Goal: Task Accomplishment & Management: Manage account settings

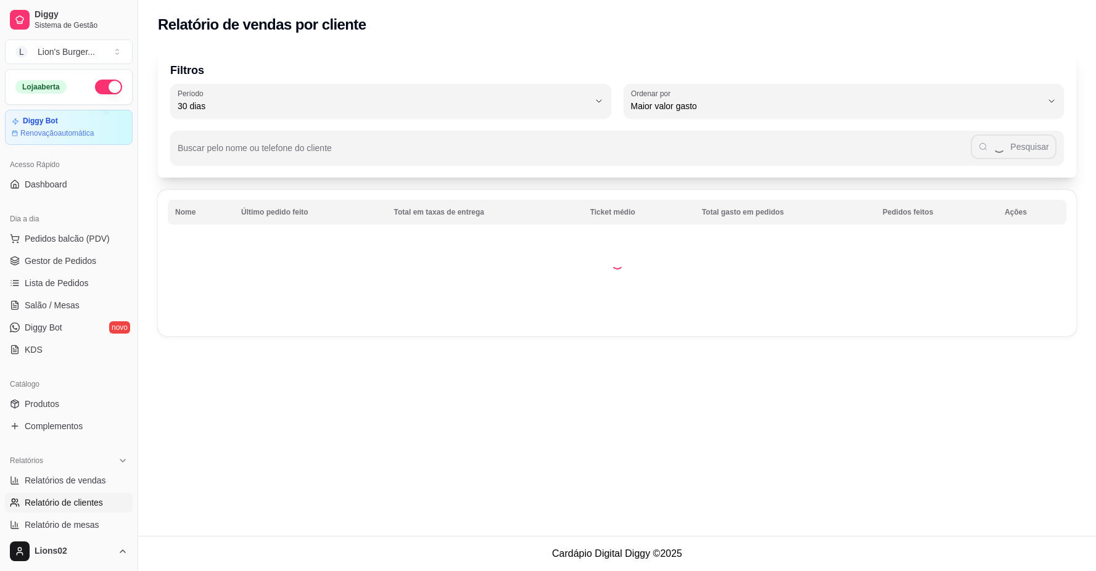
select select "30"
select select "HIGHEST_TOTAL_SPENT_WITH_ORDERS"
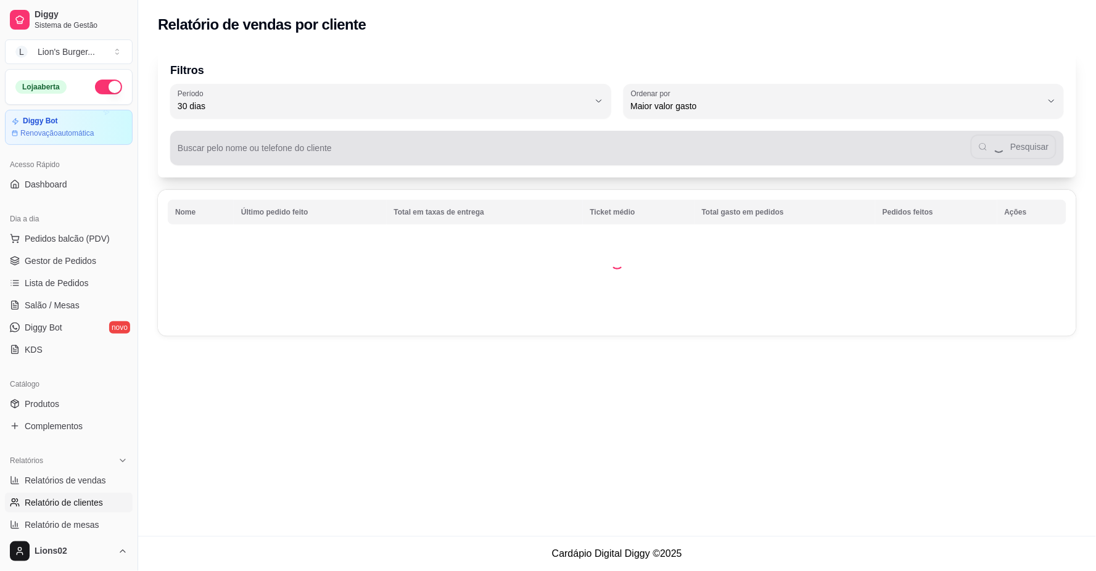
click at [344, 142] on div "Pesquisar" at bounding box center [617, 148] width 879 height 25
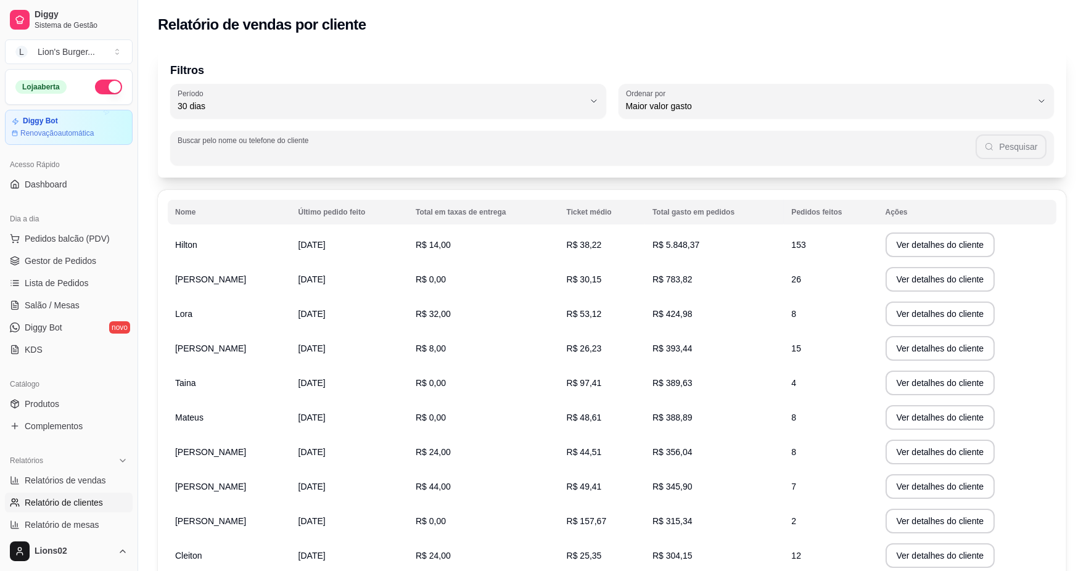
click at [413, 152] on input "Buscar pelo nome ou telefone do cliente" at bounding box center [577, 153] width 798 height 12
click at [423, 155] on input "Buscar pelo nome ou telefone do cliente" at bounding box center [577, 153] width 798 height 12
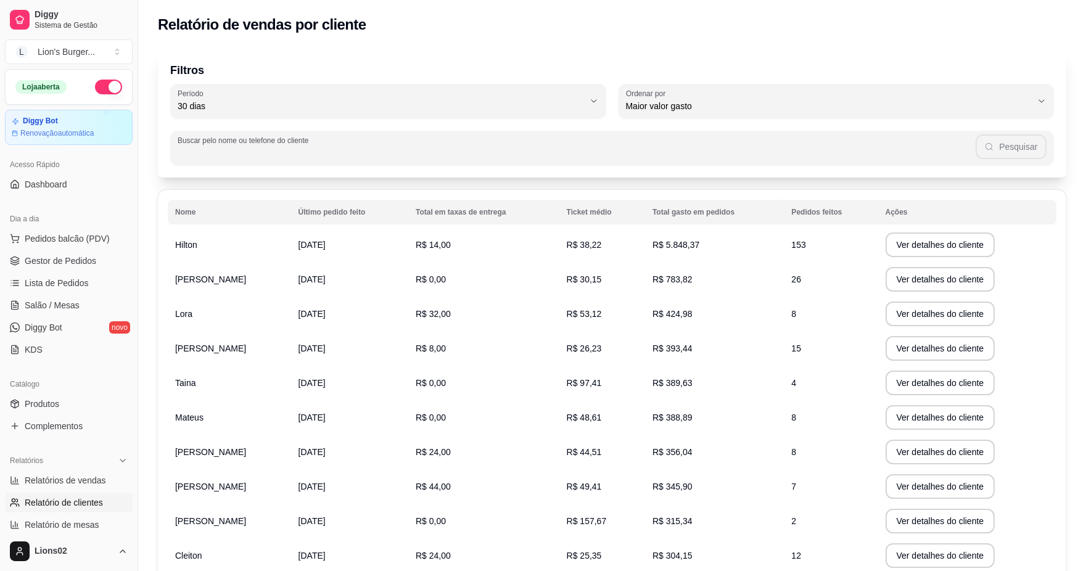
click at [434, 147] on input "Buscar pelo nome ou telefone do cliente" at bounding box center [577, 153] width 798 height 12
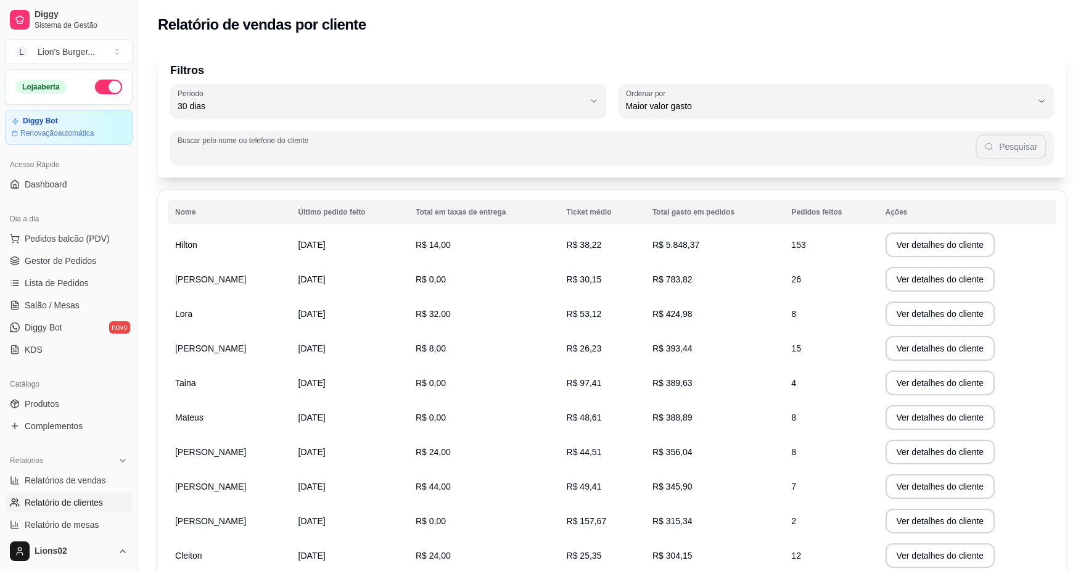
click at [434, 147] on input "Buscar pelo nome ou telefone do cliente" at bounding box center [577, 153] width 798 height 12
click at [436, 147] on input "Buscar pelo nome ou telefone do cliente" at bounding box center [577, 153] width 798 height 12
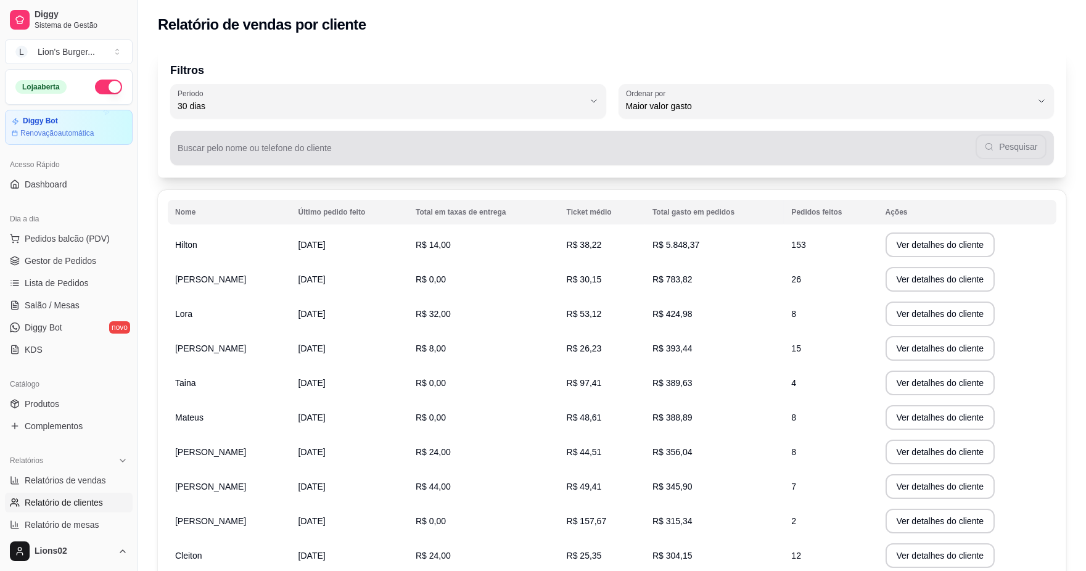
click at [513, 165] on div "Buscar pelo nome ou telefone do cliente Pesquisar" at bounding box center [612, 148] width 884 height 35
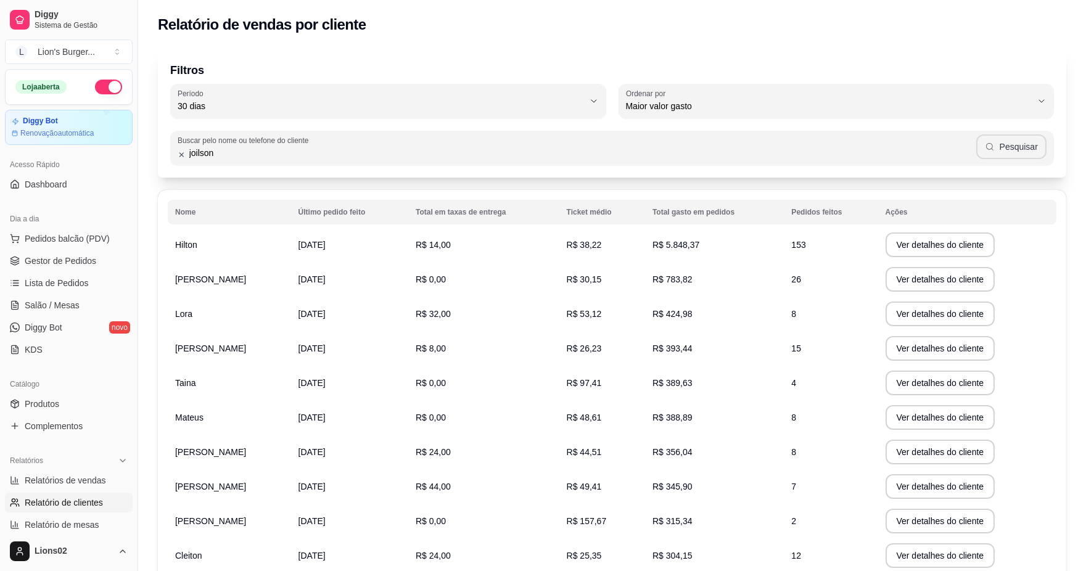
type input "joilson"
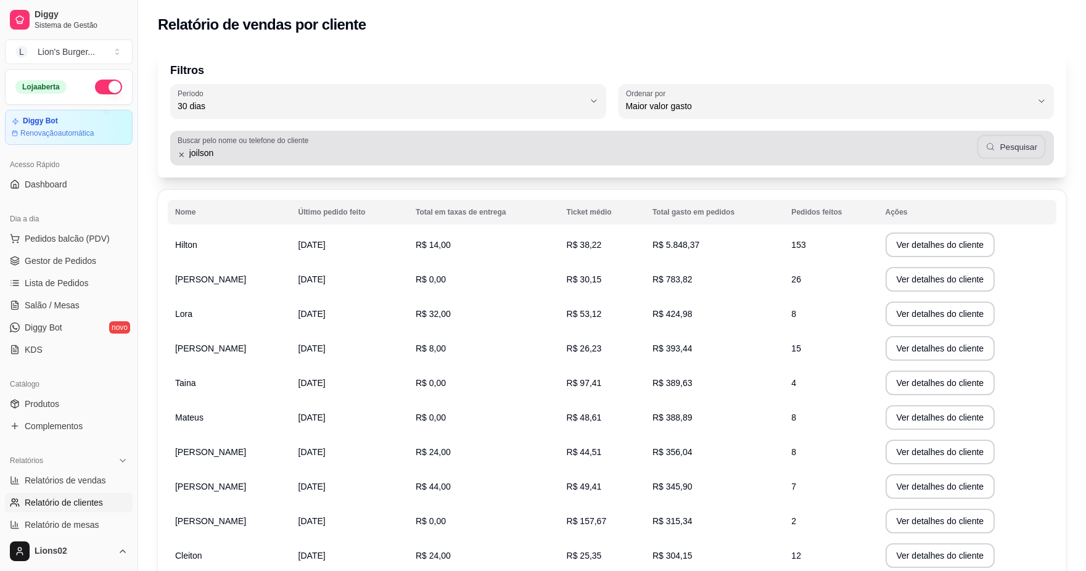
click at [996, 152] on button "Pesquisar" at bounding box center [1011, 147] width 68 height 24
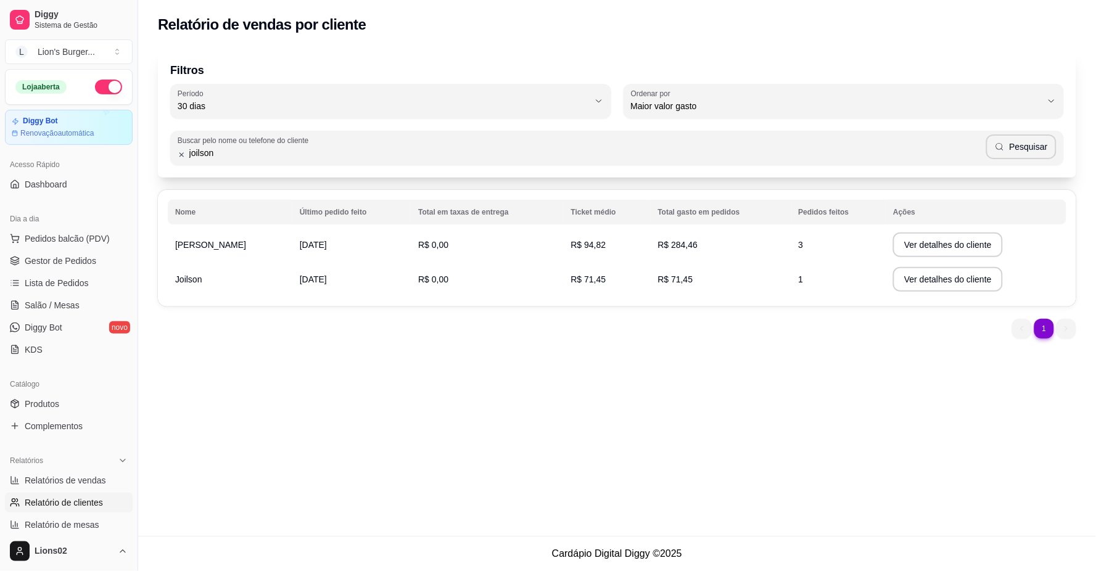
click at [329, 266] on td "[DATE]" at bounding box center [351, 279] width 118 height 35
click at [493, 266] on td "R$ 0,00" at bounding box center [487, 279] width 152 height 35
click at [496, 284] on td "R$ 0,00" at bounding box center [487, 279] width 152 height 35
click at [959, 275] on button "Ver detalhes do cliente" at bounding box center [948, 279] width 110 height 25
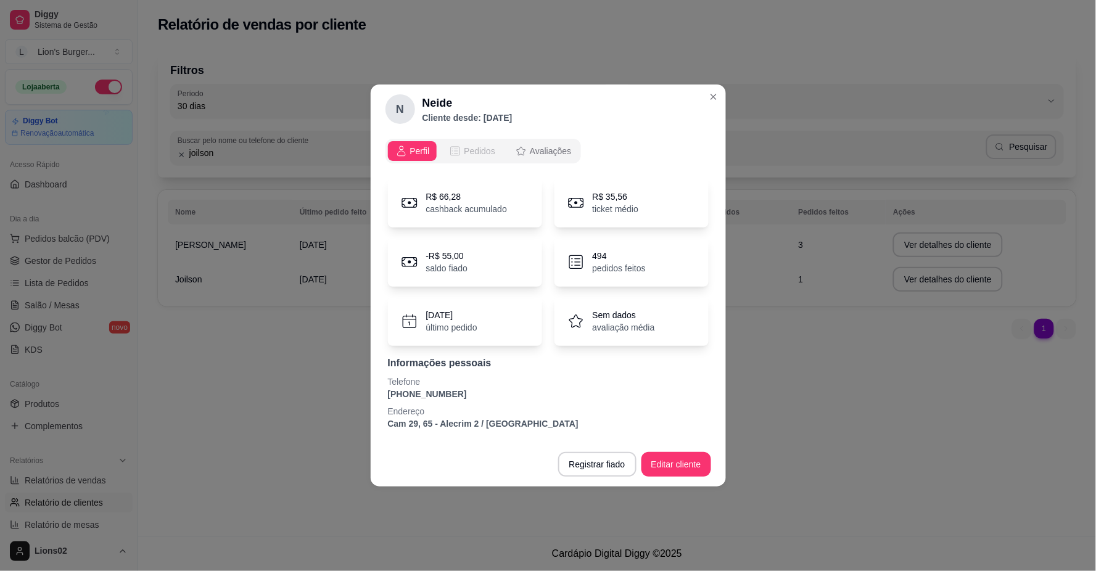
click at [492, 150] on span "Pedidos" at bounding box center [479, 151] width 31 height 12
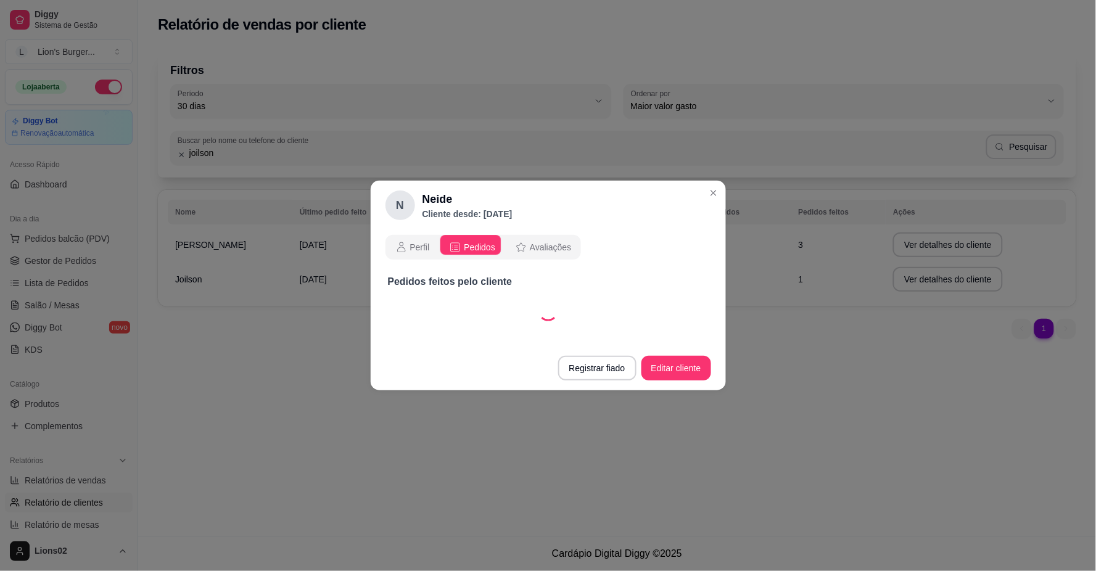
select select "30"
select select "ALL"
select select "30"
select select "ALL"
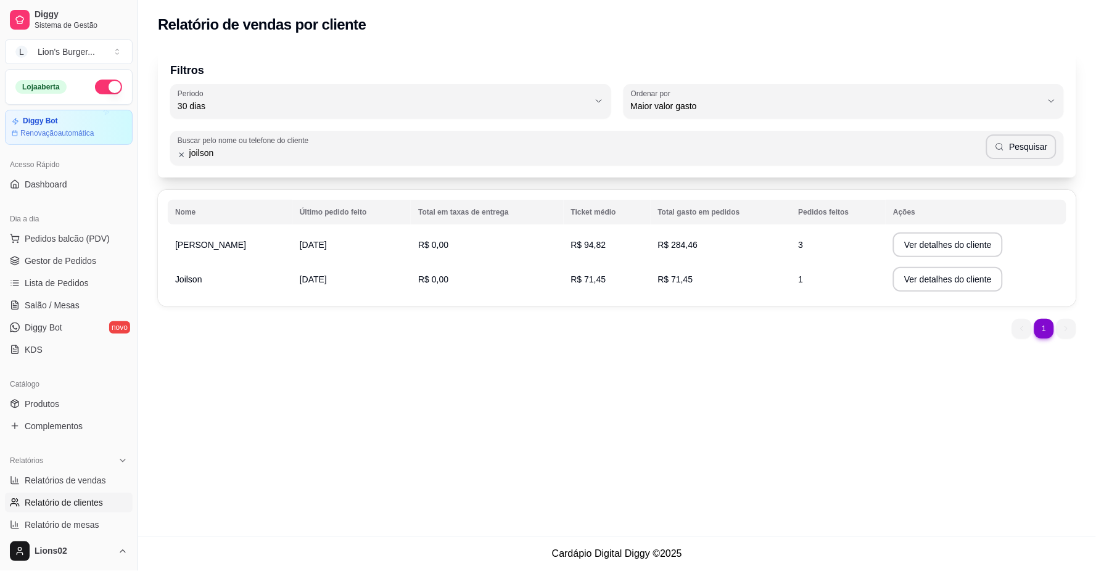
click at [327, 248] on span "[DATE]" at bounding box center [313, 245] width 27 height 10
click at [648, 236] on td "R$ 94,82" at bounding box center [607, 245] width 87 height 35
click at [925, 239] on button "Ver detalhes do cliente" at bounding box center [948, 245] width 110 height 25
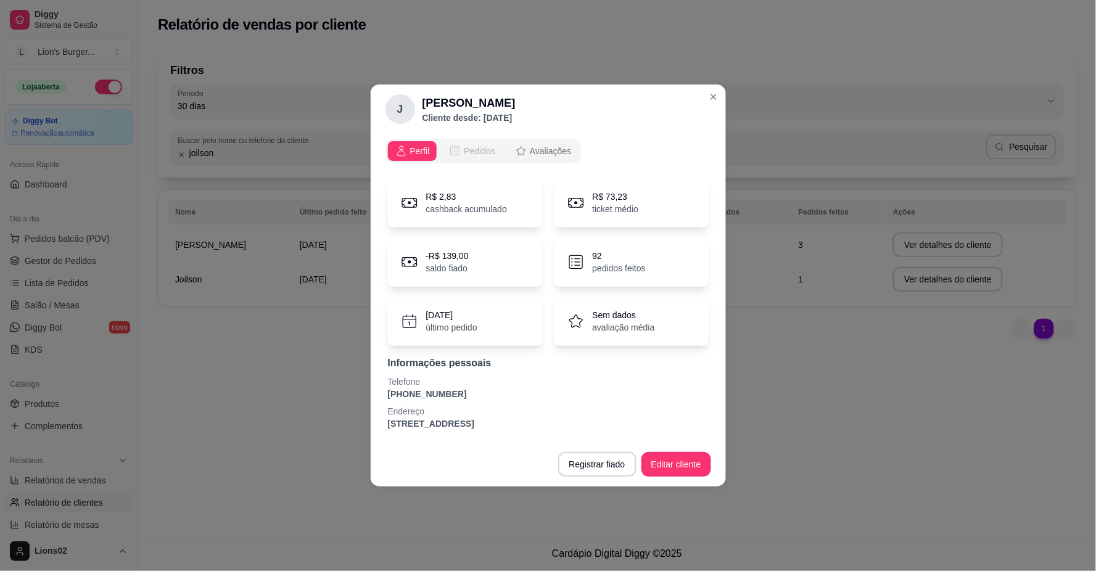
click at [466, 146] on span "Pedidos" at bounding box center [479, 151] width 31 height 12
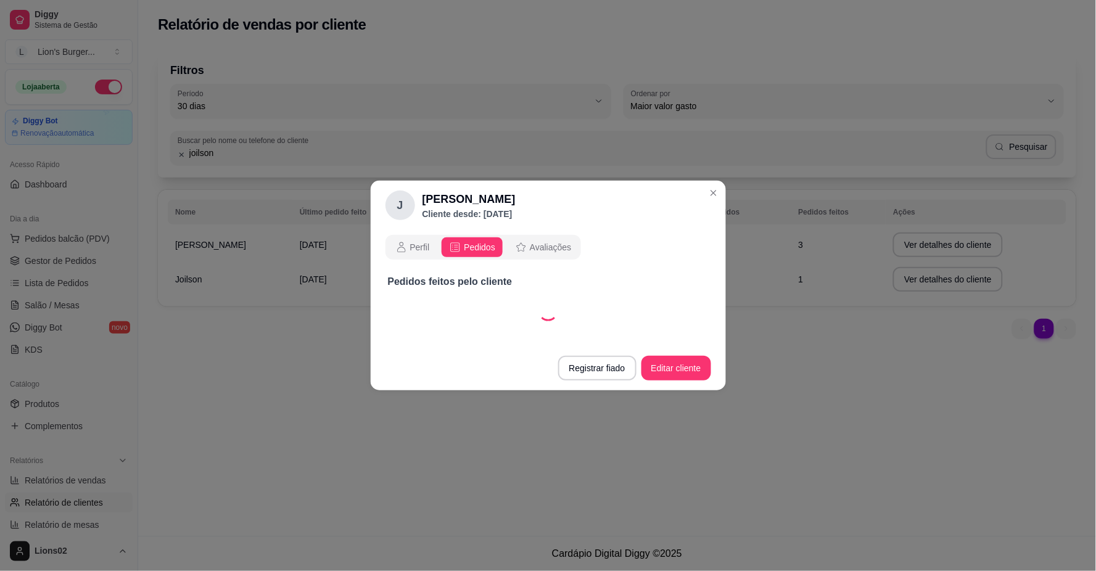
select select "30"
select select "ALL"
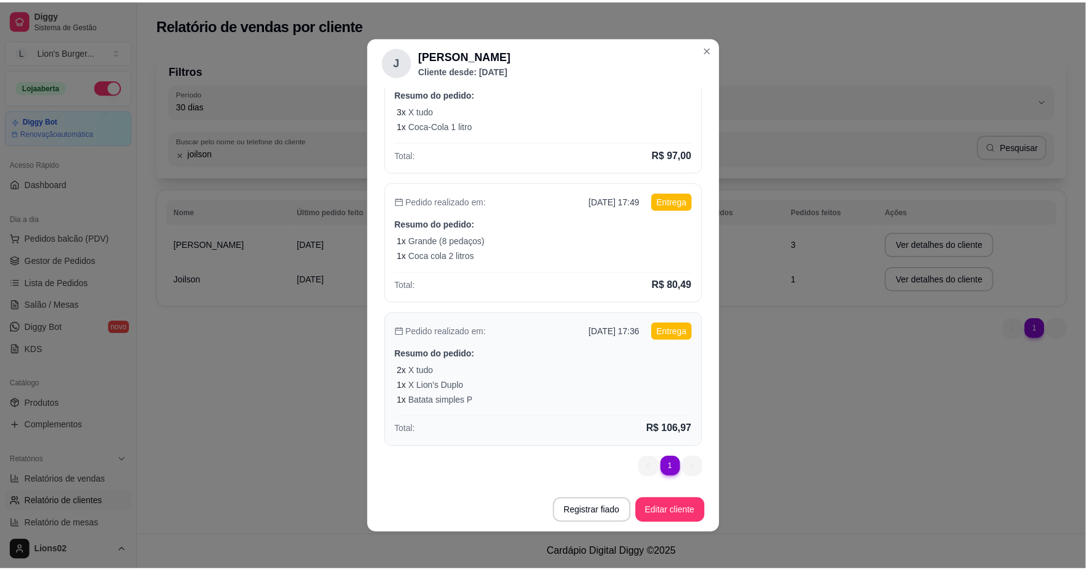
scroll to position [2, 0]
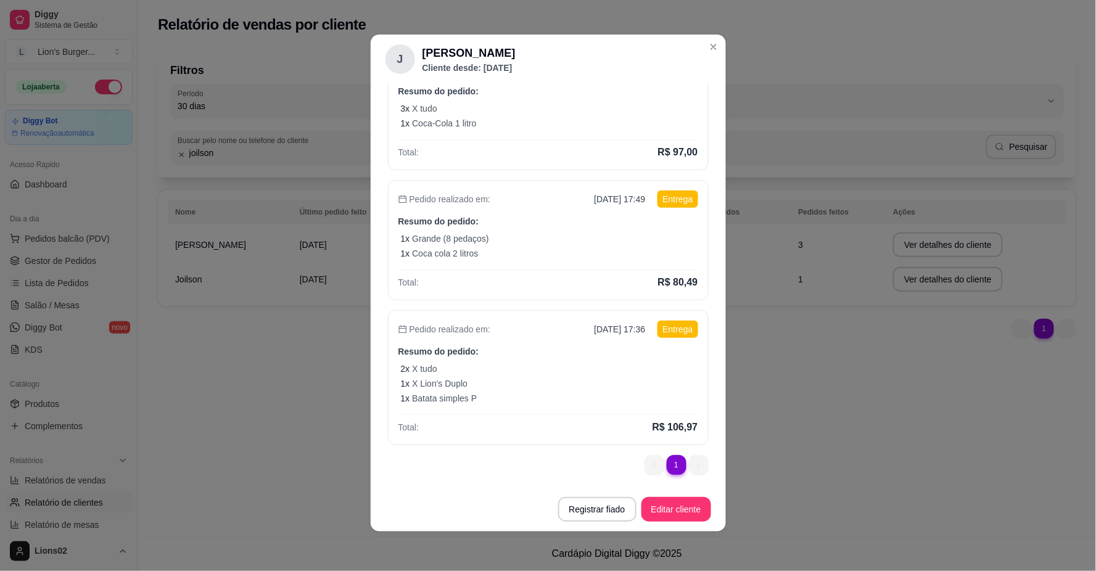
drag, startPoint x: 686, startPoint y: 471, endPoint x: 674, endPoint y: 460, distance: 16.6
click at [685, 471] on ul "1 1" at bounding box center [677, 465] width 64 height 20
click at [667, 459] on li "1" at bounding box center [676, 464] width 19 height 19
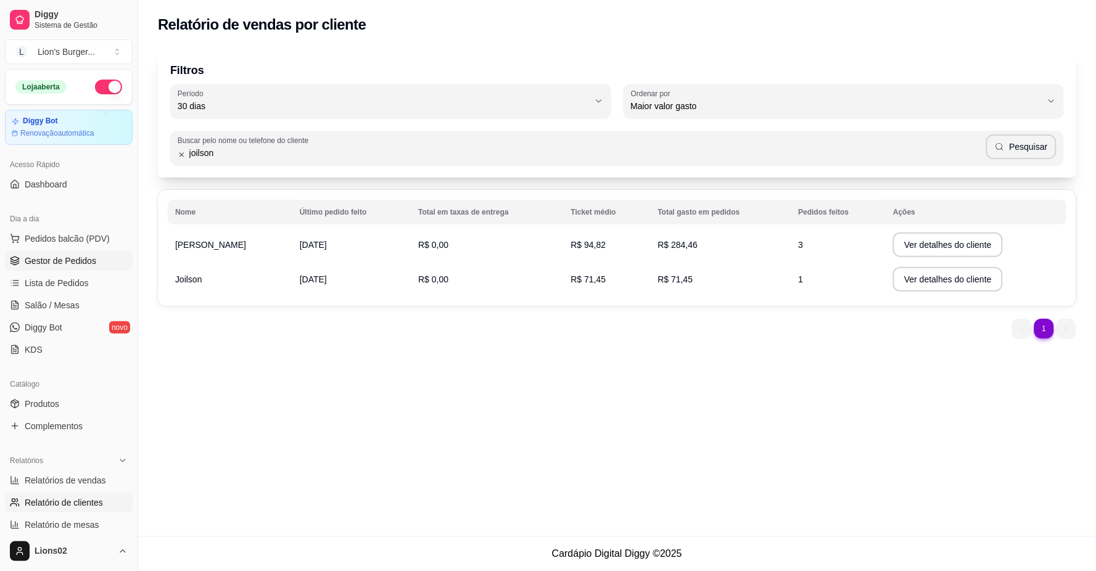
click at [58, 266] on span "Gestor de Pedidos" at bounding box center [61, 261] width 72 height 12
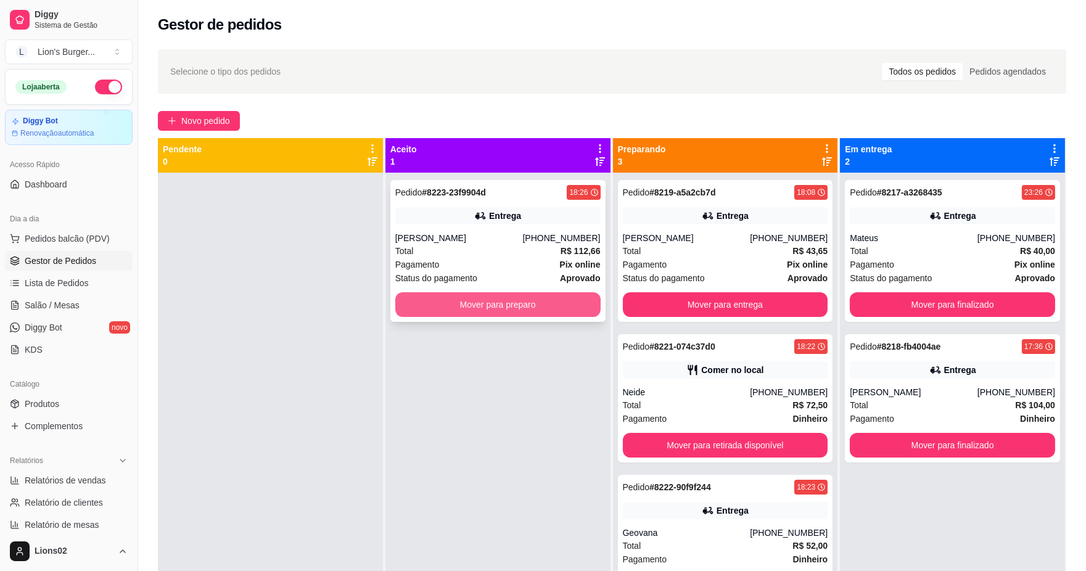
click at [458, 301] on button "Mover para preparo" at bounding box center [497, 304] width 205 height 25
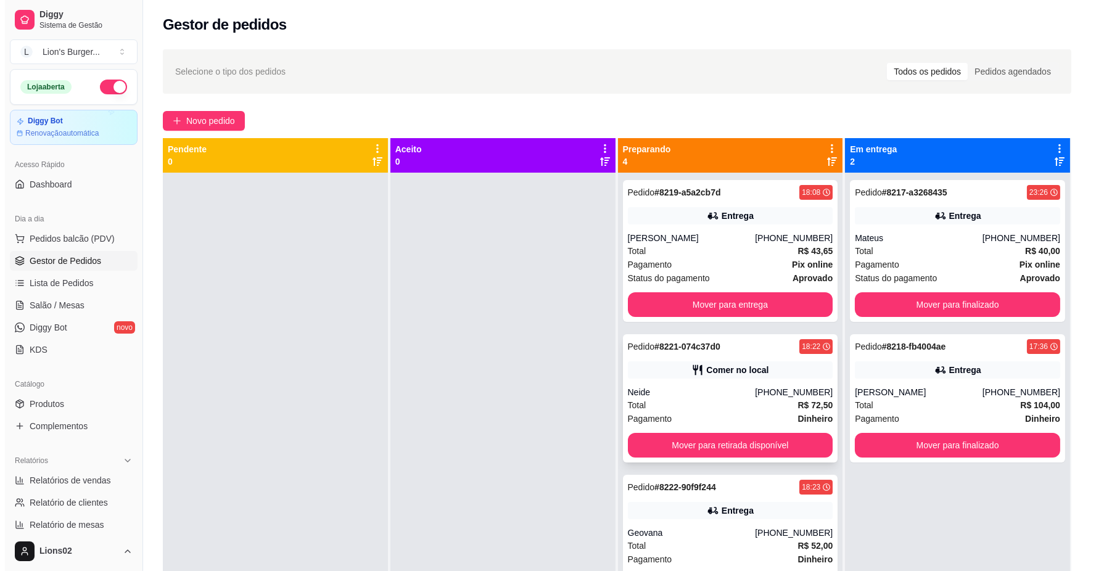
scroll to position [30, 0]
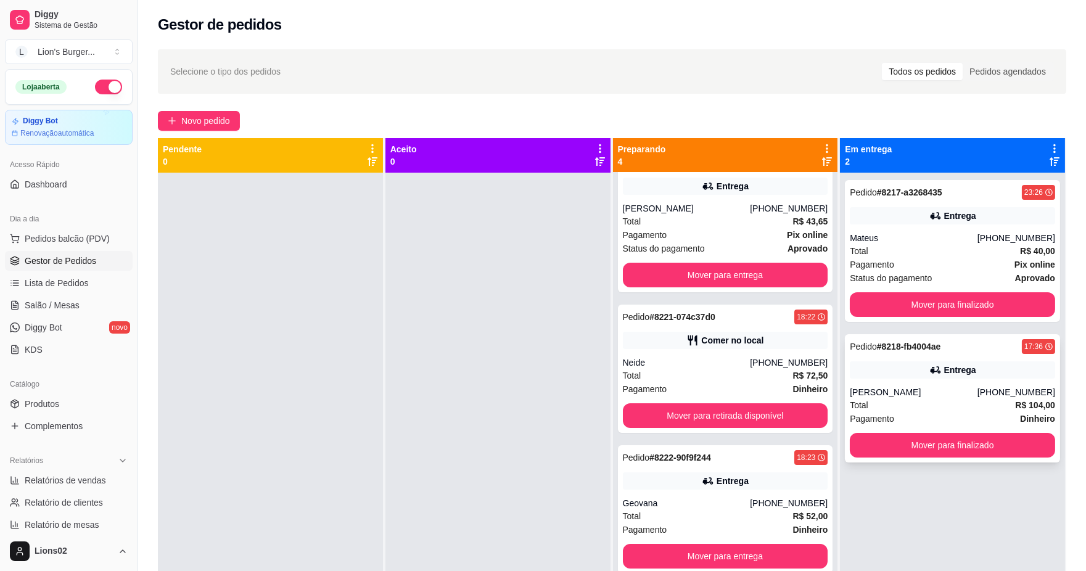
click at [939, 379] on div "Pedido # 8218-fb4004ae 17:36 Entrega [PERSON_NAME] [PHONE_NUMBER] Total R$ 104,…" at bounding box center [952, 398] width 215 height 128
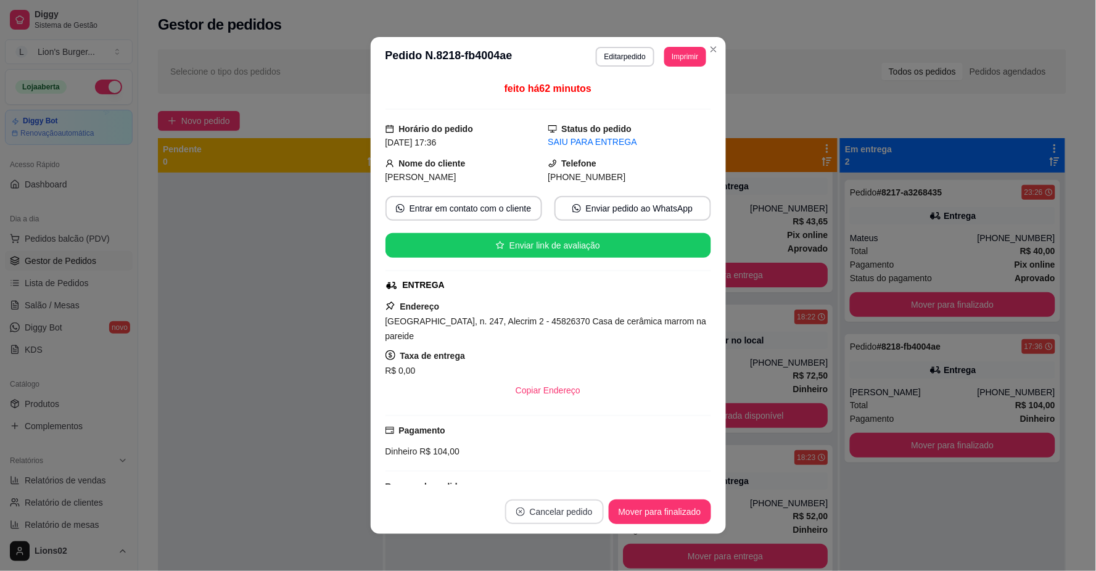
click at [552, 517] on button "Cancelar pedido" at bounding box center [554, 512] width 99 height 25
click at [590, 479] on button "Sim" at bounding box center [583, 481] width 49 height 25
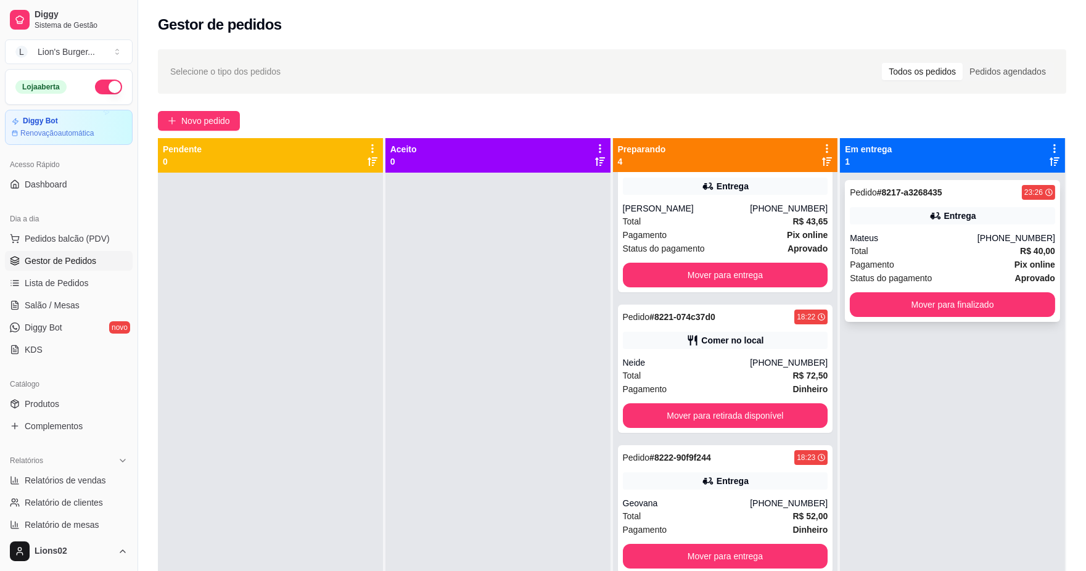
click at [904, 235] on div "Mateus" at bounding box center [914, 238] width 128 height 12
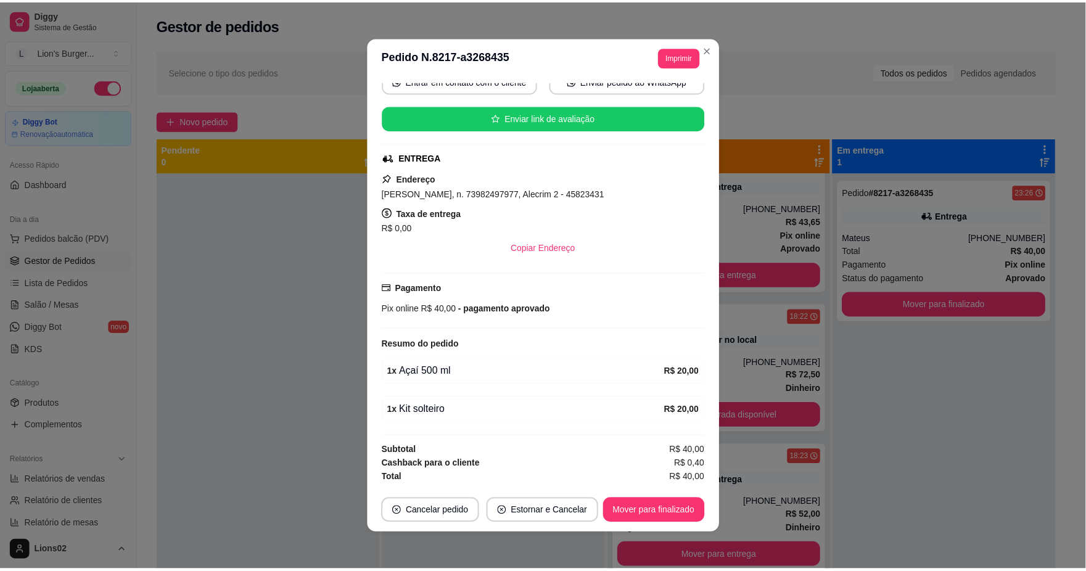
scroll to position [0, 0]
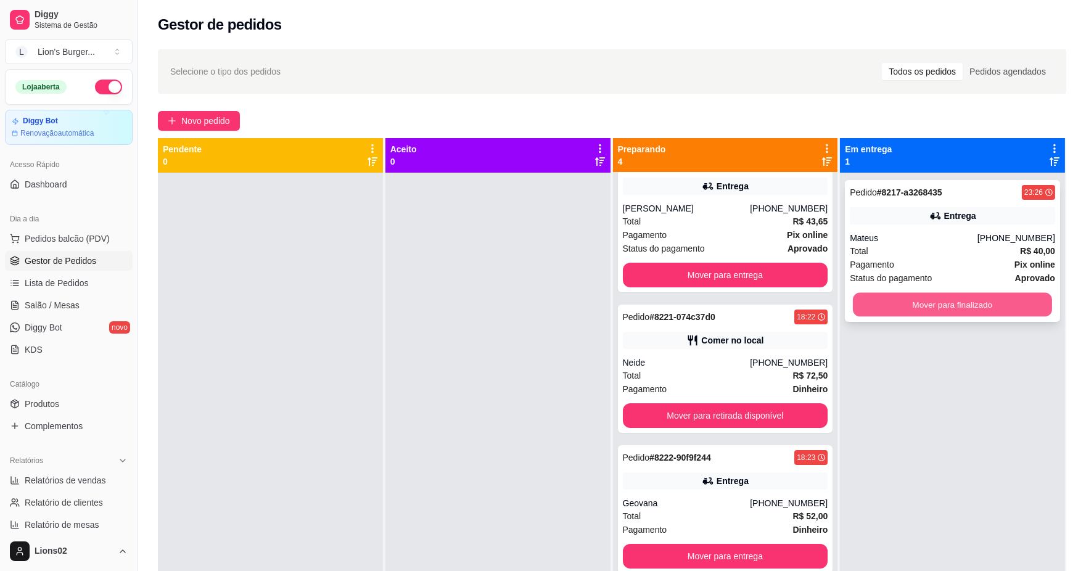
click at [972, 307] on button "Mover para finalizado" at bounding box center [952, 305] width 199 height 24
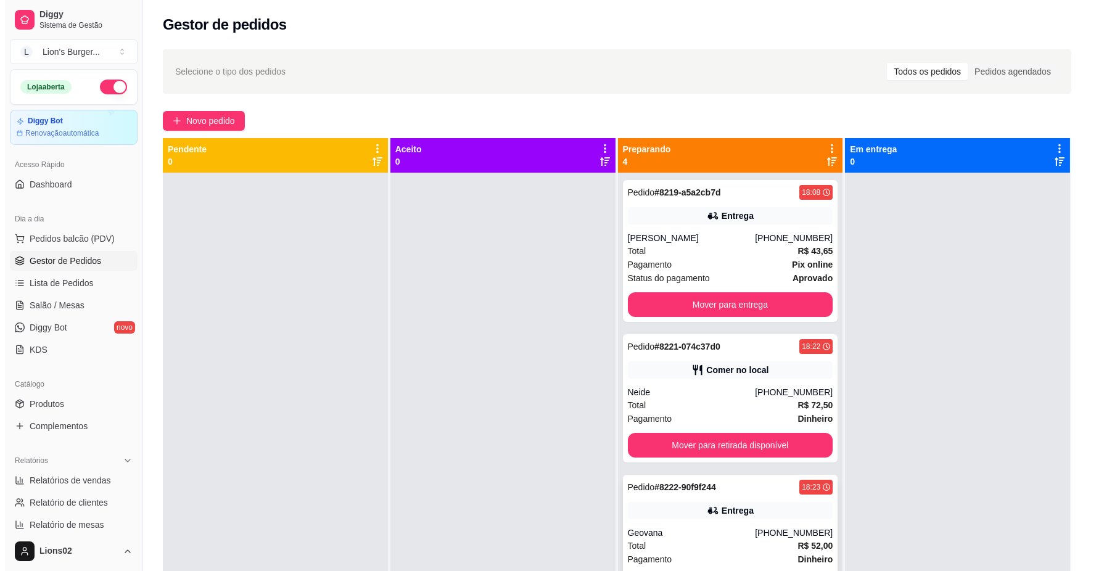
scroll to position [30, 0]
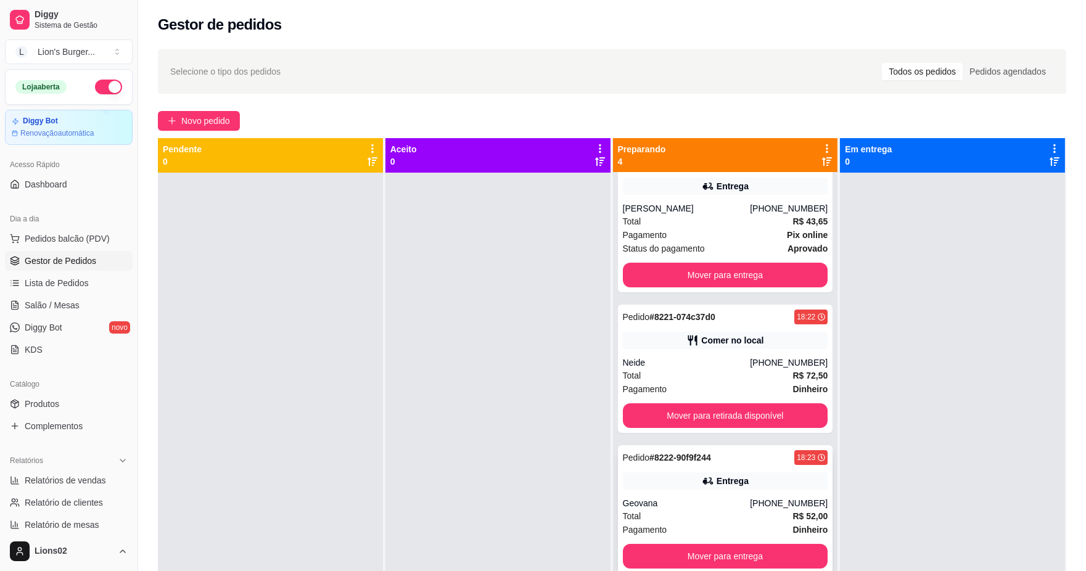
click at [743, 497] on div "Geovana" at bounding box center [687, 503] width 128 height 12
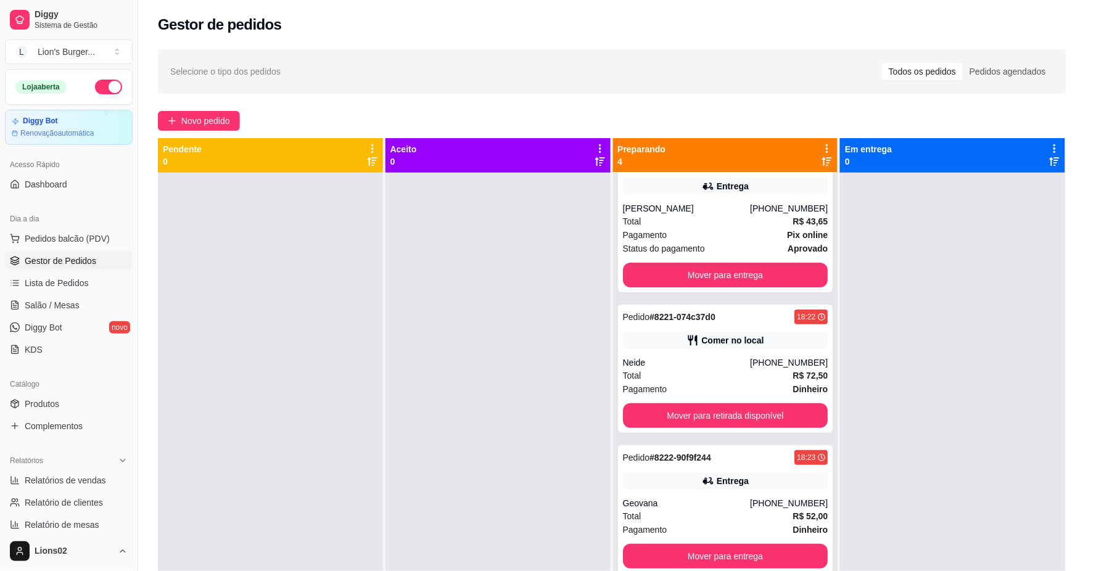
scroll to position [182, 0]
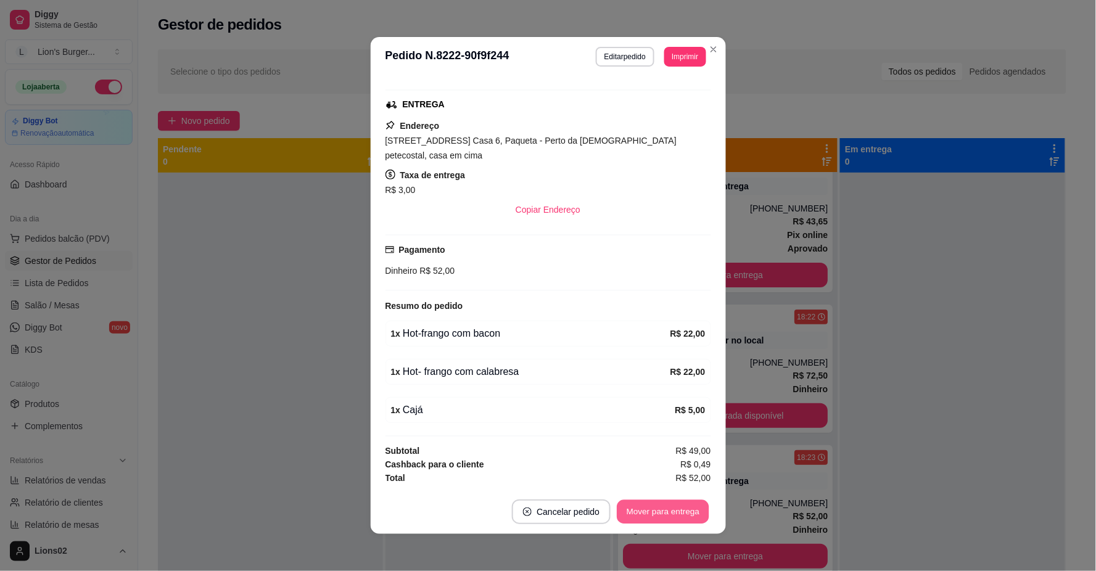
click at [681, 507] on button "Mover para entrega" at bounding box center [663, 512] width 93 height 24
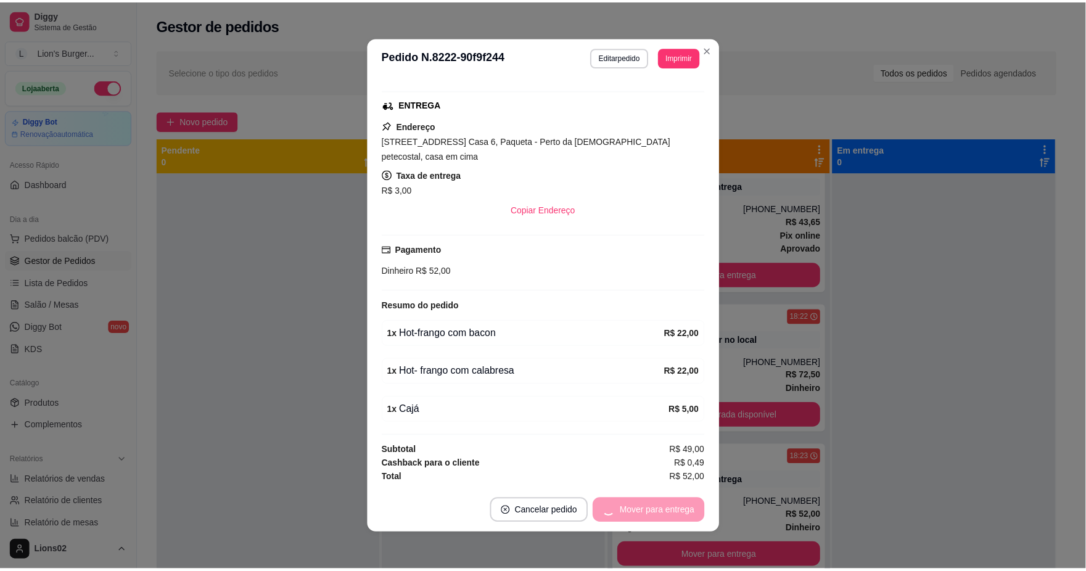
scroll to position [0, 0]
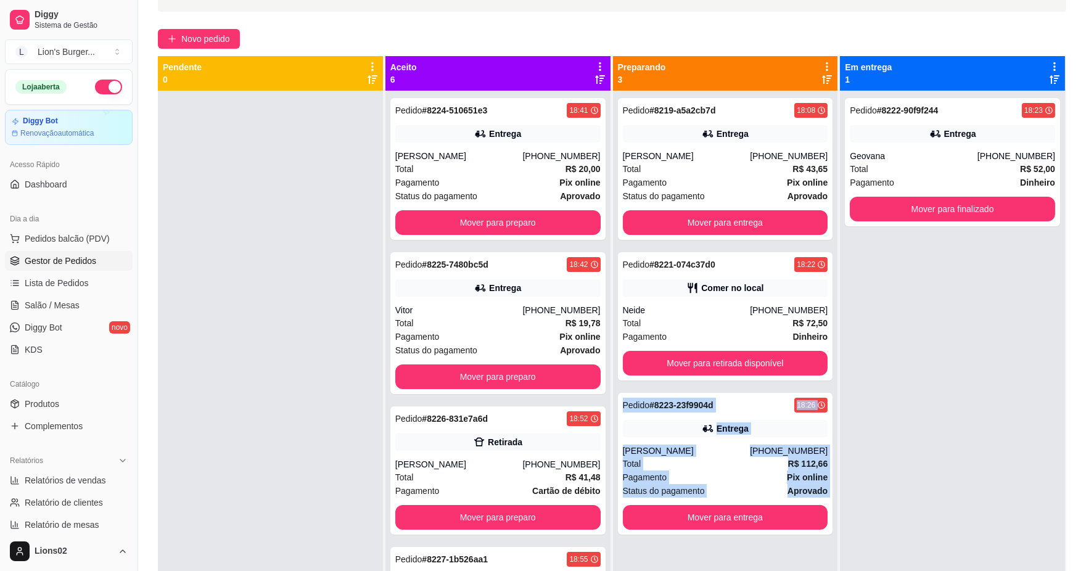
drag, startPoint x: 813, startPoint y: 461, endPoint x: 797, endPoint y: 598, distance: 138.5
click at [797, 489] on html "Diggy Sistema de Gestão L Lion's Burger ... Loja aberta Diggy Bot Renovação aut…" at bounding box center [543, 203] width 1086 height 571
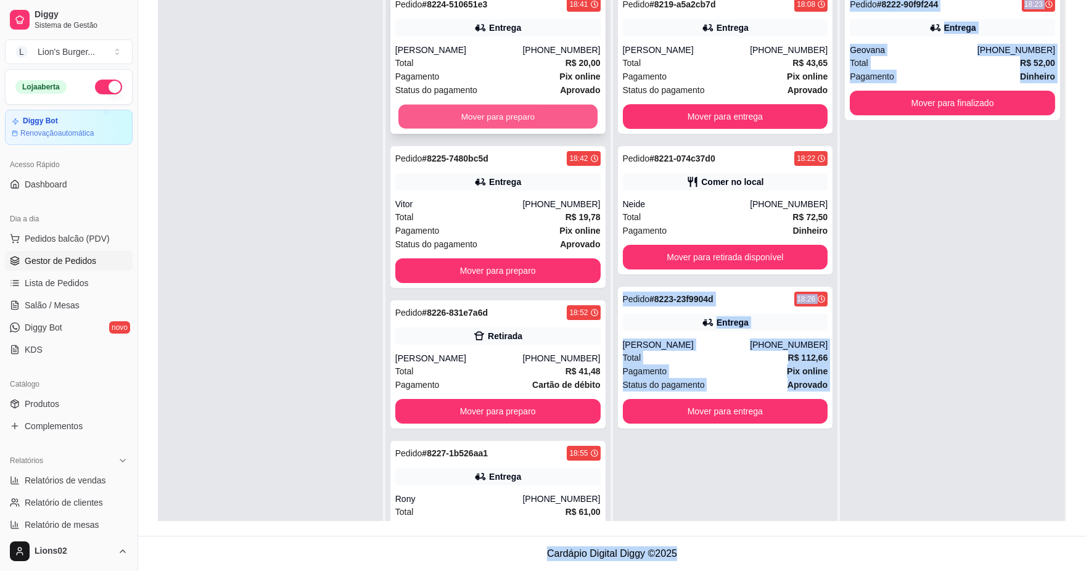
click at [564, 116] on button "Mover para preparo" at bounding box center [497, 117] width 199 height 24
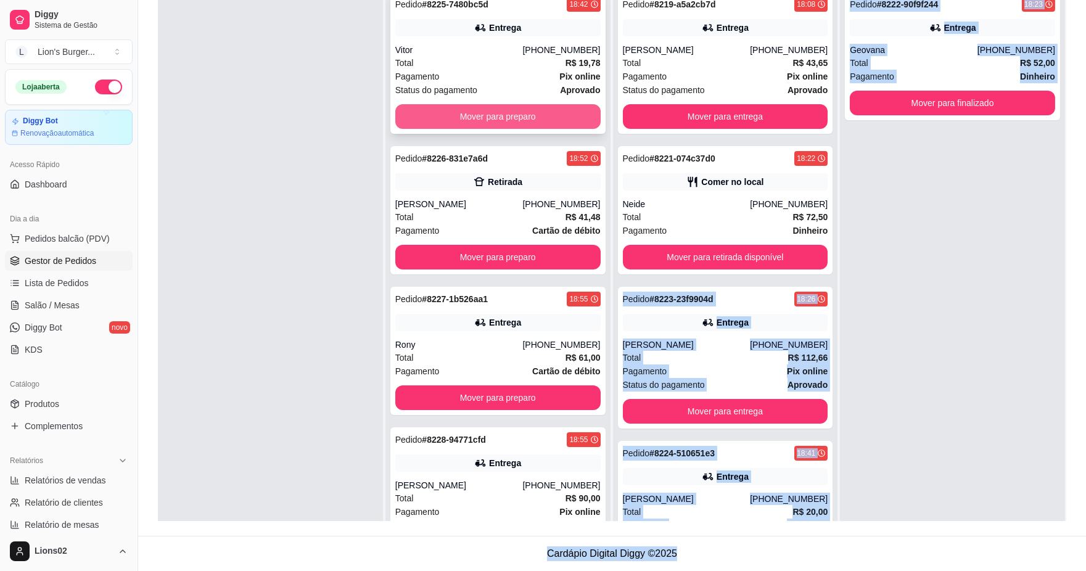
click at [534, 111] on button "Mover para preparo" at bounding box center [497, 116] width 205 height 25
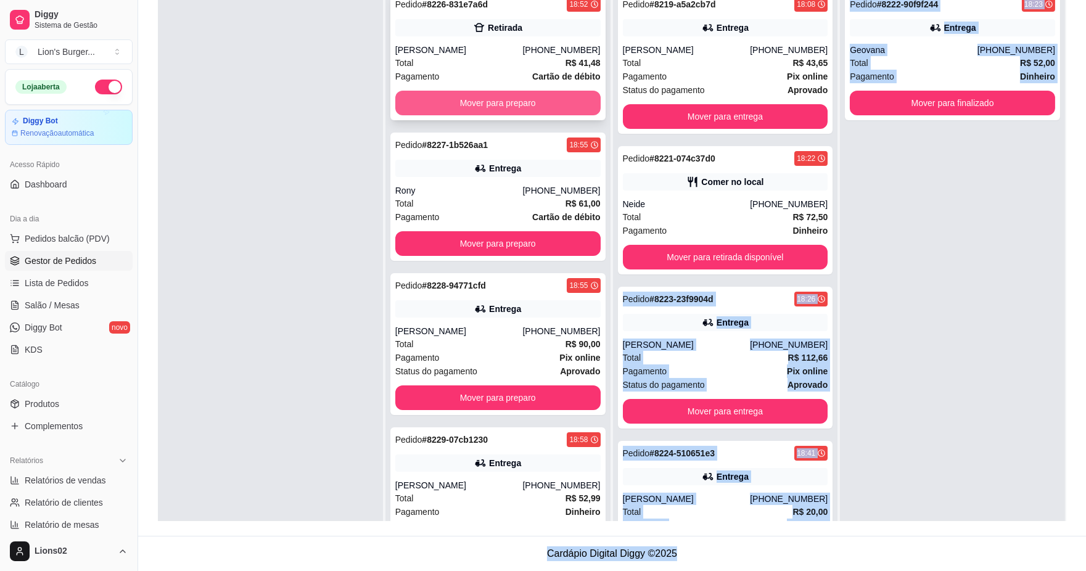
click at [532, 113] on button "Mover para preparo" at bounding box center [497, 103] width 205 height 25
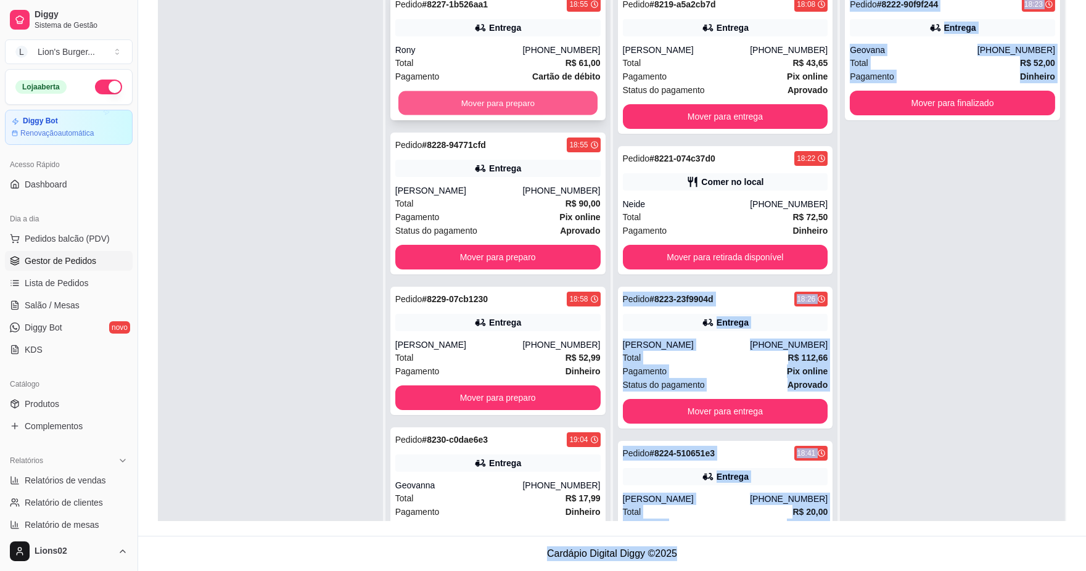
click at [558, 108] on button "Mover para preparo" at bounding box center [497, 103] width 199 height 24
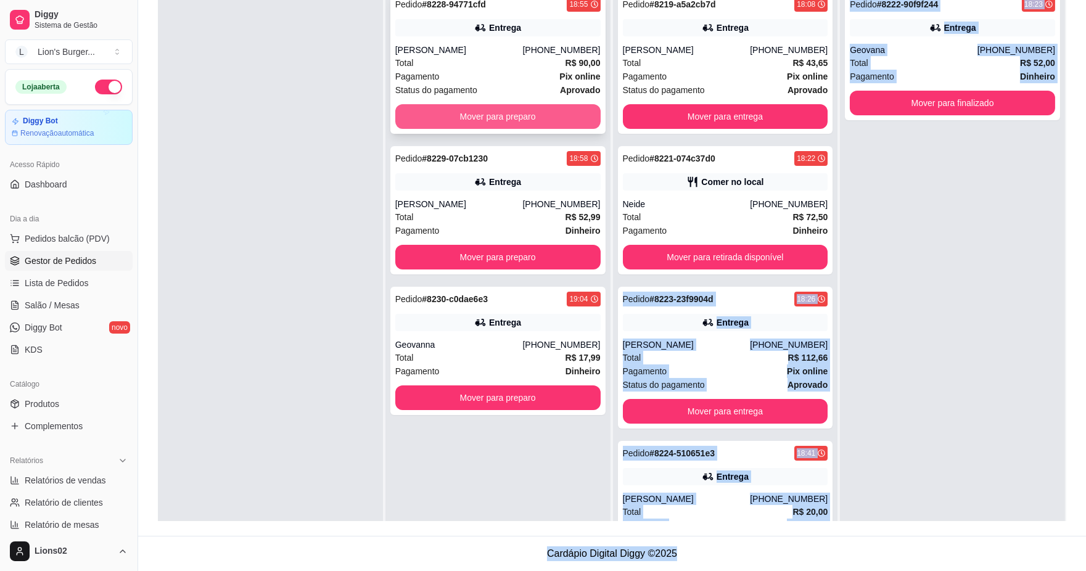
click at [563, 109] on button "Mover para preparo" at bounding box center [497, 116] width 205 height 25
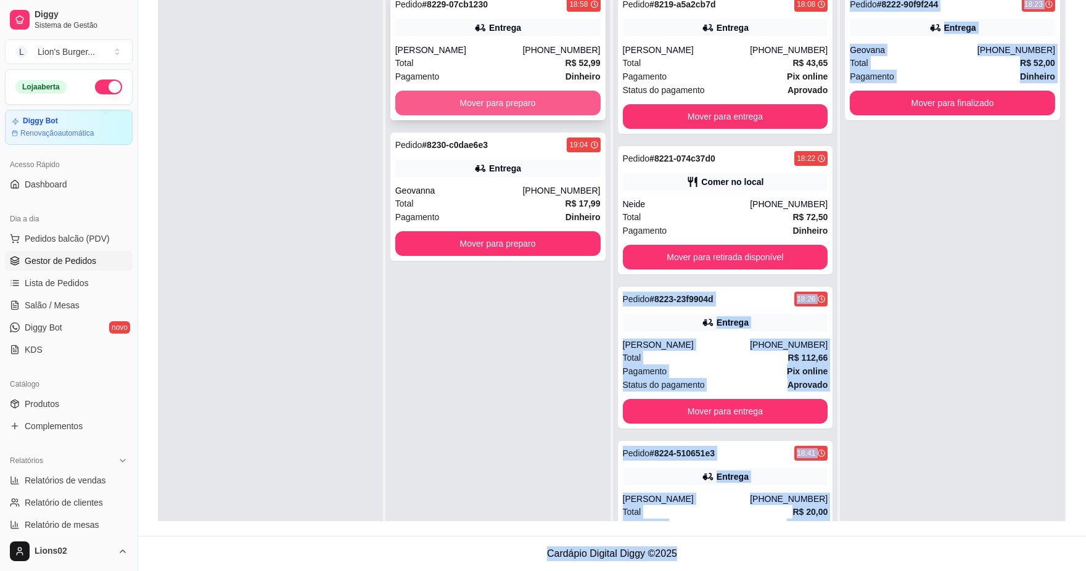
click at [558, 103] on button "Mover para preparo" at bounding box center [497, 103] width 205 height 25
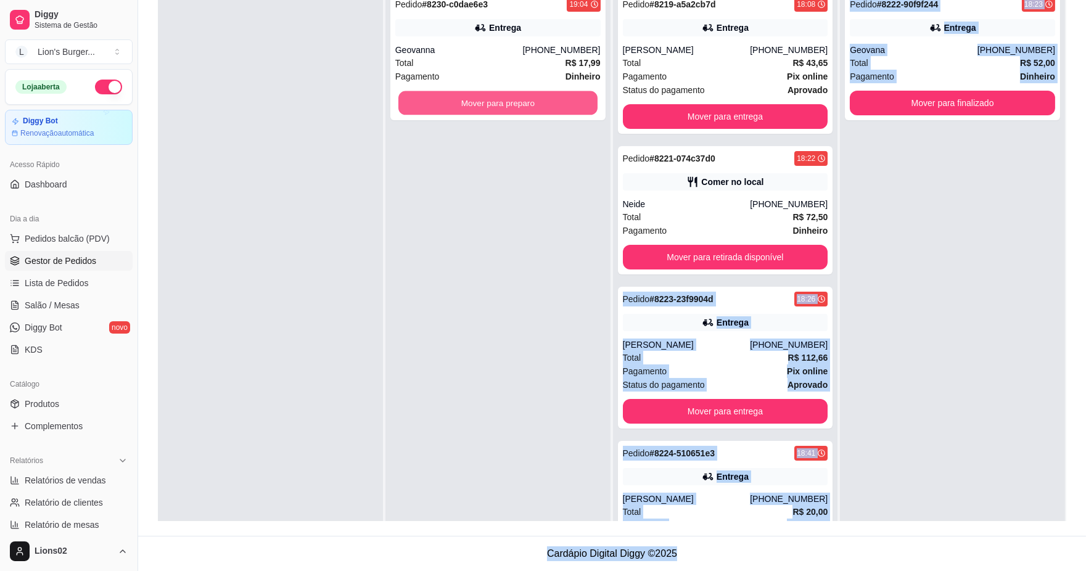
click at [568, 101] on button "Mover para preparo" at bounding box center [497, 103] width 199 height 24
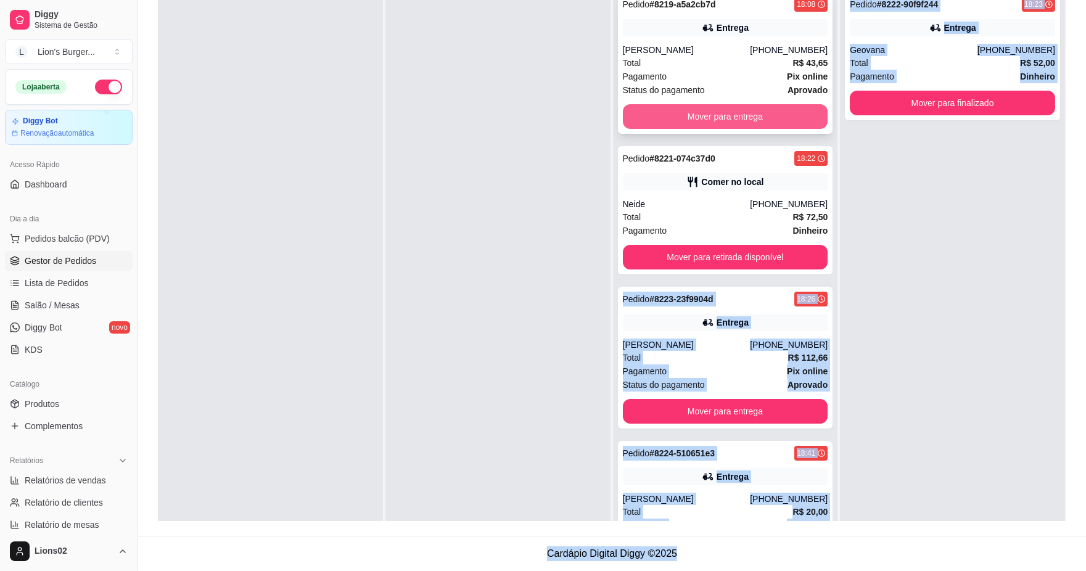
click at [725, 118] on button "Mover para entrega" at bounding box center [725, 116] width 205 height 25
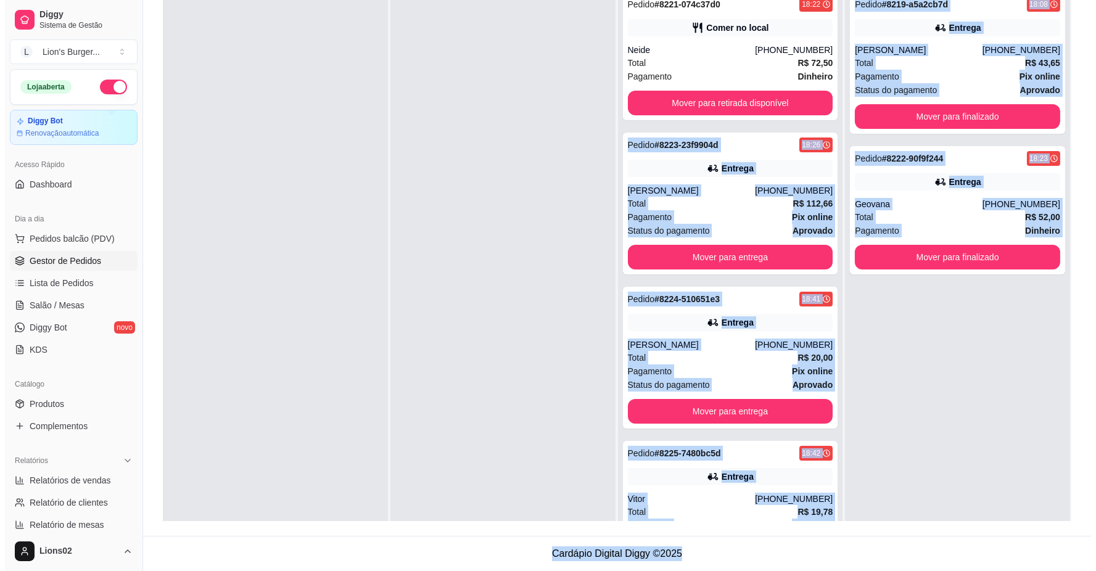
scroll to position [0, 0]
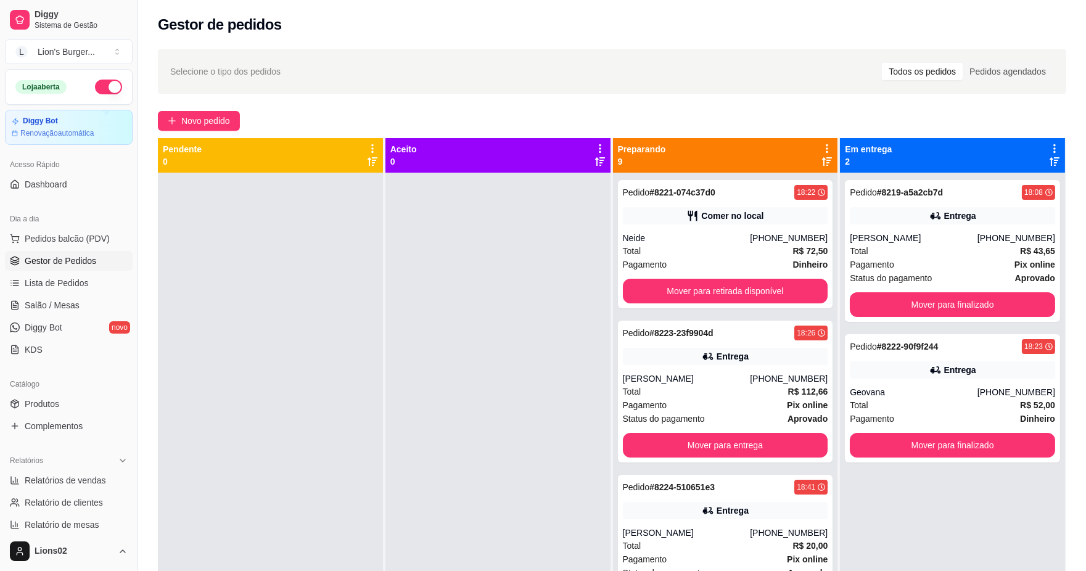
drag, startPoint x: 448, startPoint y: 438, endPoint x: 461, endPoint y: 435, distance: 13.8
click at [450, 438] on div at bounding box center [498, 458] width 225 height 571
click at [691, 291] on button "Mover para retirada disponível" at bounding box center [725, 291] width 205 height 25
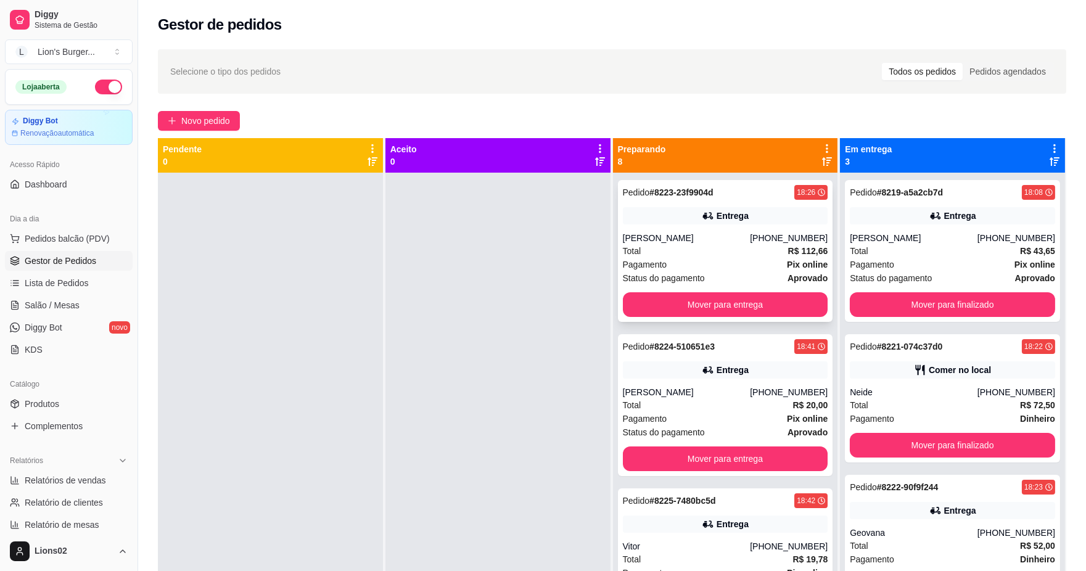
click at [714, 266] on div "Pagamento Pix online" at bounding box center [725, 265] width 205 height 14
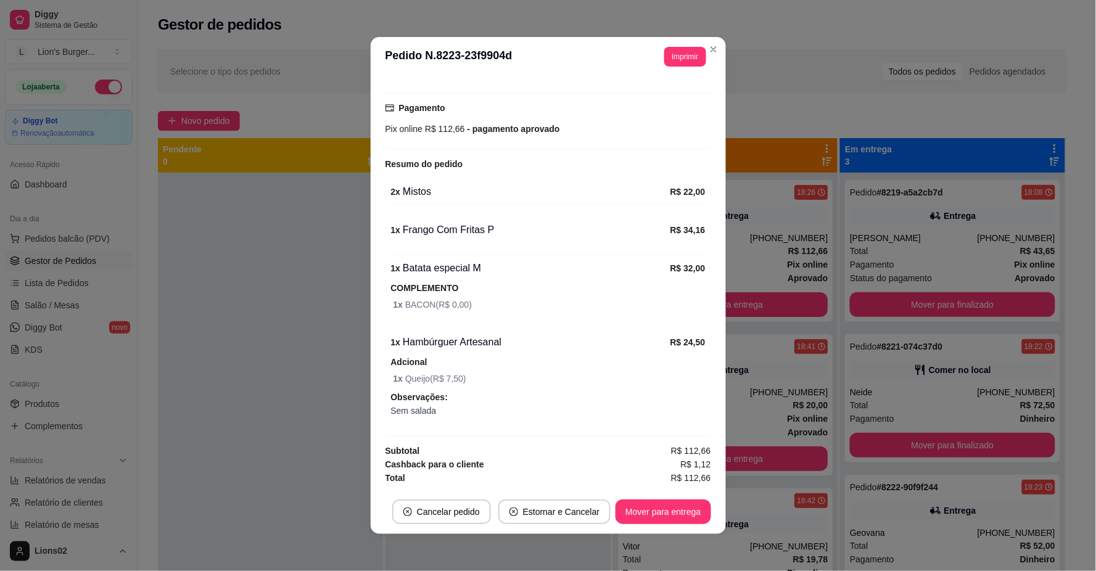
scroll to position [35, 0]
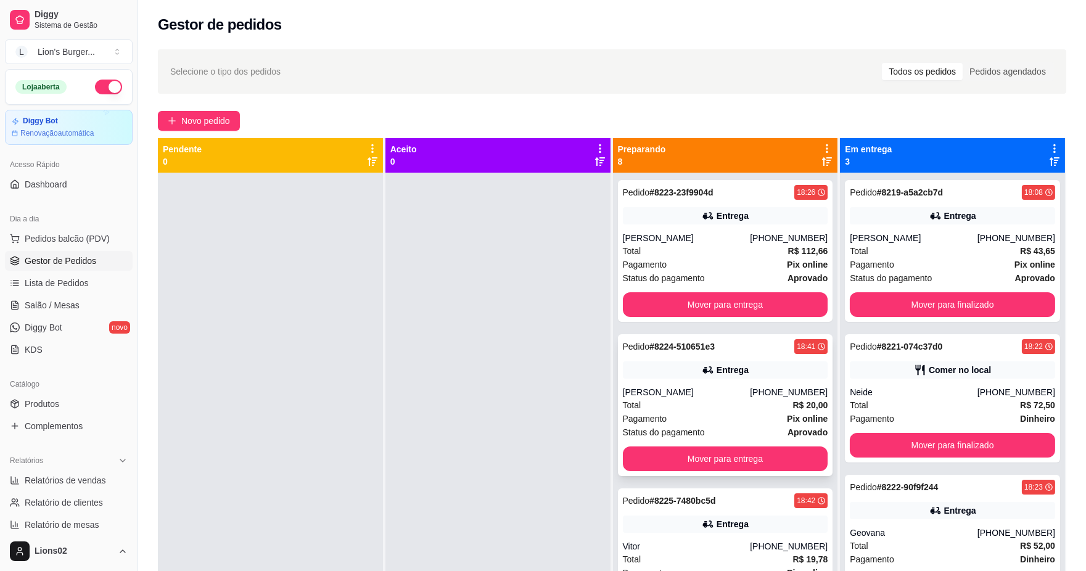
click at [706, 415] on div "Pagamento Pix online" at bounding box center [725, 419] width 205 height 14
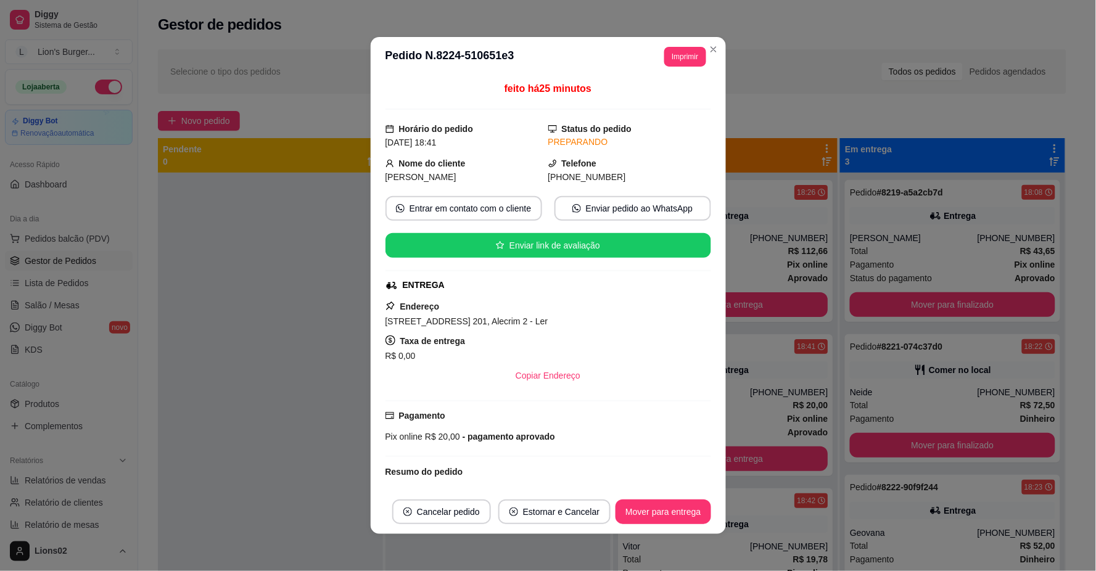
scroll to position [90, 0]
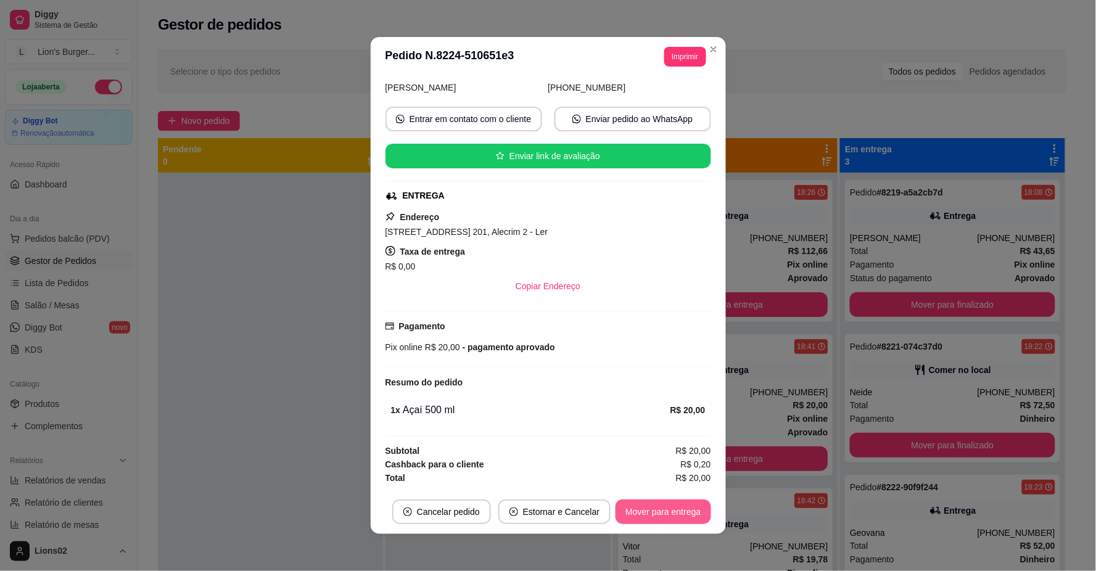
click at [683, 521] on button "Mover para entrega" at bounding box center [663, 512] width 95 height 25
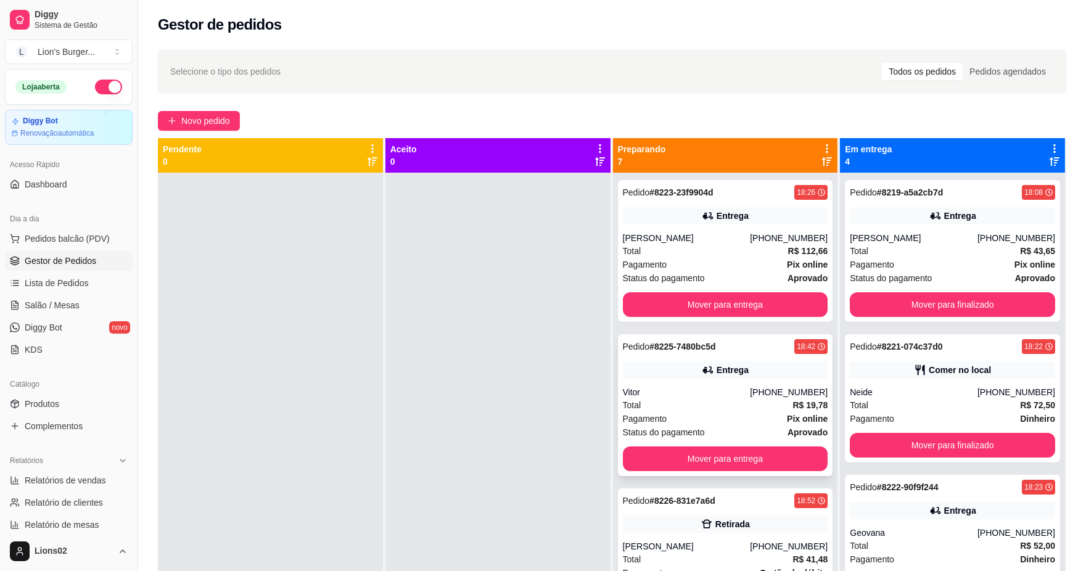
click at [749, 403] on div "Total R$ 19,78" at bounding box center [725, 405] width 205 height 14
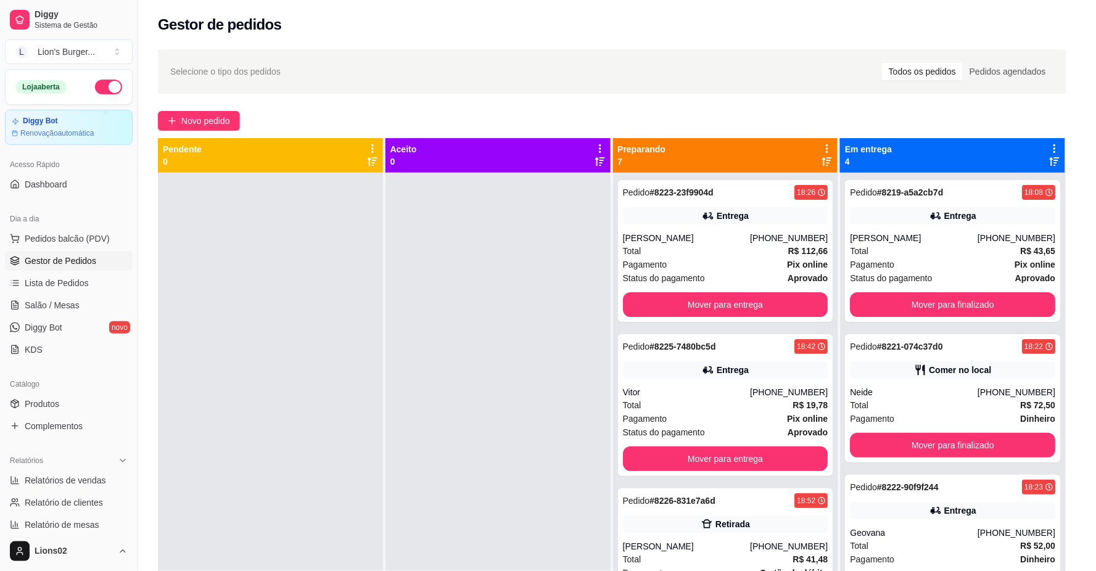
scroll to position [104, 0]
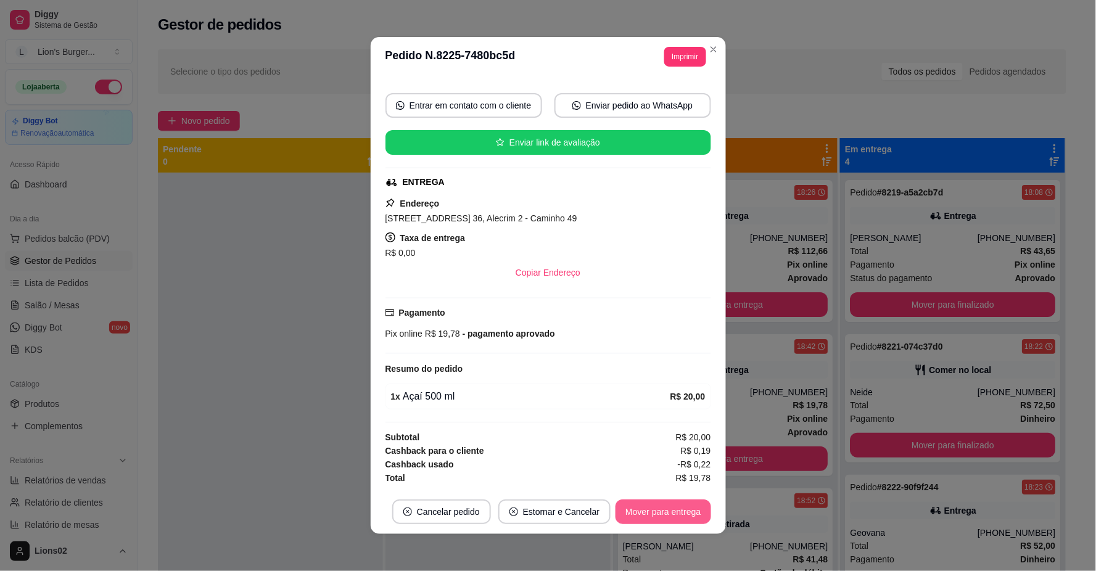
click at [679, 513] on button "Mover para entrega" at bounding box center [663, 512] width 95 height 25
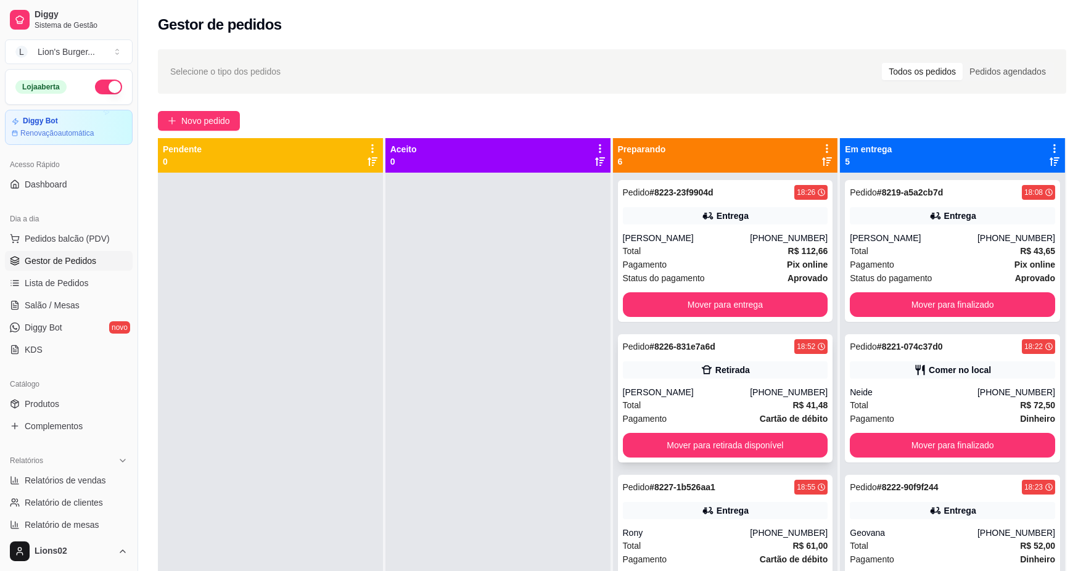
click at [710, 405] on div "Total R$ 41,48" at bounding box center [725, 405] width 205 height 14
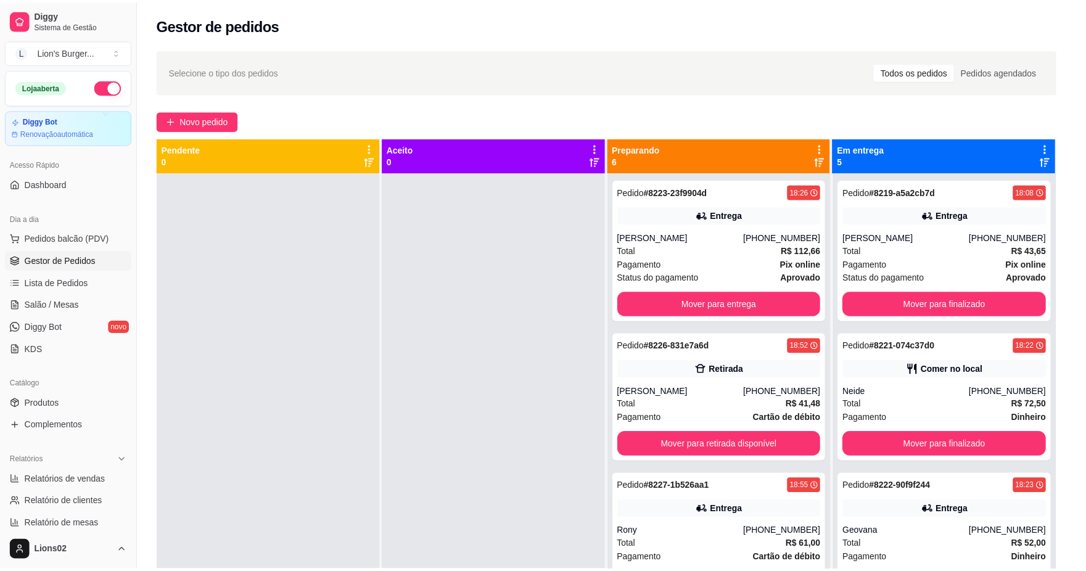
scroll to position [109, 0]
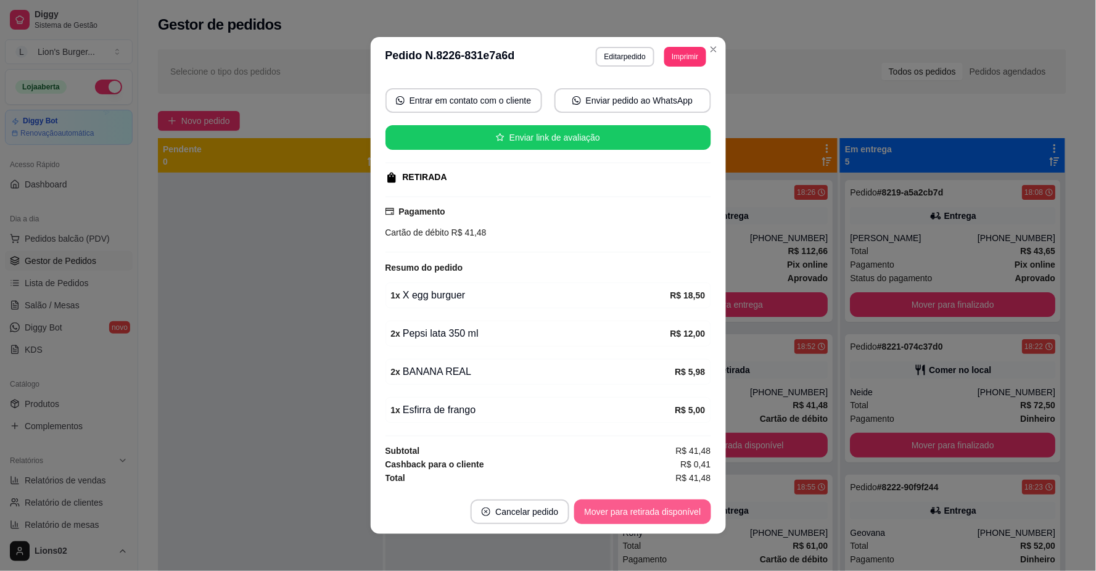
click at [662, 507] on button "Mover para retirada disponível" at bounding box center [642, 512] width 136 height 25
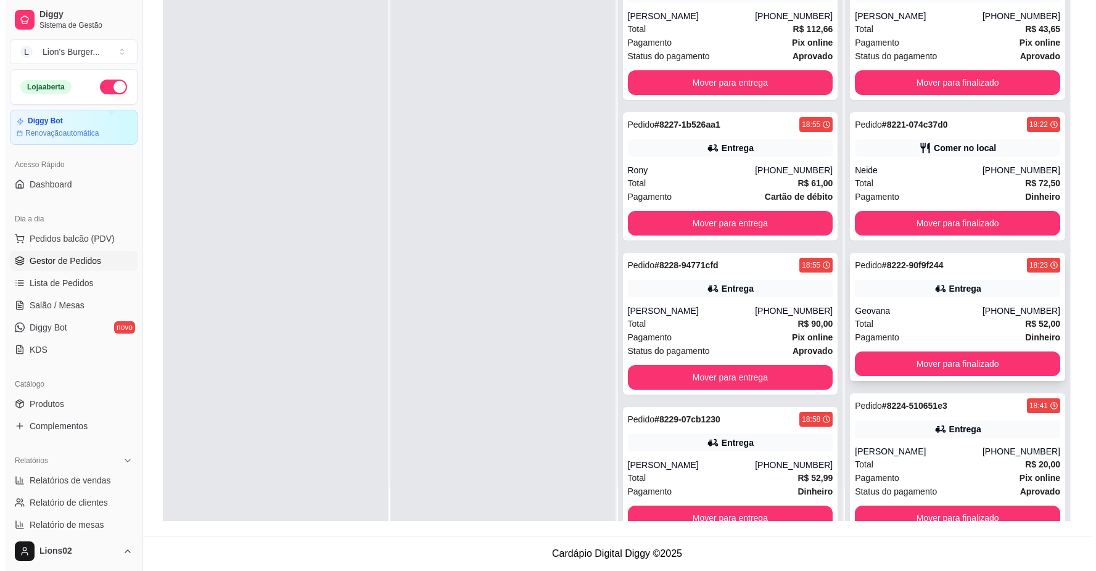
scroll to position [0, 0]
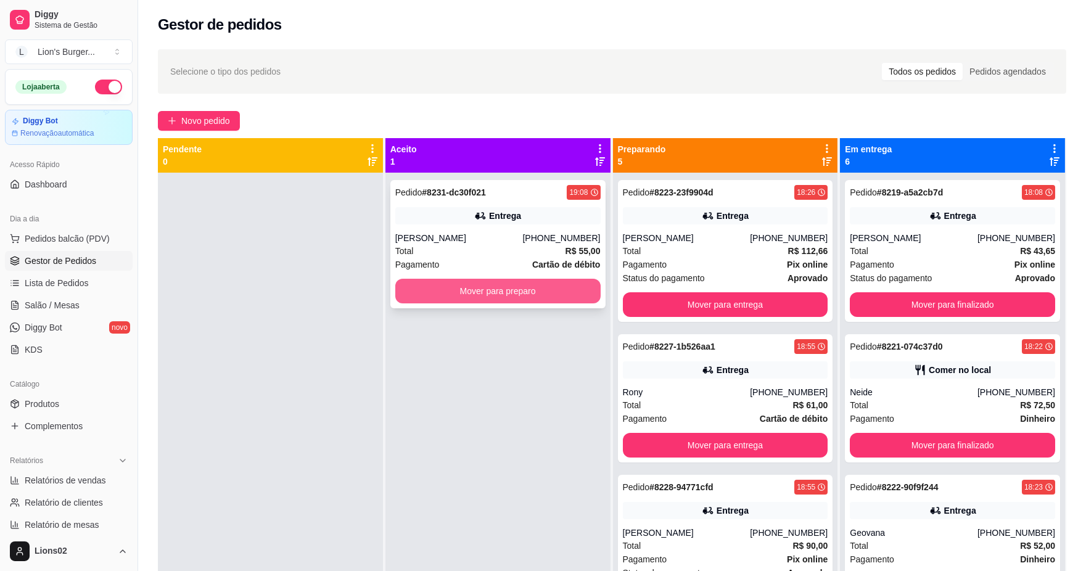
click at [543, 298] on button "Mover para preparo" at bounding box center [497, 291] width 205 height 25
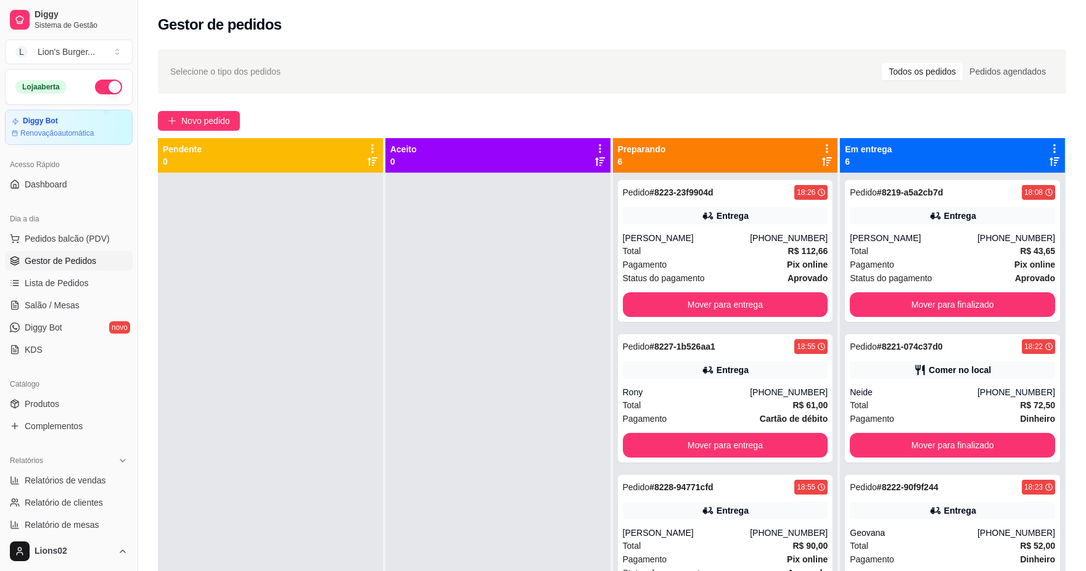
click at [989, 324] on div "Pedido # 8219-a5a2cb7d 18:08 Entrega [PERSON_NAME] [PHONE_NUMBER] Total R$ 43,6…" at bounding box center [952, 458] width 225 height 571
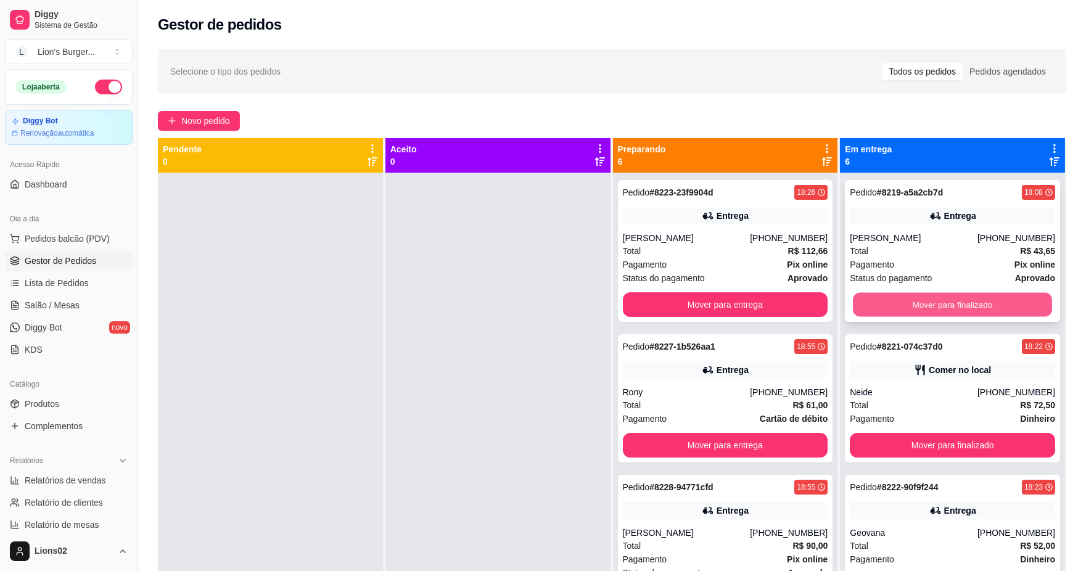
click at [991, 301] on button "Mover para finalizado" at bounding box center [952, 305] width 199 height 24
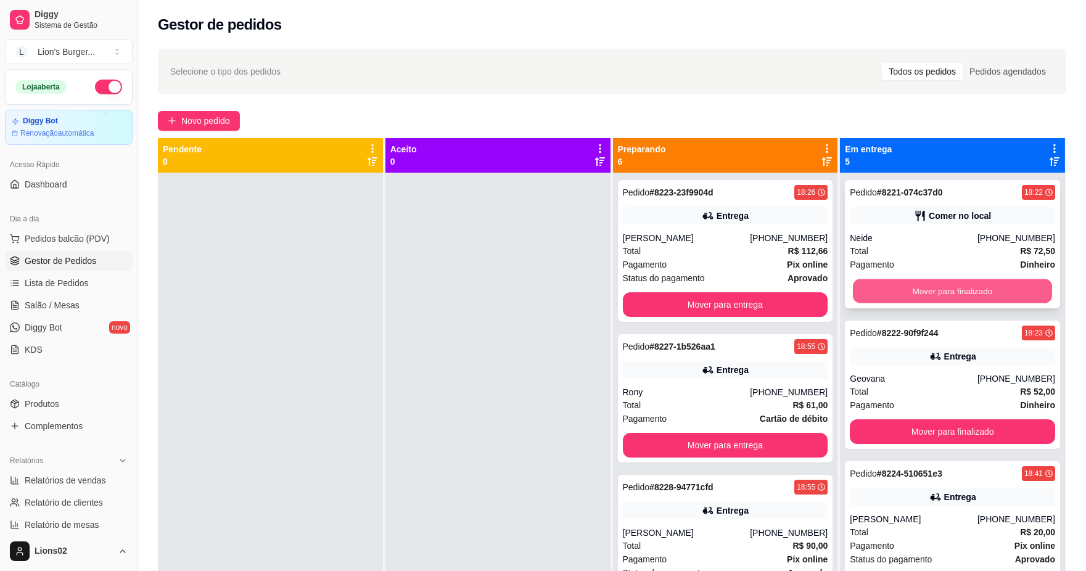
click at [991, 287] on button "Mover para finalizado" at bounding box center [952, 291] width 199 height 24
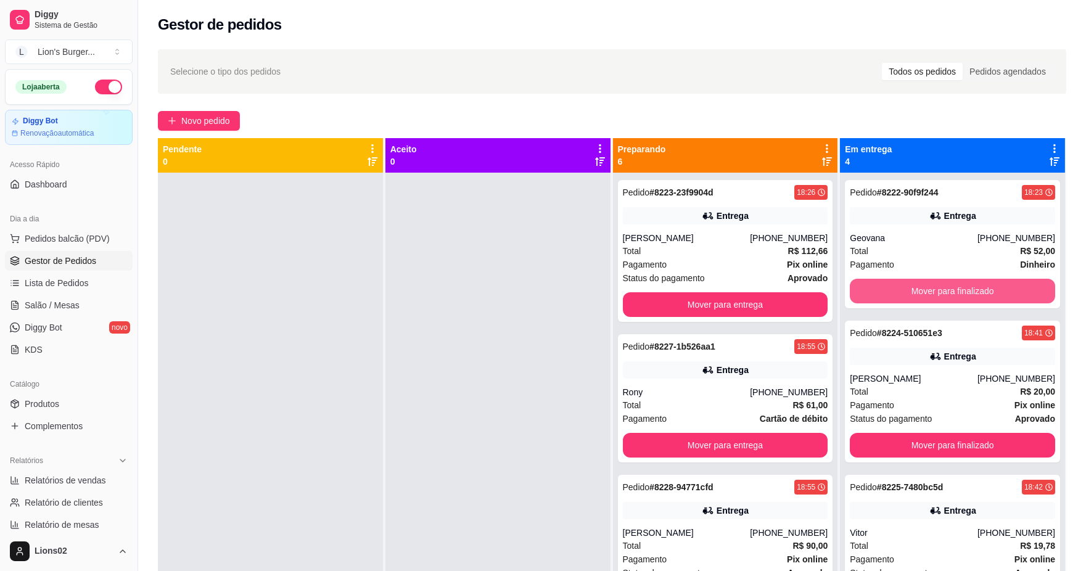
click at [991, 287] on button "Mover para finalizado" at bounding box center [952, 291] width 205 height 25
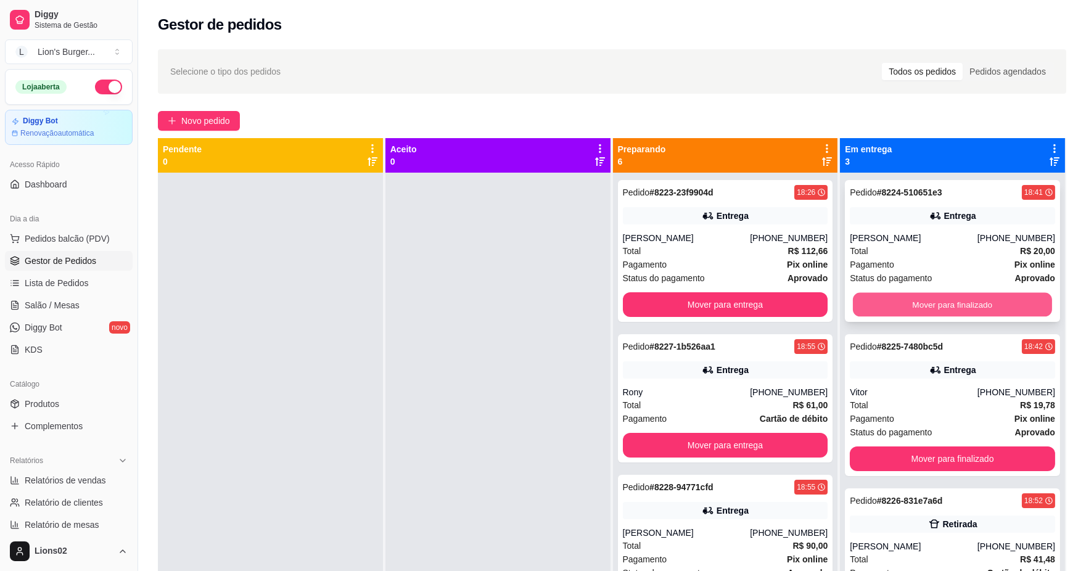
click at [994, 298] on button "Mover para finalizado" at bounding box center [952, 305] width 199 height 24
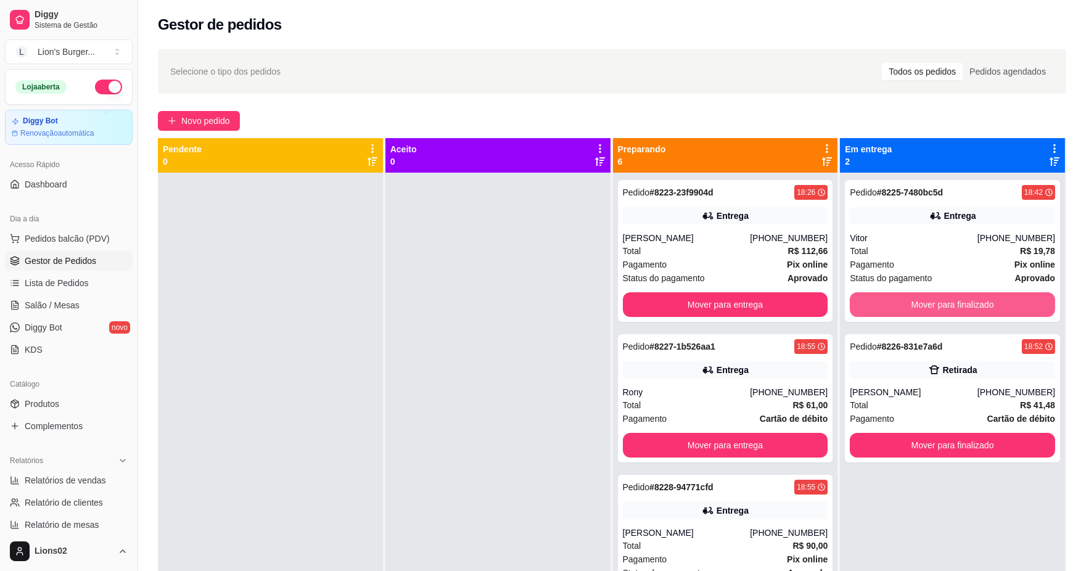
click at [994, 298] on button "Mover para finalizado" at bounding box center [952, 304] width 205 height 25
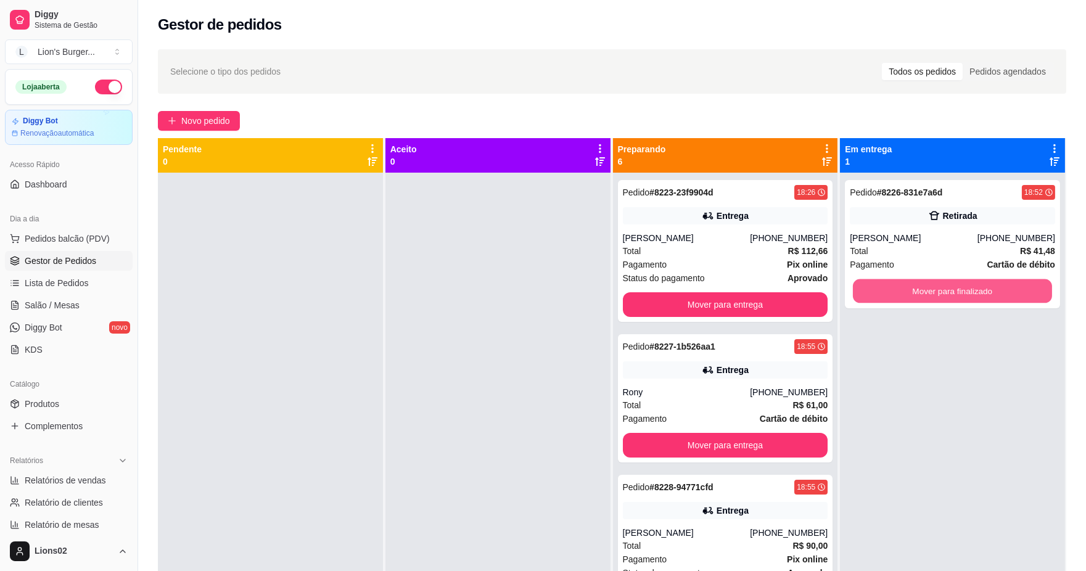
click at [994, 300] on button "Mover para finalizado" at bounding box center [952, 291] width 199 height 24
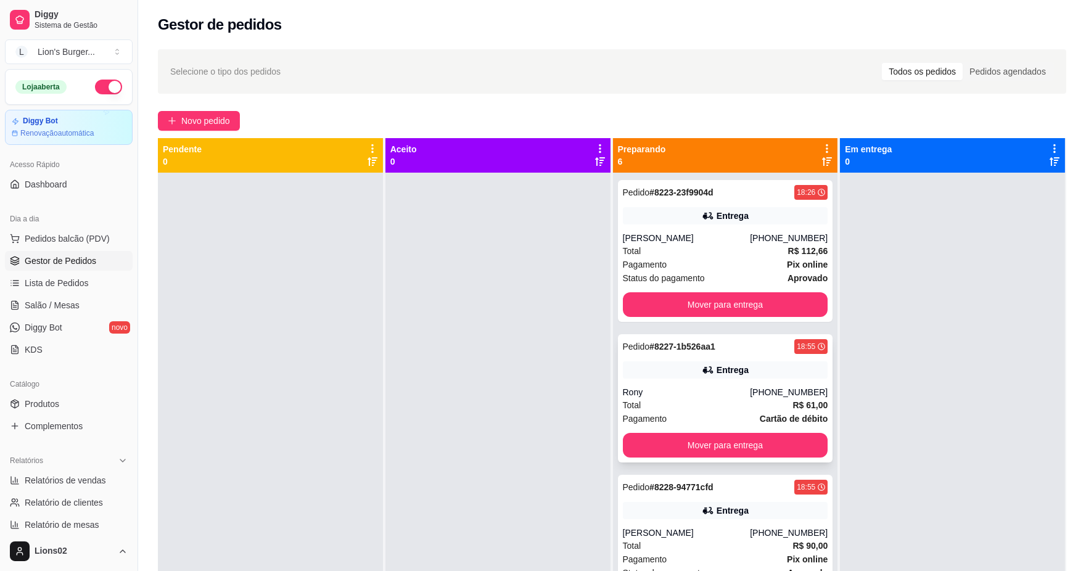
click at [713, 390] on div "Rony" at bounding box center [687, 392] width 128 height 12
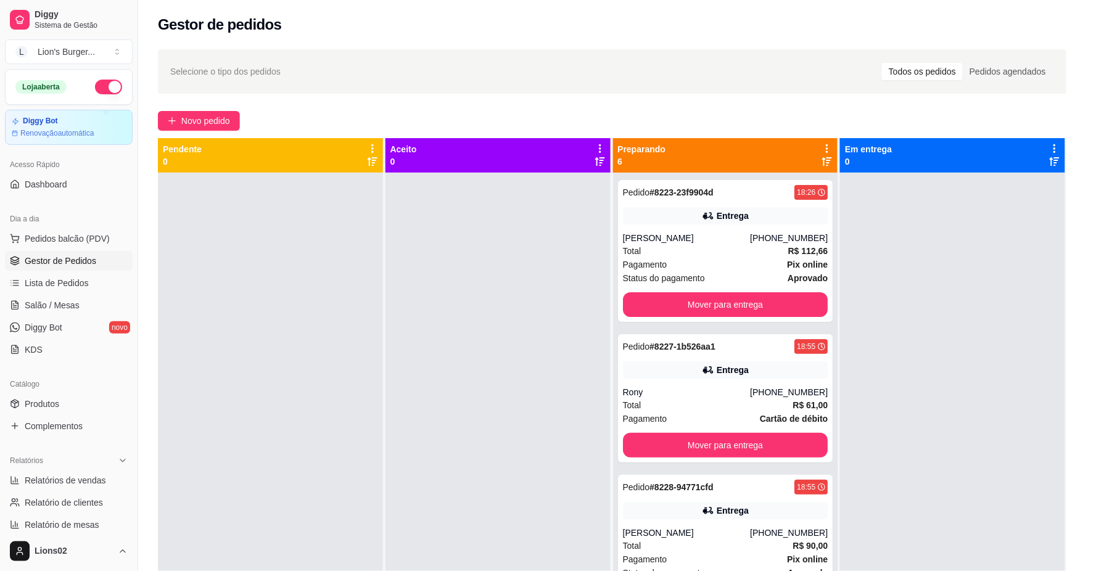
scroll to position [199, 0]
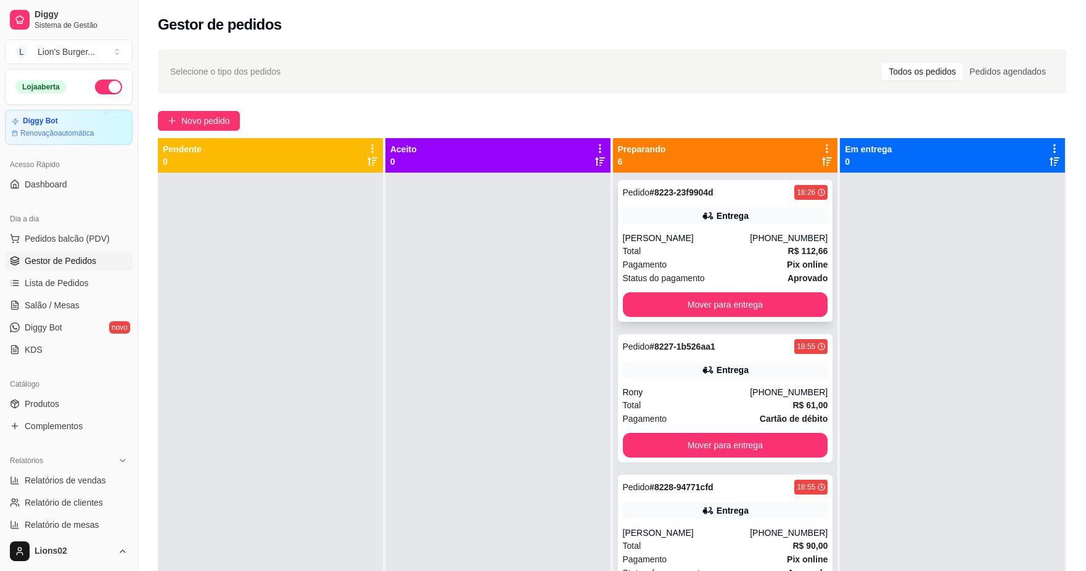
click at [759, 239] on div "[PHONE_NUMBER]" at bounding box center [789, 238] width 78 height 12
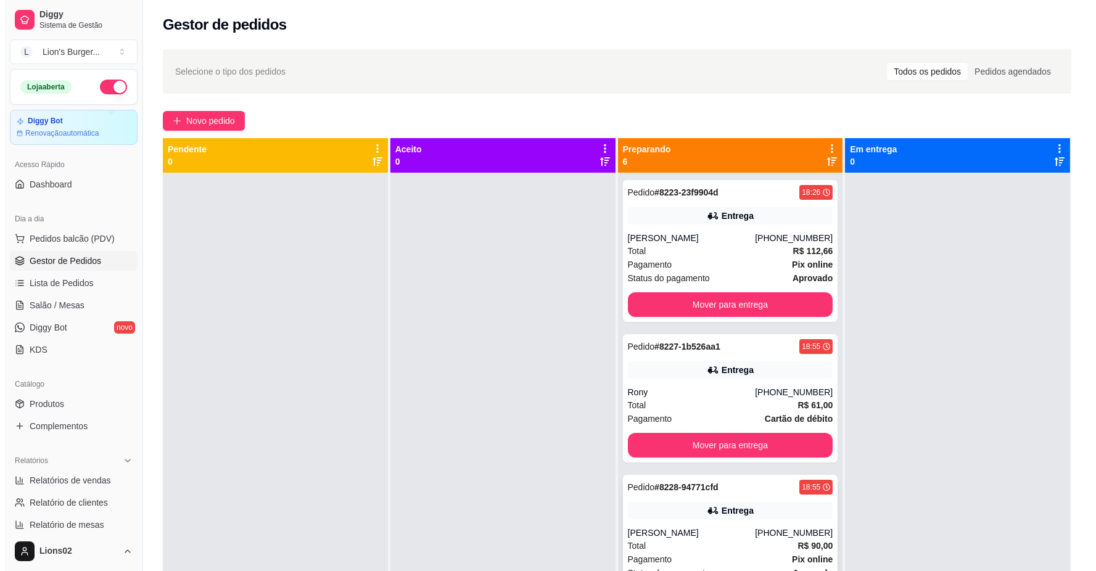
scroll to position [205, 0]
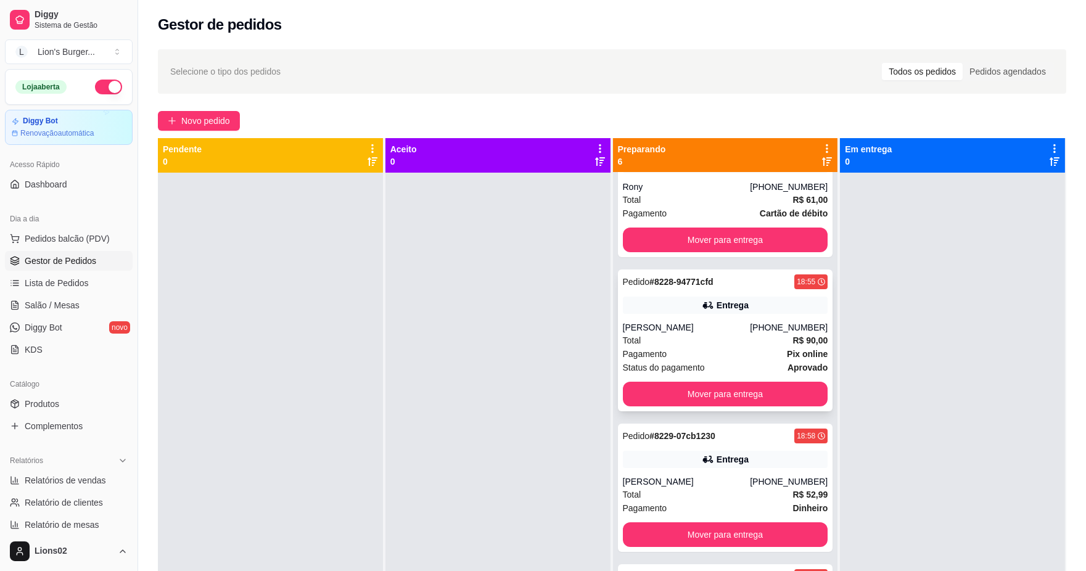
click at [743, 329] on div "[PERSON_NAME]" at bounding box center [687, 327] width 128 height 12
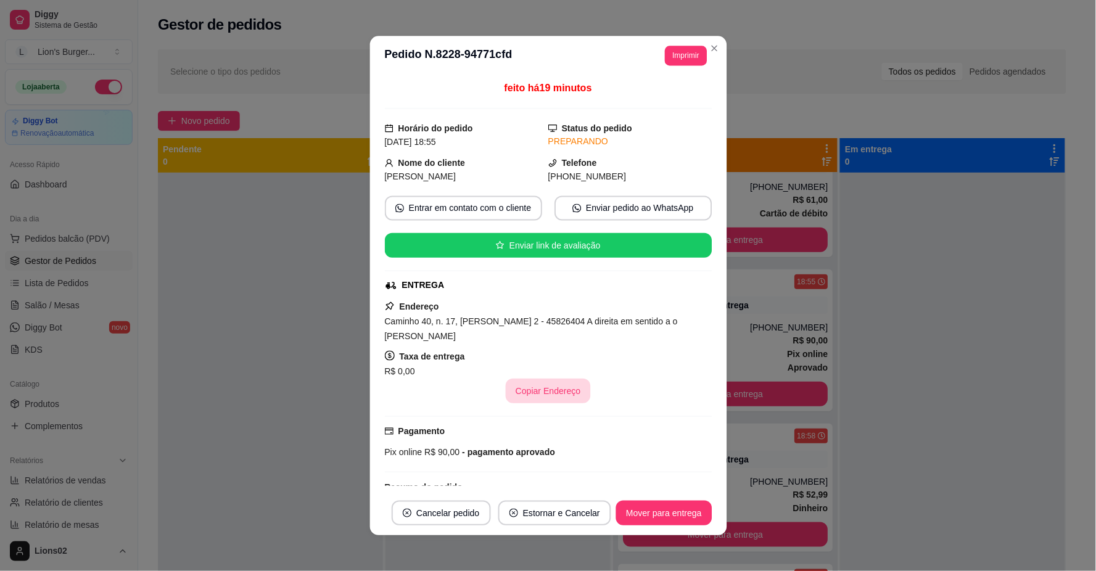
scroll to position [90, 0]
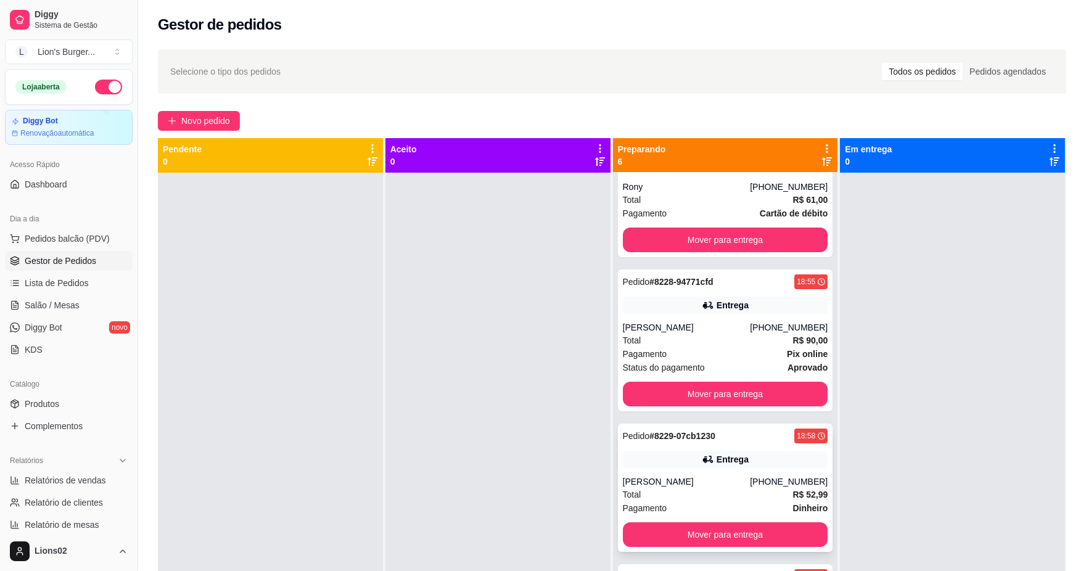
drag, startPoint x: 814, startPoint y: 467, endPoint x: 799, endPoint y: 466, distance: 14.9
click at [799, 466] on div "Pedido # 8229-07cb1230 18:58 Entrega [PERSON_NAME] [PHONE_NUMBER] Total R$ 52,9…" at bounding box center [725, 488] width 215 height 128
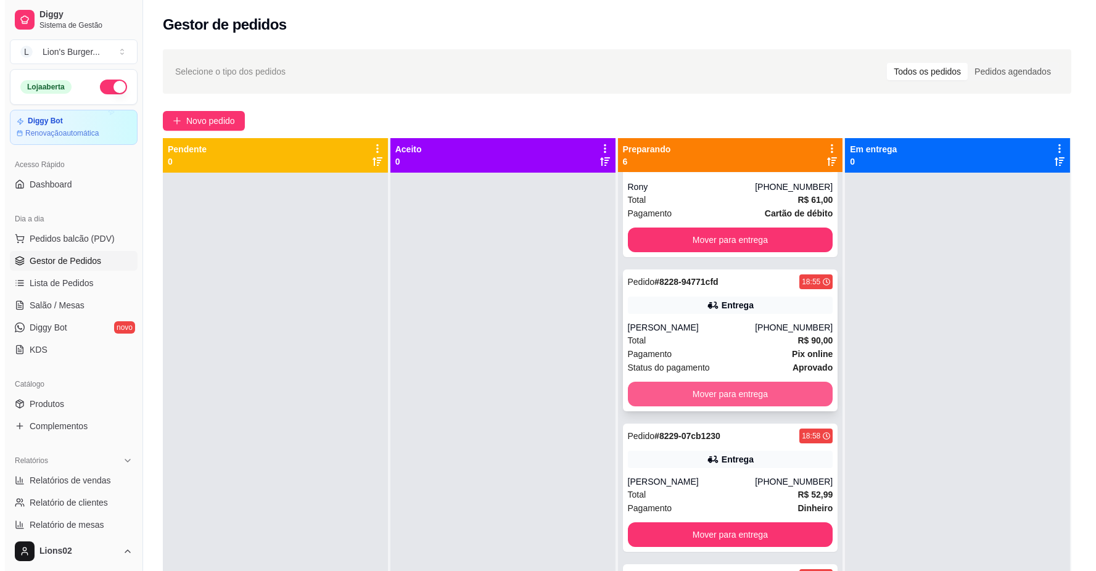
scroll to position [311, 0]
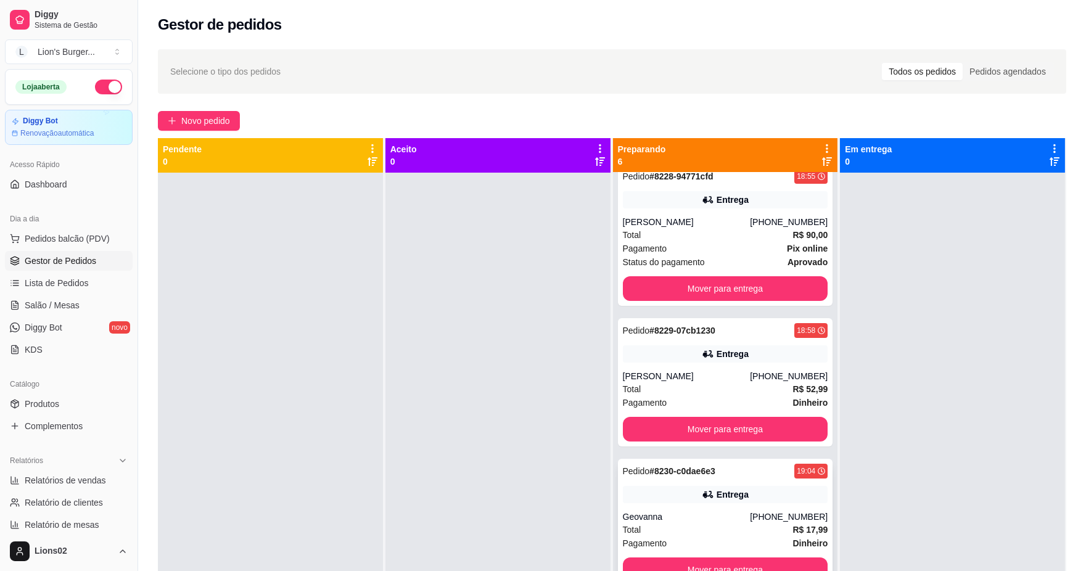
click at [749, 496] on div "Entrega" at bounding box center [725, 494] width 205 height 17
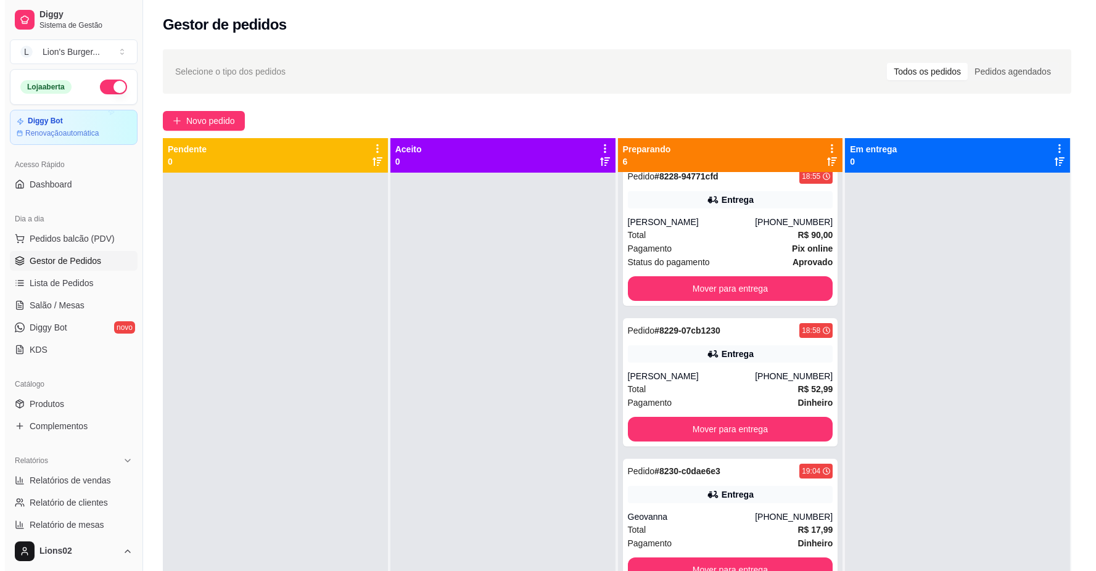
scroll to position [34, 0]
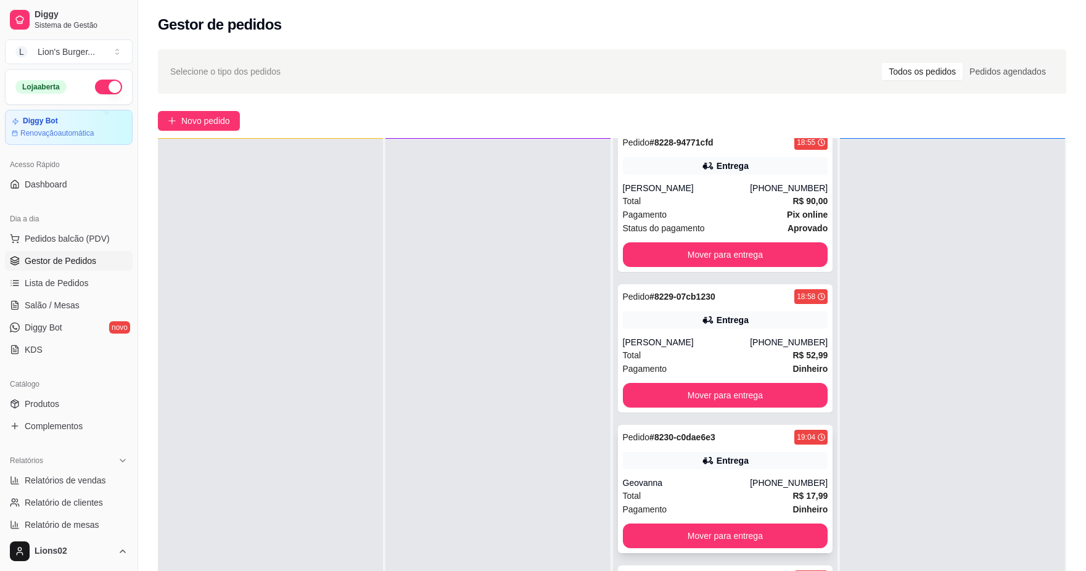
click at [737, 493] on div "Total R$ 17,99" at bounding box center [725, 496] width 205 height 14
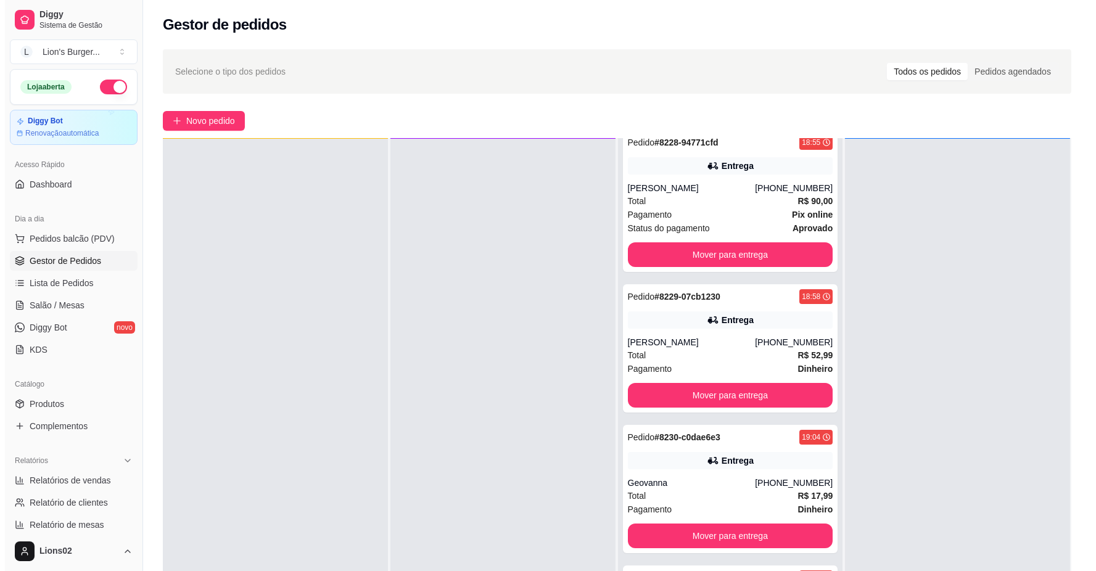
scroll to position [188, 0]
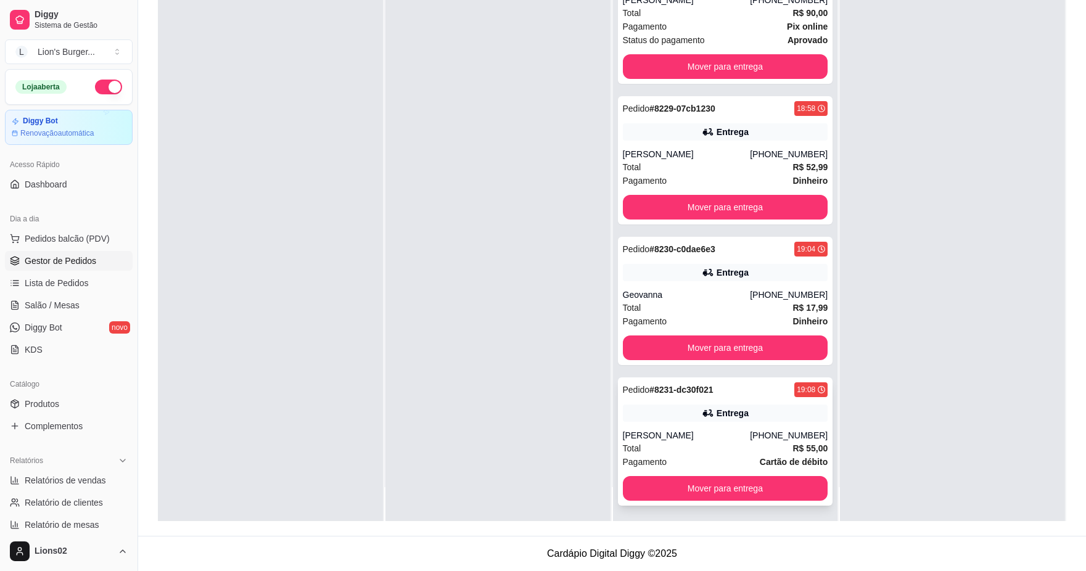
click at [766, 446] on div "Total R$ 55,00" at bounding box center [725, 449] width 205 height 14
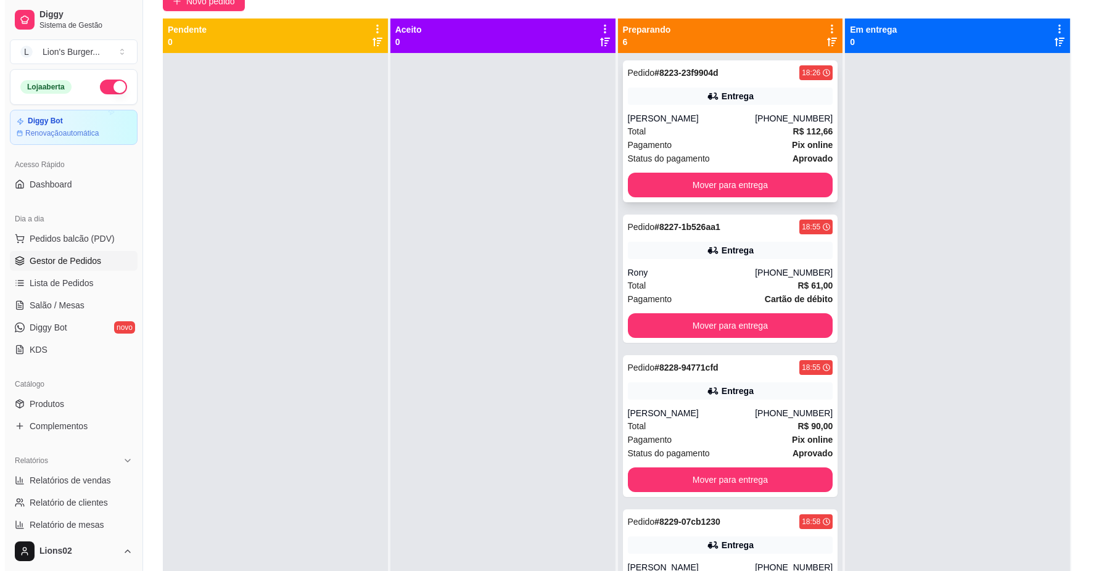
scroll to position [0, 0]
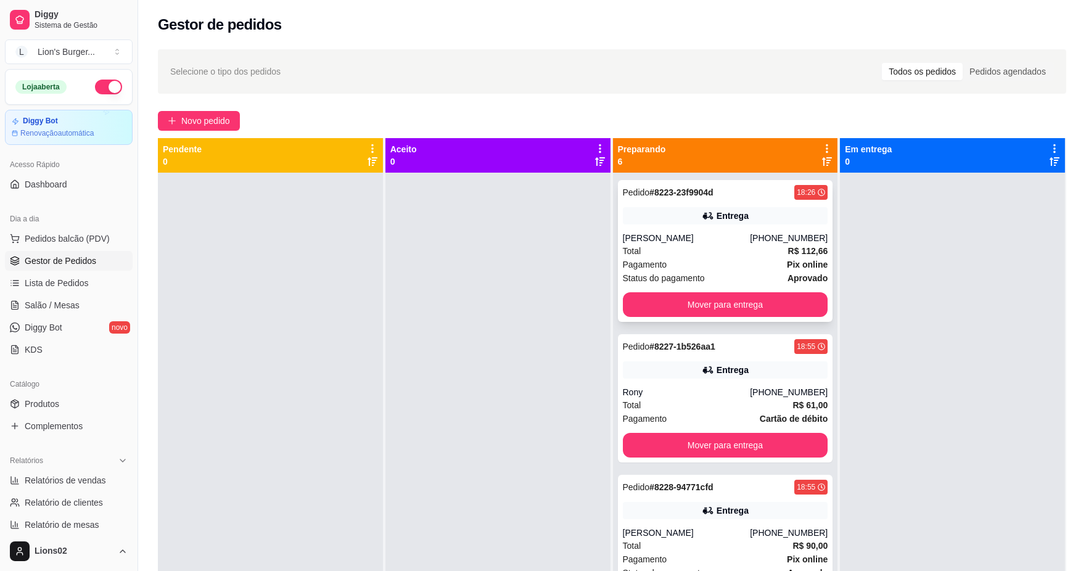
click at [745, 247] on div "Total R$ 112,66" at bounding box center [725, 251] width 205 height 14
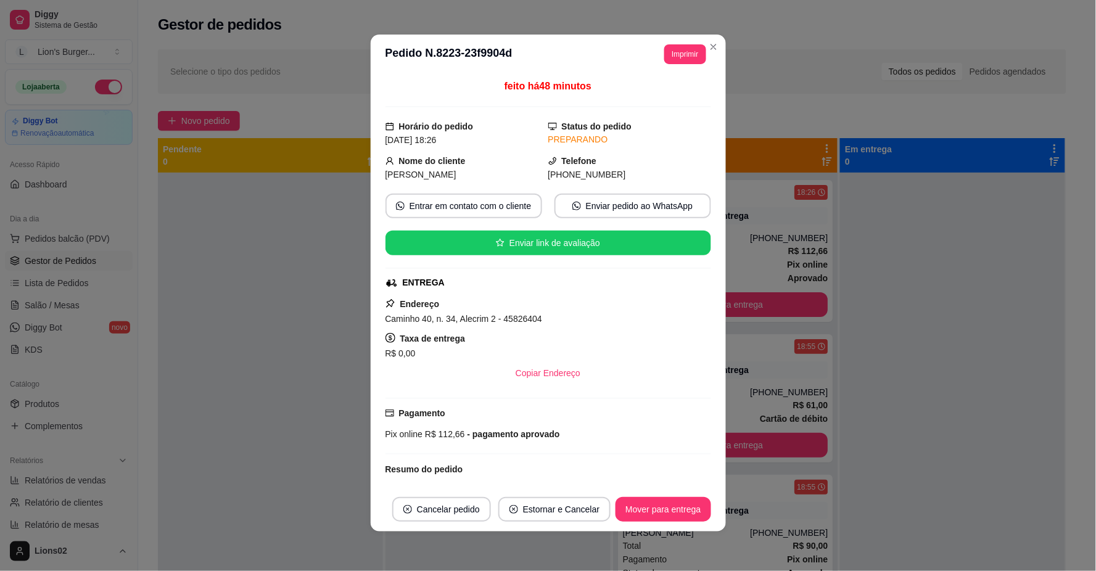
scroll to position [309, 0]
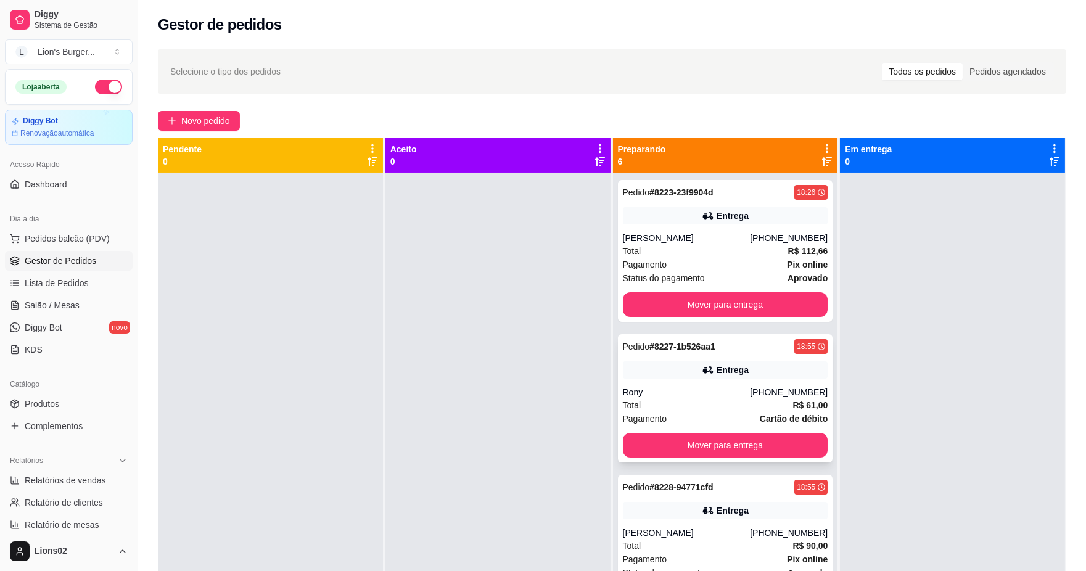
click at [786, 380] on div "Pedido # 8227-1b526aa1 18:55 Entrega Rony [PHONE_NUMBER] Total R$ 61,00 Pagamen…" at bounding box center [725, 398] width 215 height 128
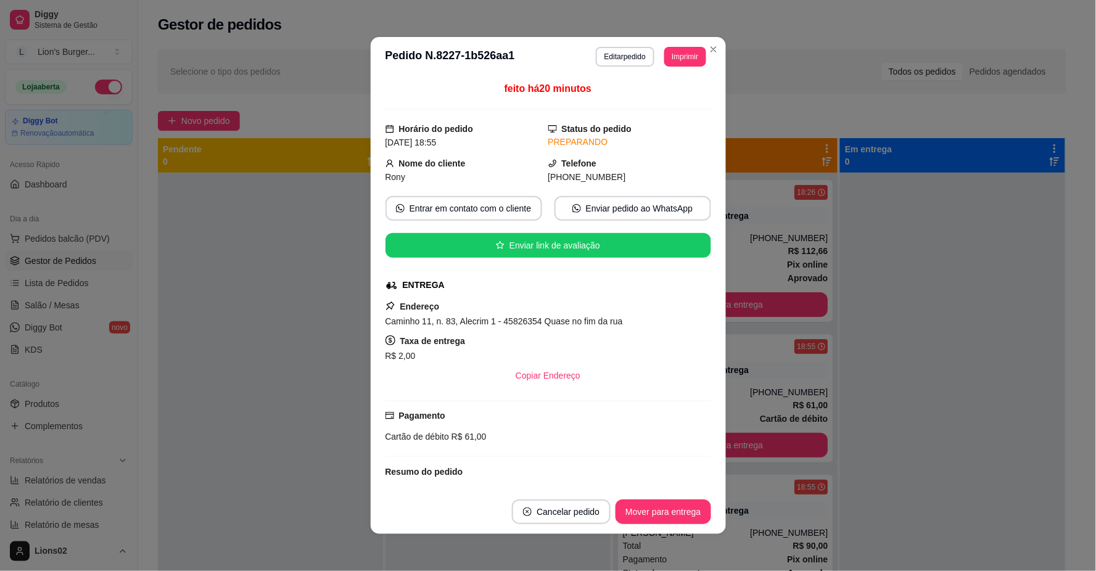
scroll to position [199, 0]
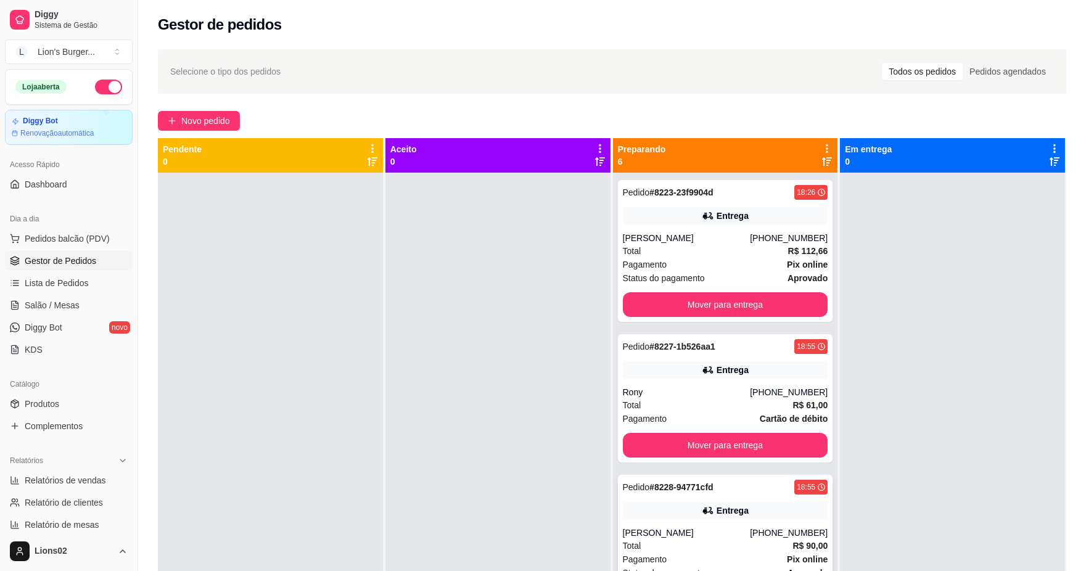
click at [770, 497] on div "Pedido # 8228-94771cfd 18:55 Entrega [PERSON_NAME] [PHONE_NUMBER] Total R$ 90,0…" at bounding box center [725, 546] width 215 height 142
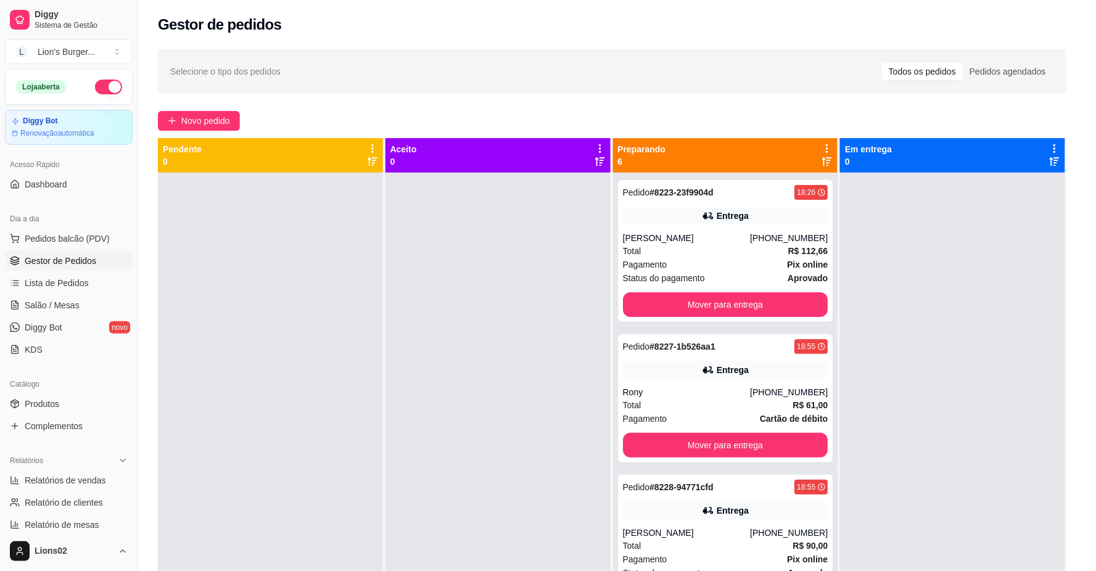
scroll to position [90, 0]
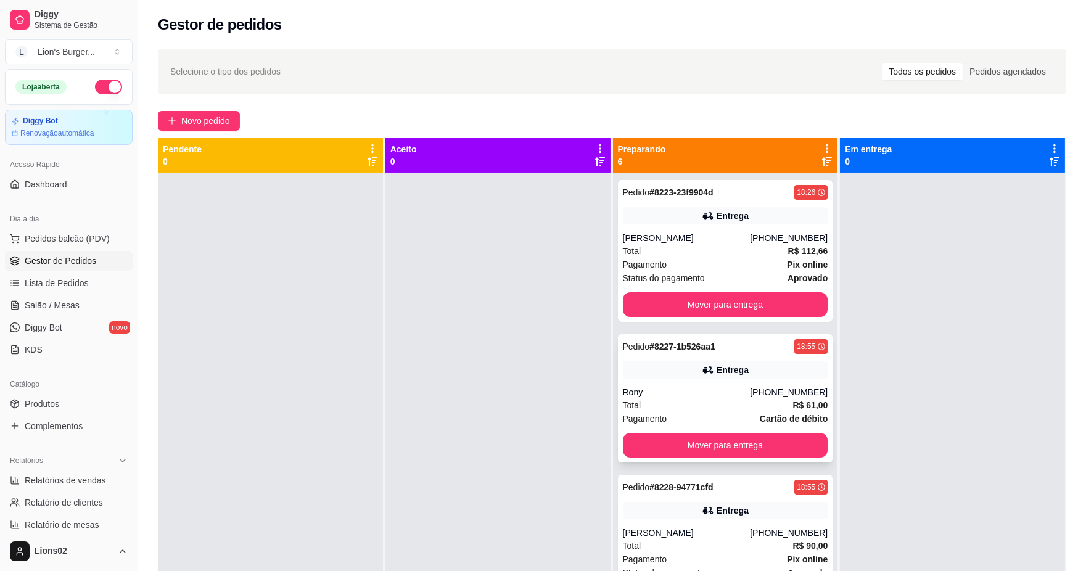
click at [762, 378] on div "Entrega" at bounding box center [725, 369] width 205 height 17
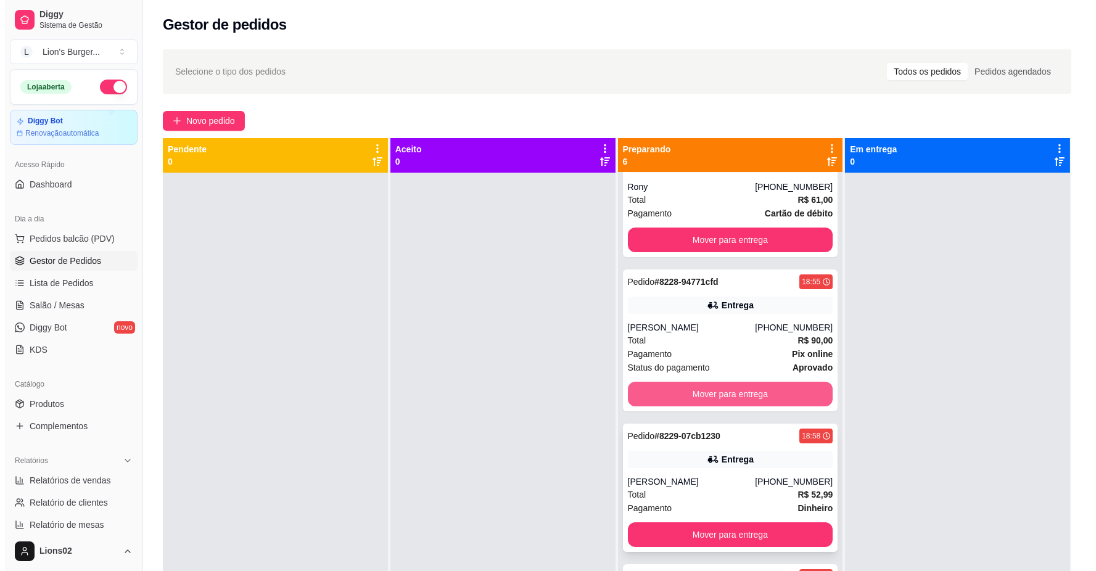
scroll to position [274, 0]
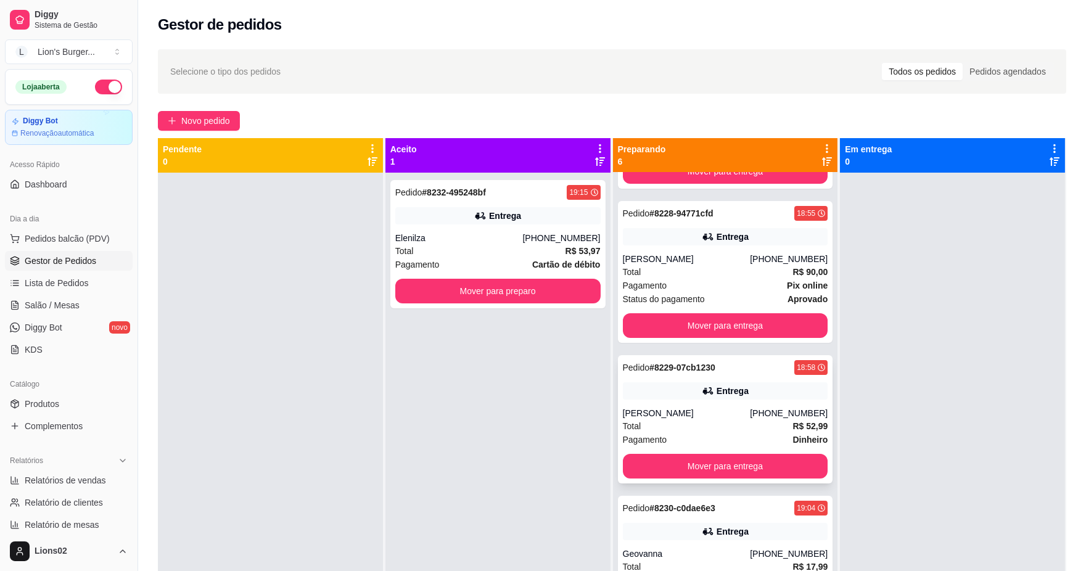
click at [716, 430] on div "Total R$ 52,99" at bounding box center [725, 426] width 205 height 14
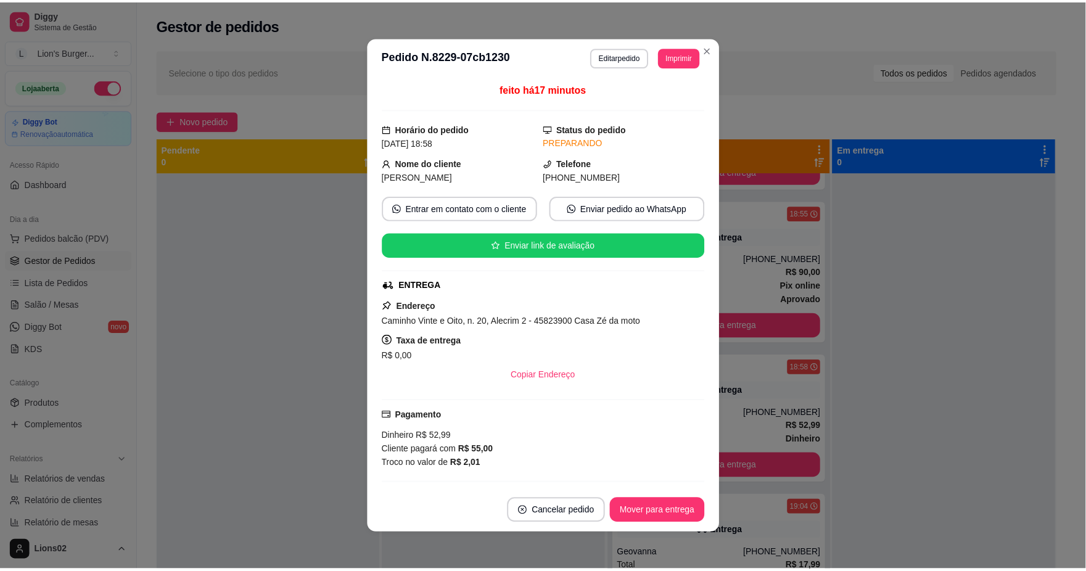
scroll to position [212, 0]
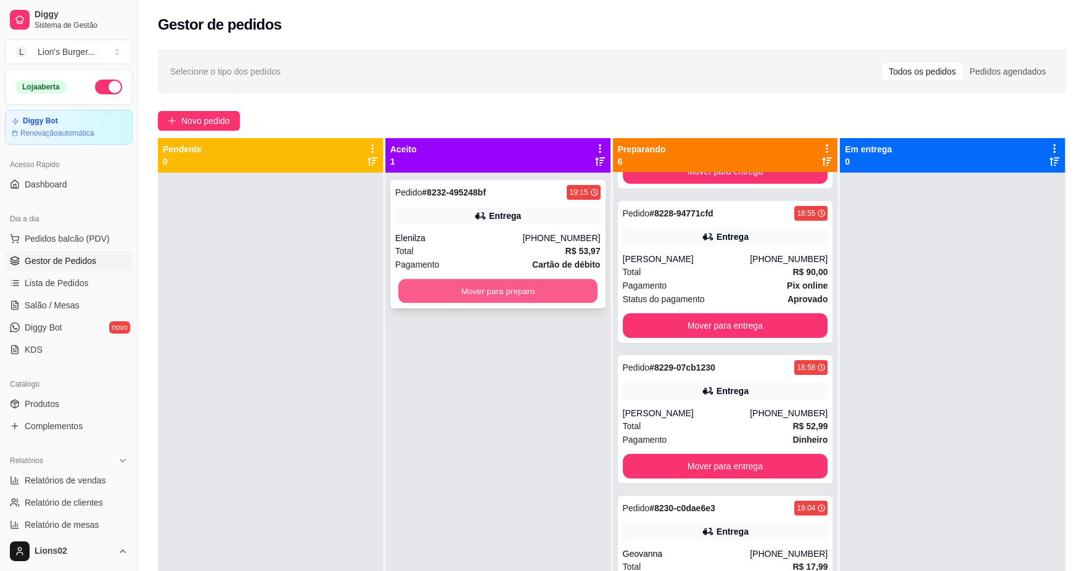
click at [575, 300] on button "Mover para preparo" at bounding box center [497, 291] width 199 height 24
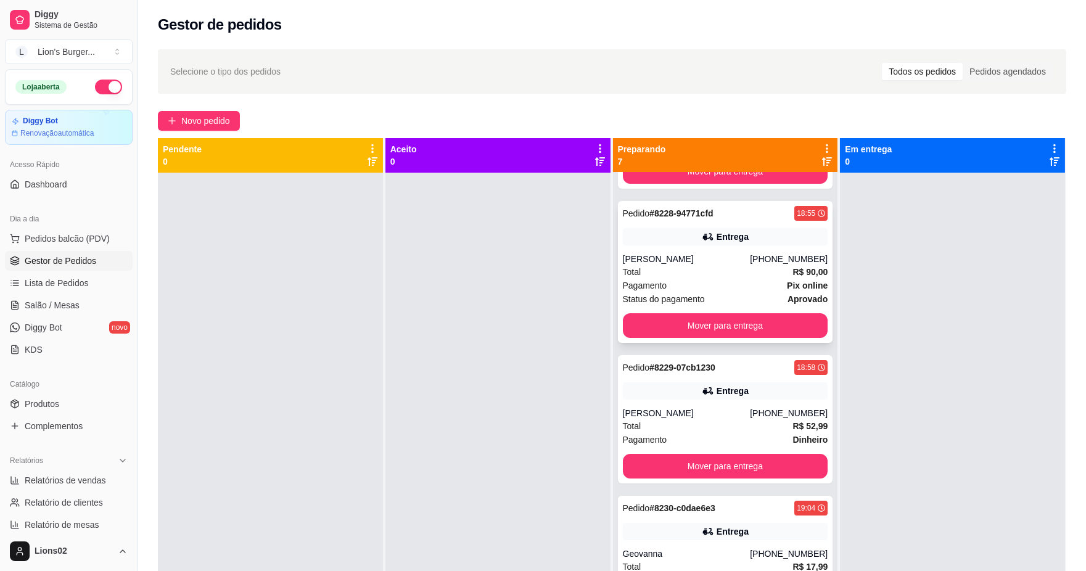
scroll to position [0, 0]
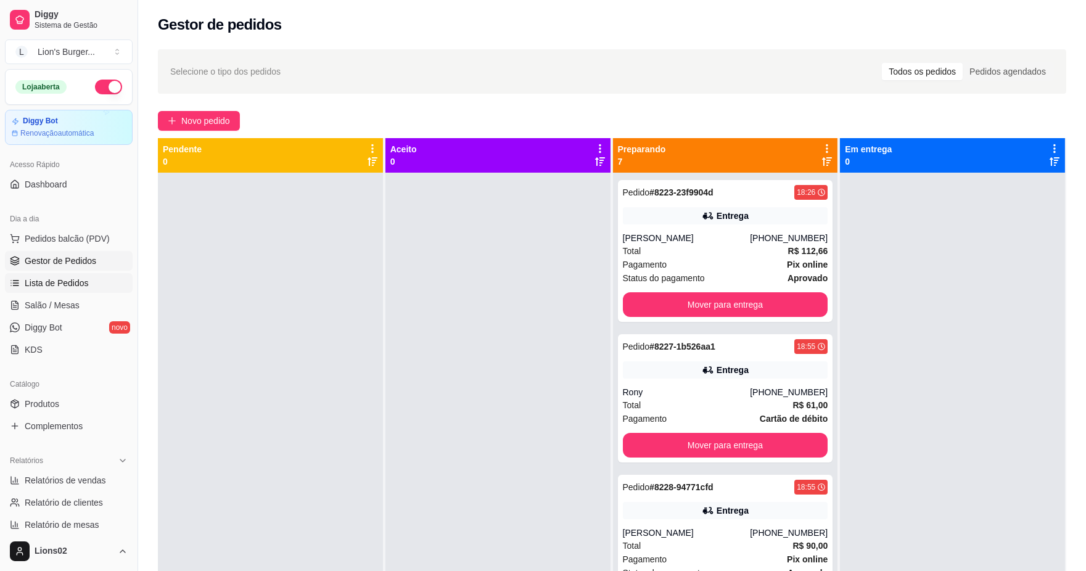
click at [106, 287] on link "Lista de Pedidos" at bounding box center [69, 283] width 128 height 20
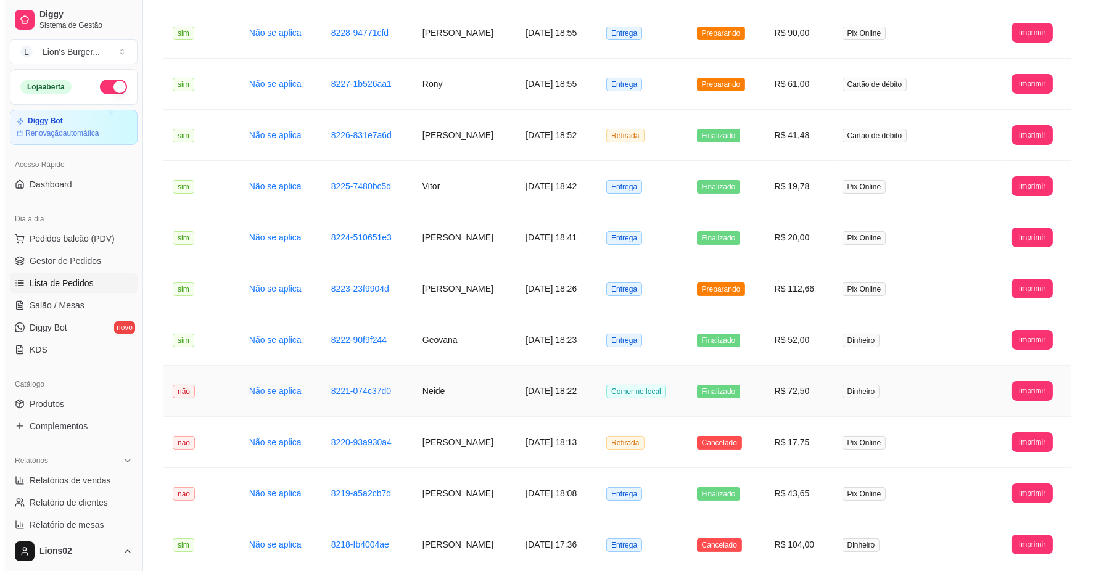
scroll to position [432, 0]
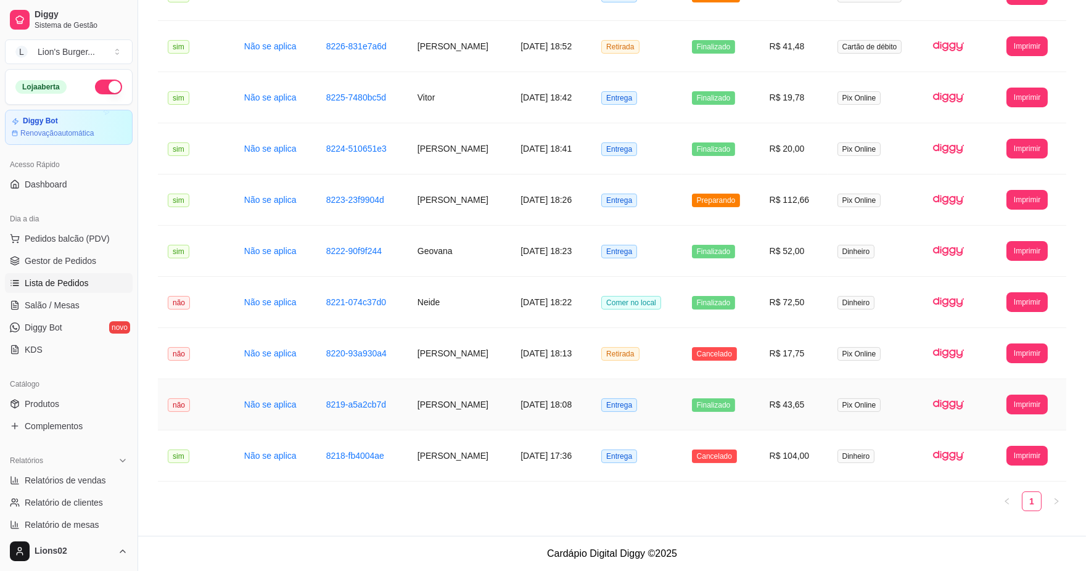
click at [408, 403] on td "[PERSON_NAME]" at bounding box center [459, 404] width 103 height 51
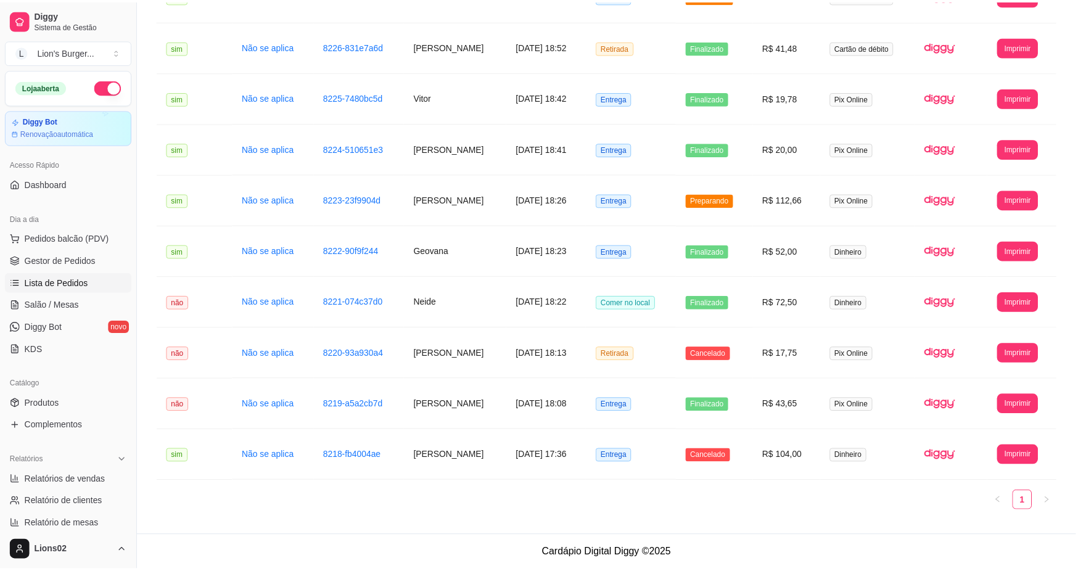
scroll to position [62, 0]
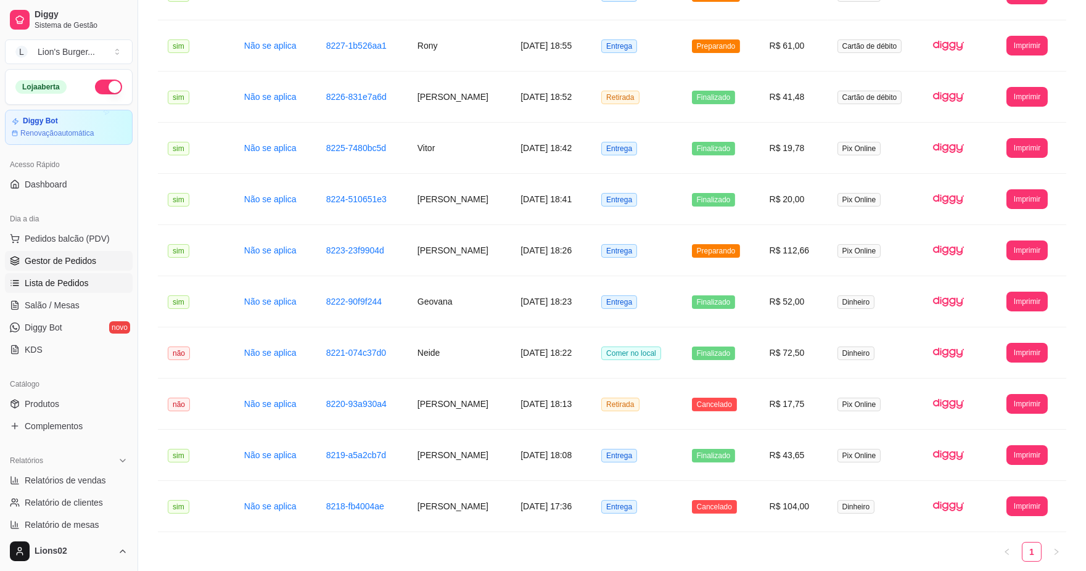
click at [94, 255] on span "Gestor de Pedidos" at bounding box center [61, 261] width 72 height 12
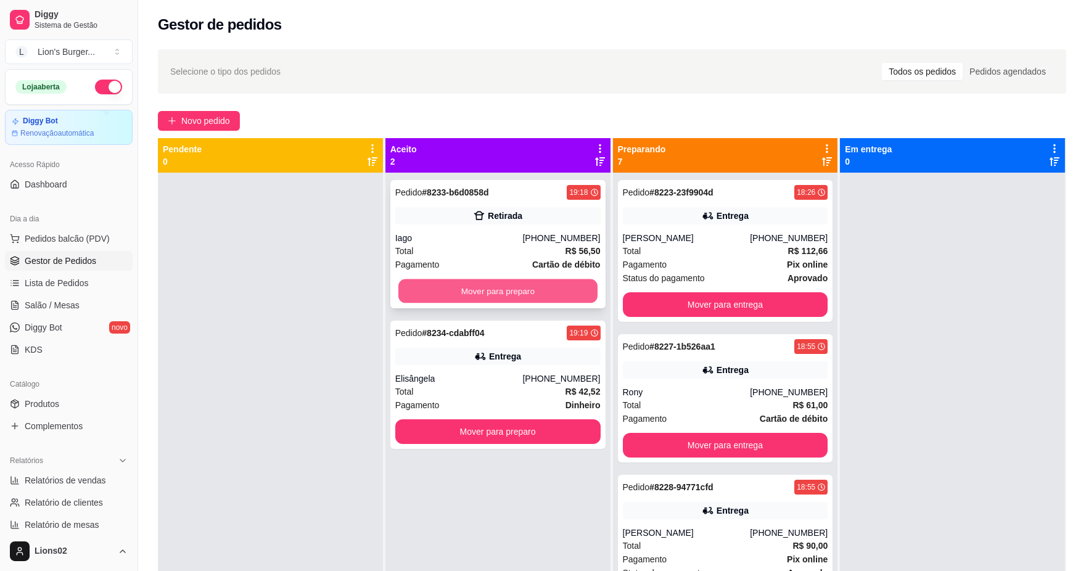
click at [569, 294] on button "Mover para preparo" at bounding box center [497, 291] width 199 height 24
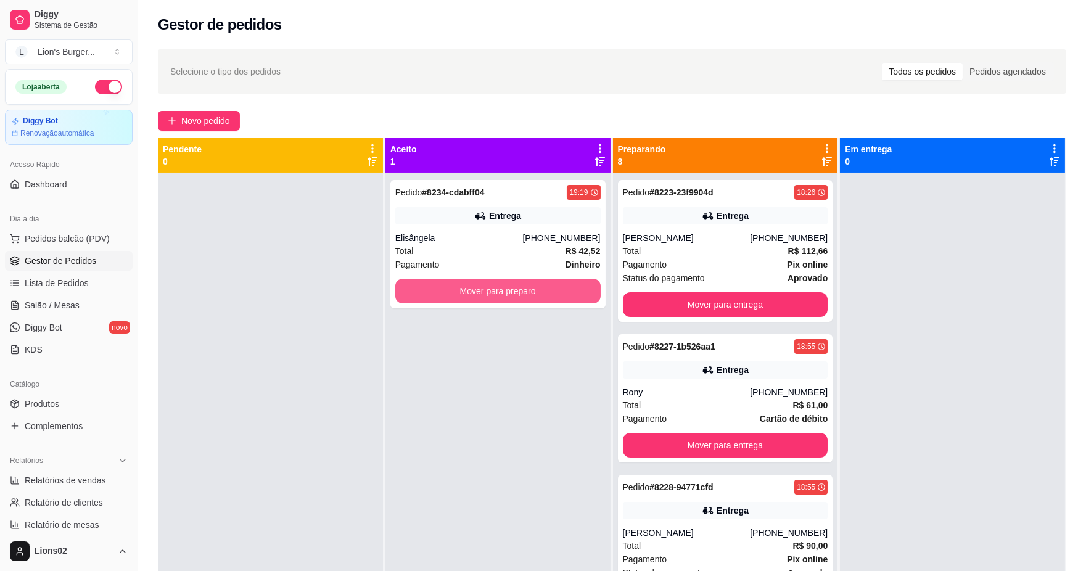
click at [568, 294] on button "Mover para preparo" at bounding box center [497, 291] width 205 height 25
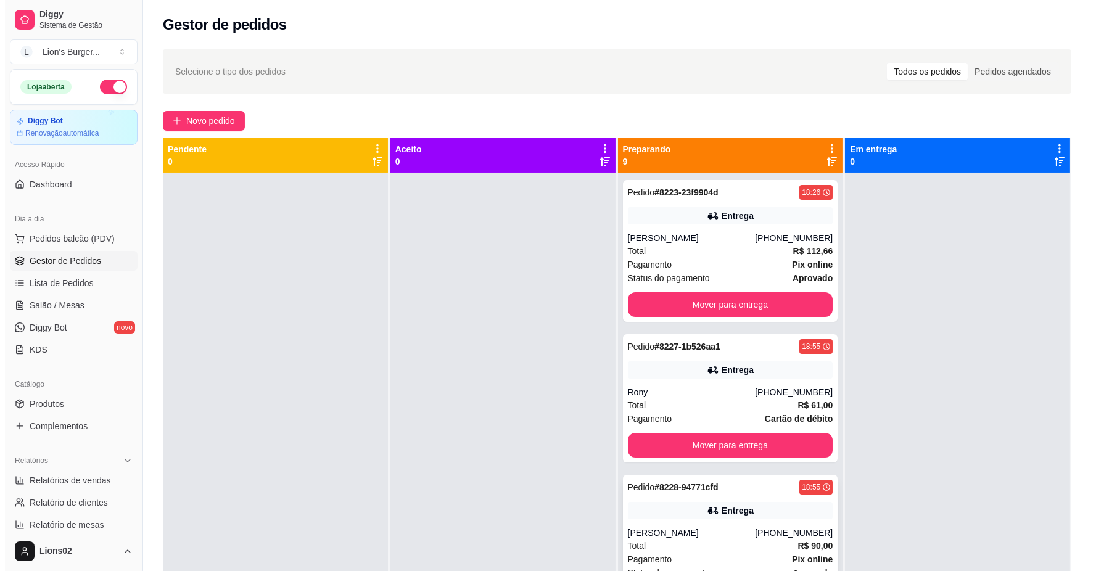
scroll to position [205, 0]
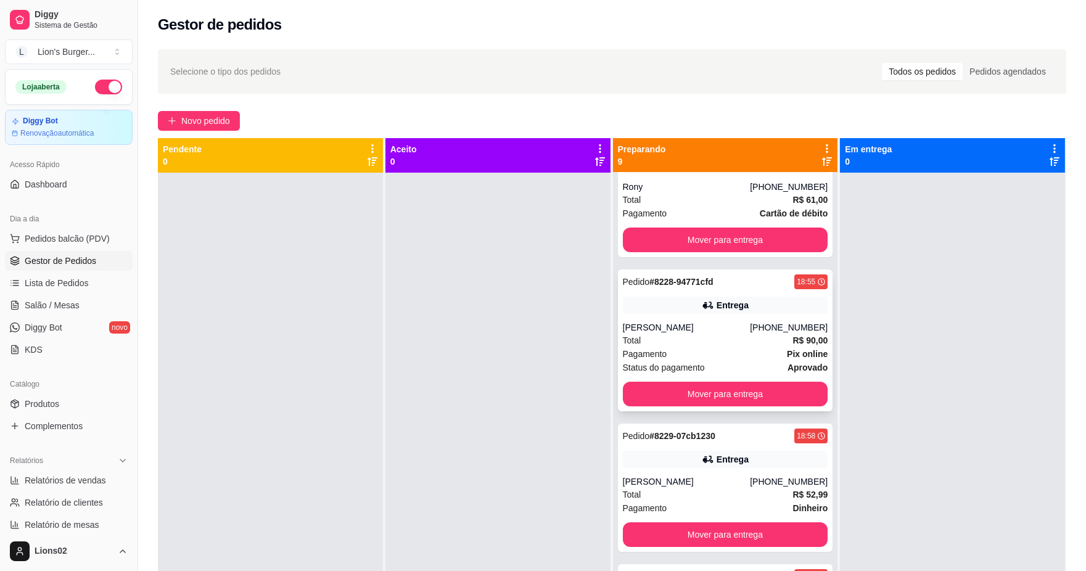
click at [735, 341] on div "Total R$ 90,00" at bounding box center [725, 341] width 205 height 14
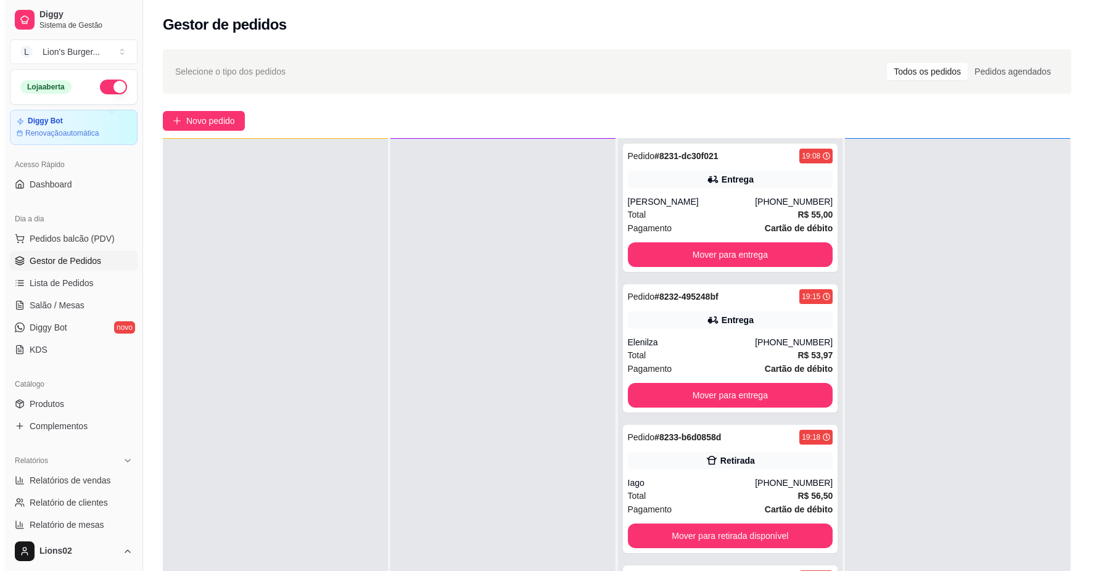
scroll to position [188, 0]
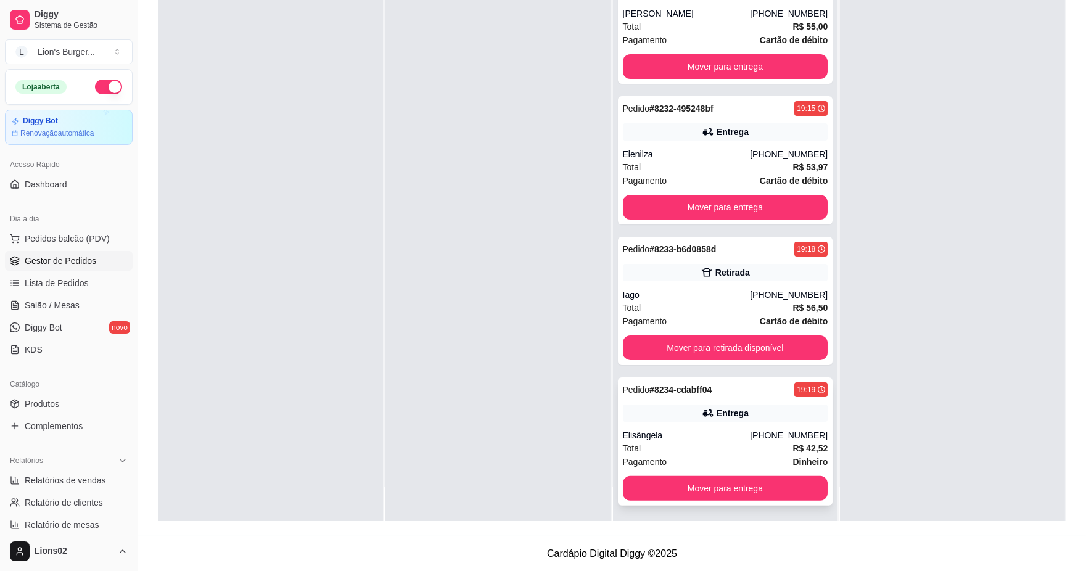
click at [791, 429] on div "[PHONE_NUMBER]" at bounding box center [789, 435] width 78 height 12
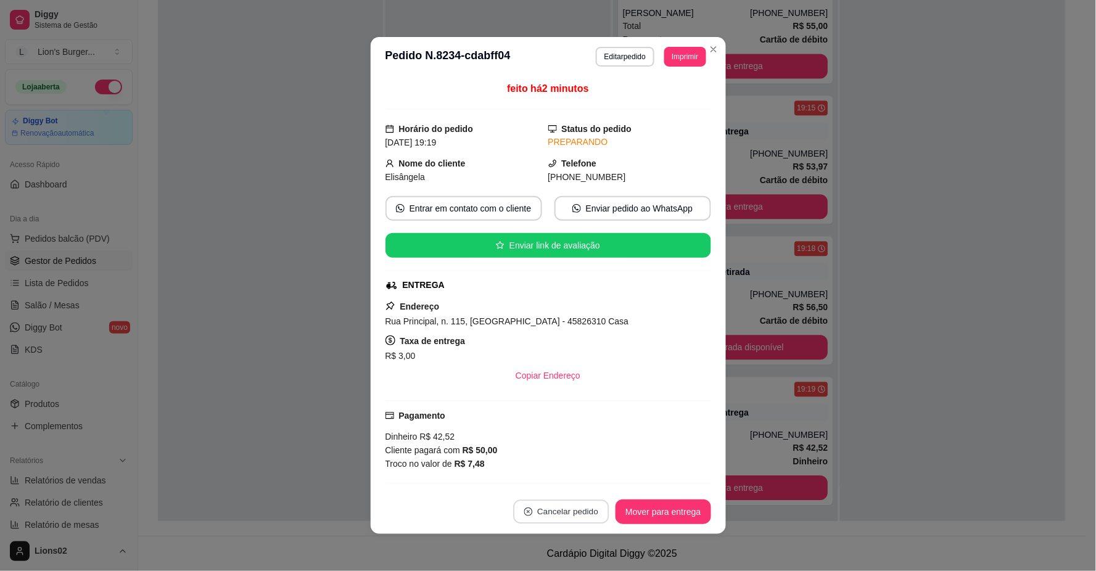
click at [582, 507] on button "Cancelar pedido" at bounding box center [562, 512] width 96 height 24
click at [606, 482] on button "Sim" at bounding box center [592, 482] width 48 height 24
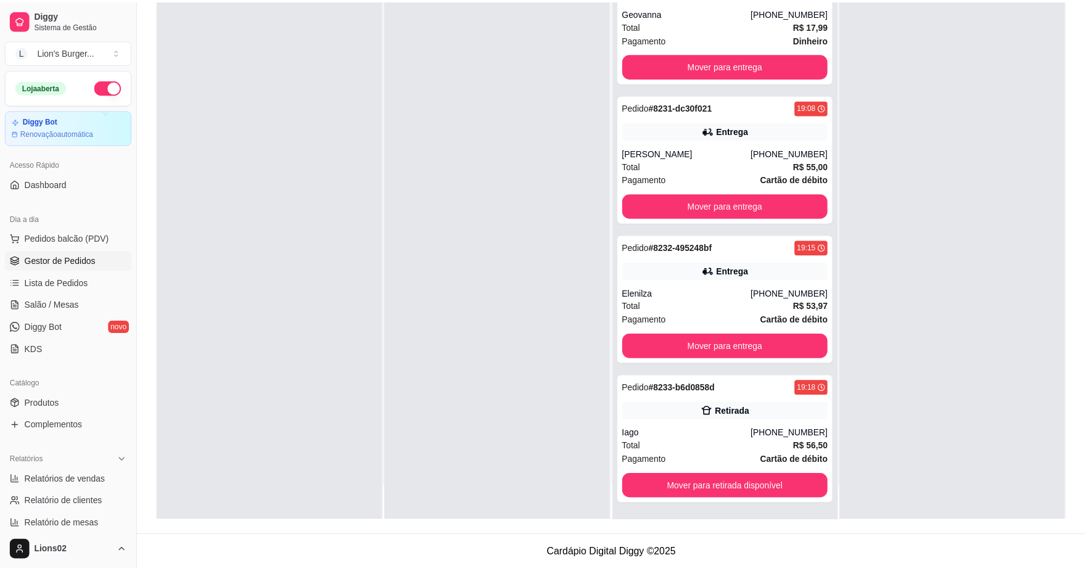
scroll to position [593, 0]
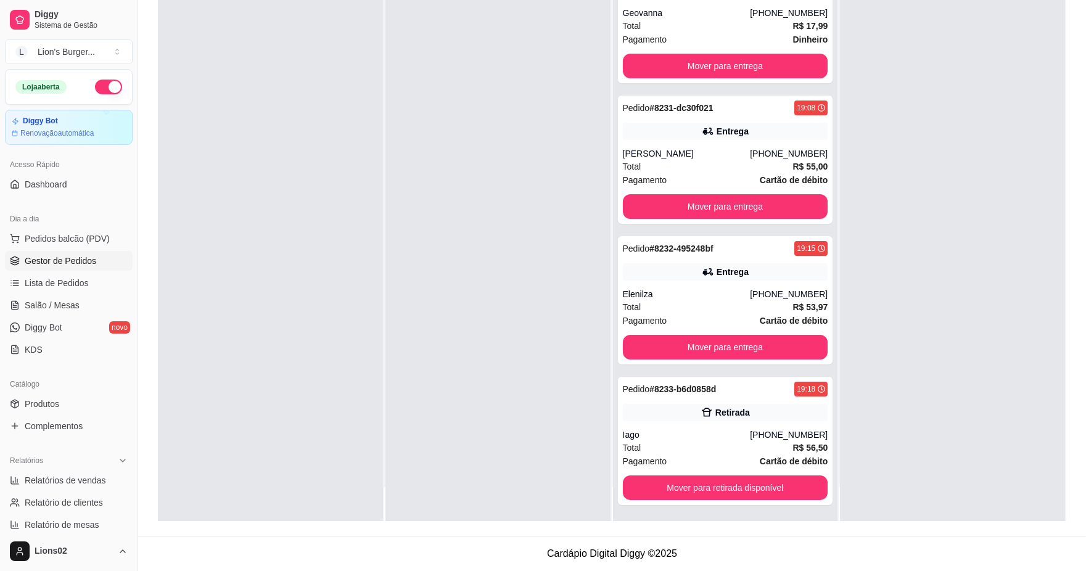
click at [843, 344] on div at bounding box center [952, 236] width 225 height 571
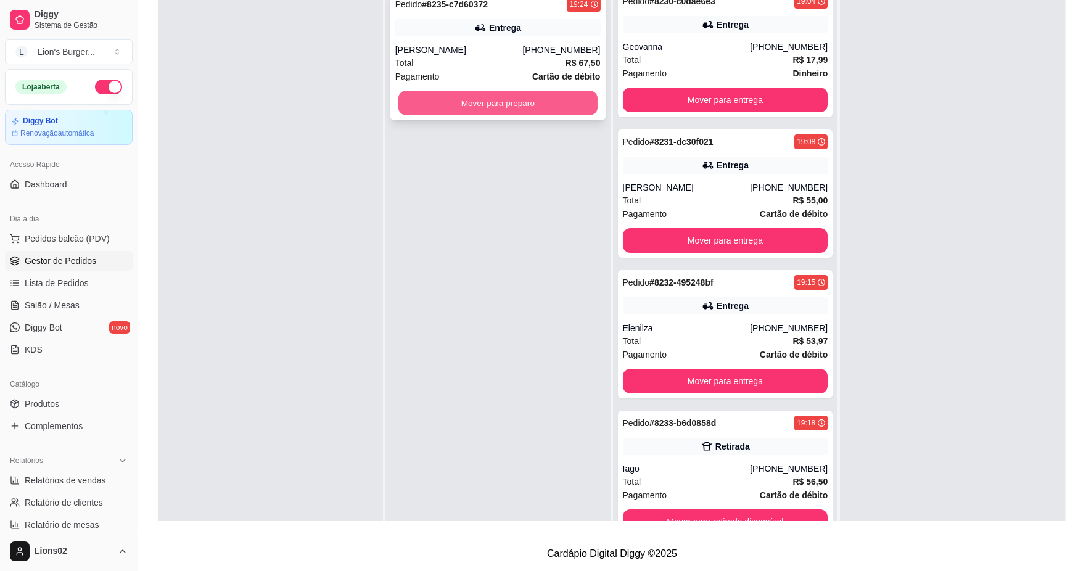
click at [580, 94] on button "Mover para preparo" at bounding box center [497, 103] width 199 height 24
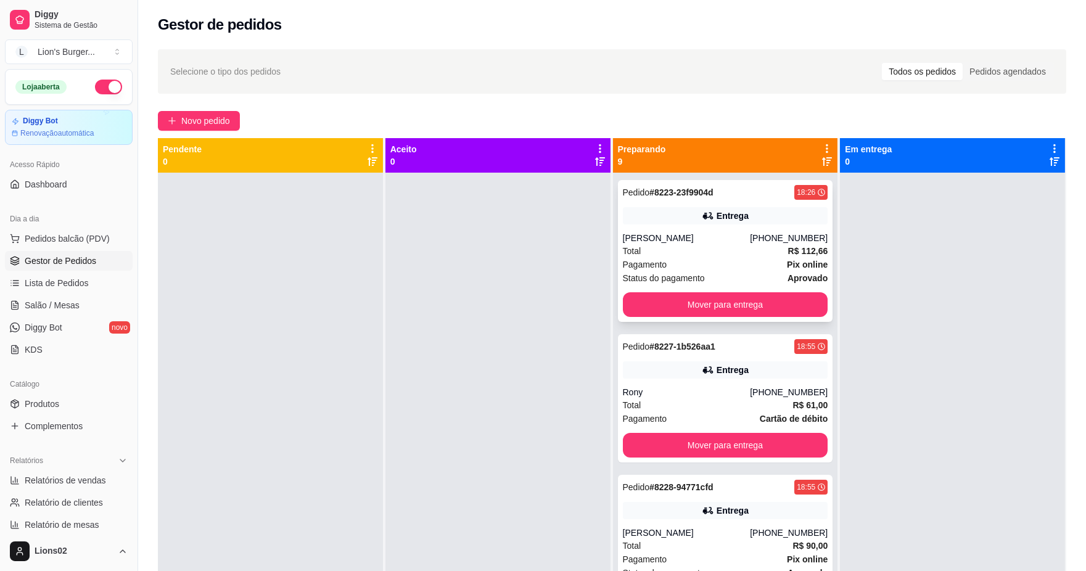
click at [701, 269] on div "Pagamento Pix online" at bounding box center [725, 265] width 205 height 14
click at [794, 301] on button "Mover para entrega" at bounding box center [724, 305] width 199 height 24
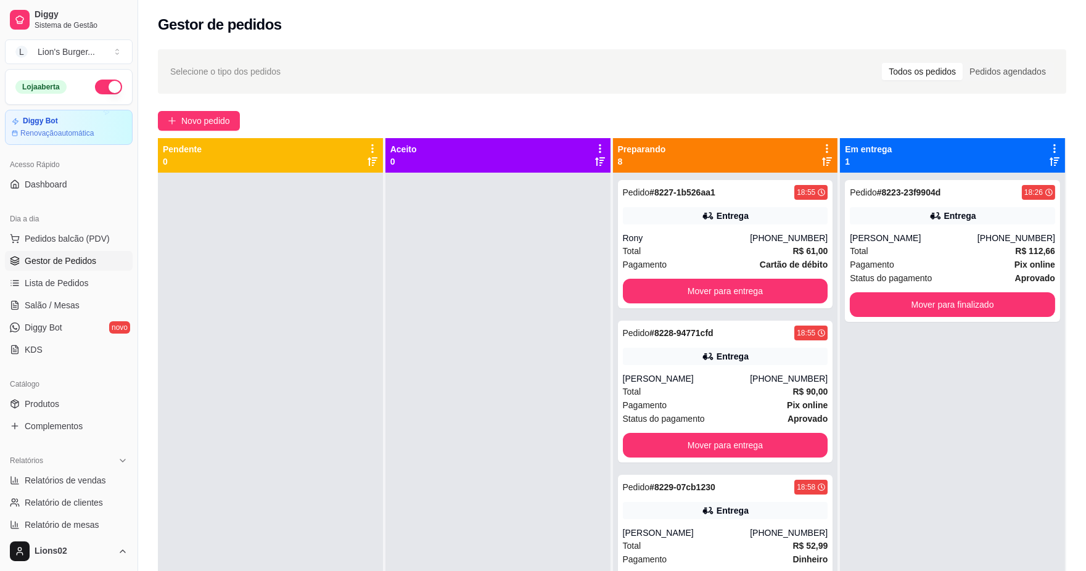
click at [735, 265] on div "Pagamento Cartão de débito" at bounding box center [725, 265] width 205 height 14
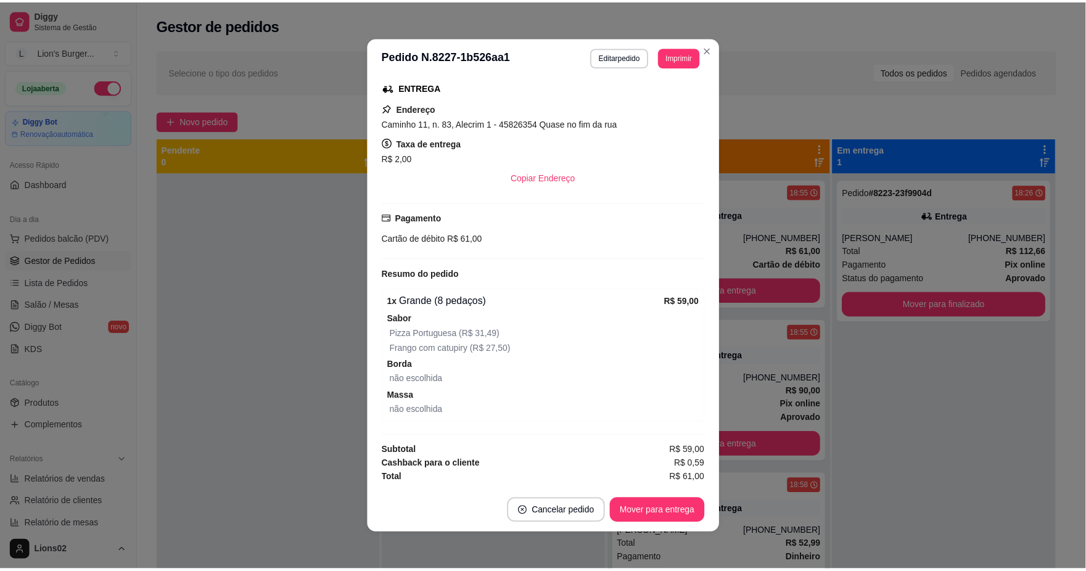
scroll to position [2, 0]
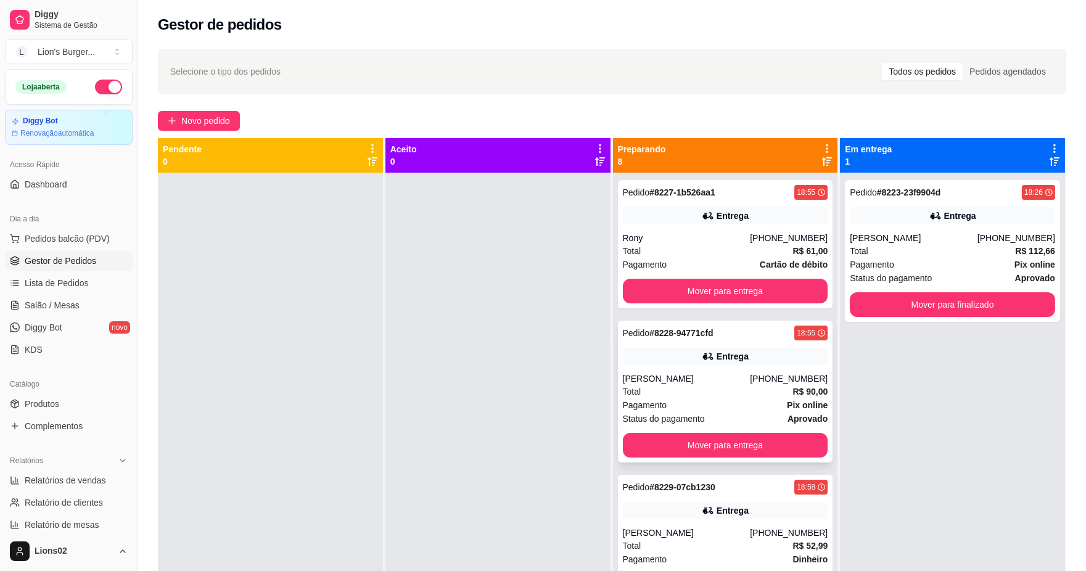
click at [759, 369] on div "Pedido # 8228-94771cfd 18:55 Entrega [PERSON_NAME] [PHONE_NUMBER] Total R$ 90,0…" at bounding box center [725, 392] width 215 height 142
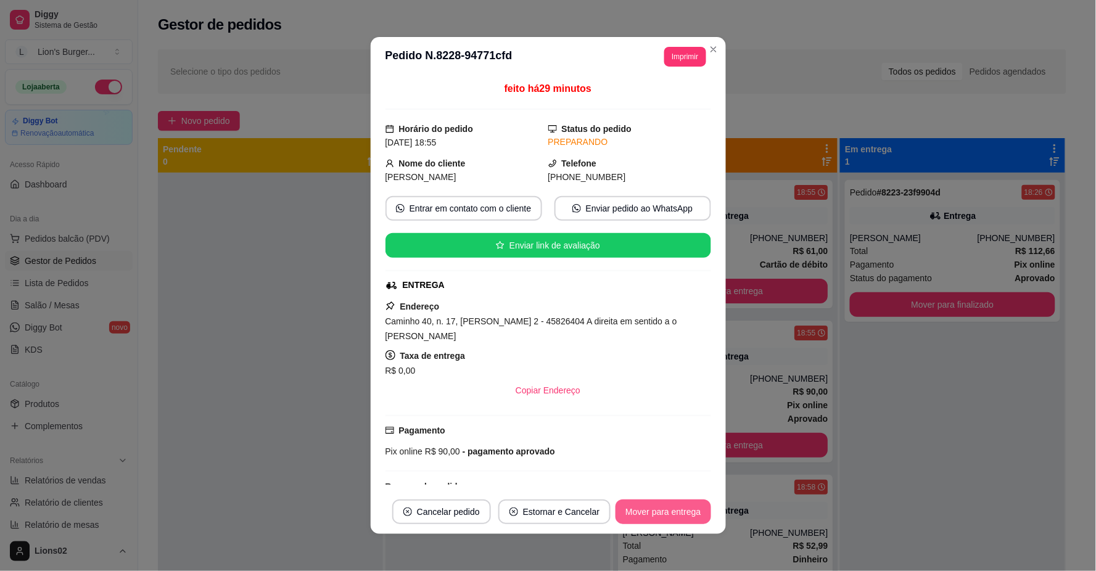
click at [648, 508] on button "Mover para entrega" at bounding box center [663, 512] width 95 height 25
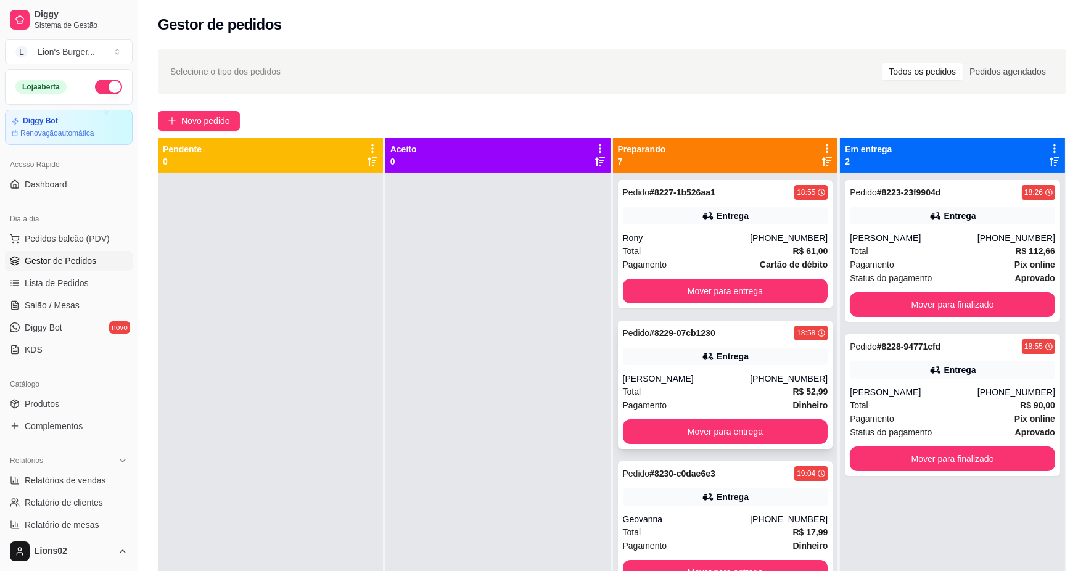
click at [766, 395] on div "Total R$ 52,99" at bounding box center [725, 392] width 205 height 14
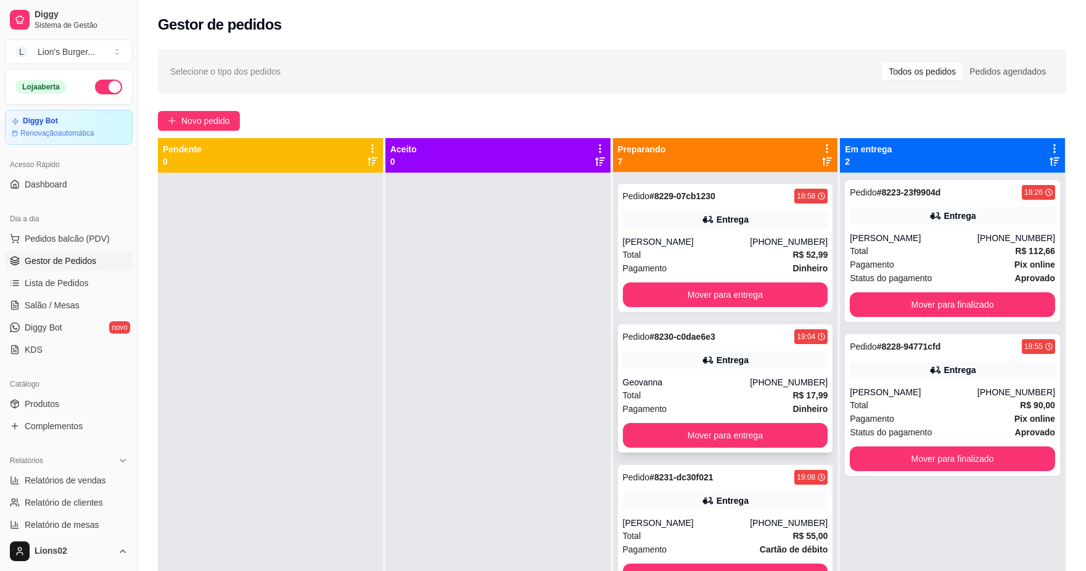
click at [753, 406] on div "Pagamento Dinheiro" at bounding box center [725, 409] width 205 height 14
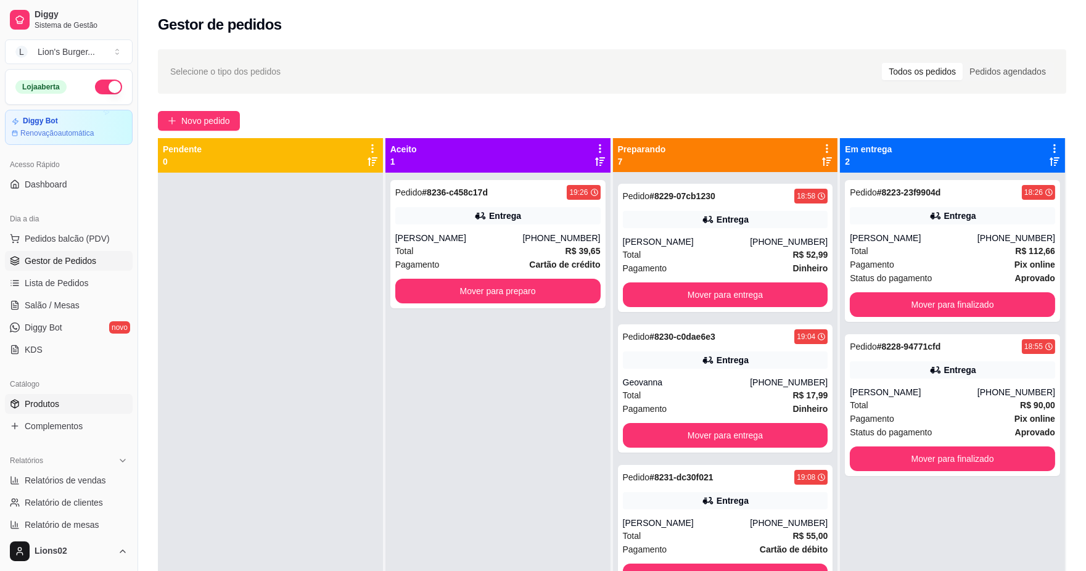
click at [57, 410] on span "Produtos" at bounding box center [42, 404] width 35 height 12
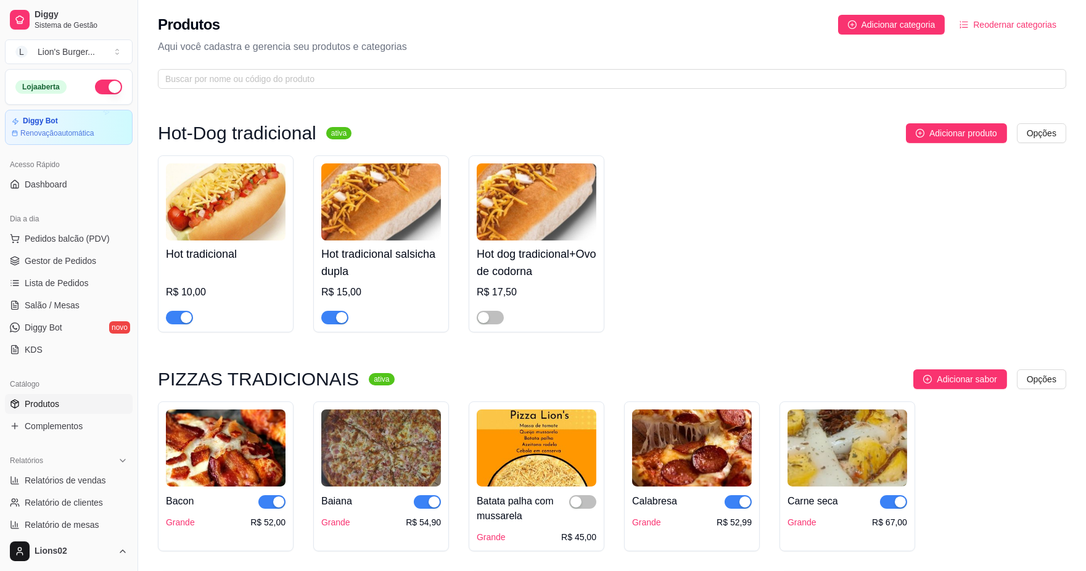
click at [1044, 125] on html "Diggy Sistema de Gestão L Lion's Burger ... Loja aberta Diggy Bot Renovação aut…" at bounding box center [543, 285] width 1086 height 571
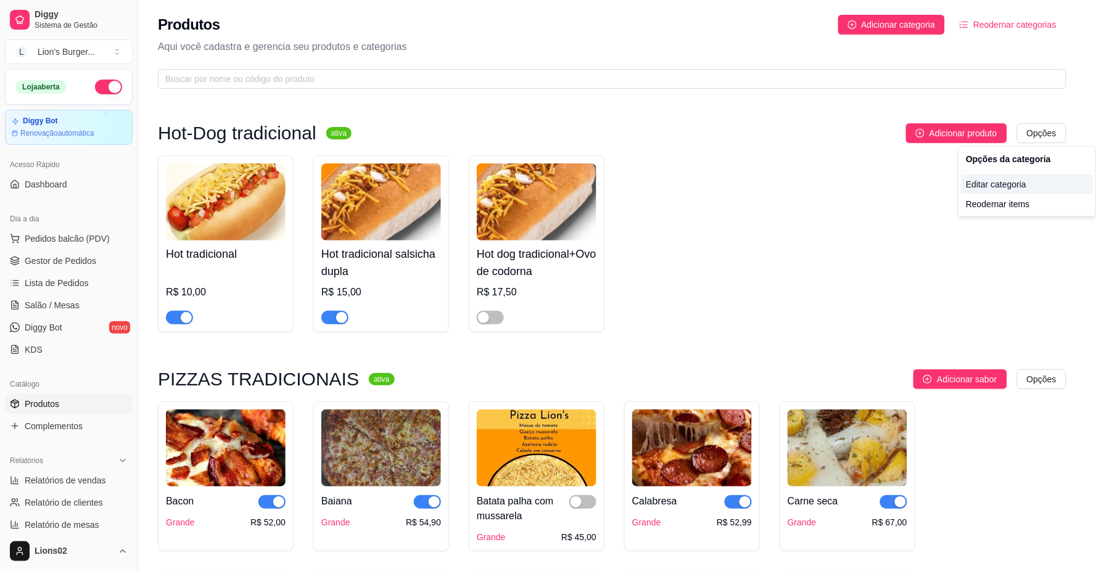
click at [1005, 187] on div "Editar categoria" at bounding box center [1027, 185] width 132 height 20
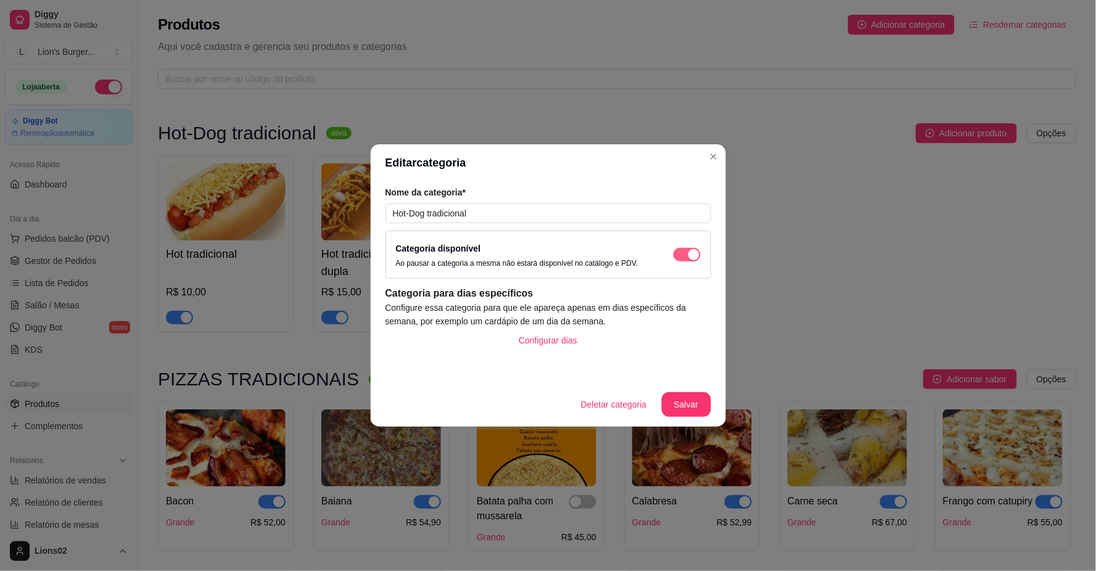
click at [693, 252] on div "button" at bounding box center [693, 254] width 11 height 11
click at [680, 402] on button "Salvar" at bounding box center [686, 404] width 49 height 25
click at [754, 381] on div "Adicionar sabor Opções" at bounding box center [741, 379] width 672 height 20
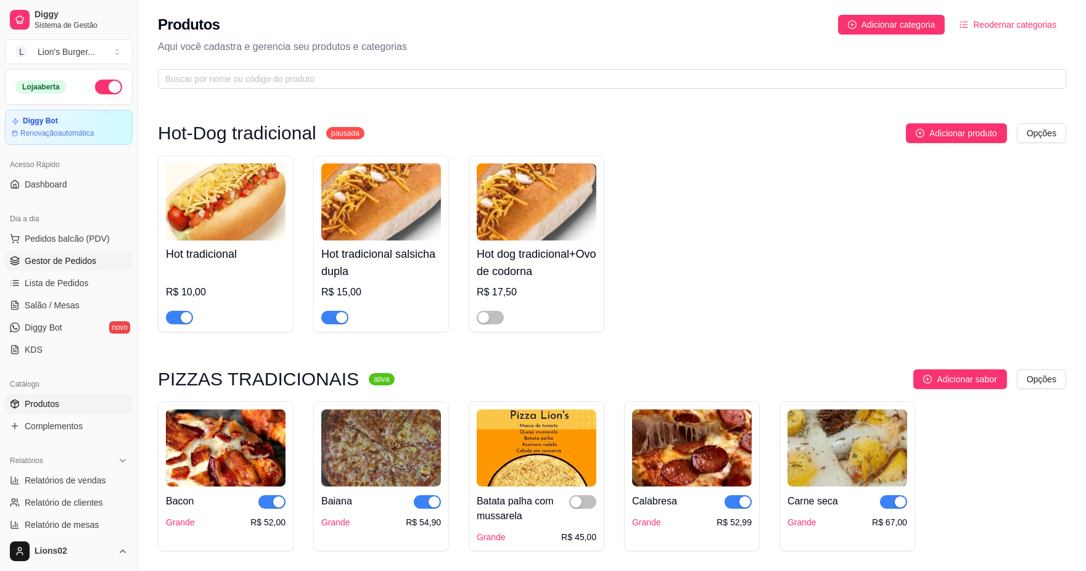
click at [101, 262] on link "Gestor de Pedidos" at bounding box center [69, 261] width 128 height 20
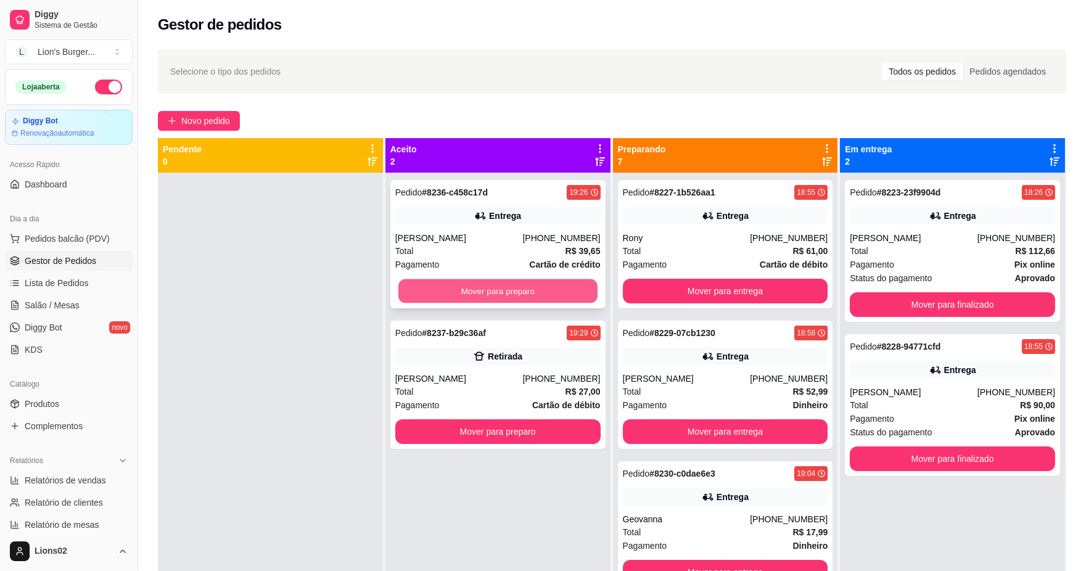
click at [483, 291] on button "Mover para preparo" at bounding box center [497, 291] width 199 height 24
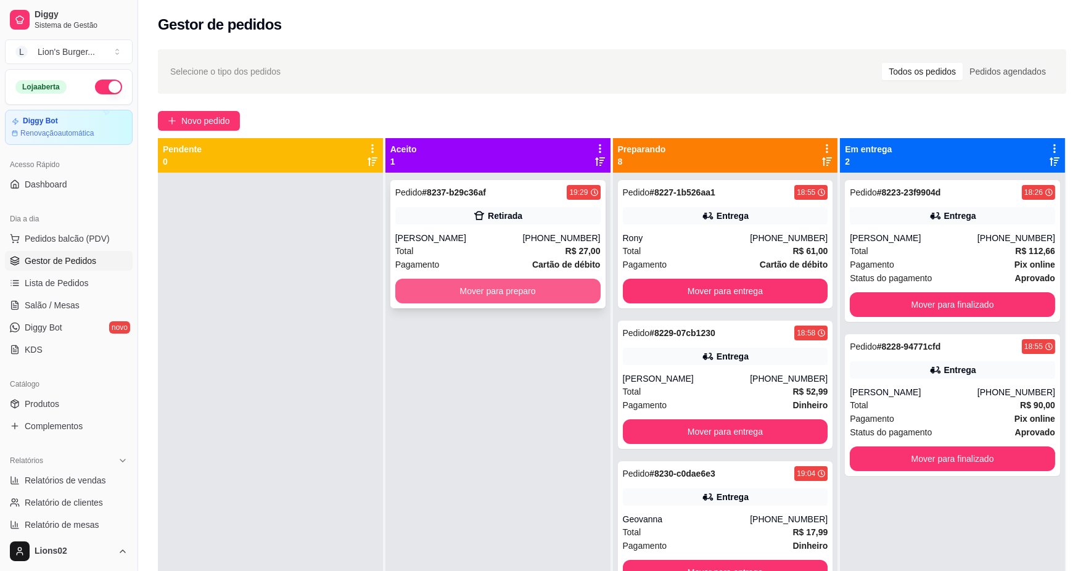
click at [521, 297] on button "Mover para preparo" at bounding box center [497, 291] width 205 height 25
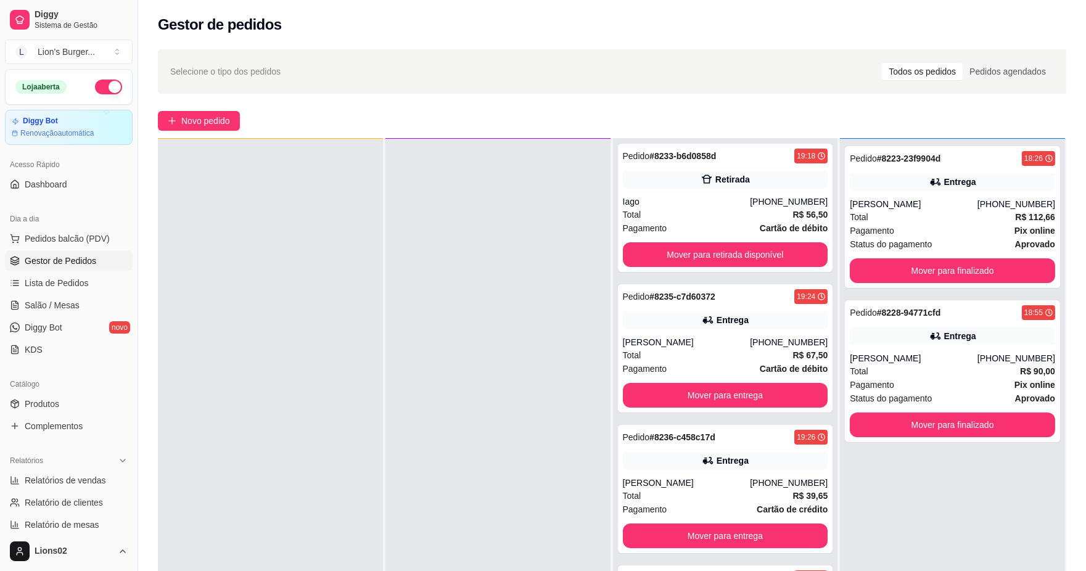
scroll to position [188, 0]
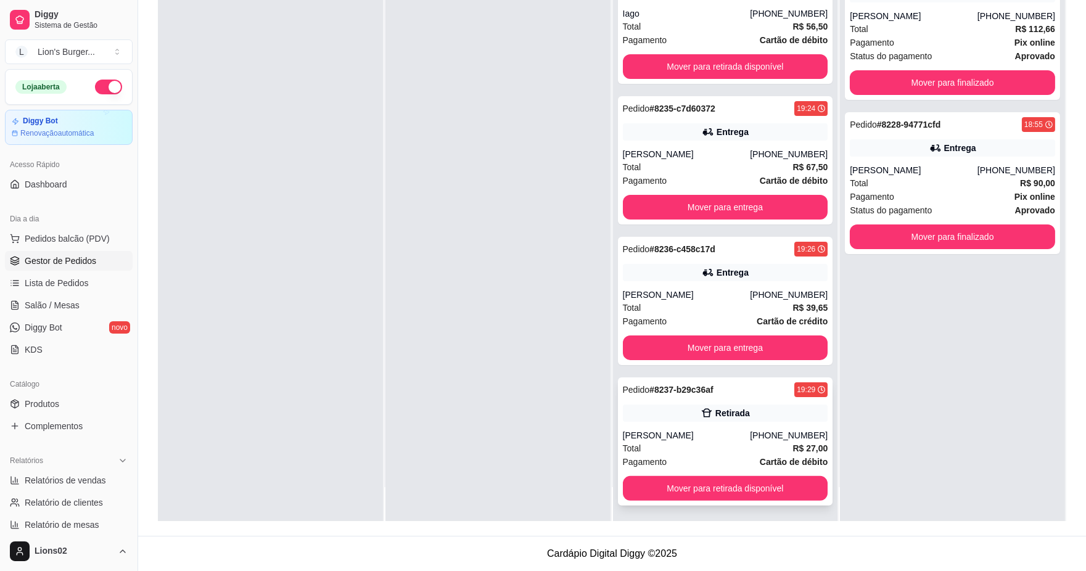
click at [748, 452] on div "Total R$ 27,00" at bounding box center [725, 449] width 205 height 14
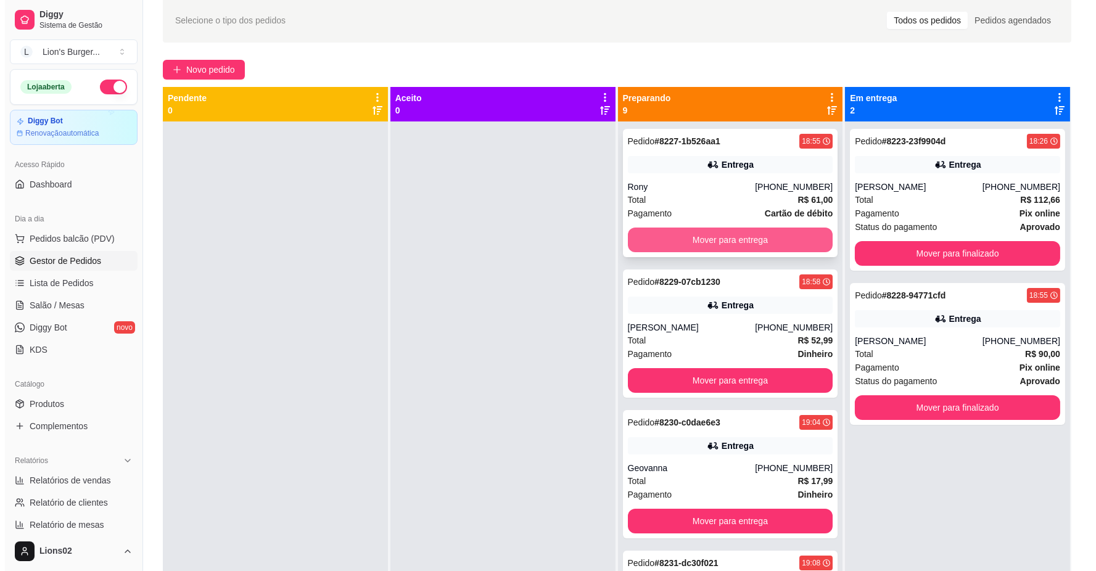
scroll to position [0, 0]
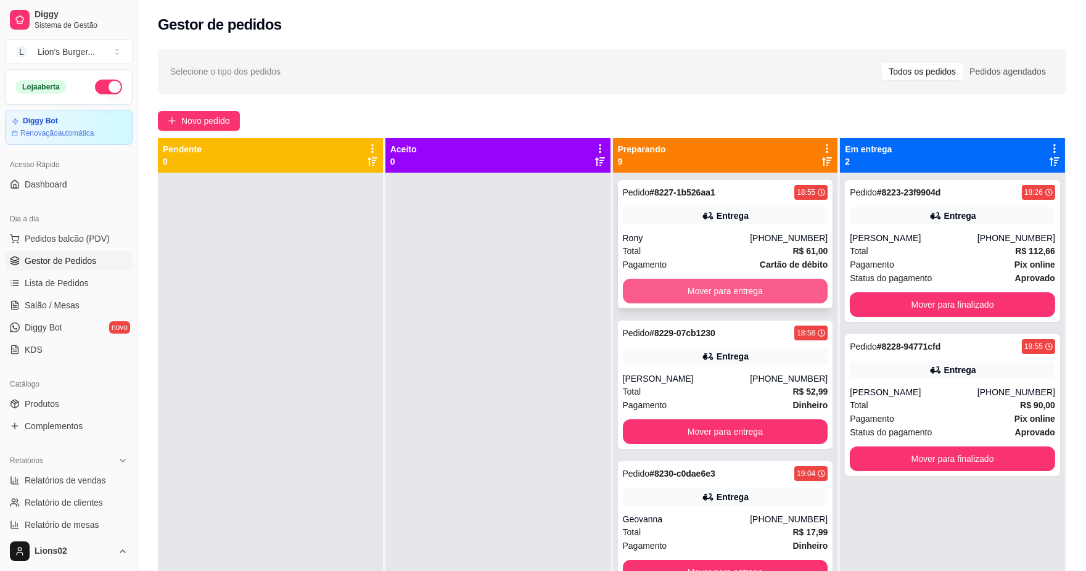
click at [712, 234] on div "Rony" at bounding box center [687, 238] width 128 height 12
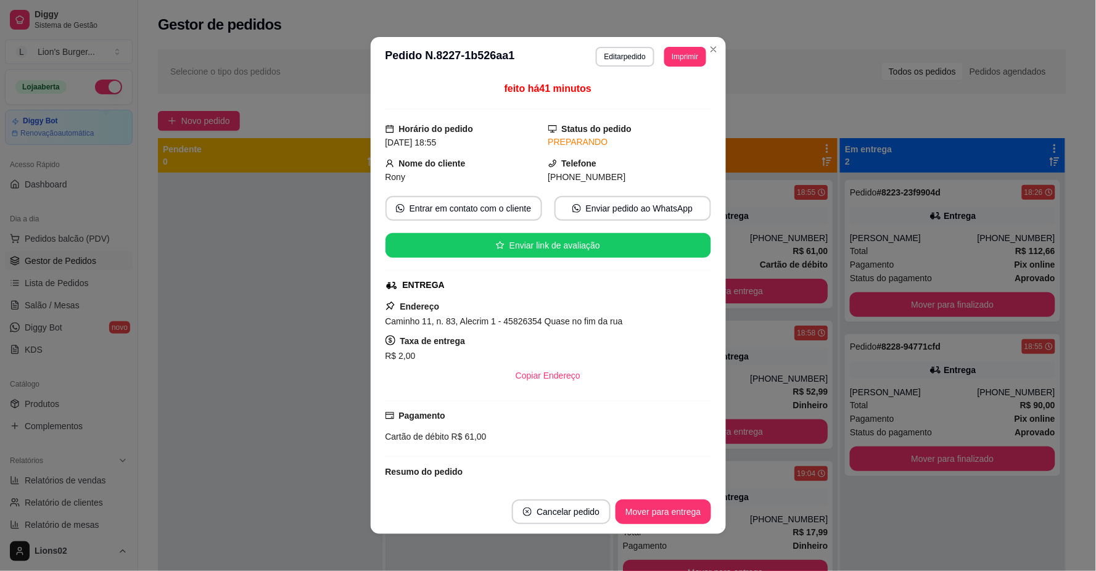
scroll to position [199, 0]
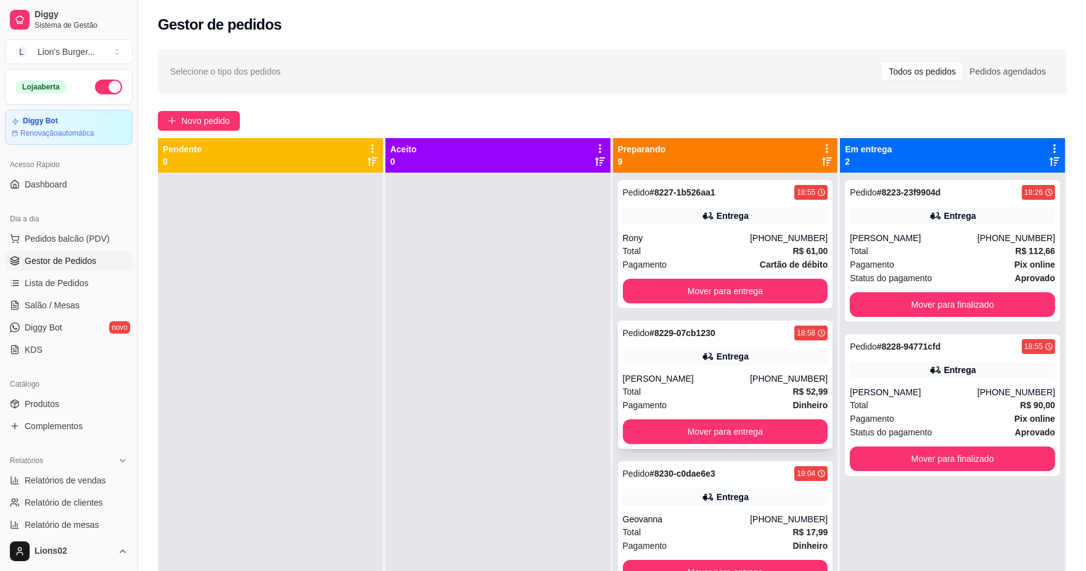
click at [749, 349] on div "Entrega" at bounding box center [725, 356] width 205 height 17
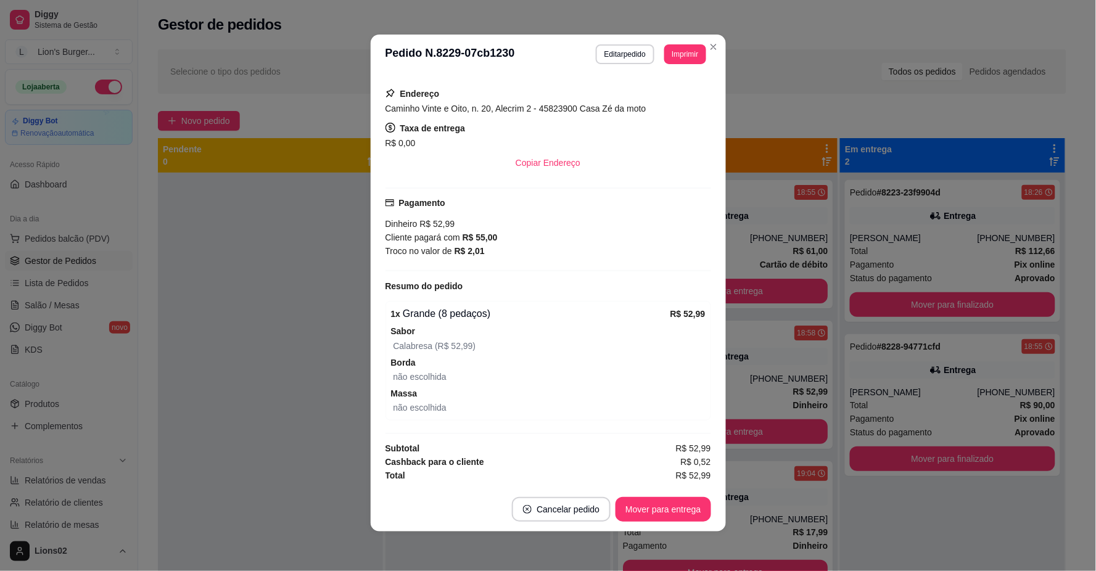
scroll to position [0, 0]
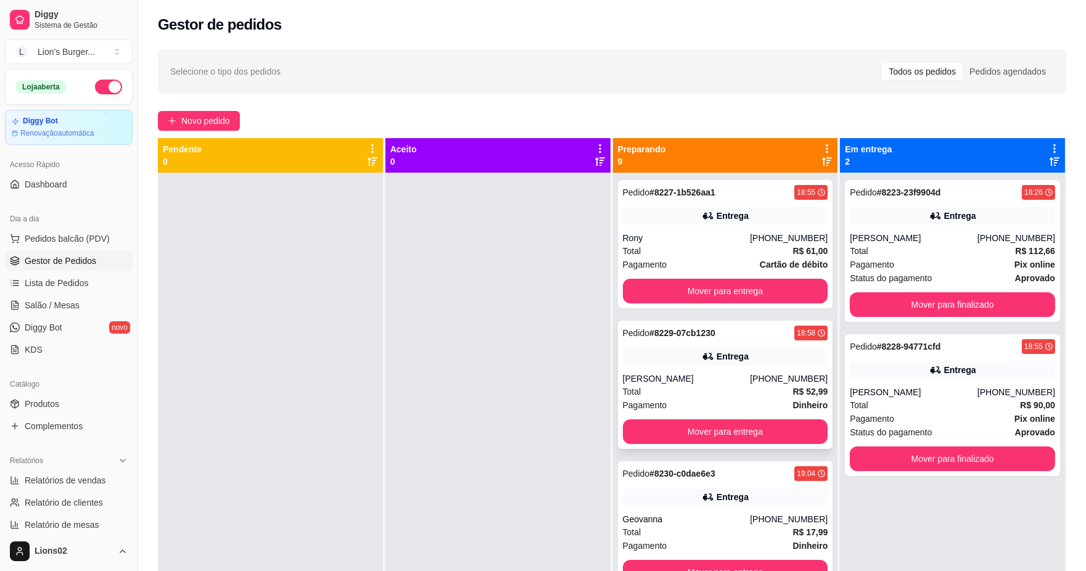
click at [732, 379] on div "[PERSON_NAME]" at bounding box center [687, 379] width 128 height 12
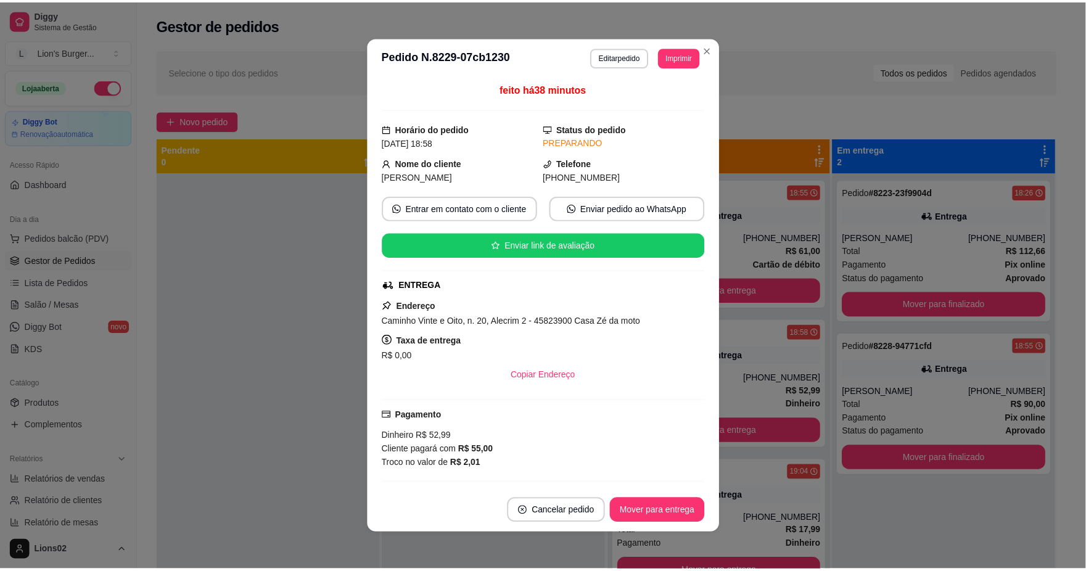
scroll to position [212, 0]
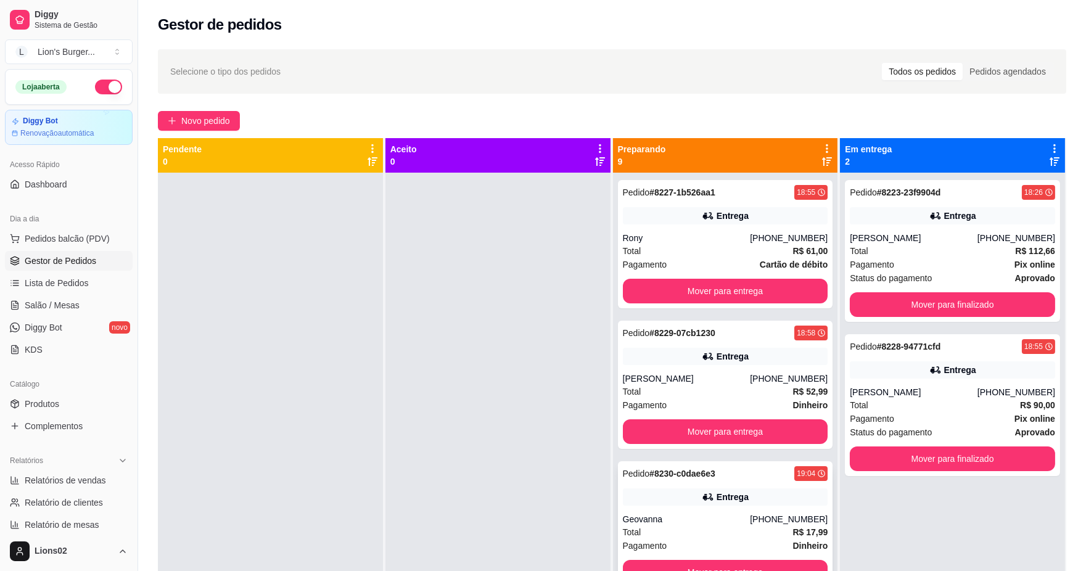
click at [725, 516] on div "Geovanna" at bounding box center [687, 519] width 128 height 12
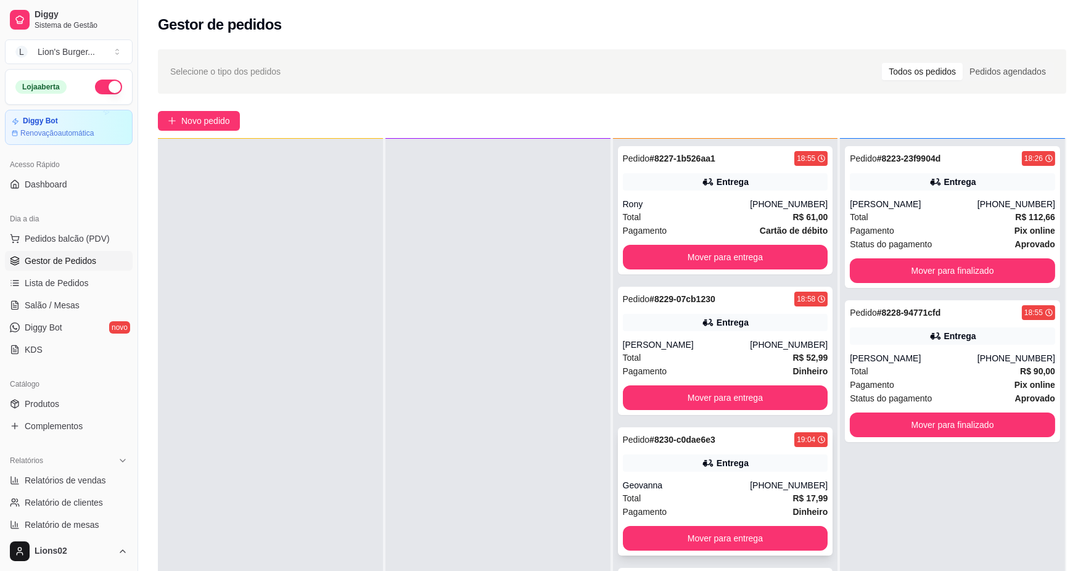
scroll to position [137, 0]
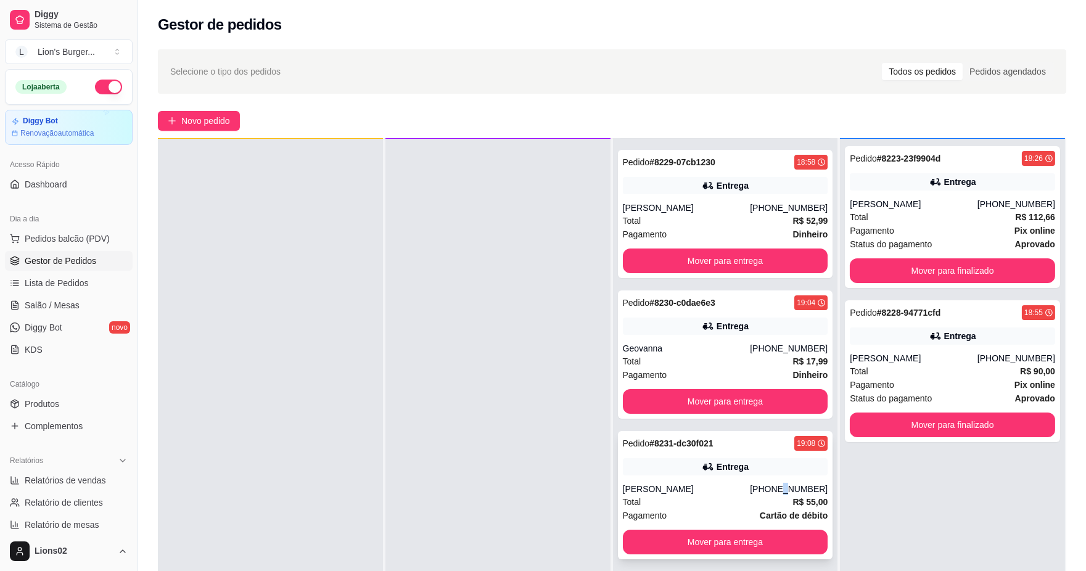
click at [772, 476] on div "Pedido # 8231-dc30f021 19:08 Entrega Luiz [PHONE_NUMBER] Total R$ 55,00 Pagamen…" at bounding box center [725, 495] width 215 height 128
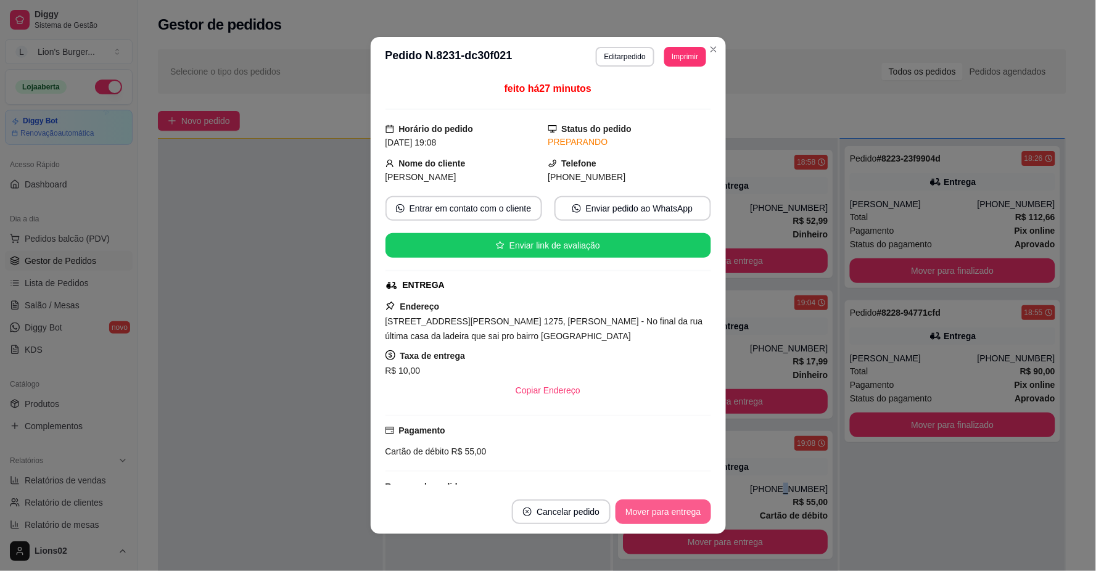
click at [698, 517] on button "Mover para entrega" at bounding box center [663, 512] width 95 height 25
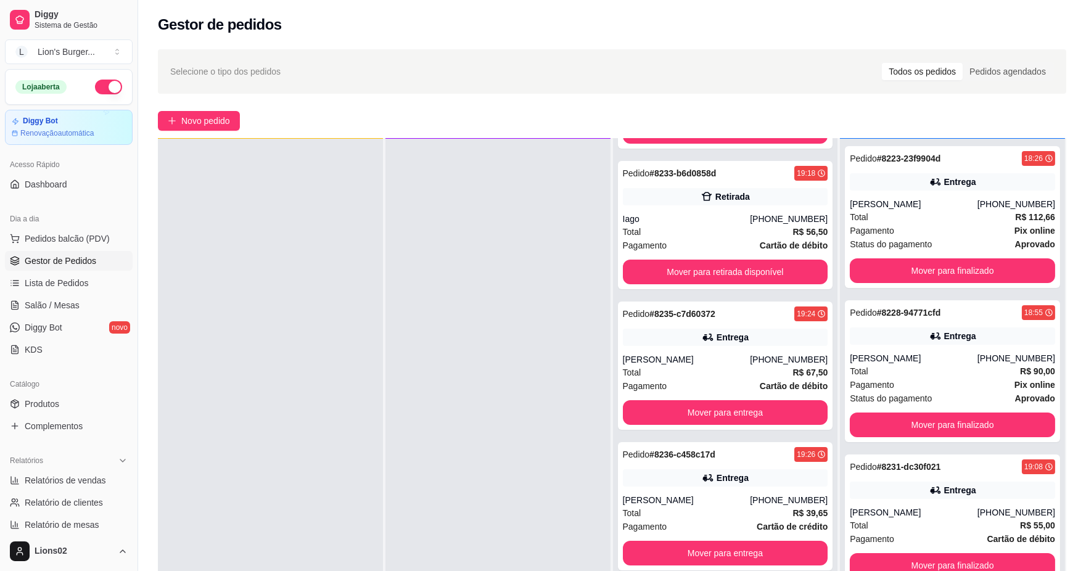
scroll to position [565, 0]
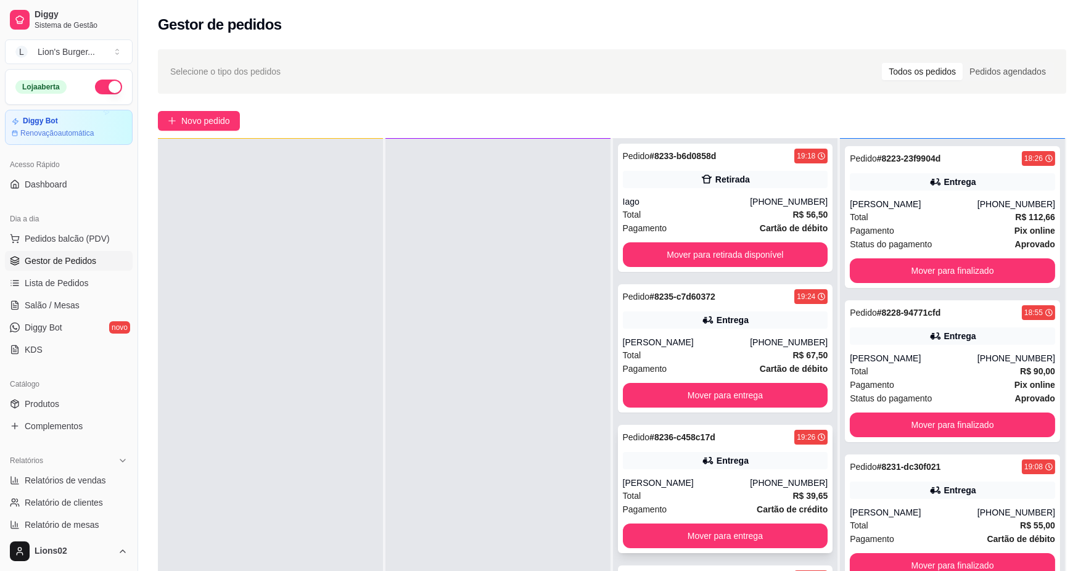
click at [766, 481] on div "[PHONE_NUMBER]" at bounding box center [789, 483] width 78 height 12
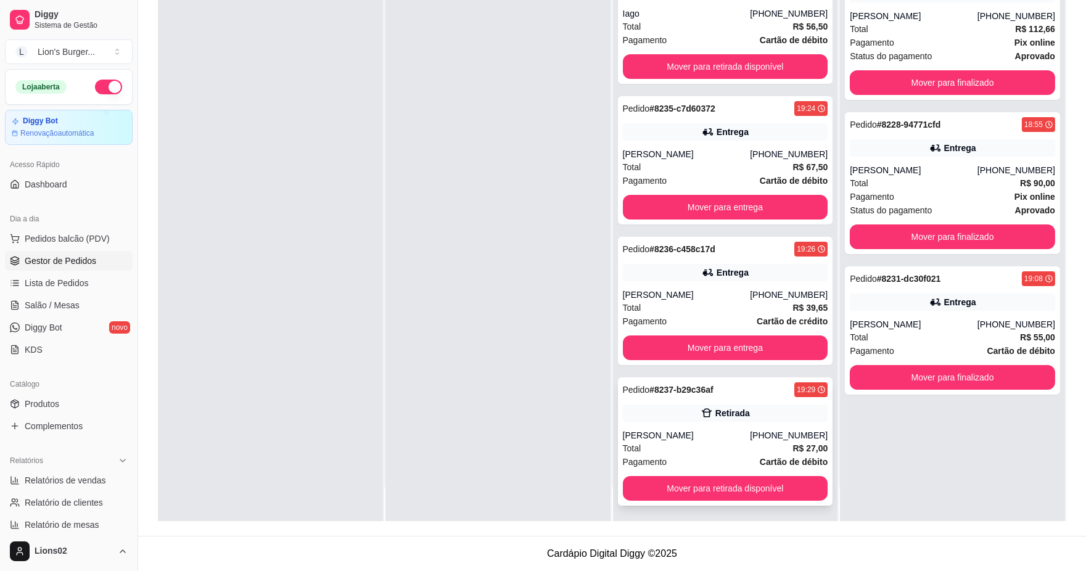
click at [793, 446] on strong "R$ 27,00" at bounding box center [810, 449] width 35 height 10
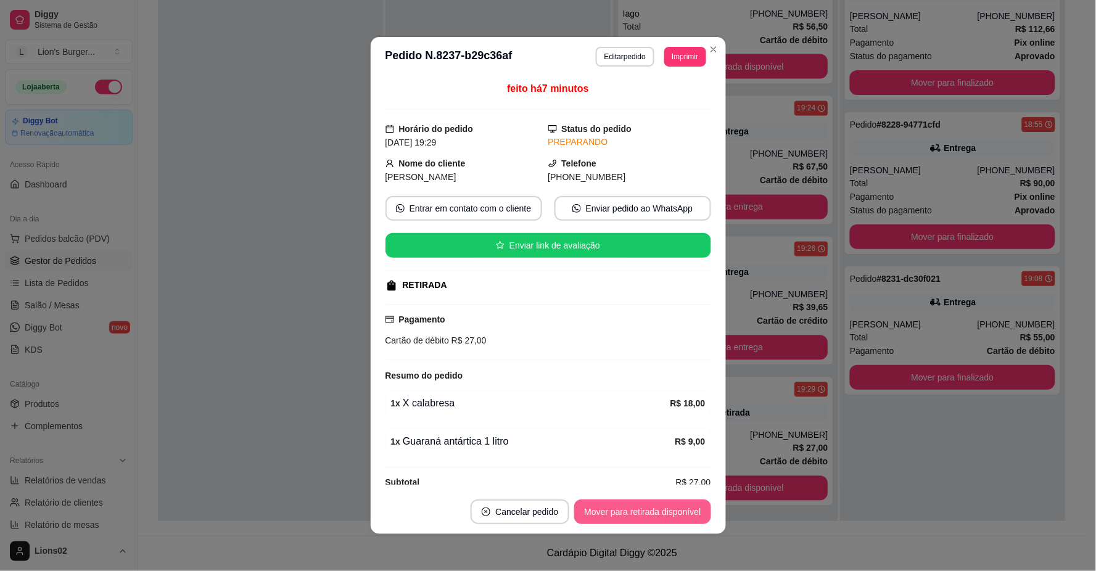
click at [670, 516] on button "Mover para retirada disponível" at bounding box center [642, 512] width 136 height 25
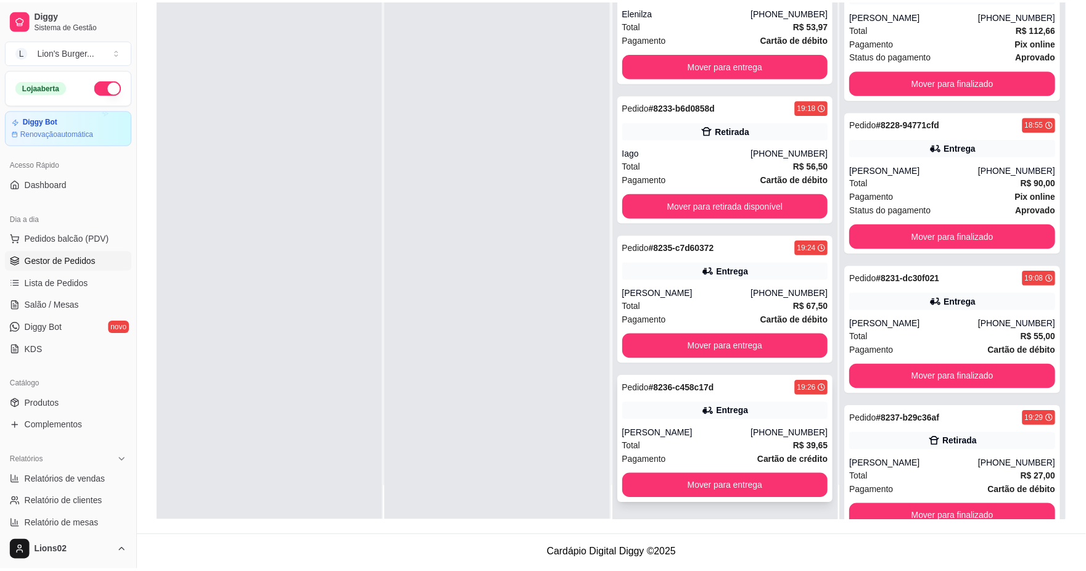
scroll to position [424, 0]
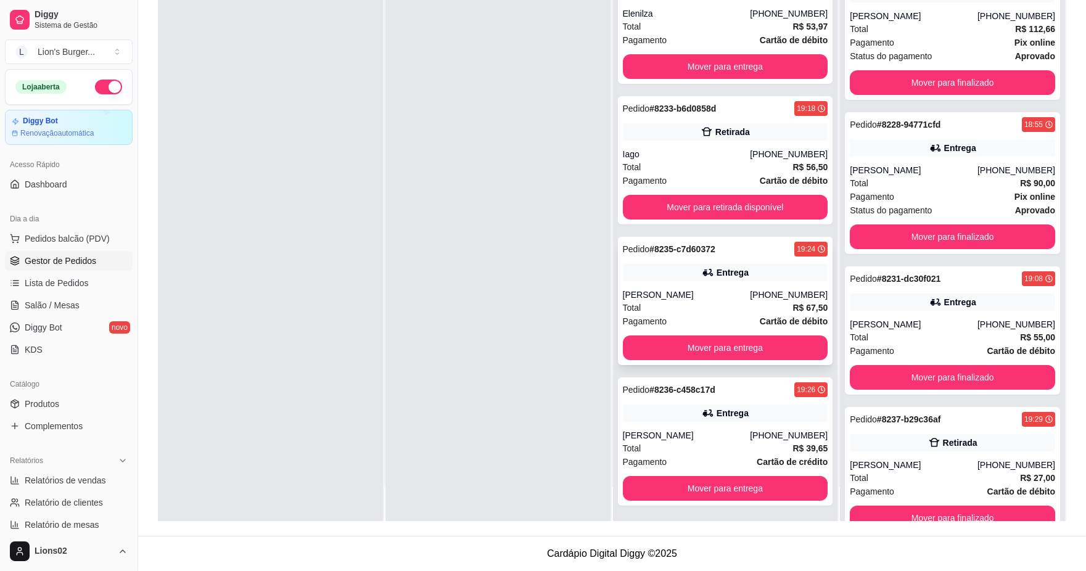
click at [725, 302] on div "Total R$ 67,50" at bounding box center [725, 308] width 205 height 14
click at [768, 180] on strong "Cartão de débito" at bounding box center [794, 181] width 68 height 10
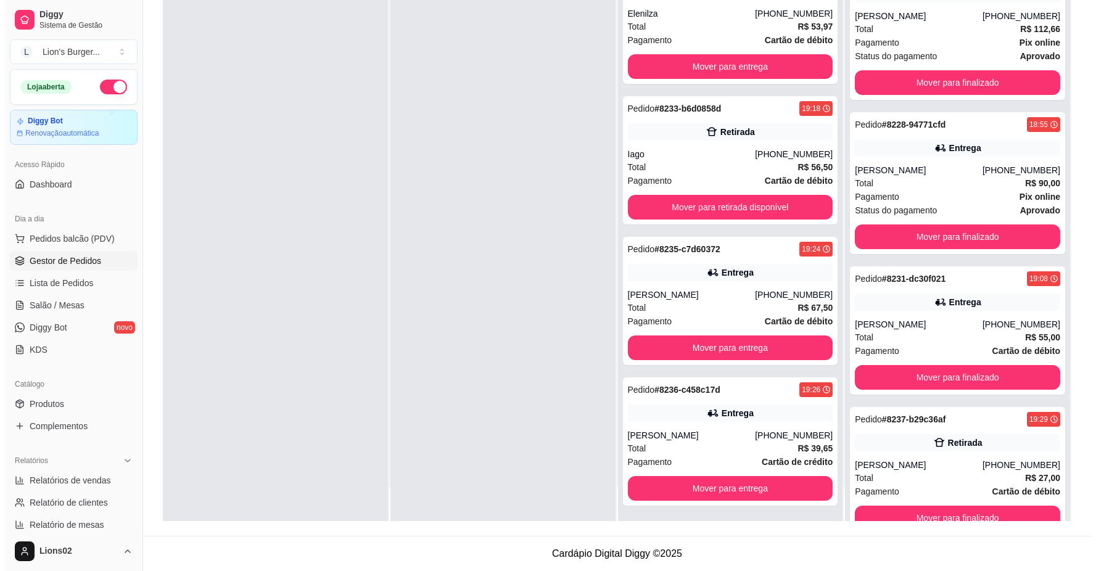
scroll to position [0, 0]
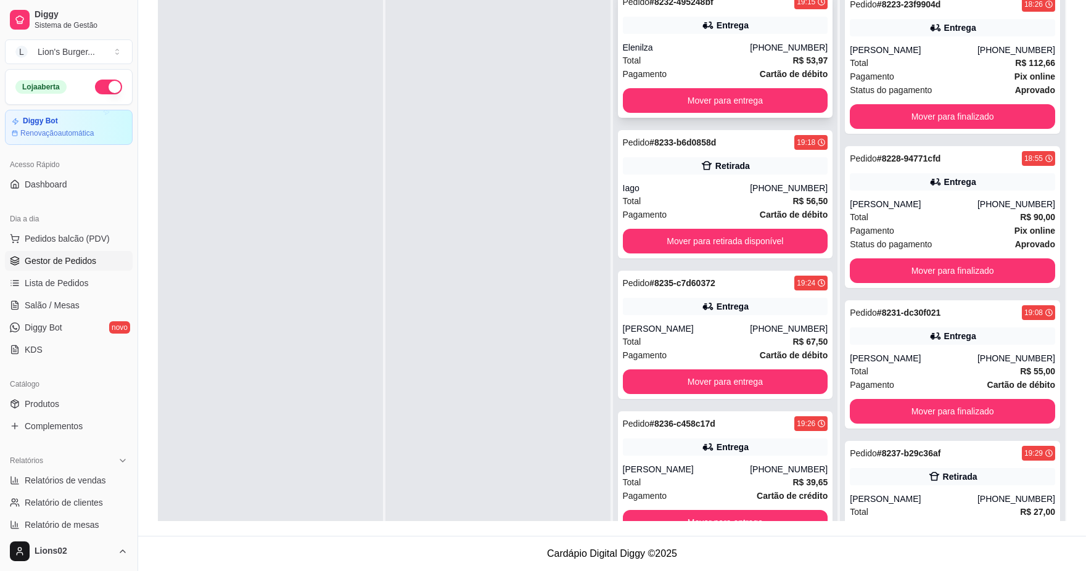
click at [737, 39] on div "Pedido # 8232-495248bf 19:15 Entrega Elenilza [PHONE_NUMBER] Total R$ 53,97 Pag…" at bounding box center [725, 54] width 215 height 128
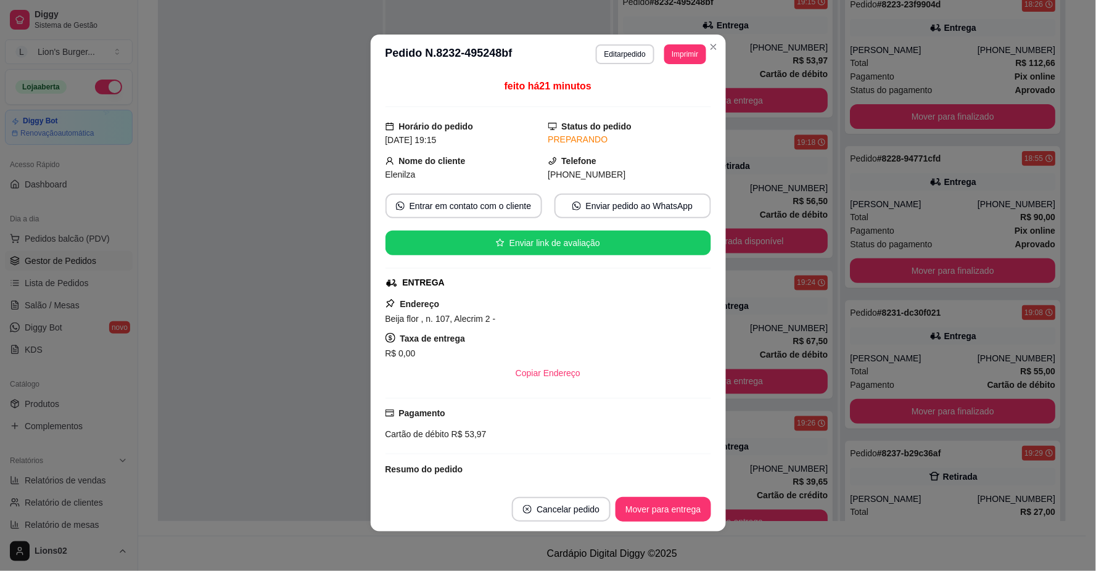
scroll to position [90, 0]
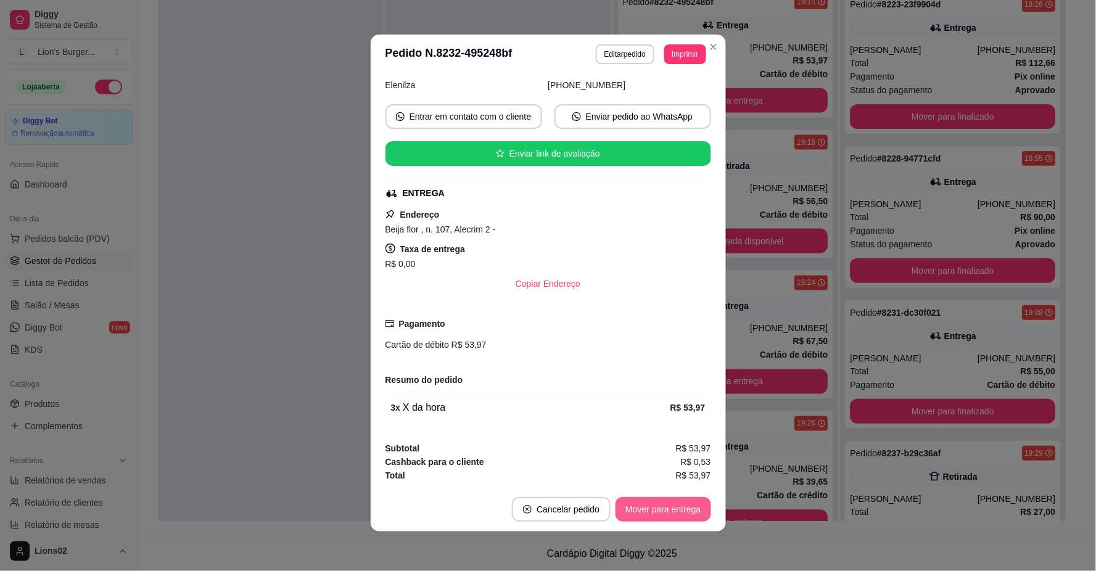
click at [674, 506] on button "Mover para entrega" at bounding box center [663, 509] width 95 height 25
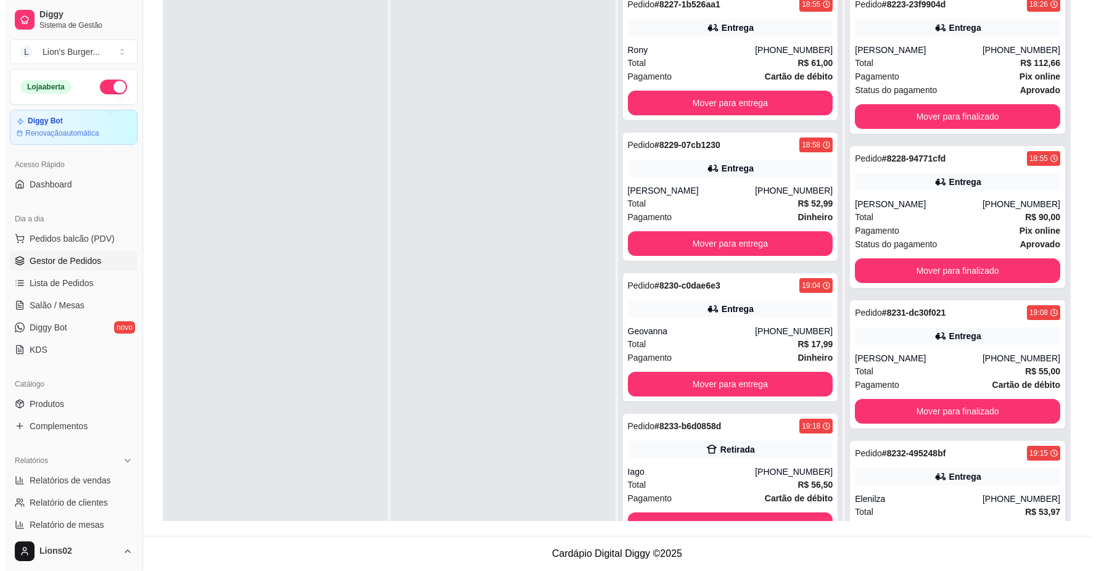
scroll to position [0, 0]
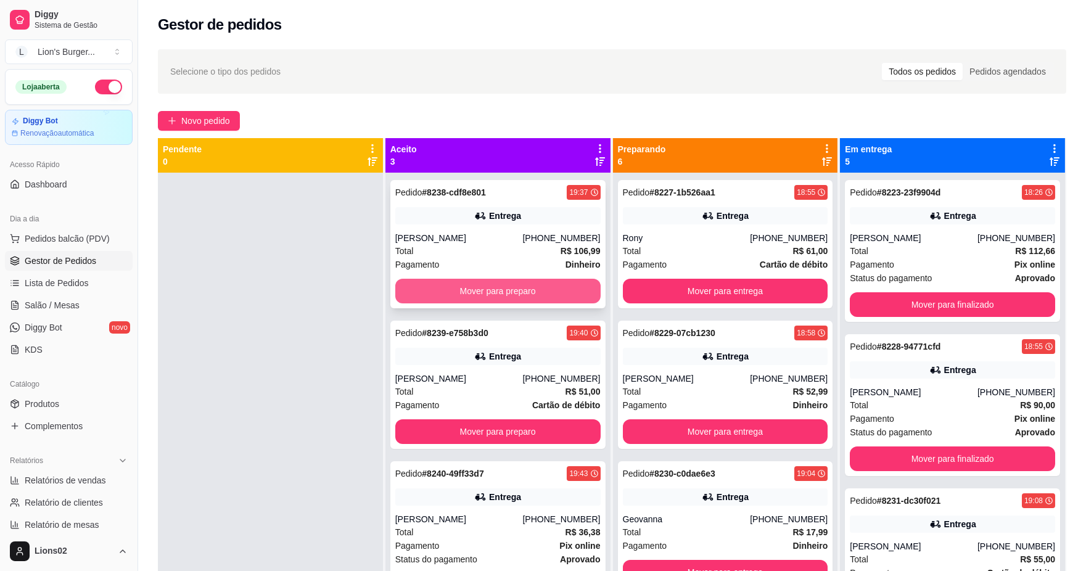
click at [508, 298] on button "Mover para preparo" at bounding box center [497, 291] width 205 height 25
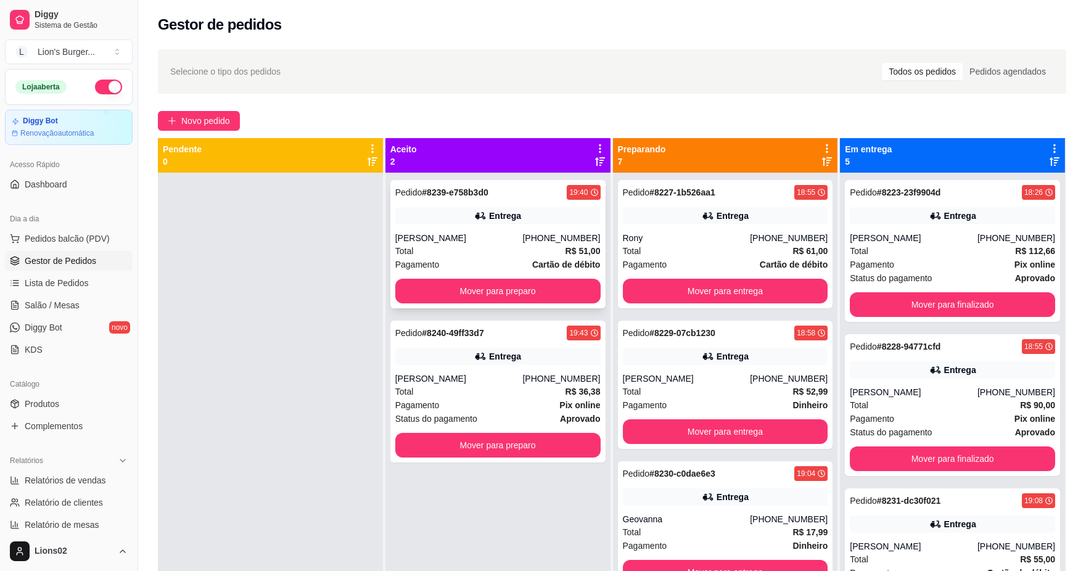
click at [526, 307] on div "Pedido # 8239-e758b3d0 19:40 Entrega Luuh costa [PHONE_NUMBER] Total R$ 51,00 P…" at bounding box center [497, 244] width 215 height 128
click at [554, 285] on button "Mover para preparo" at bounding box center [497, 291] width 199 height 24
click at [522, 285] on button "Mover para preparo" at bounding box center [497, 291] width 199 height 24
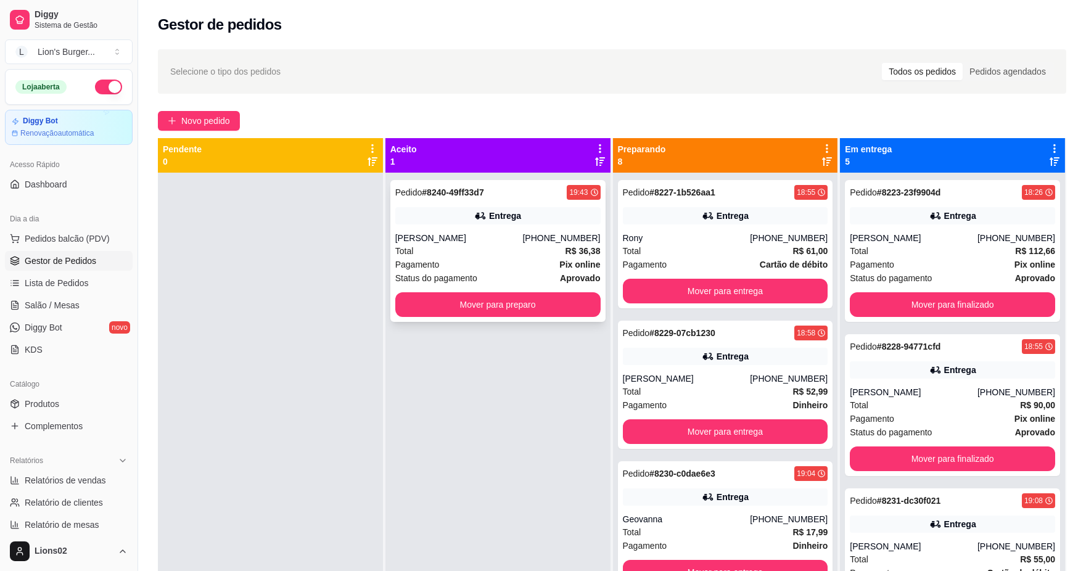
click at [527, 271] on div "Status do pagamento aprovado" at bounding box center [497, 278] width 205 height 14
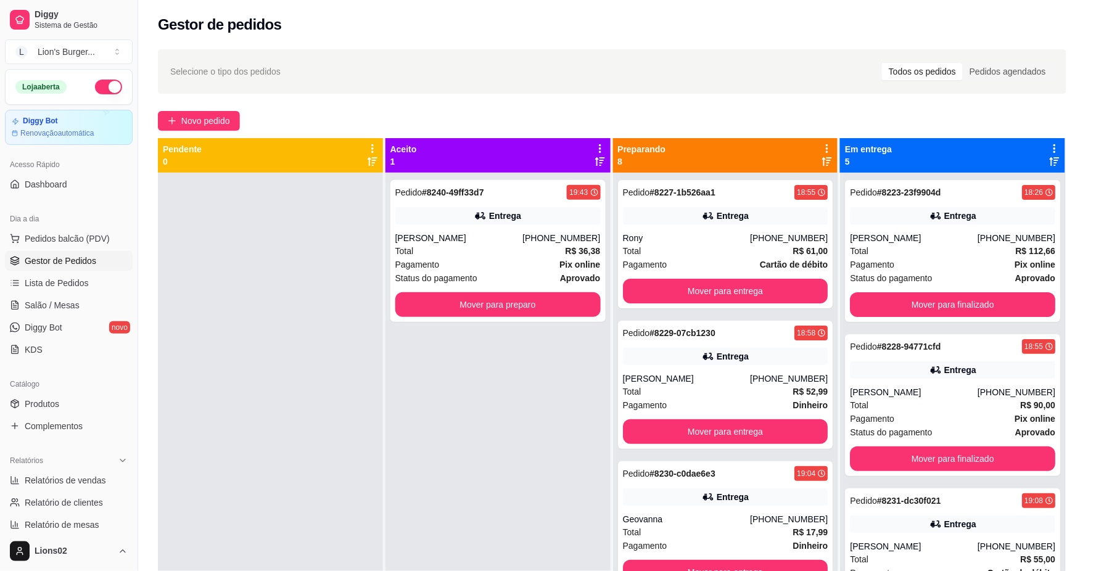
scroll to position [142, 0]
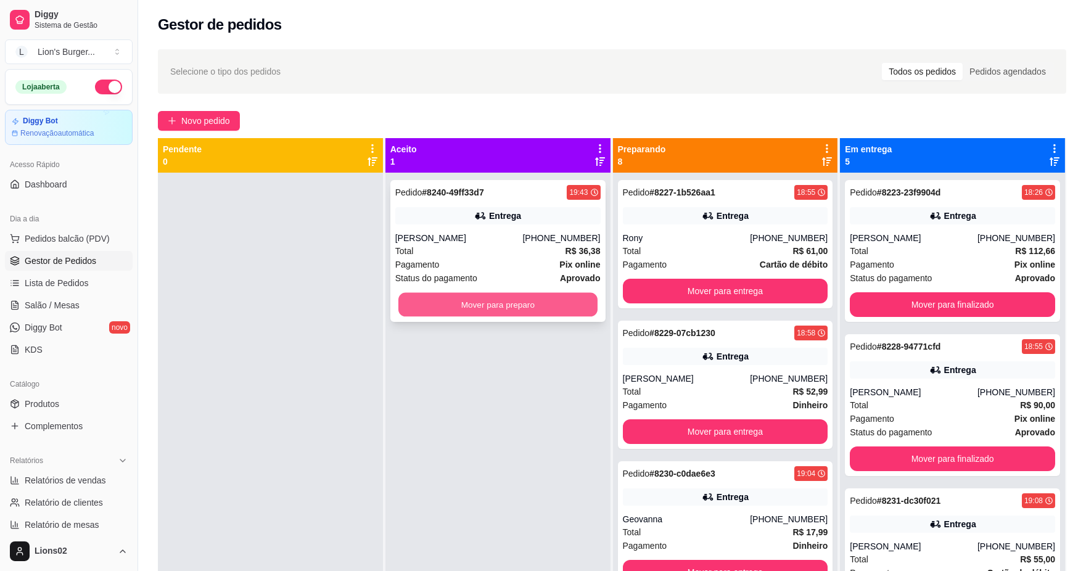
click at [547, 315] on button "Mover para preparo" at bounding box center [497, 305] width 199 height 24
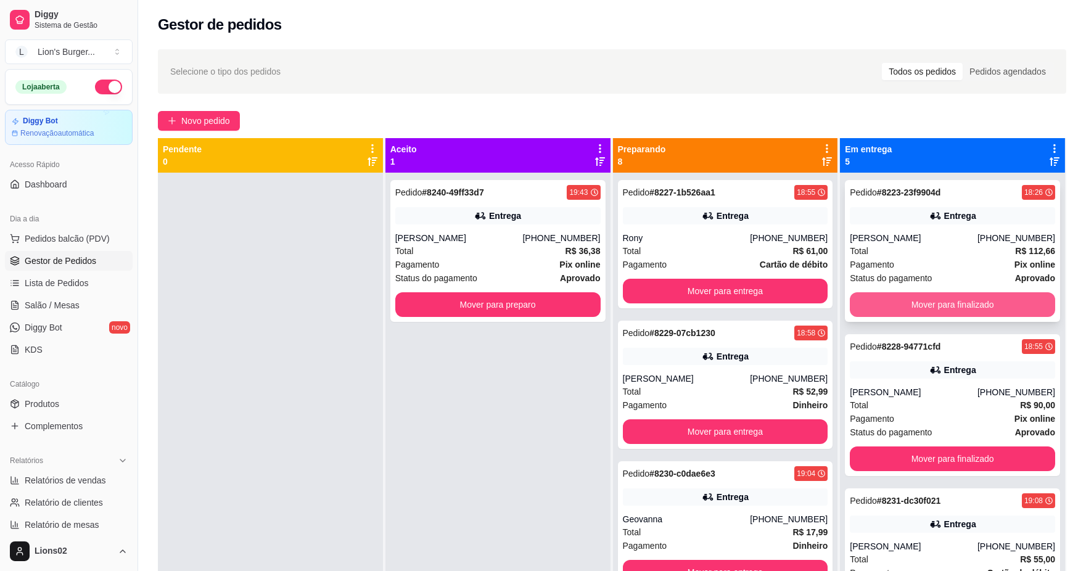
click at [862, 300] on button "Mover para finalizado" at bounding box center [952, 304] width 205 height 25
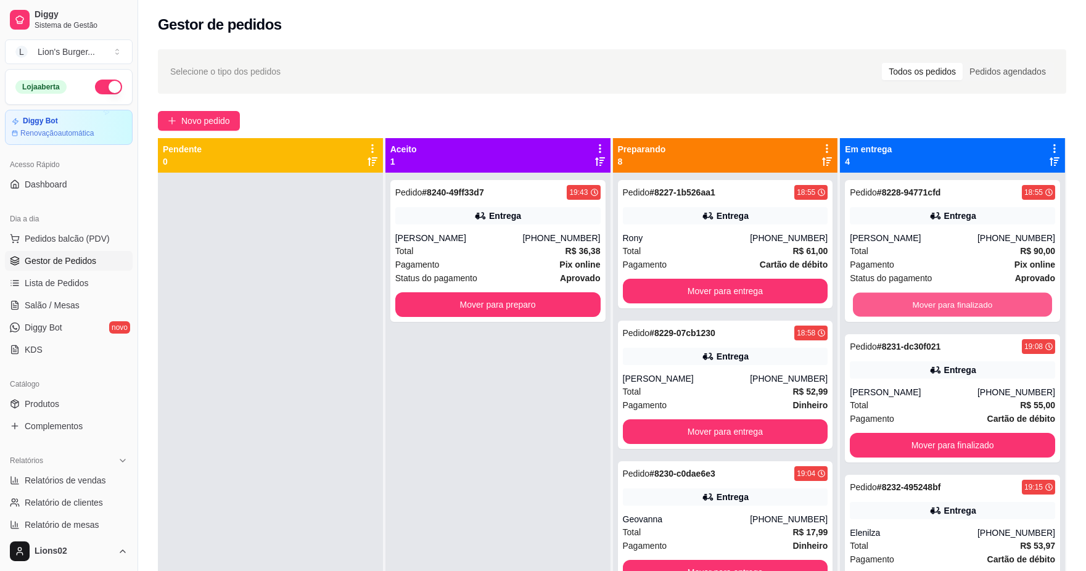
click at [867, 306] on button "Mover para finalizado" at bounding box center [952, 305] width 199 height 24
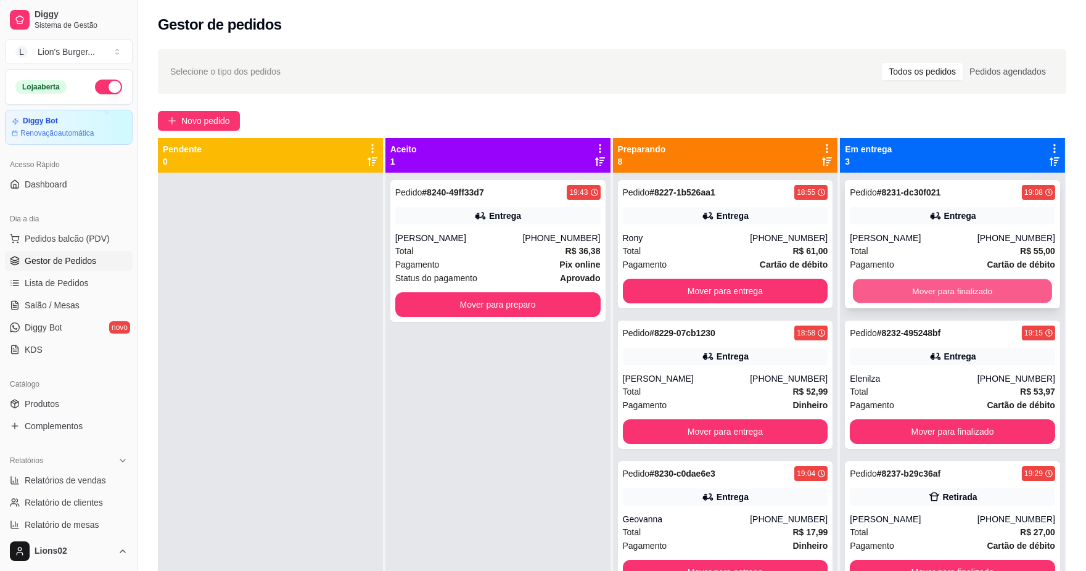
click at [867, 296] on button "Mover para finalizado" at bounding box center [952, 291] width 199 height 24
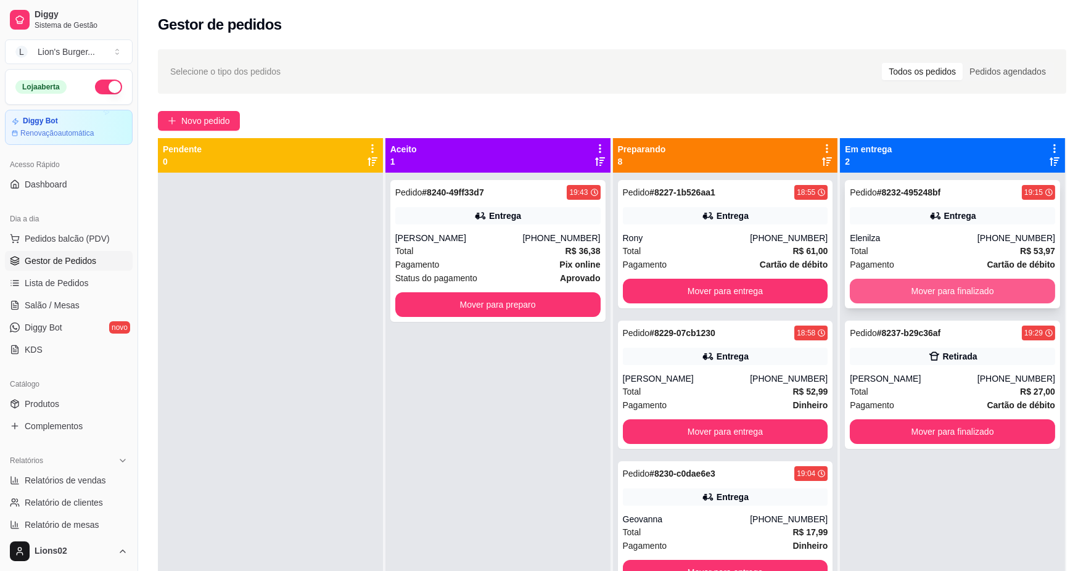
click at [868, 292] on button "Mover para finalizado" at bounding box center [952, 291] width 205 height 25
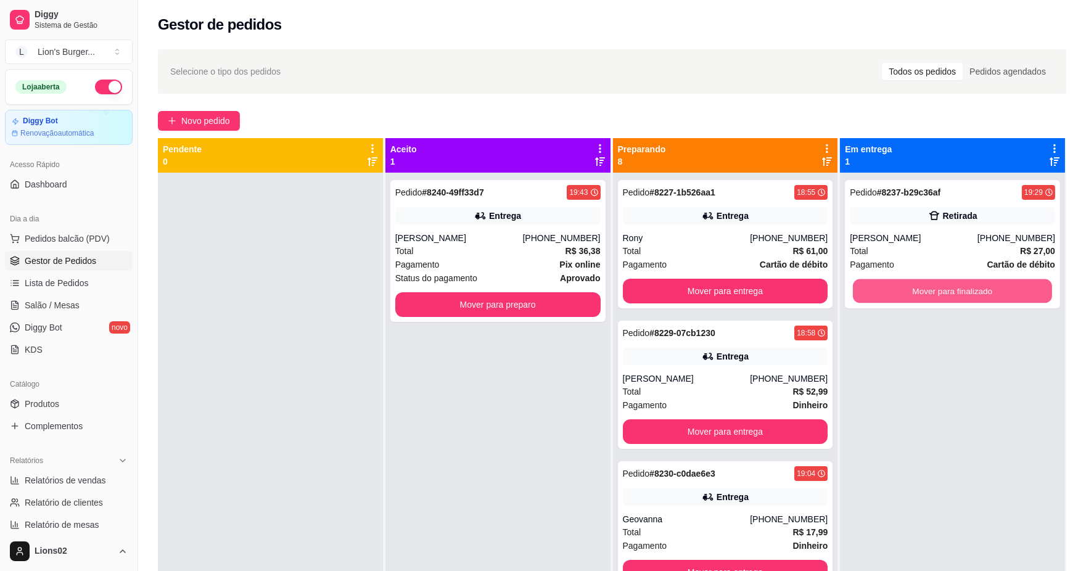
click at [868, 291] on button "Mover para finalizado" at bounding box center [952, 291] width 199 height 24
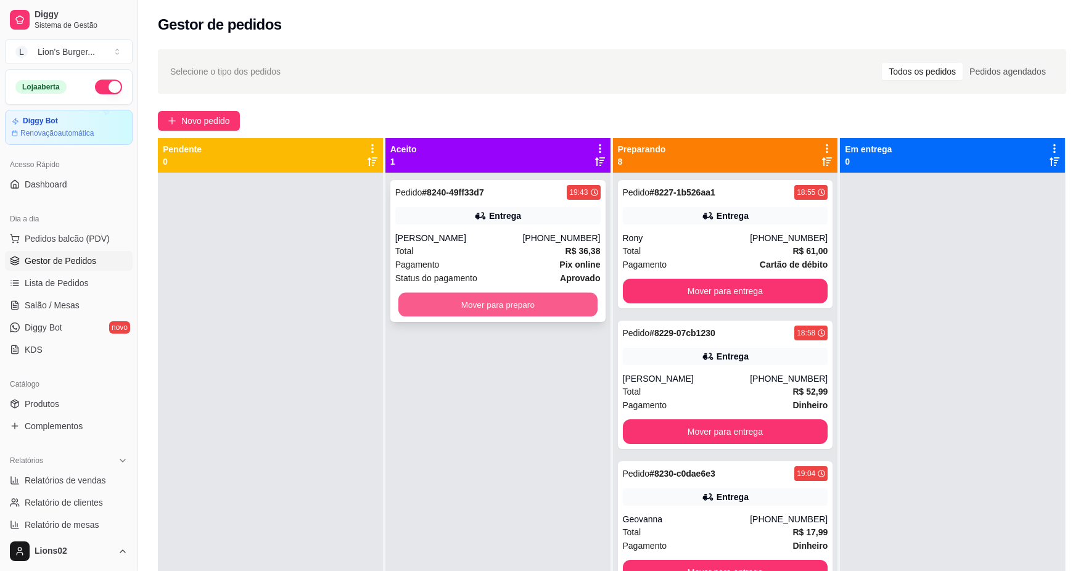
click at [575, 310] on button "Mover para preparo" at bounding box center [497, 305] width 199 height 24
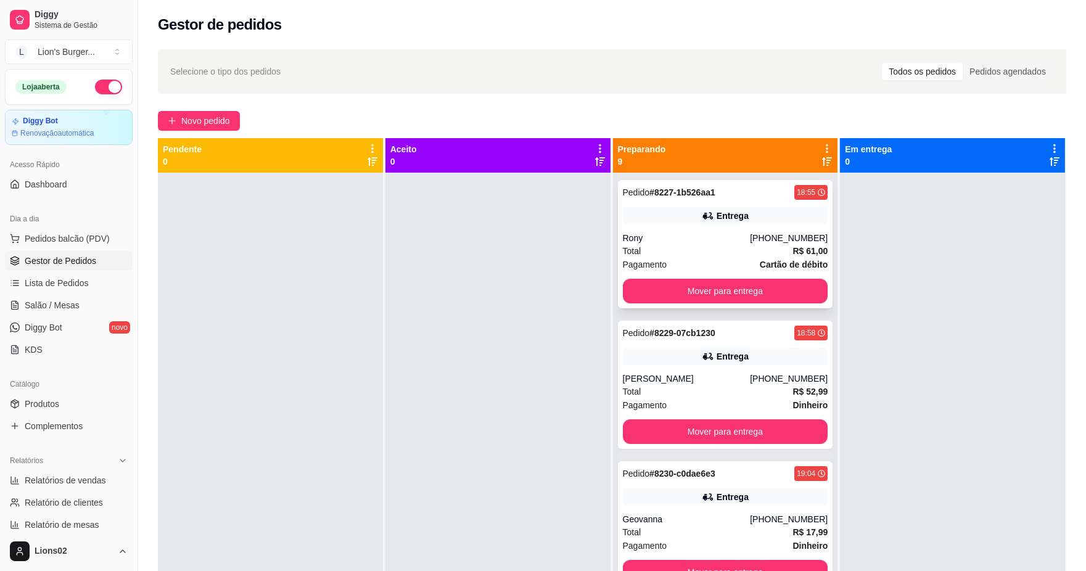
click at [732, 254] on div "Total R$ 61,00" at bounding box center [725, 251] width 205 height 14
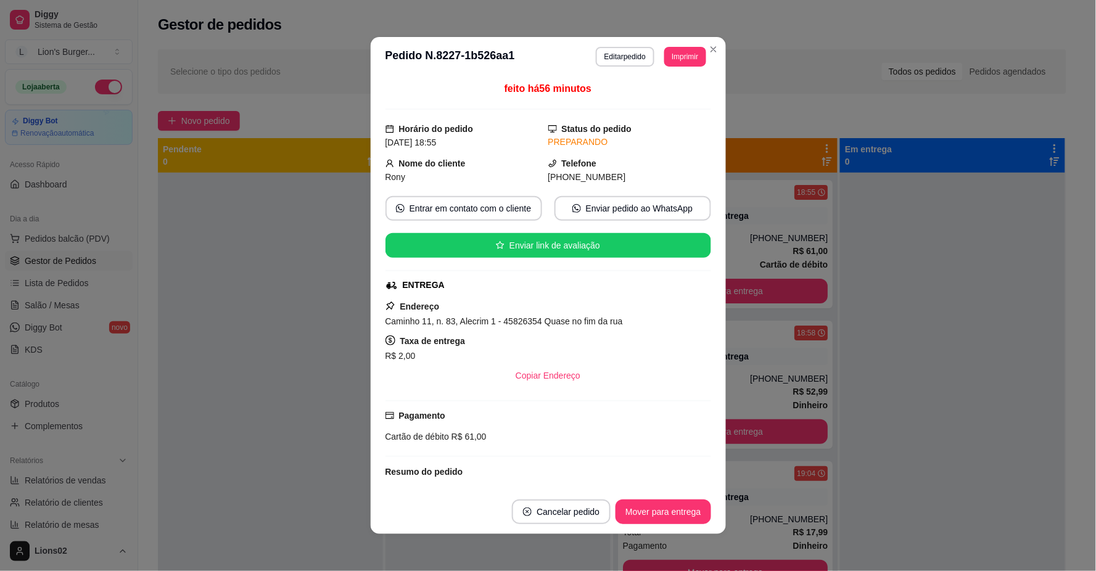
scroll to position [199, 0]
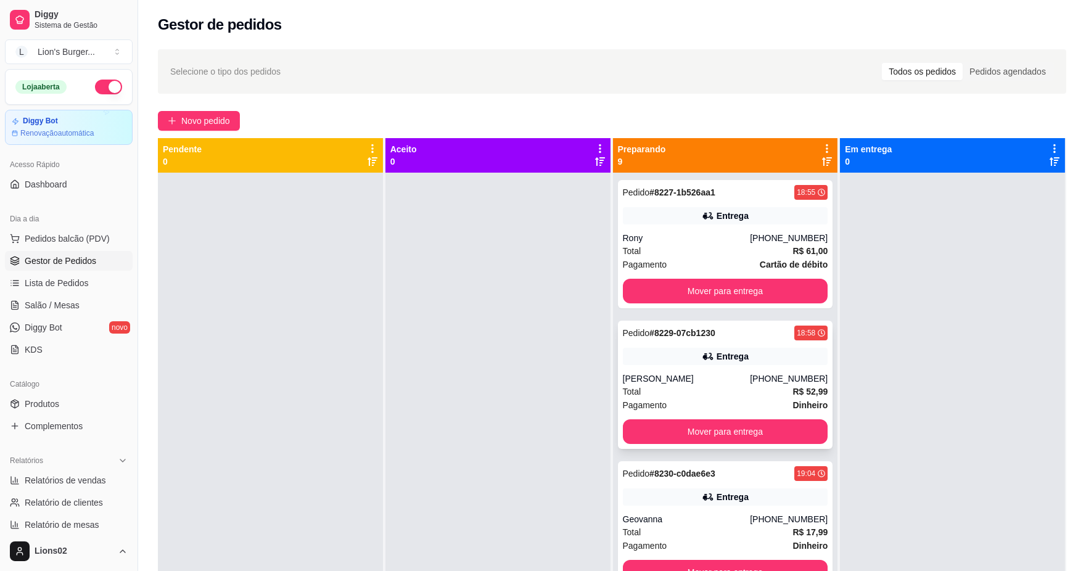
click at [761, 364] on div "Entrega" at bounding box center [725, 356] width 205 height 17
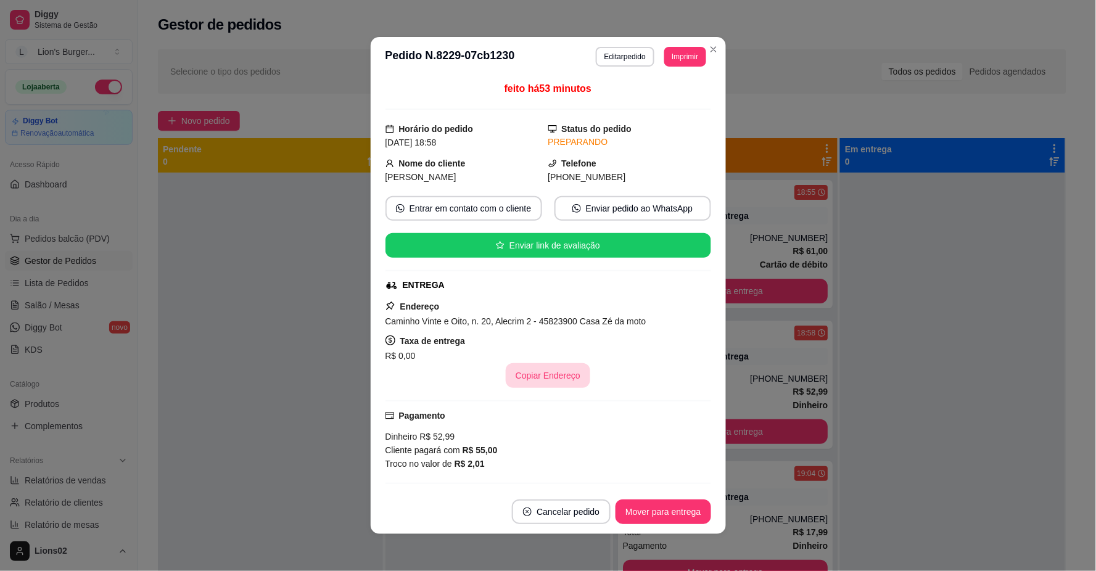
scroll to position [205, 0]
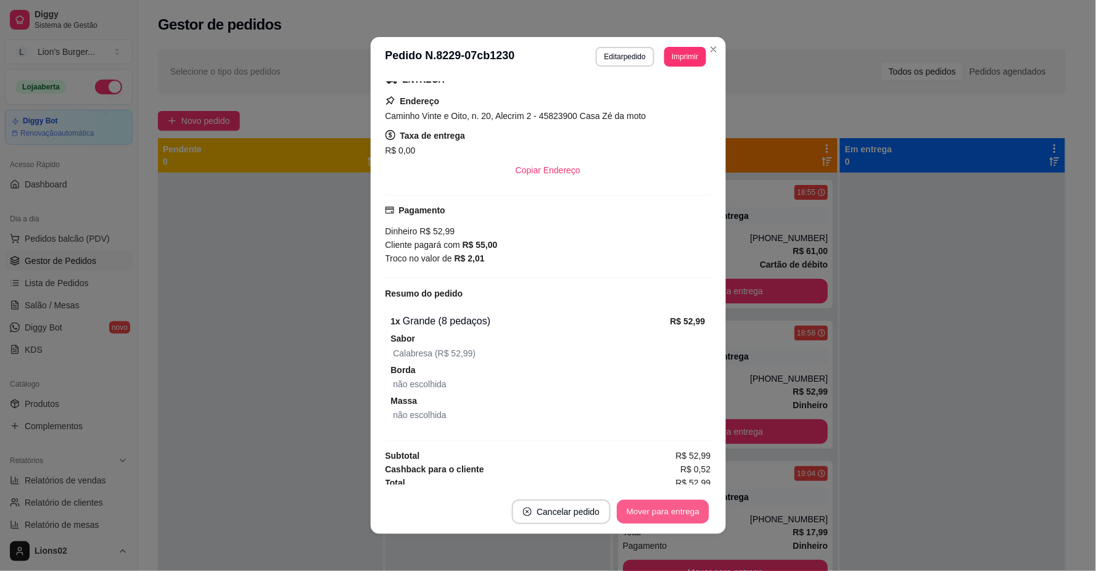
click at [669, 517] on button "Mover para entrega" at bounding box center [663, 512] width 93 height 24
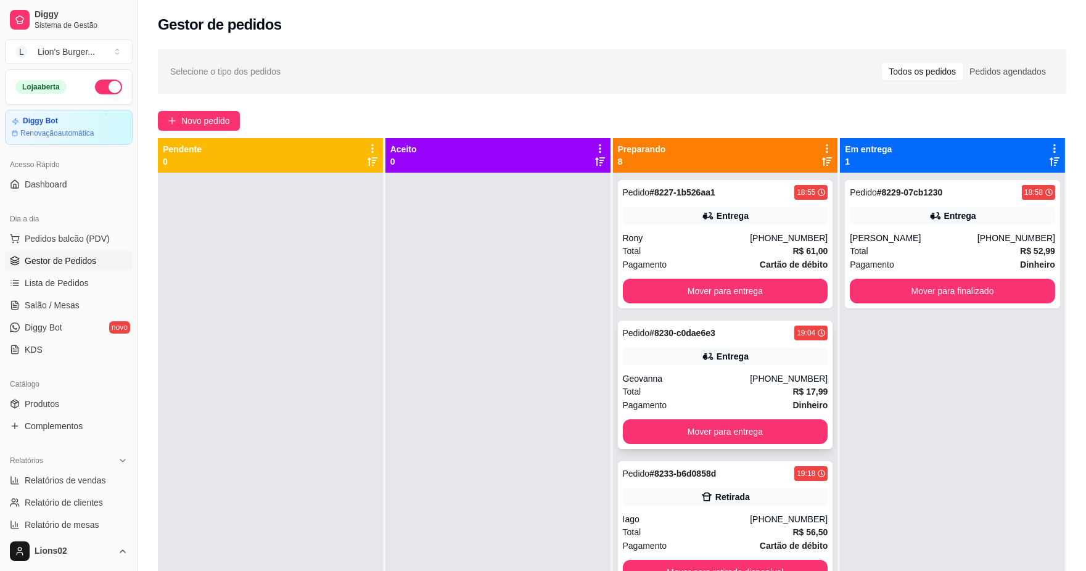
click at [733, 373] on div "Geovanna" at bounding box center [687, 379] width 128 height 12
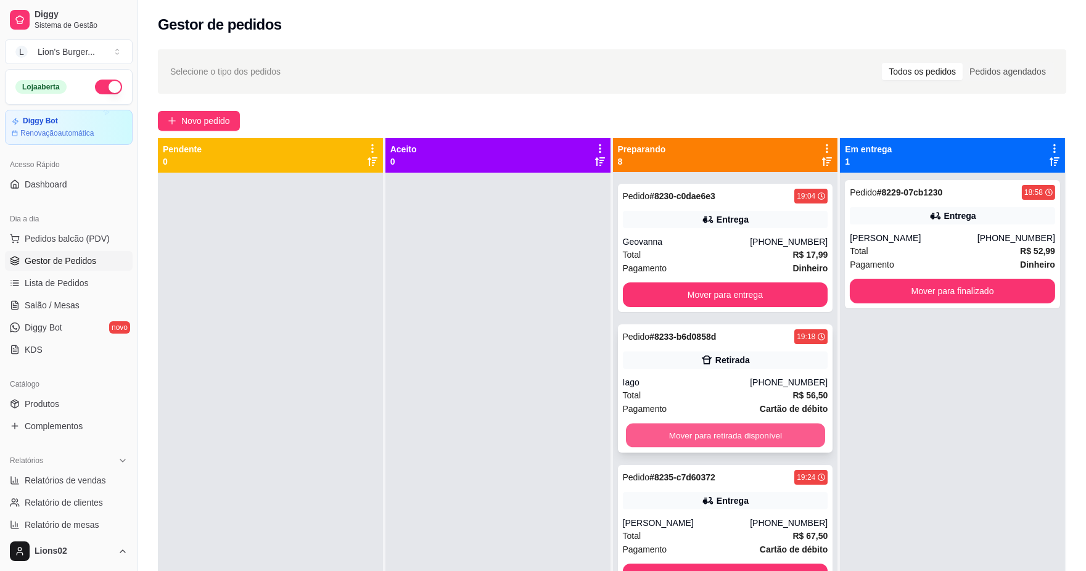
click at [747, 427] on button "Mover para retirada disponível" at bounding box center [724, 436] width 199 height 24
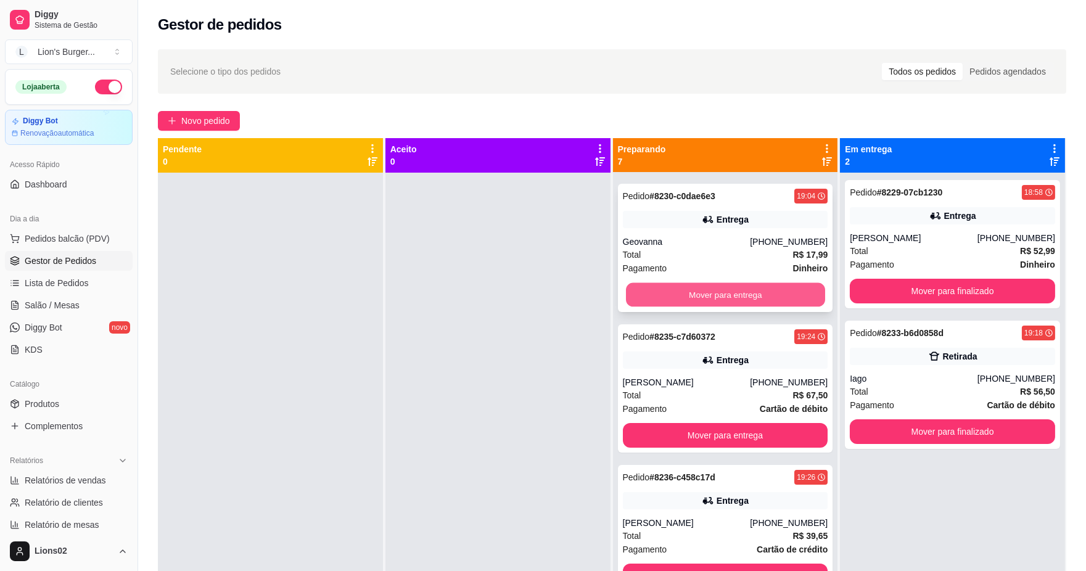
click at [722, 297] on button "Mover para entrega" at bounding box center [724, 295] width 199 height 24
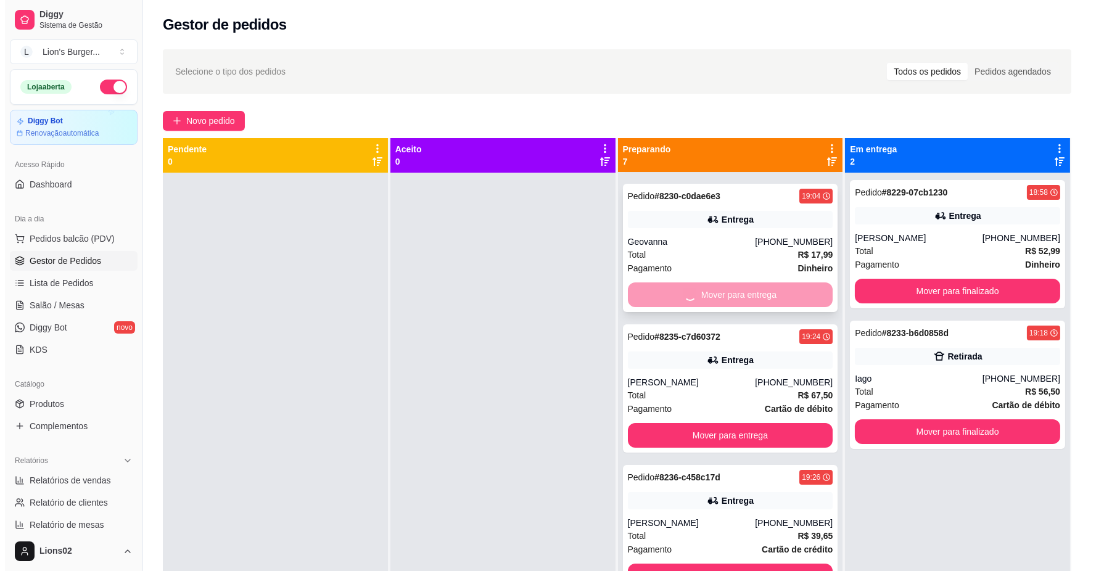
scroll to position [0, 0]
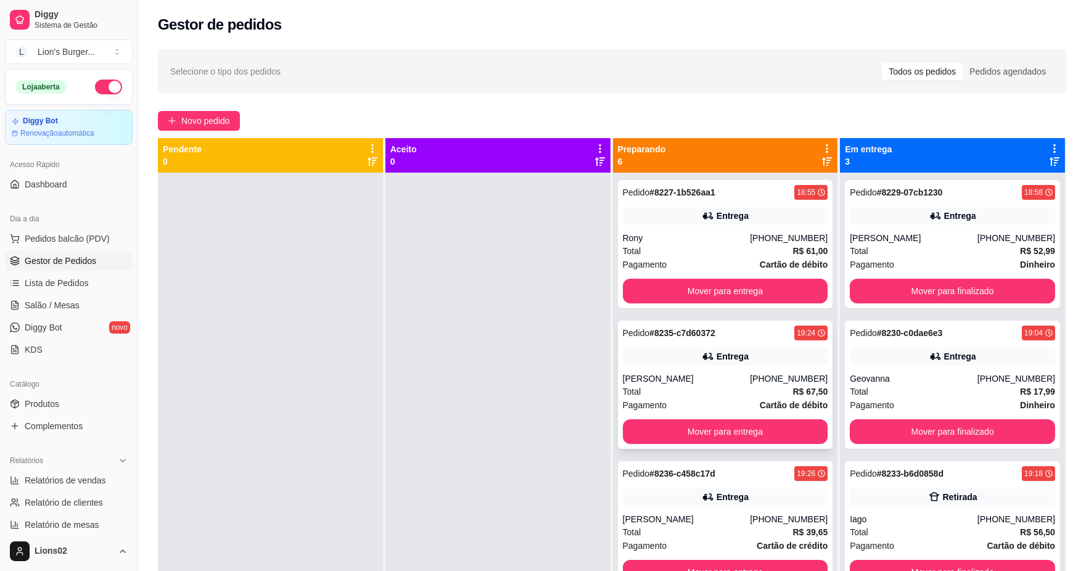
click at [691, 365] on div "Pedido # 8235-c7d60372 19:24 Entrega [PERSON_NAME] [PHONE_NUMBER] Total R$ 67,5…" at bounding box center [725, 385] width 215 height 128
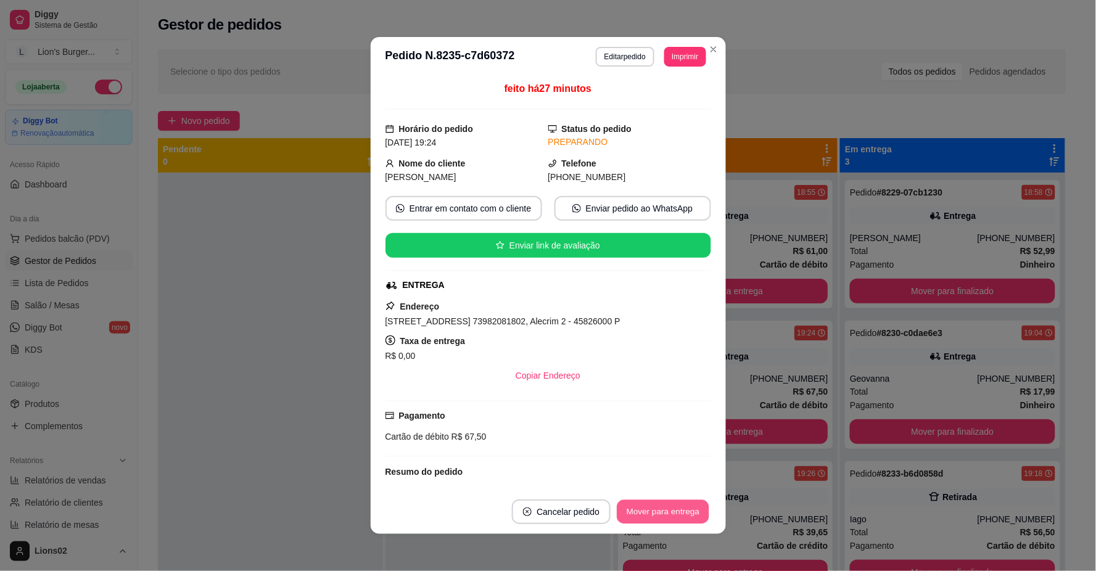
click at [668, 513] on button "Mover para entrega" at bounding box center [663, 512] width 93 height 24
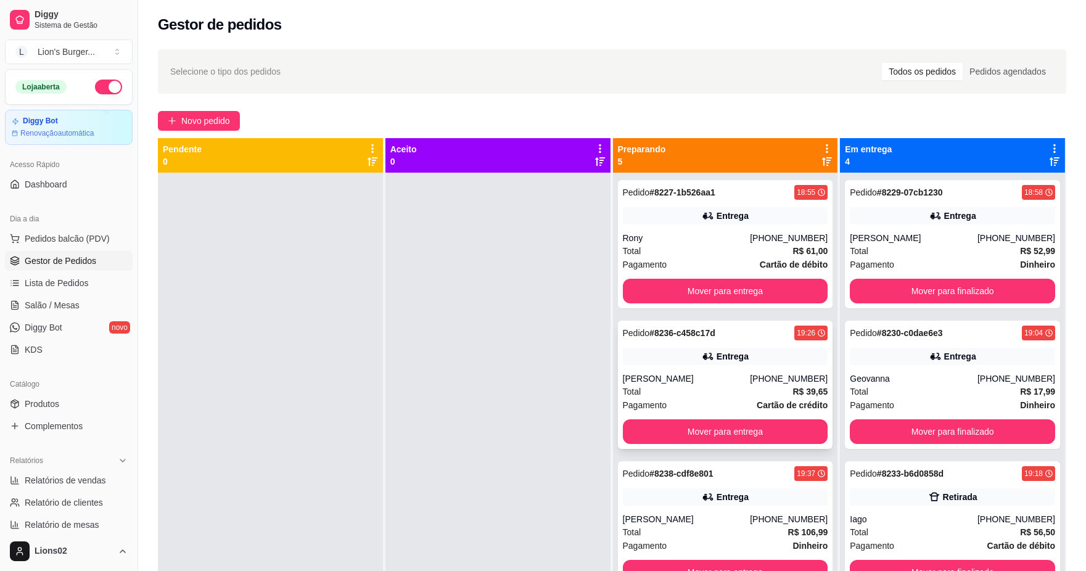
click at [706, 373] on div "[PERSON_NAME]" at bounding box center [687, 379] width 128 height 12
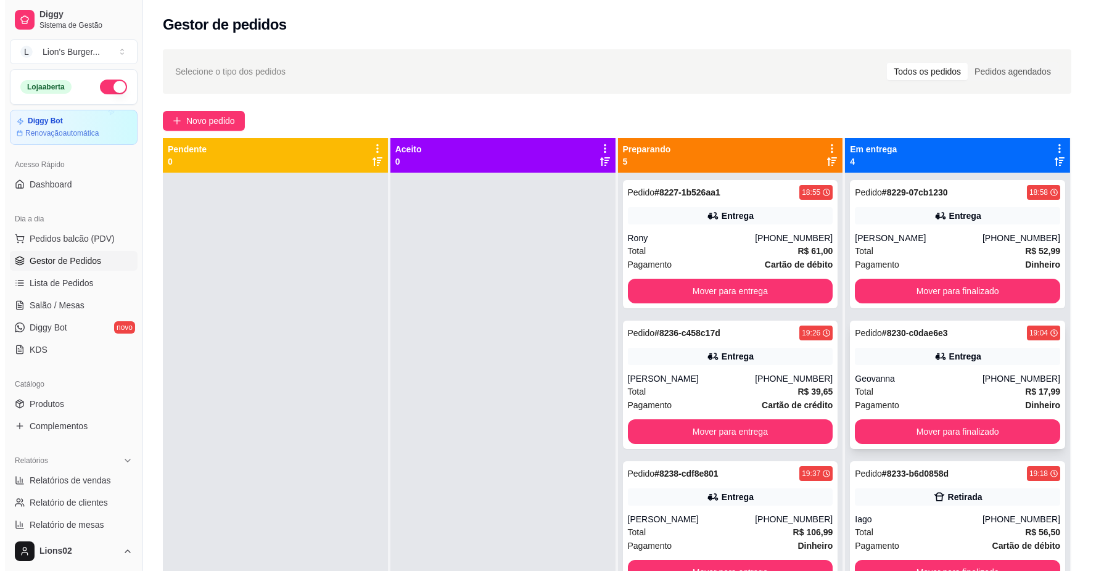
scroll to position [2, 0]
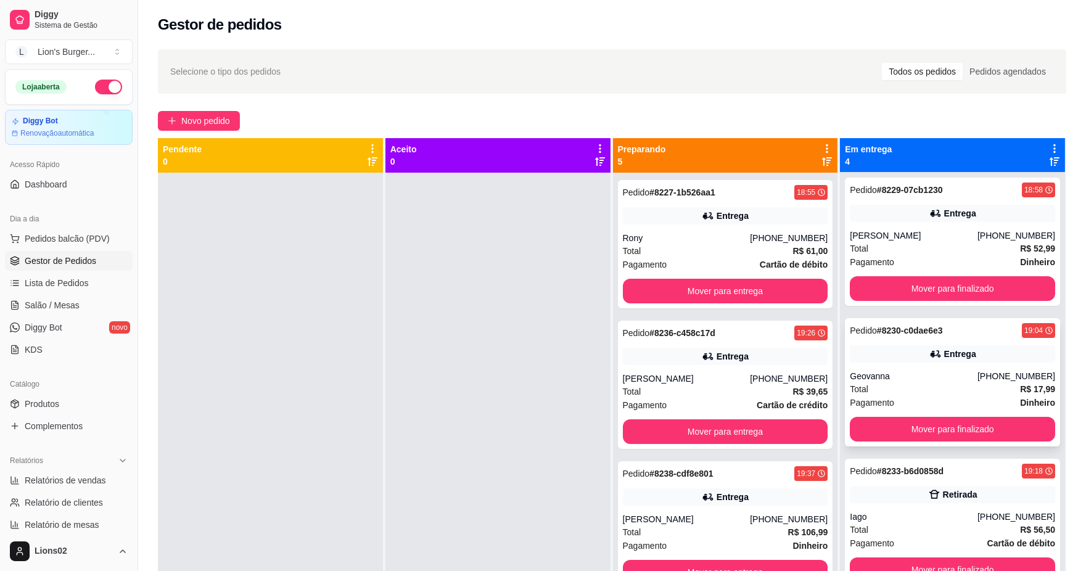
click at [921, 374] on div "Geovanna" at bounding box center [914, 376] width 128 height 12
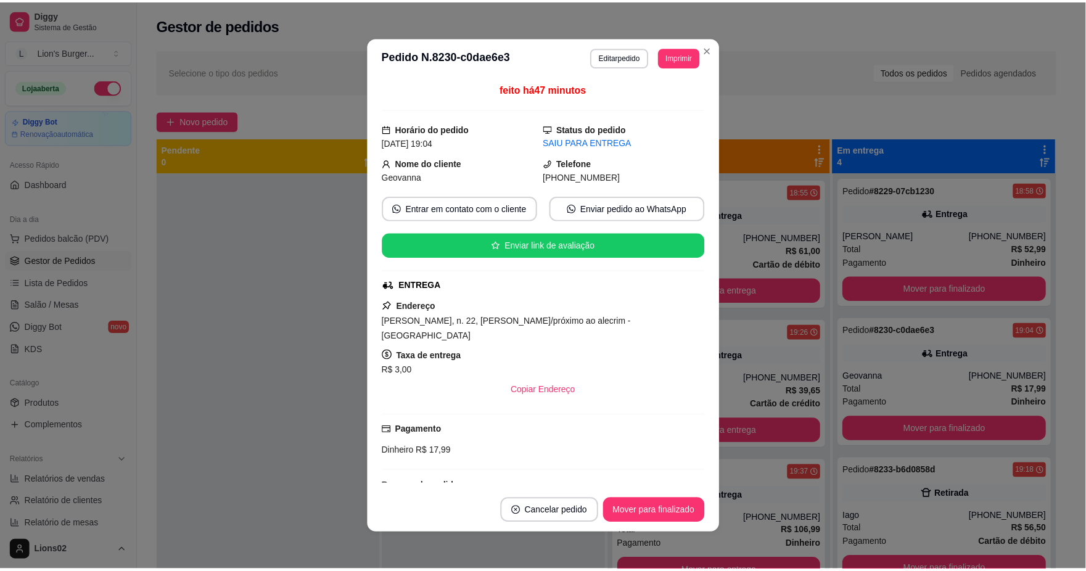
scroll to position [90, 0]
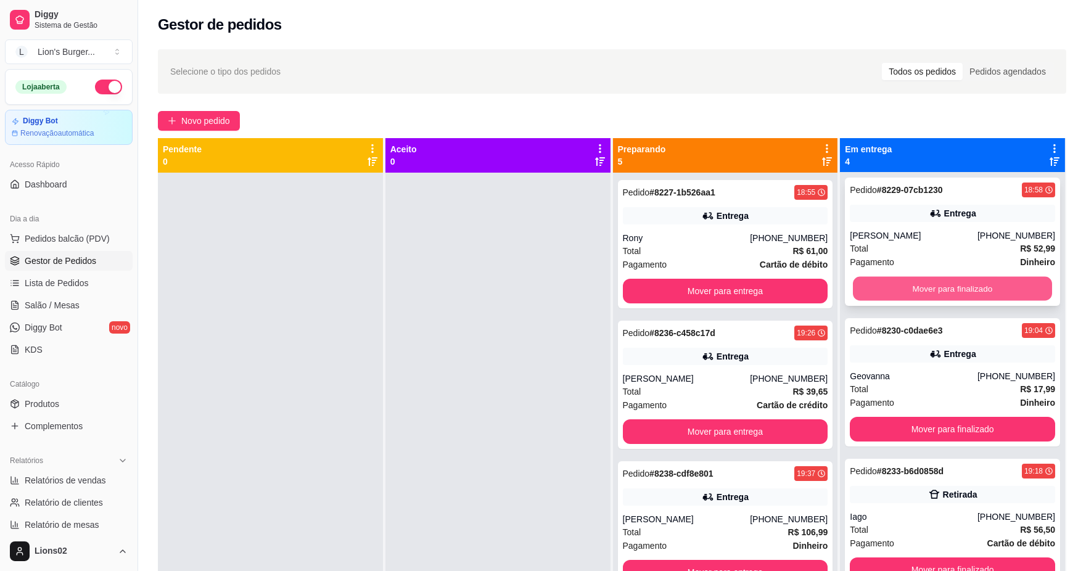
click at [923, 283] on button "Mover para finalizado" at bounding box center [952, 289] width 199 height 24
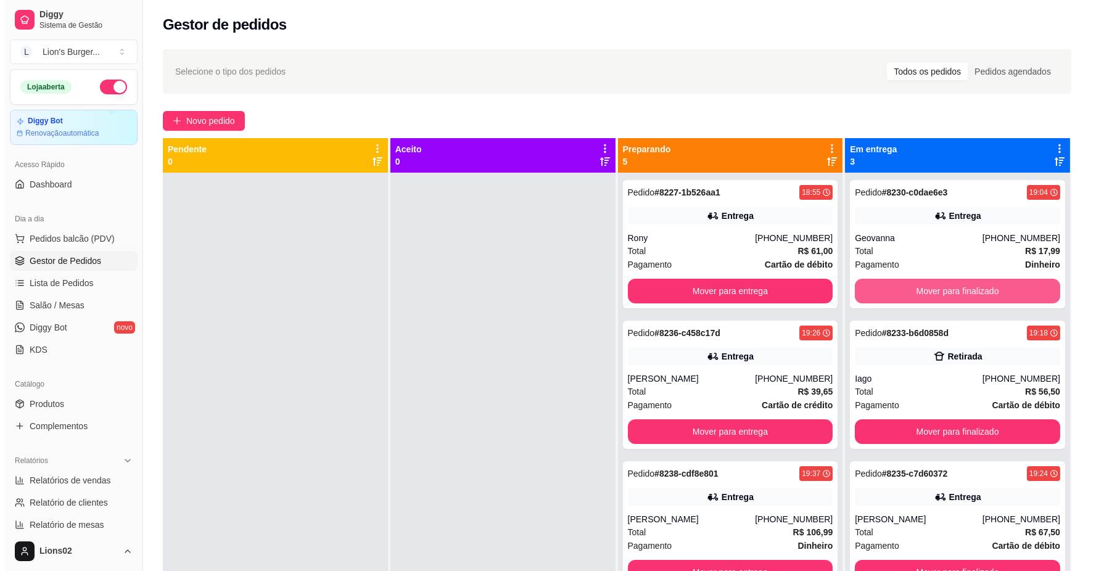
scroll to position [0, 0]
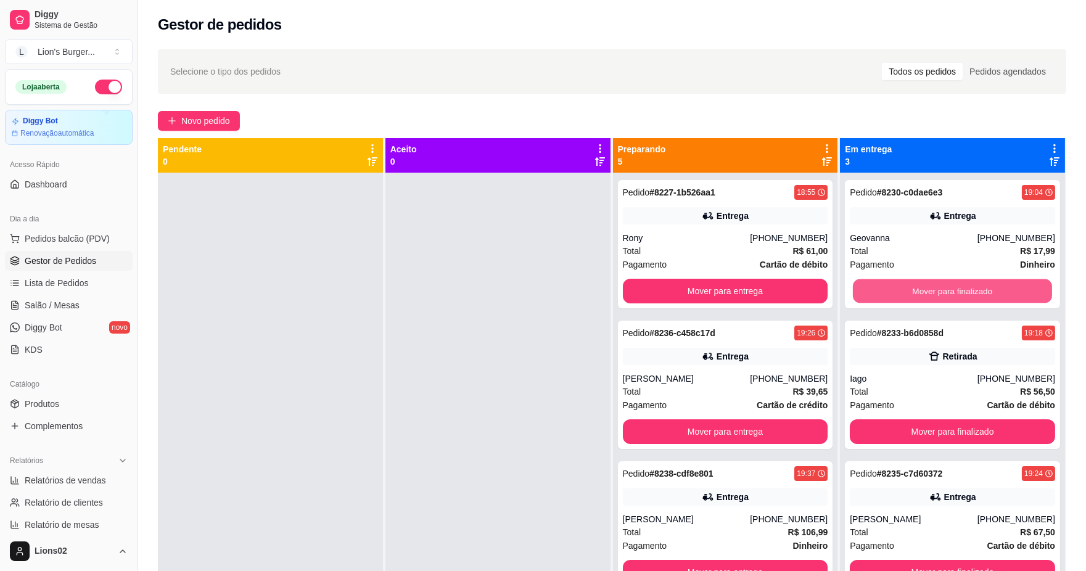
click at [928, 285] on button "Mover para finalizado" at bounding box center [952, 291] width 199 height 24
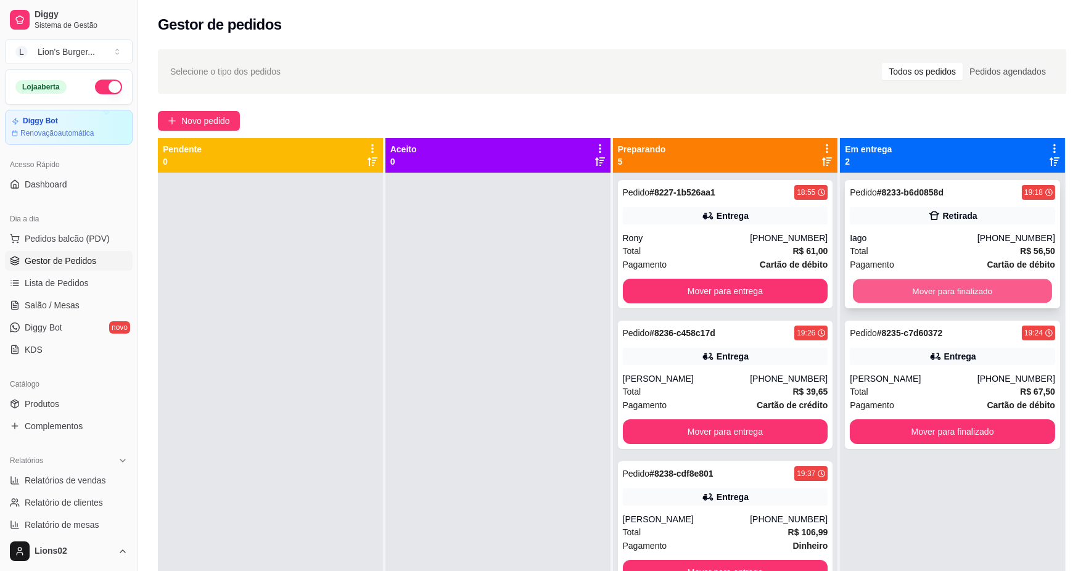
click at [930, 286] on button "Mover para finalizado" at bounding box center [952, 291] width 199 height 24
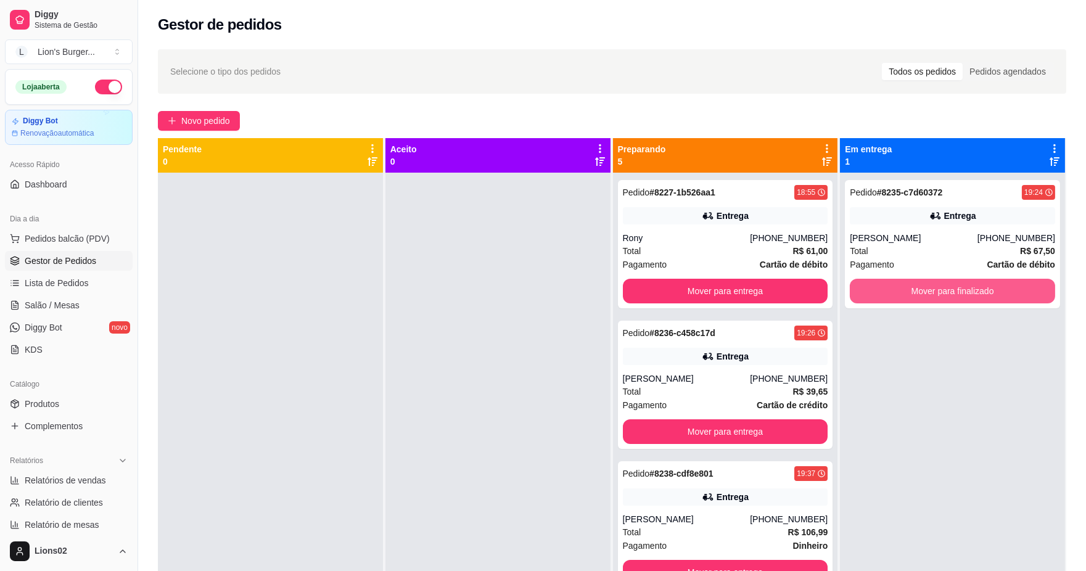
click at [930, 286] on button "Mover para finalizado" at bounding box center [952, 291] width 205 height 25
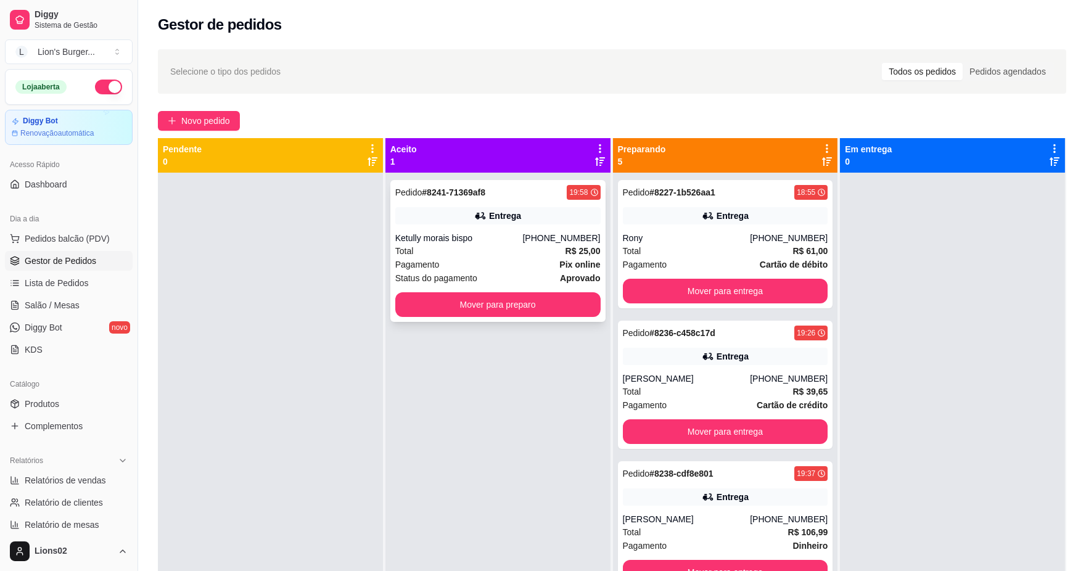
click at [535, 319] on div "Pedido # 8241-71369af8 19:58 Entrega Ketully morais bispo [PHONE_NUMBER] Total …" at bounding box center [497, 251] width 215 height 142
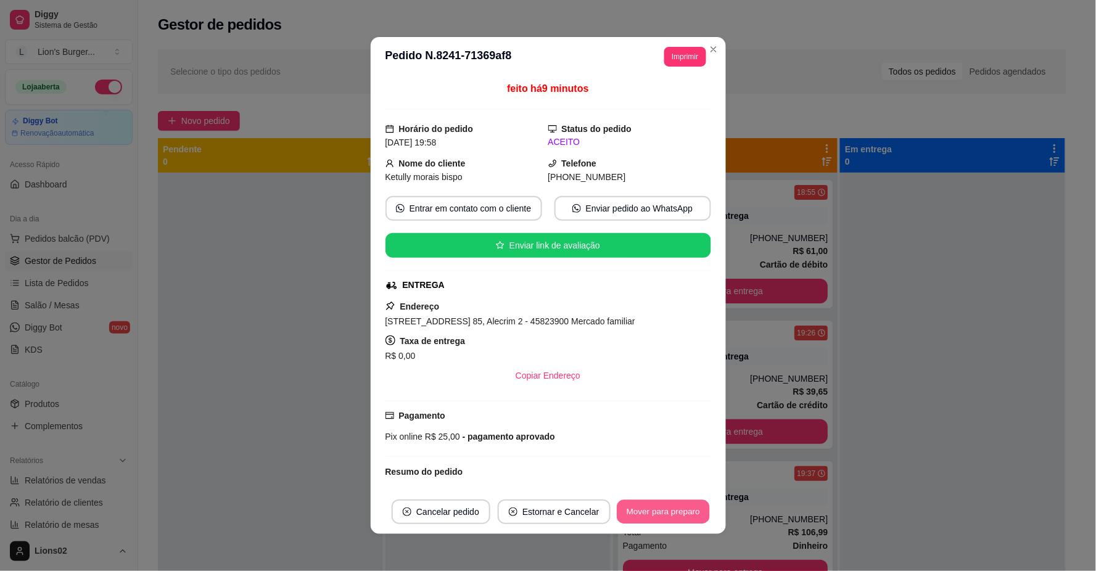
click at [651, 515] on button "Mover para preparo" at bounding box center [663, 512] width 93 height 24
click at [653, 514] on button "Mover para preparo" at bounding box center [664, 512] width 96 height 25
click at [674, 510] on button "Mover para preparo" at bounding box center [664, 512] width 96 height 25
click at [659, 513] on button "Mover para entrega" at bounding box center [663, 512] width 95 height 25
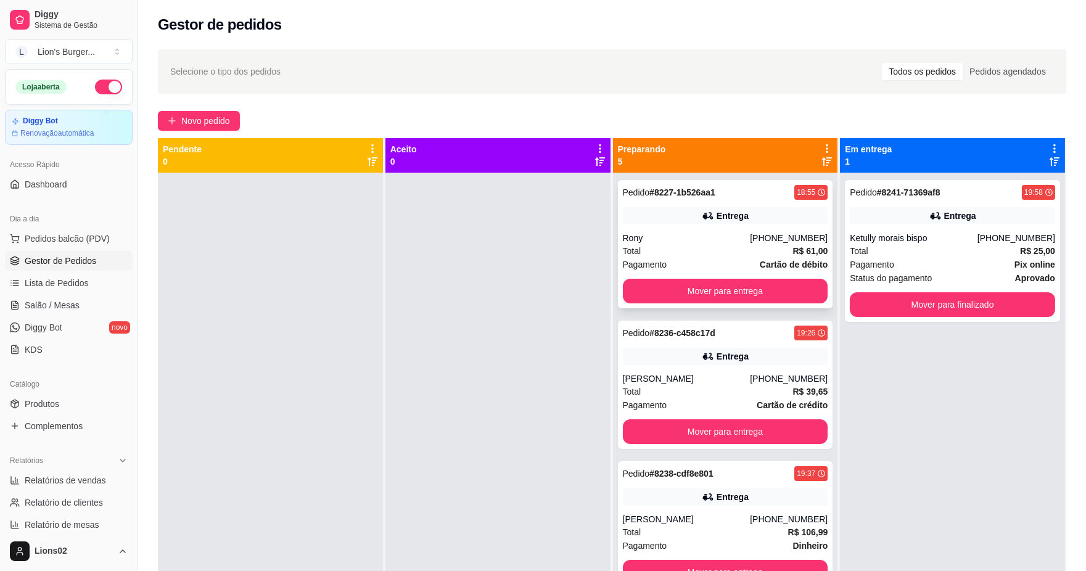
click at [680, 218] on div "Entrega" at bounding box center [725, 215] width 205 height 17
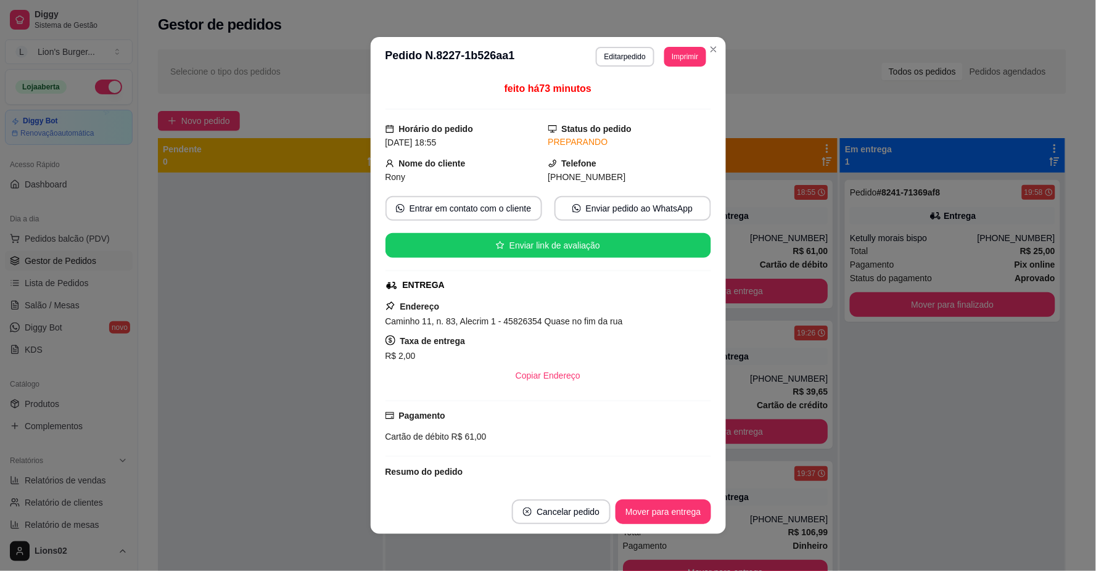
scroll to position [199, 0]
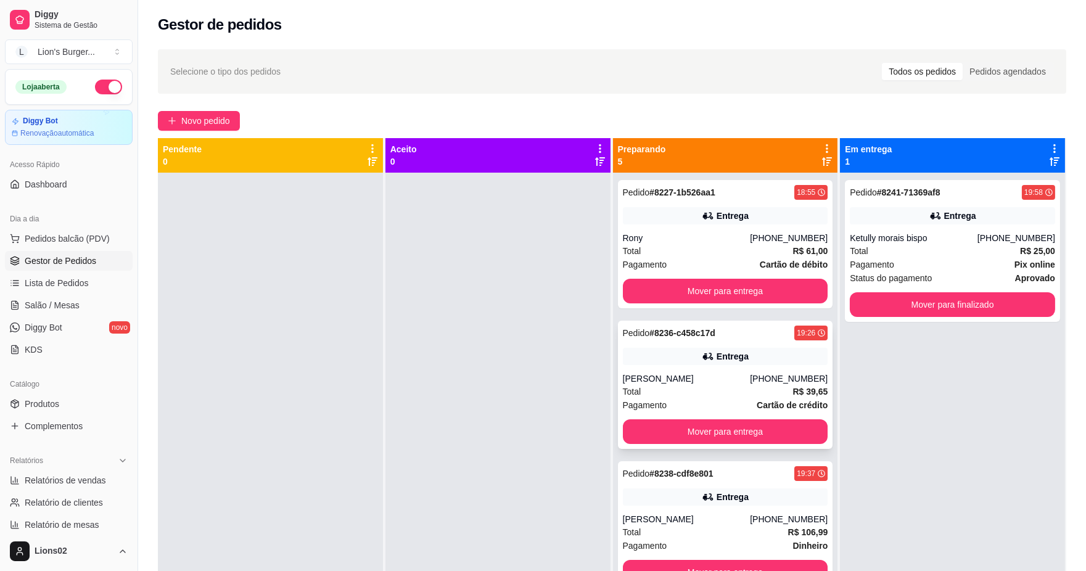
click at [704, 392] on div "Total R$ 39,65" at bounding box center [725, 392] width 205 height 14
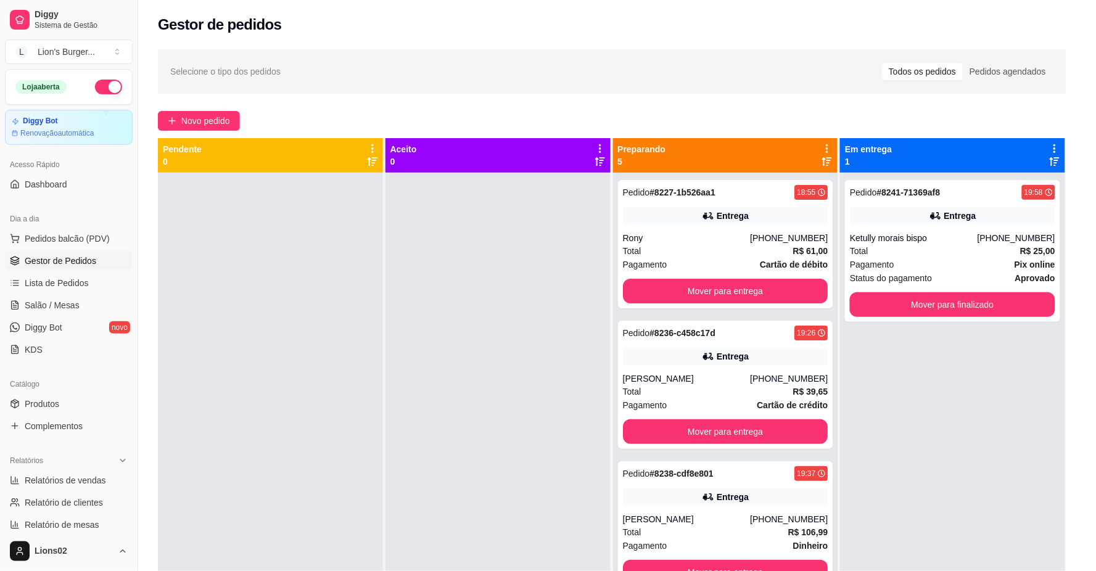
scroll to position [90, 0]
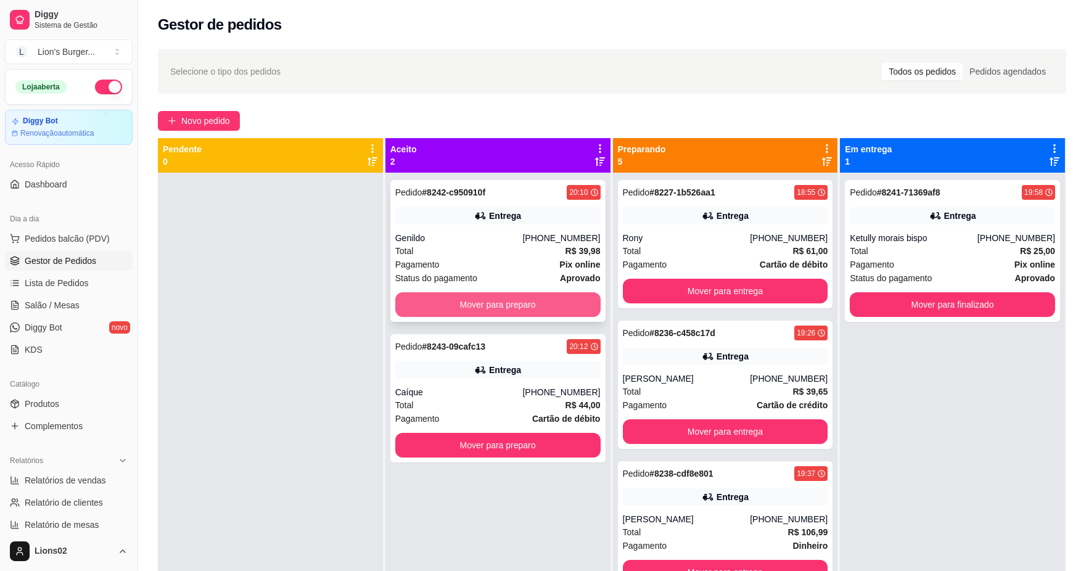
click at [421, 297] on button "Mover para preparo" at bounding box center [497, 304] width 205 height 25
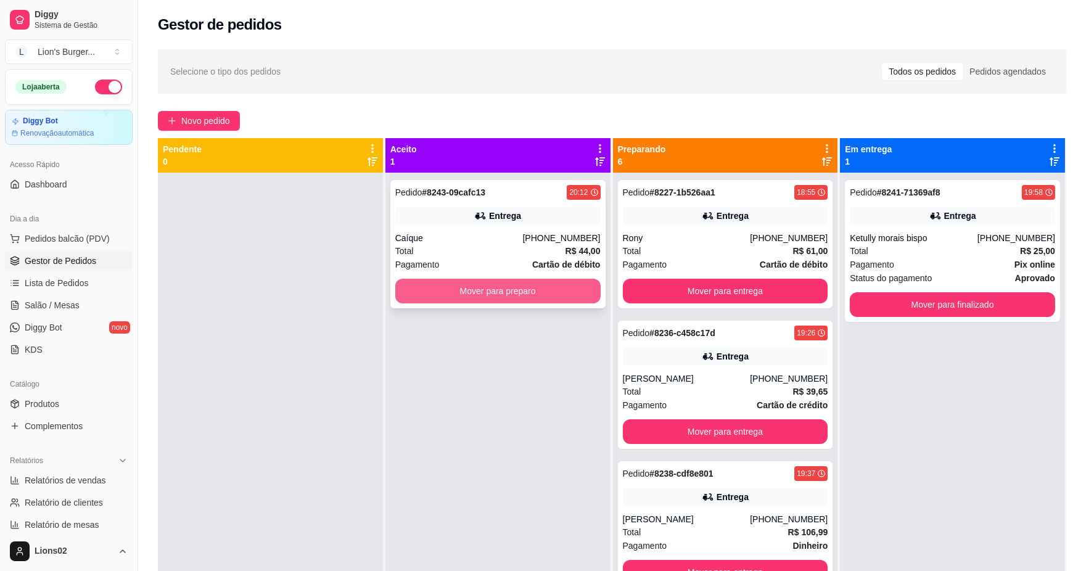
click at [510, 293] on button "Mover para preparo" at bounding box center [497, 291] width 205 height 25
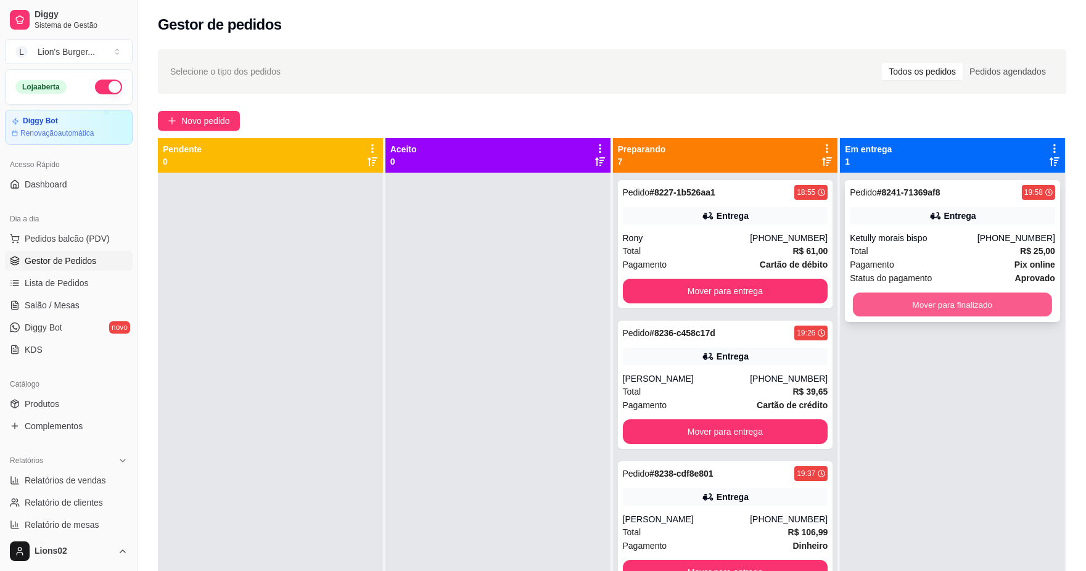
click at [875, 299] on button "Mover para finalizado" at bounding box center [952, 305] width 199 height 24
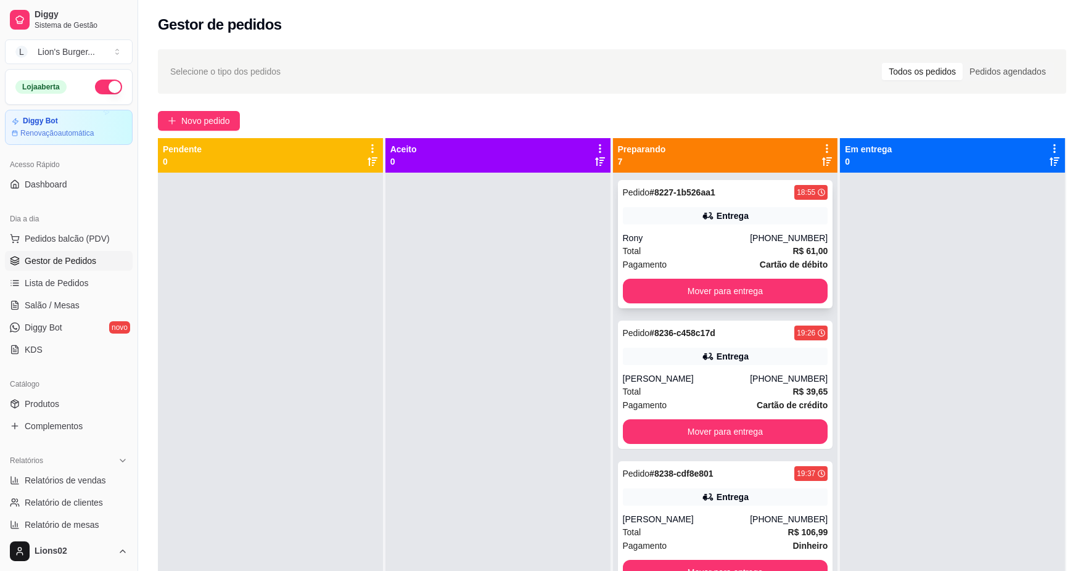
click at [659, 256] on div "Total R$ 61,00" at bounding box center [725, 251] width 205 height 14
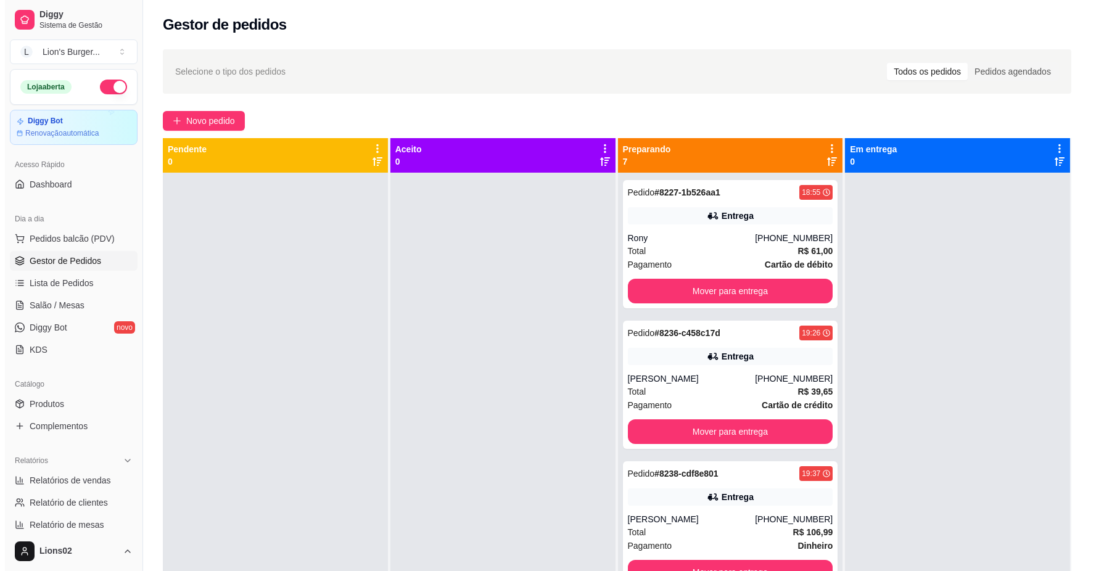
scroll to position [68, 0]
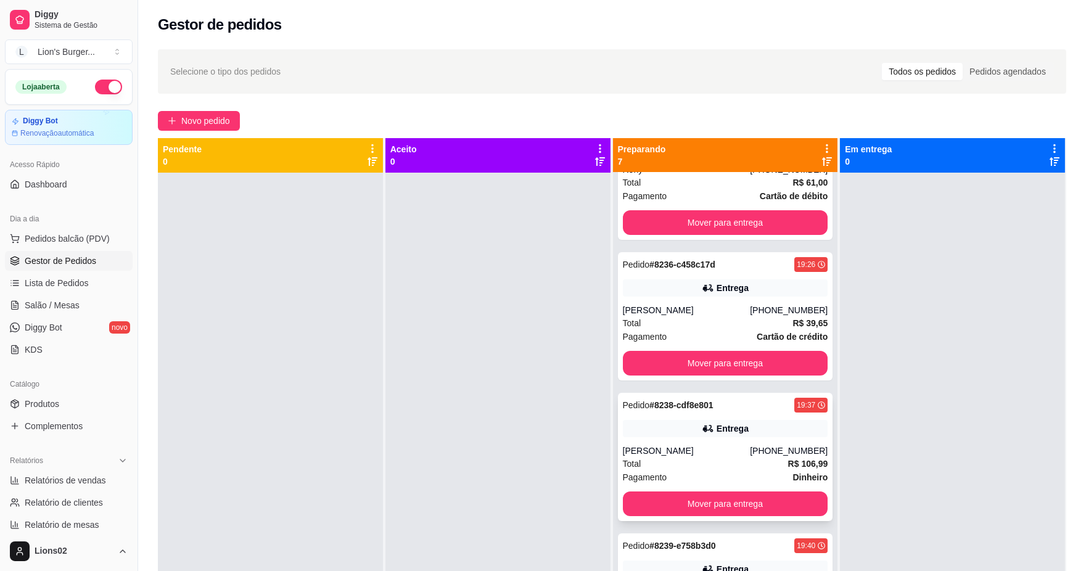
click at [766, 455] on div "[PHONE_NUMBER]" at bounding box center [789, 451] width 78 height 12
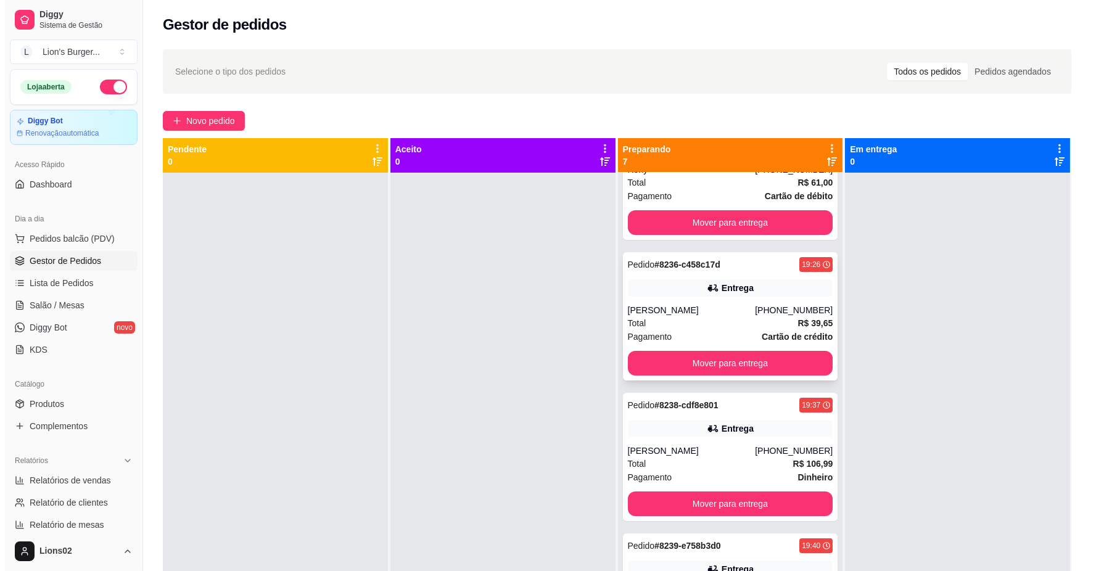
scroll to position [0, 0]
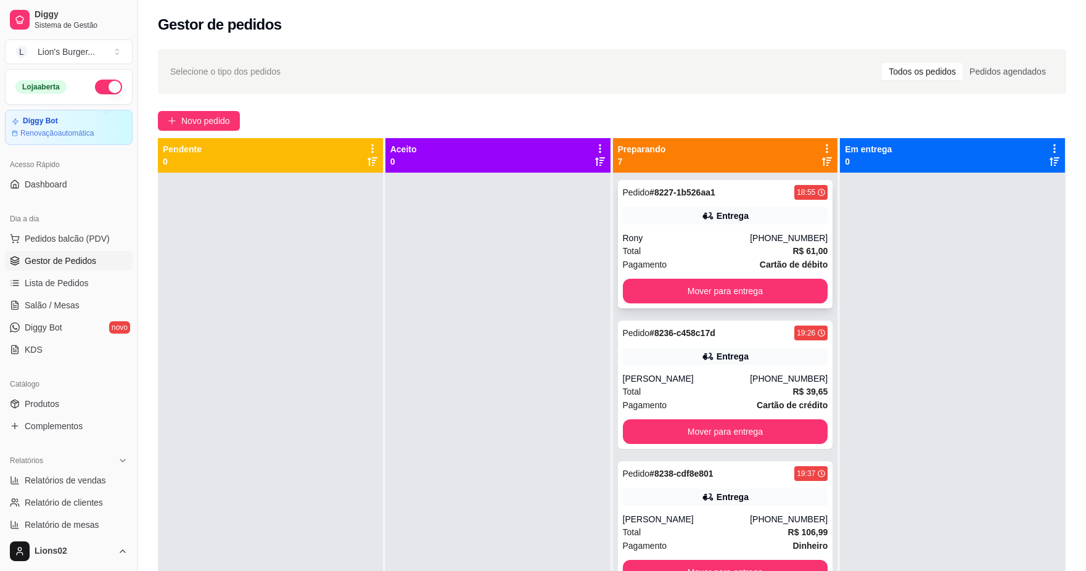
click at [753, 237] on div "[PHONE_NUMBER]" at bounding box center [789, 238] width 78 height 12
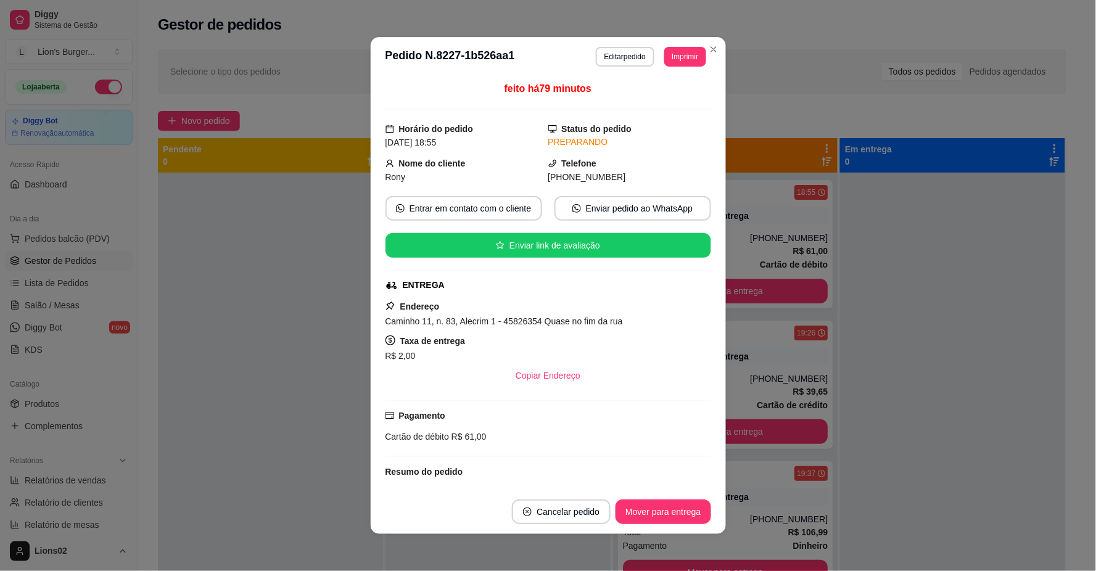
scroll to position [199, 0]
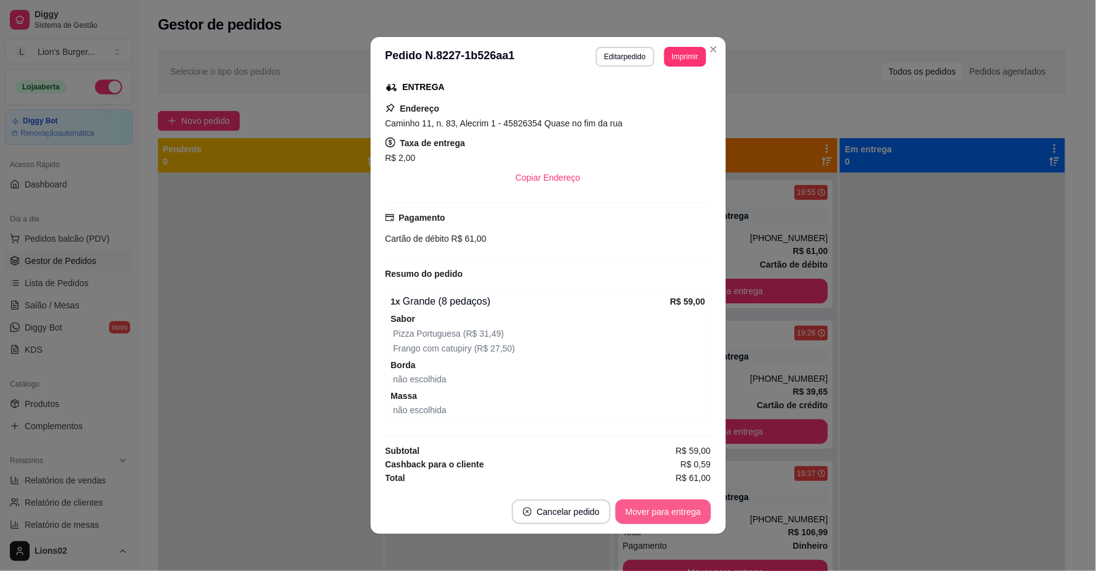
click at [665, 508] on button "Mover para entrega" at bounding box center [663, 512] width 95 height 25
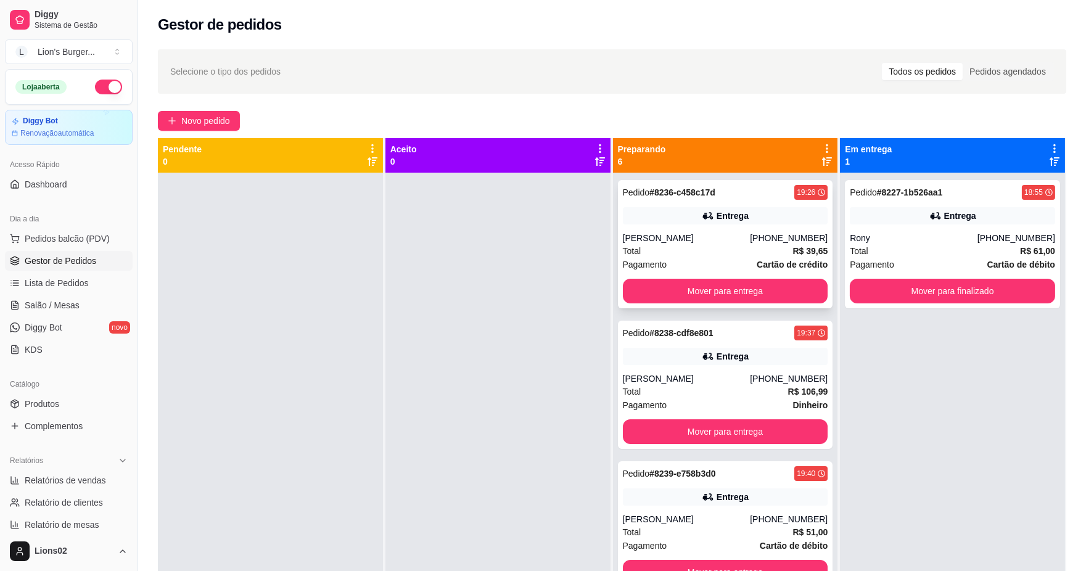
click at [694, 255] on div "Total R$ 39,65" at bounding box center [725, 251] width 205 height 14
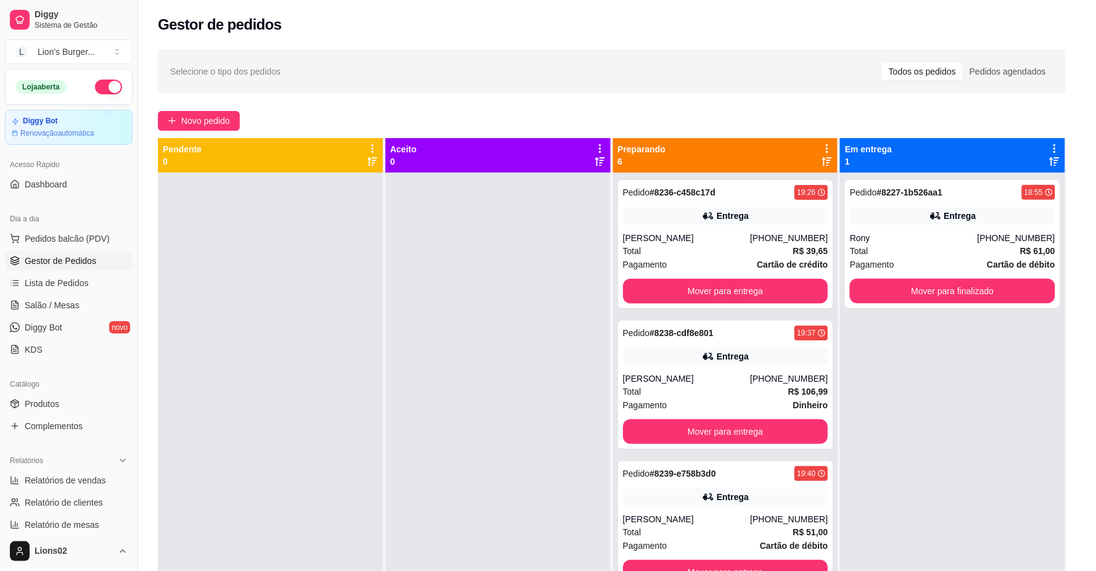
scroll to position [90, 0]
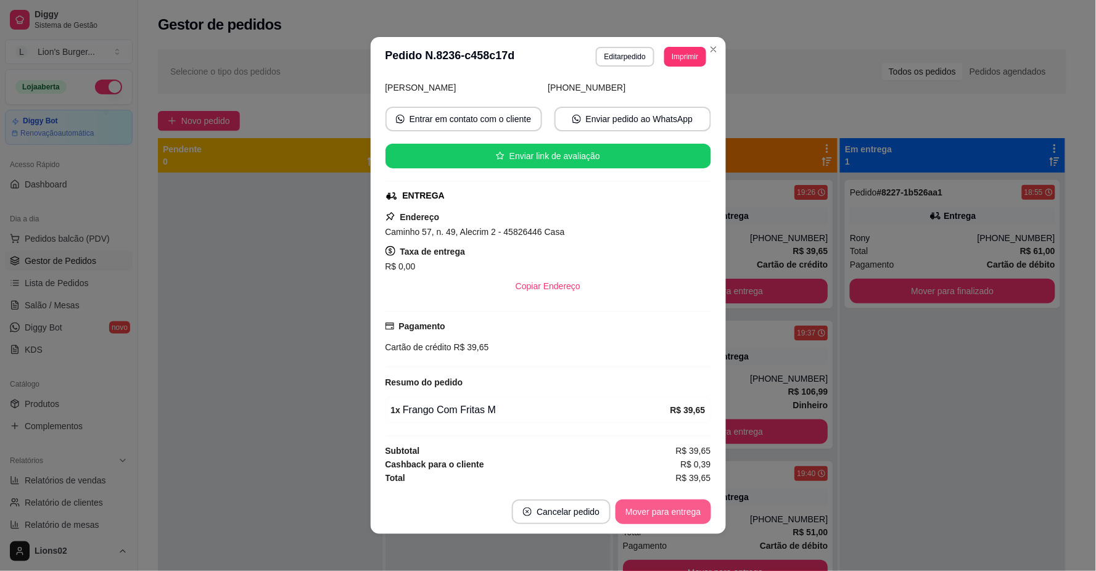
click at [682, 506] on button "Mover para entrega" at bounding box center [663, 512] width 95 height 25
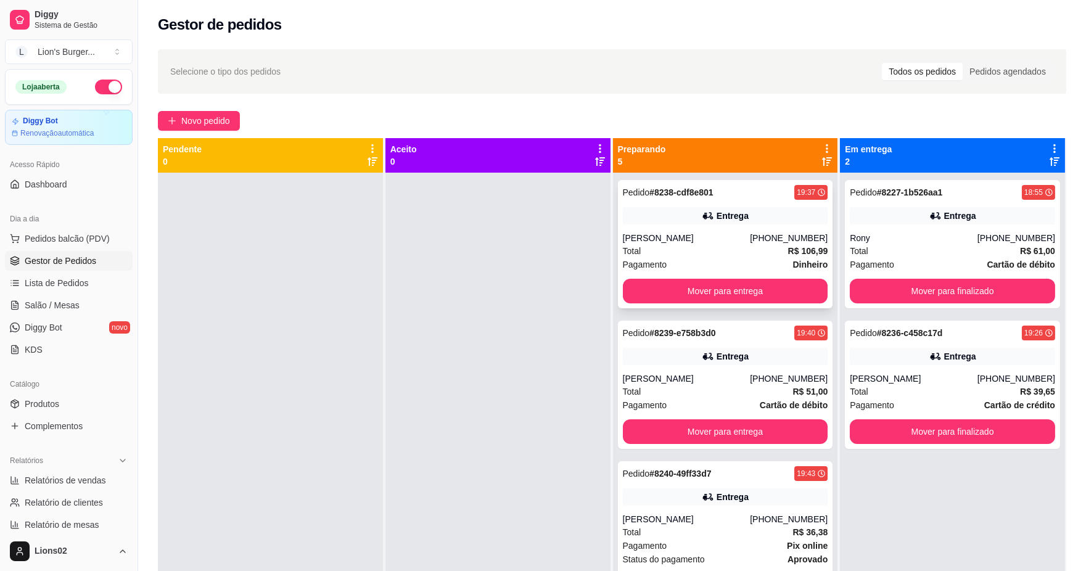
click at [666, 245] on div "Total R$ 106,99" at bounding box center [725, 251] width 205 height 14
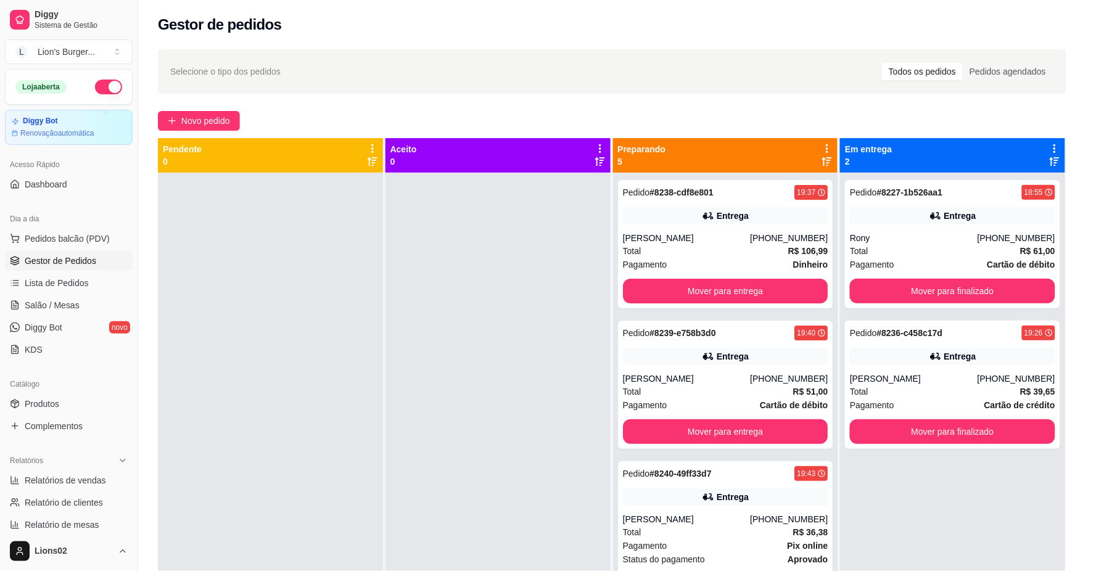
scroll to position [342, 0]
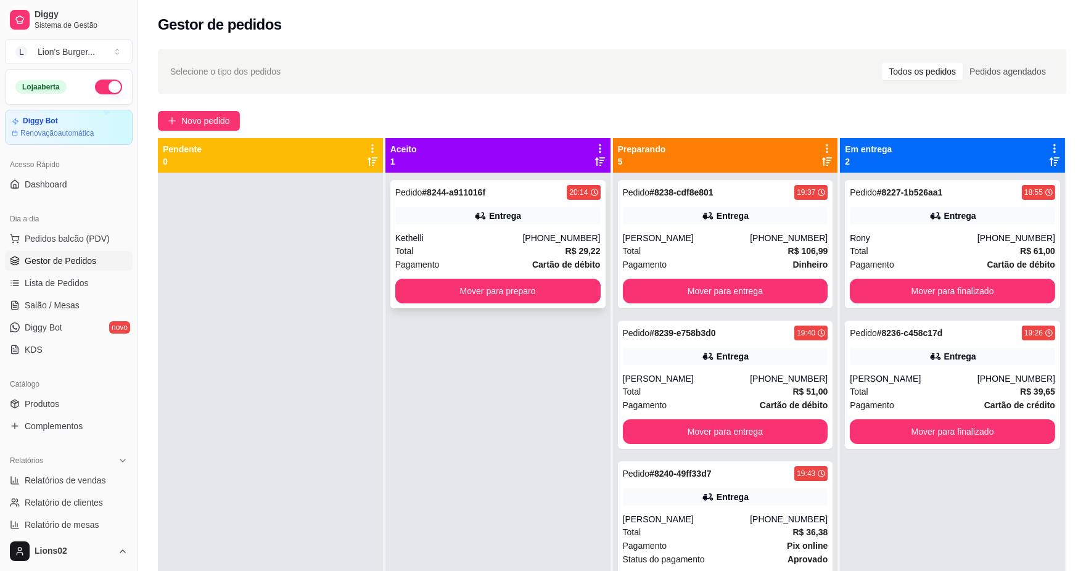
click at [577, 256] on strong "R$ 29,22" at bounding box center [583, 251] width 35 height 10
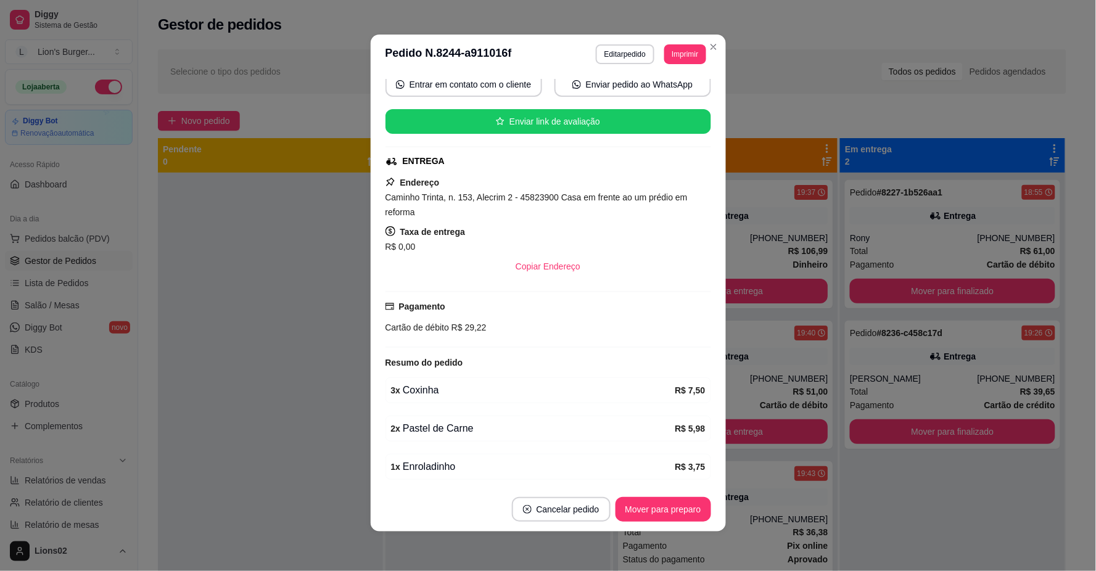
scroll to position [53, 0]
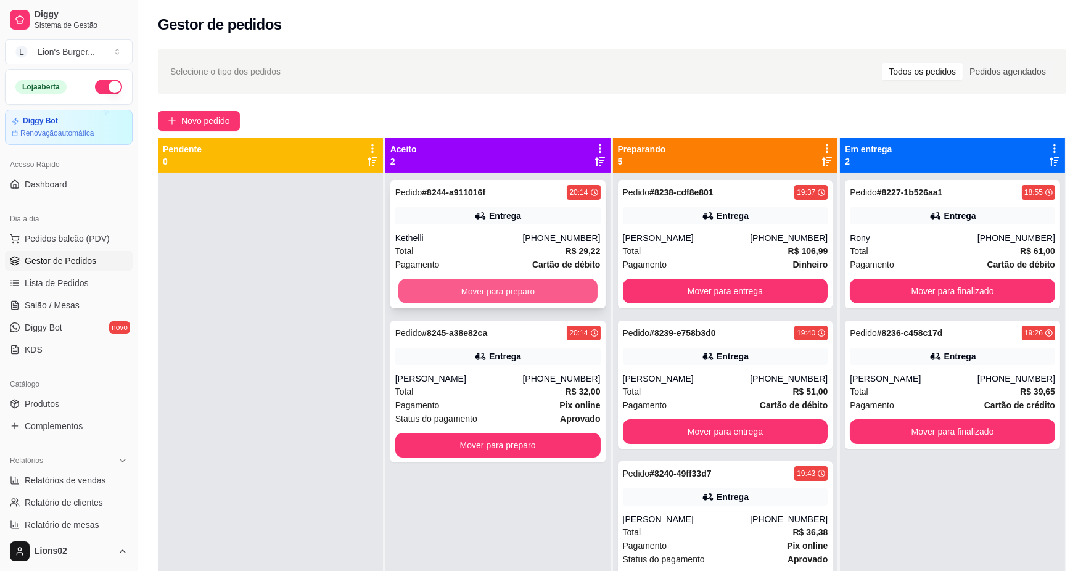
click at [550, 286] on button "Mover para preparo" at bounding box center [497, 291] width 199 height 24
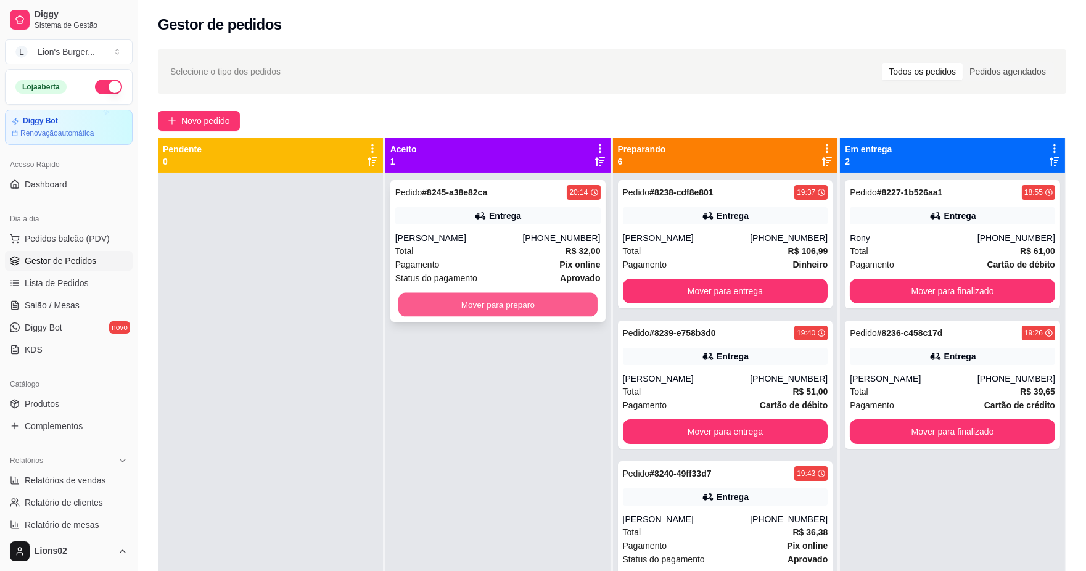
click at [574, 298] on button "Mover para preparo" at bounding box center [497, 305] width 199 height 24
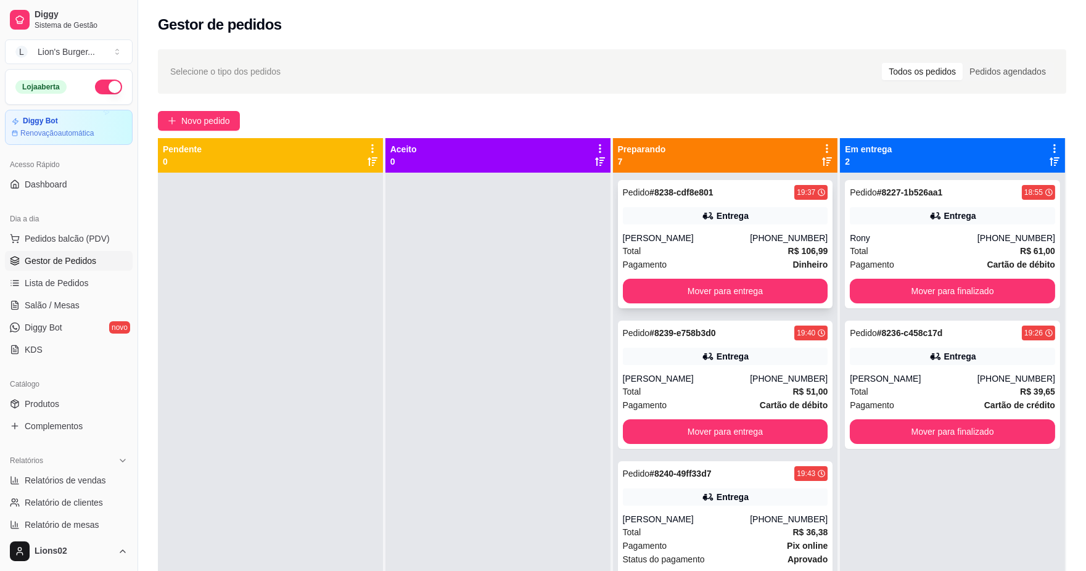
click at [767, 232] on div "[PHONE_NUMBER]" at bounding box center [789, 238] width 78 height 12
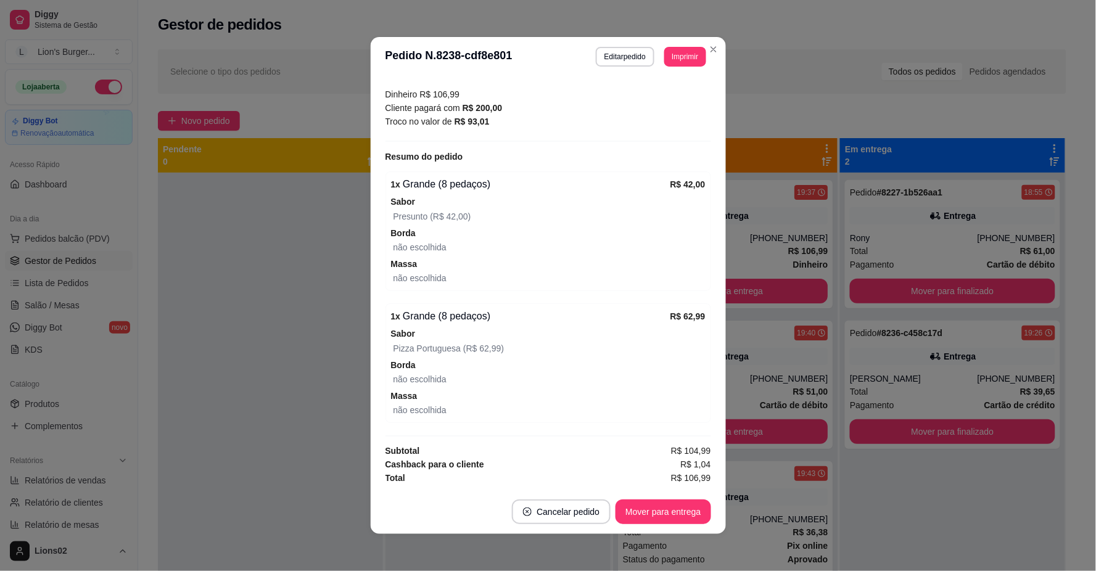
scroll to position [138, 0]
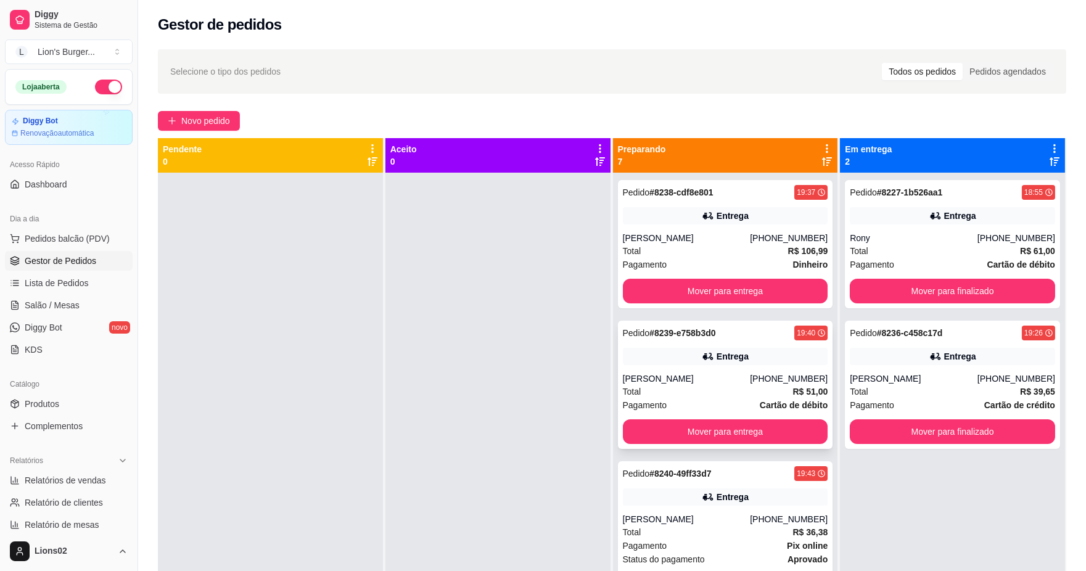
click at [768, 378] on div "[PHONE_NUMBER]" at bounding box center [789, 379] width 78 height 12
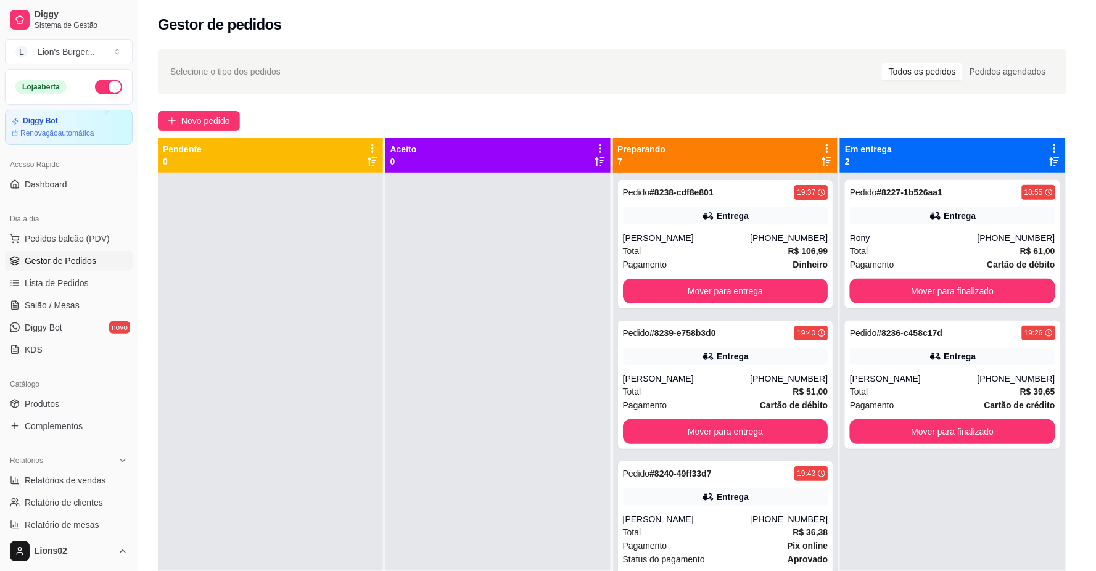
scroll to position [255, 0]
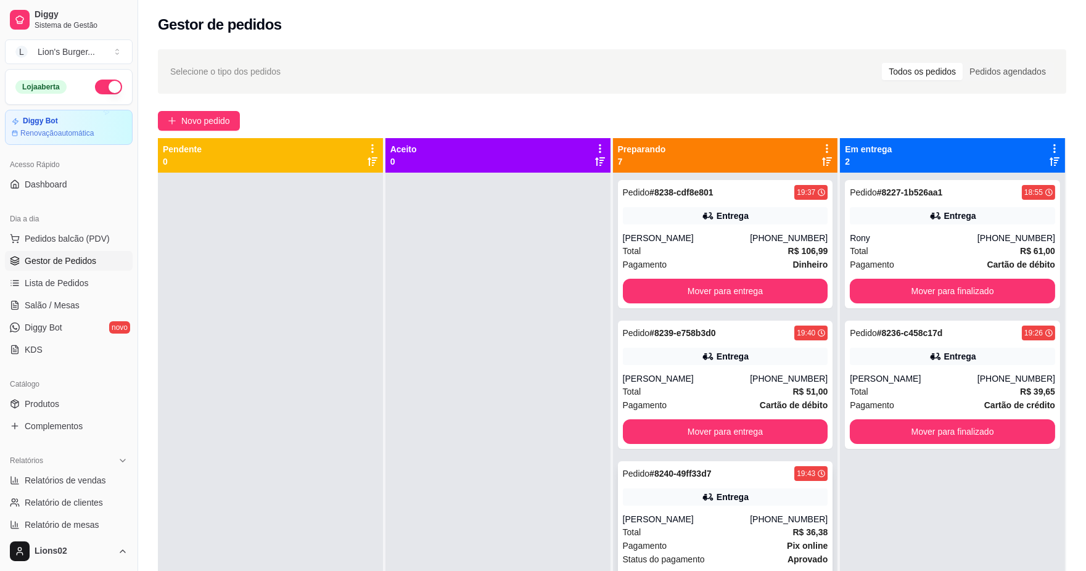
click at [757, 506] on div "Pedido # 8240-49ff33d7 19:43 Entrega [PERSON_NAME] [PHONE_NUMBER] Total R$ 36,3…" at bounding box center [725, 532] width 215 height 142
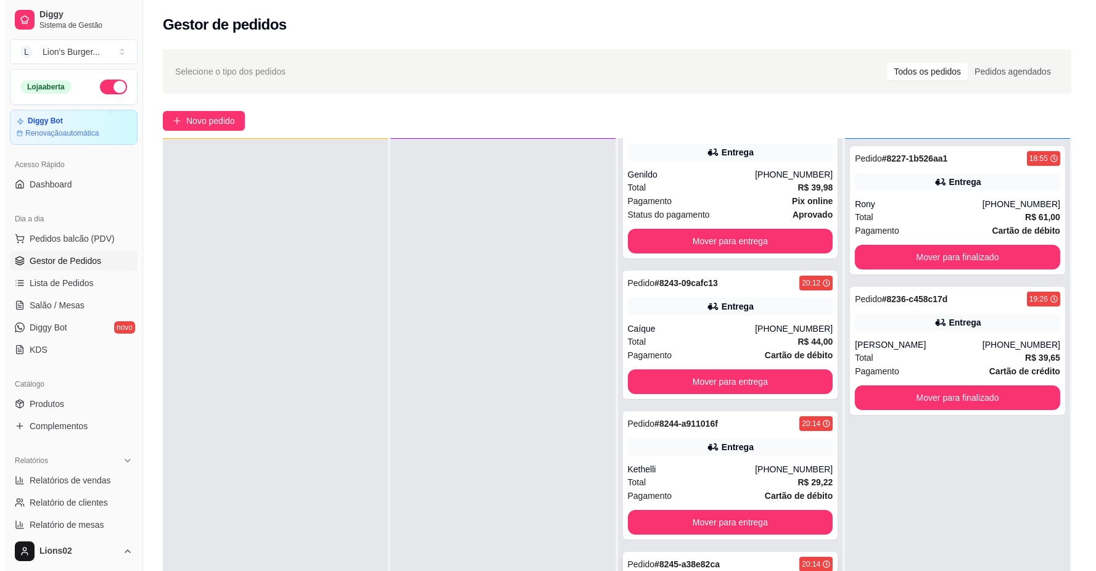
scroll to position [188, 0]
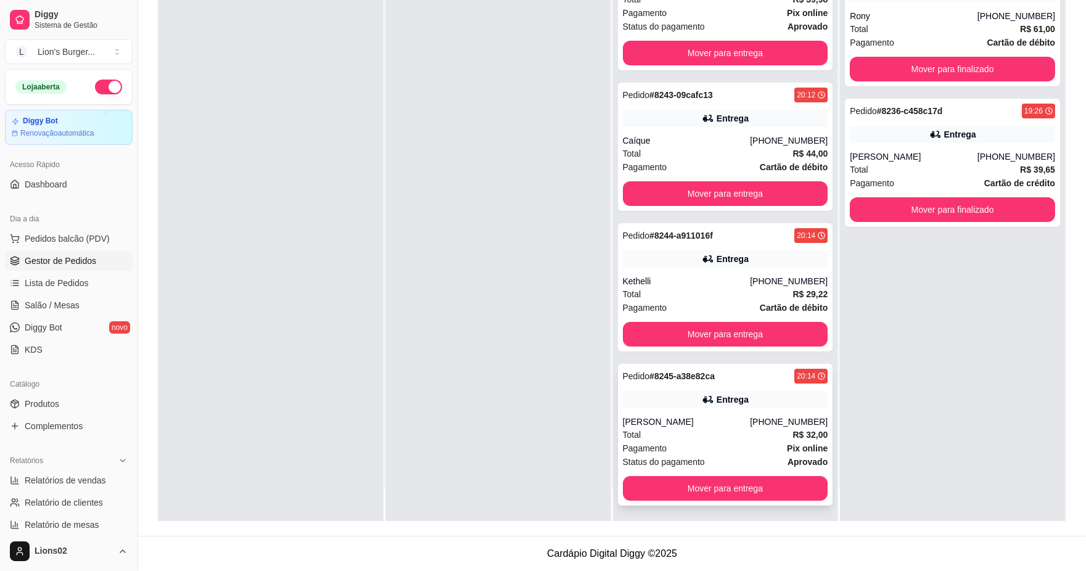
click at [708, 432] on div "Total R$ 32,00" at bounding box center [725, 435] width 205 height 14
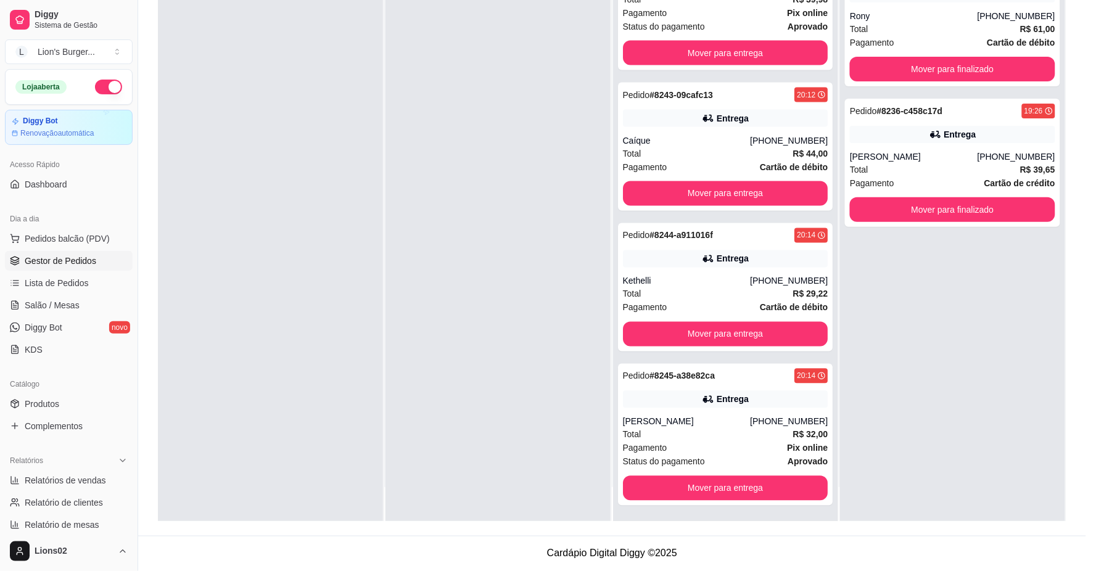
scroll to position [126, 0]
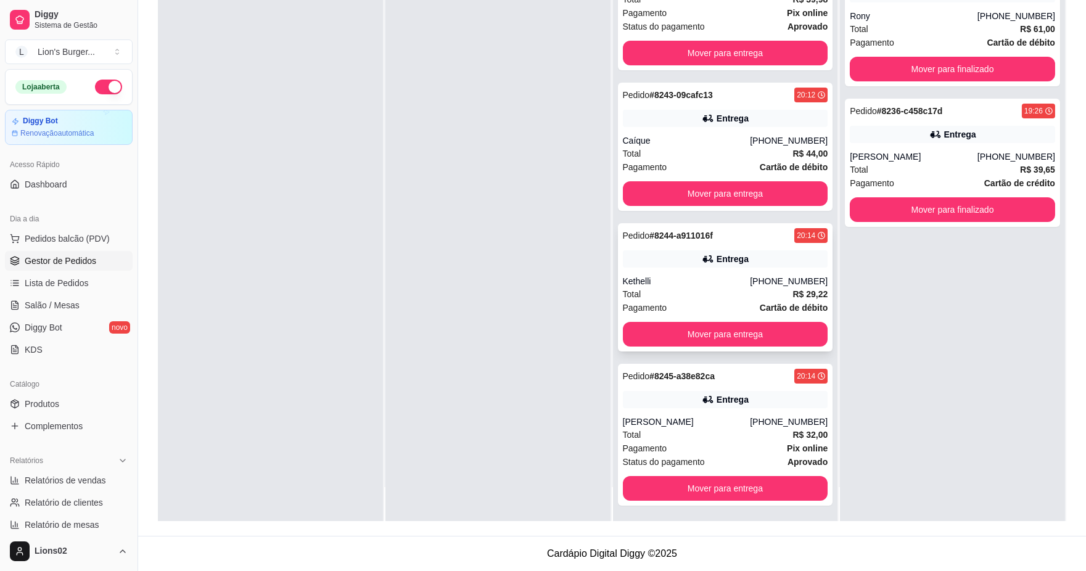
click at [723, 260] on div "Entrega" at bounding box center [733, 259] width 32 height 12
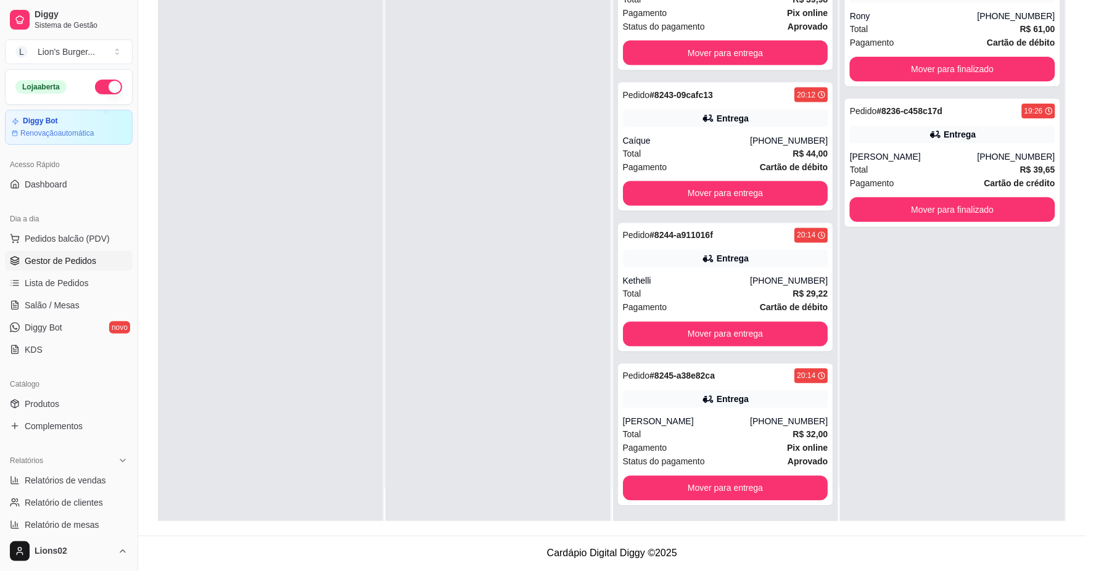
scroll to position [259, 0]
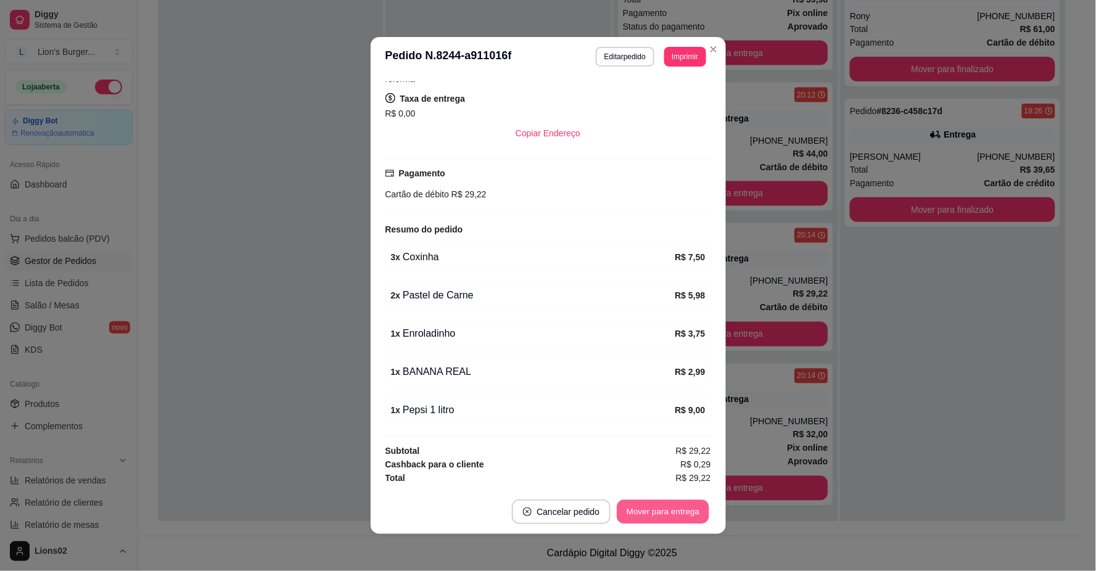
click at [667, 515] on button "Mover para entrega" at bounding box center [663, 512] width 93 height 24
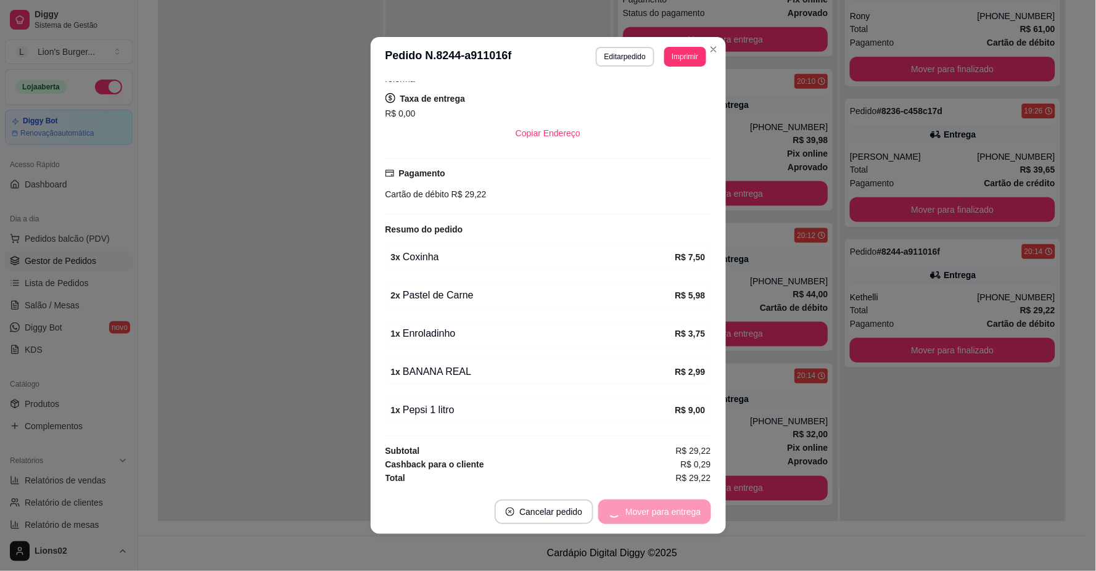
scroll to position [122, 0]
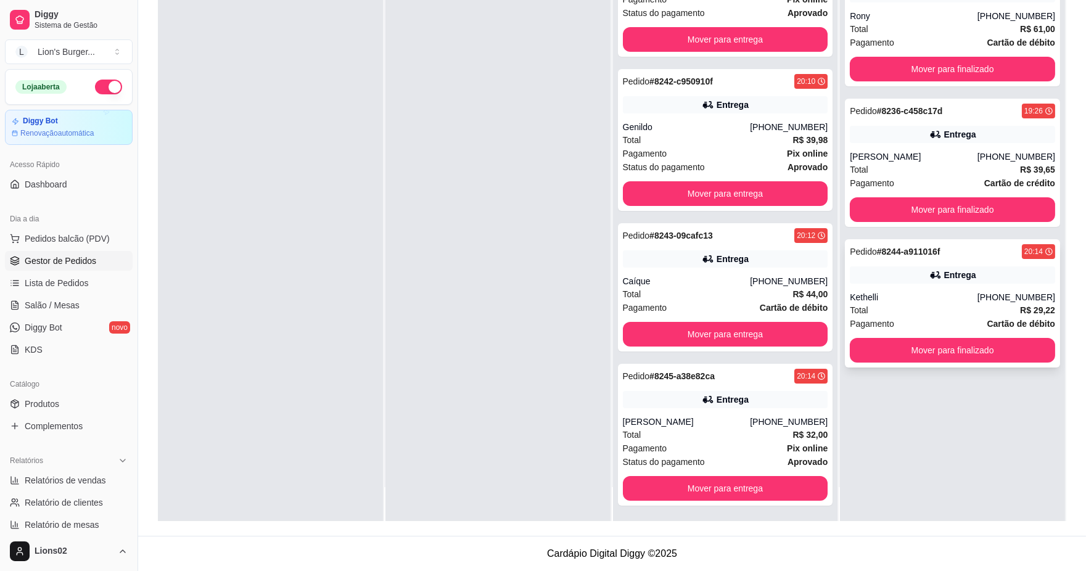
click at [879, 317] on span "Pagamento" at bounding box center [872, 324] width 44 height 14
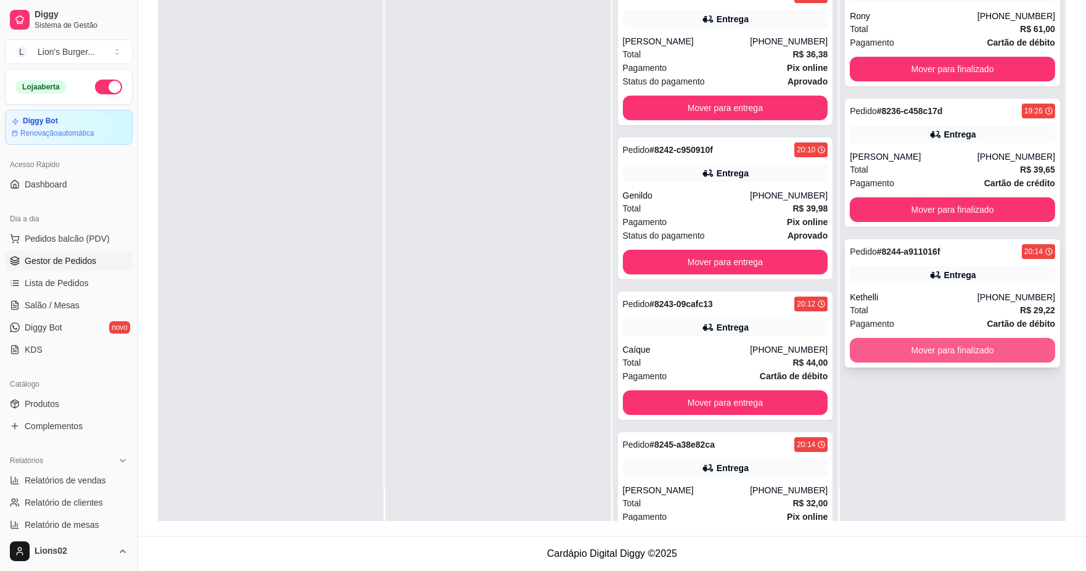
scroll to position [0, 0]
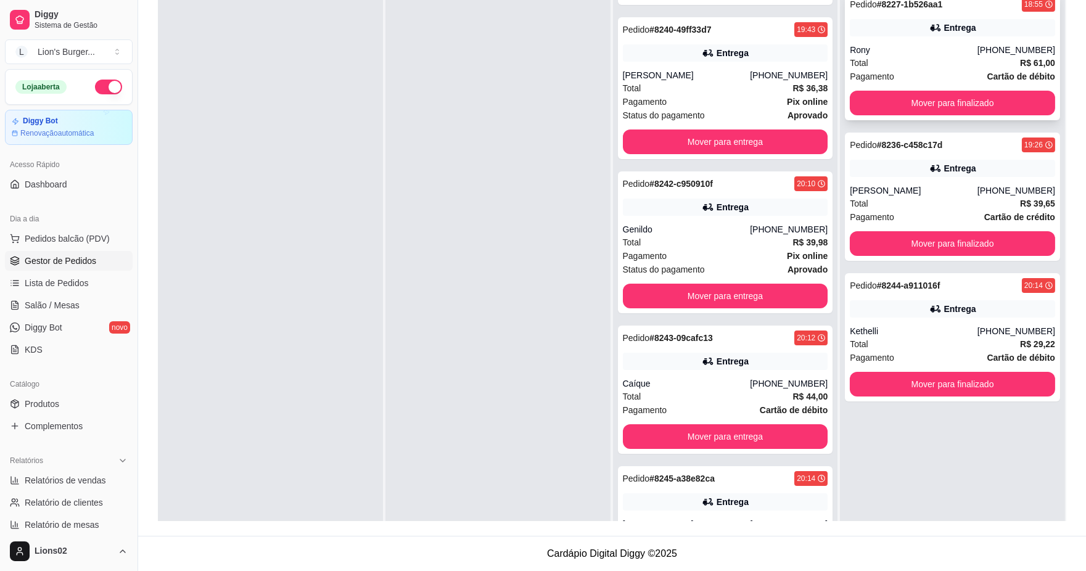
click at [872, 89] on div "Pedido # 8227-1b526aa1 18:55 Entrega Rony [PHONE_NUMBER] Total R$ 61,00 Pagamen…" at bounding box center [952, 56] width 215 height 128
click at [897, 102] on button "Mover para finalizado" at bounding box center [952, 103] width 205 height 25
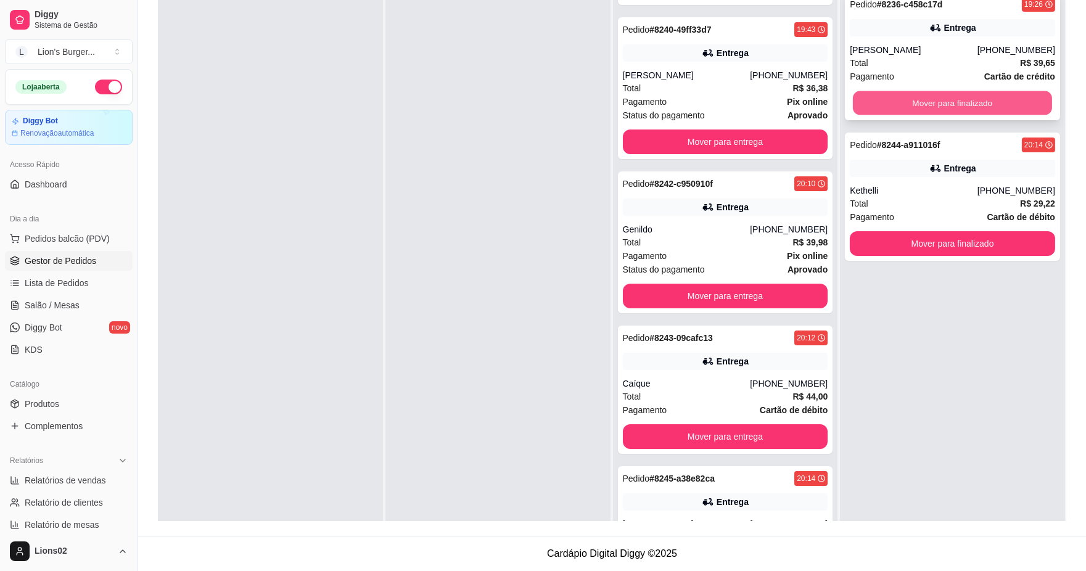
click at [993, 100] on button "Mover para finalizado" at bounding box center [952, 103] width 199 height 24
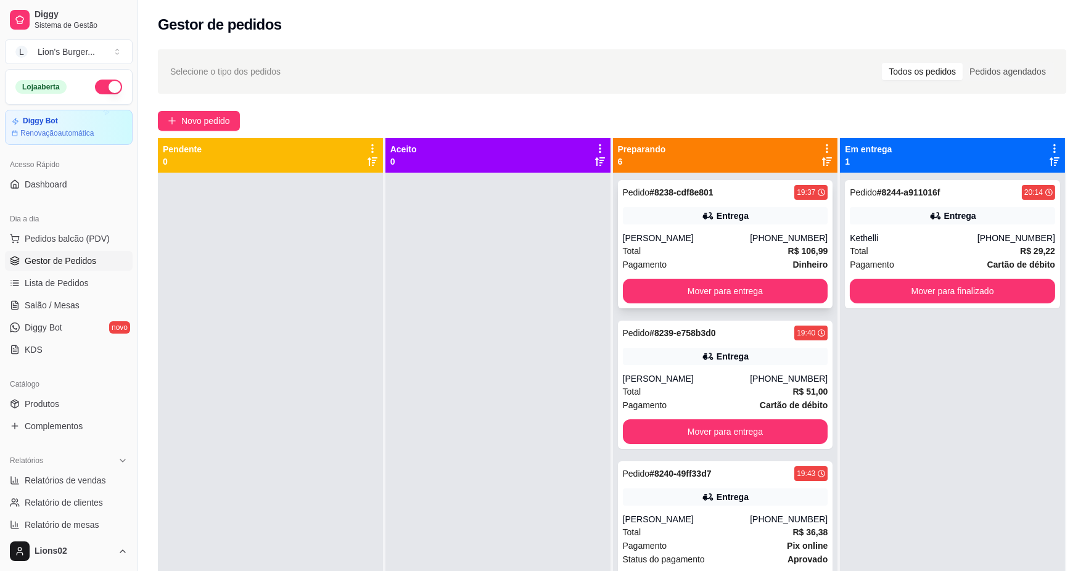
click at [744, 262] on div "Pagamento Dinheiro" at bounding box center [725, 265] width 205 height 14
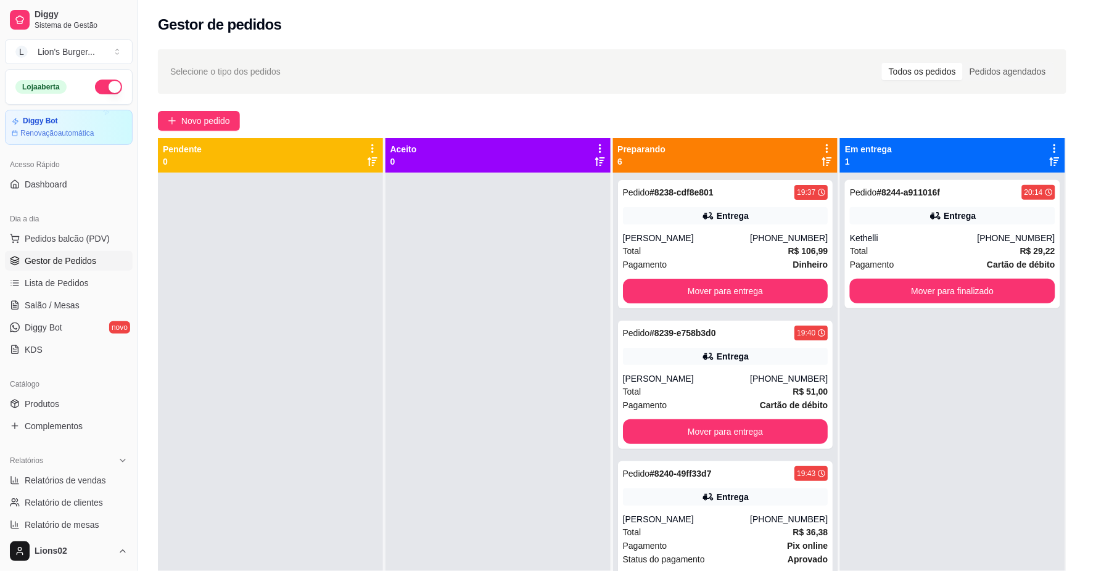
scroll to position [344, 0]
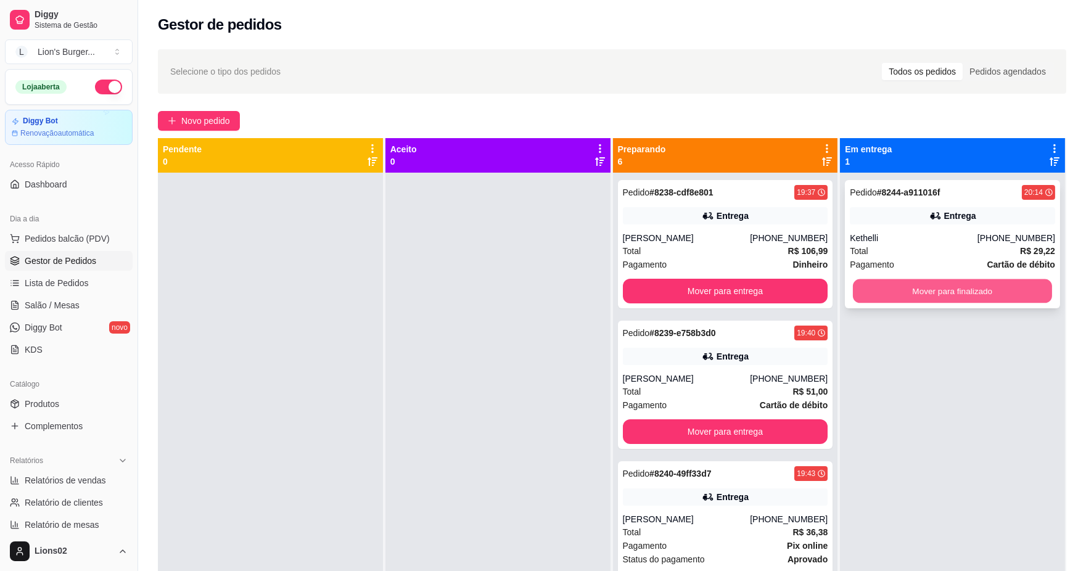
click at [966, 292] on button "Mover para finalizado" at bounding box center [952, 291] width 199 height 24
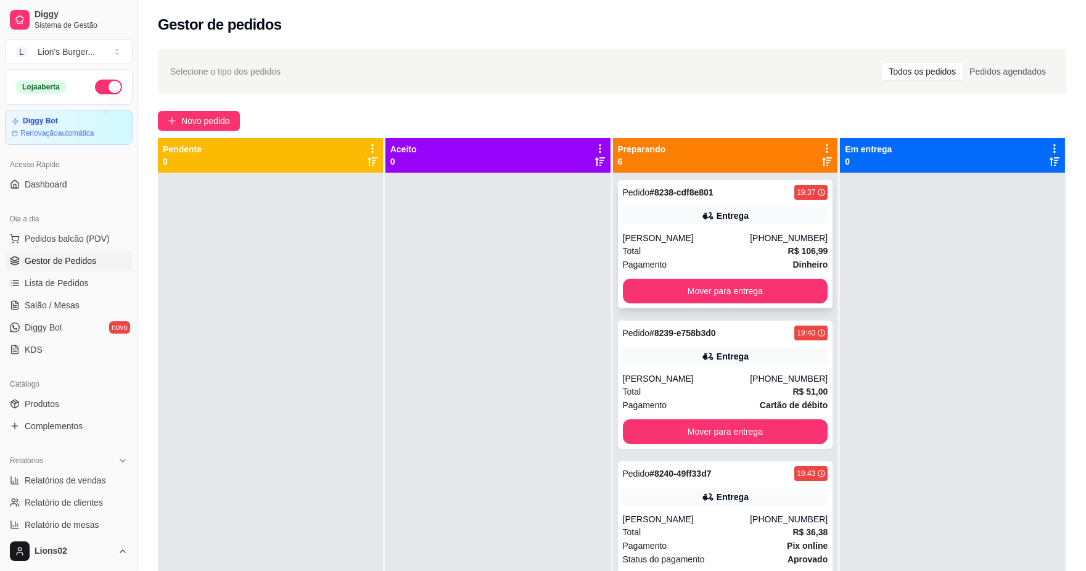
click at [697, 266] on div "Pagamento Dinheiro" at bounding box center [725, 265] width 205 height 14
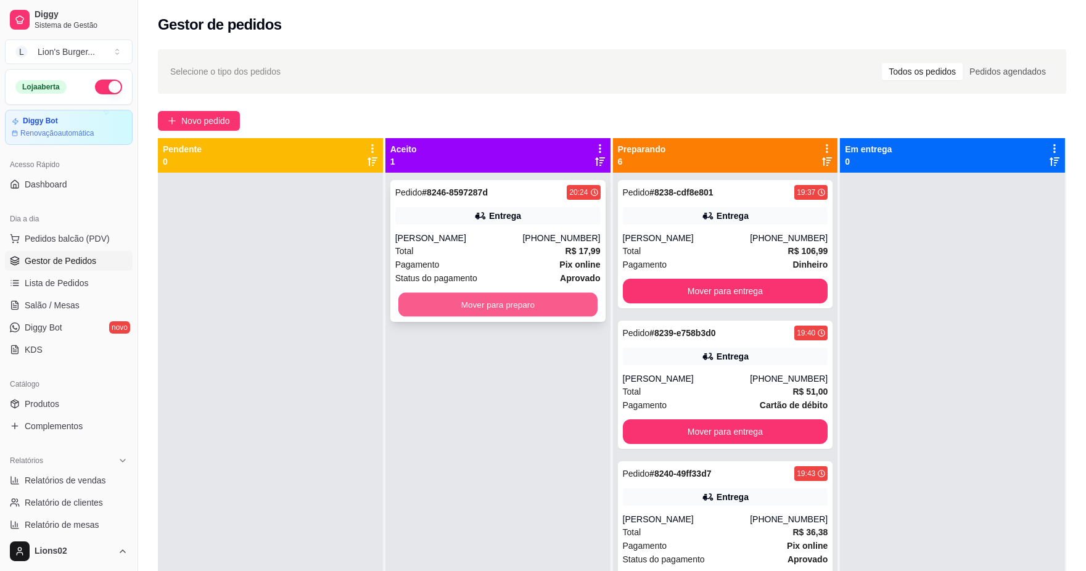
click at [583, 312] on button "Mover para preparo" at bounding box center [497, 305] width 199 height 24
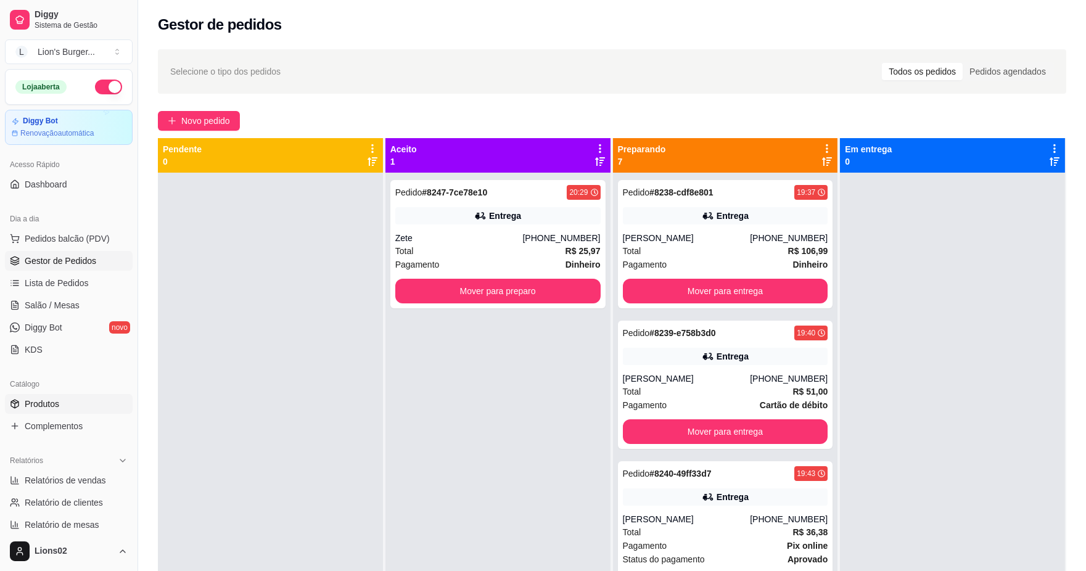
click at [71, 408] on link "Produtos" at bounding box center [69, 404] width 128 height 20
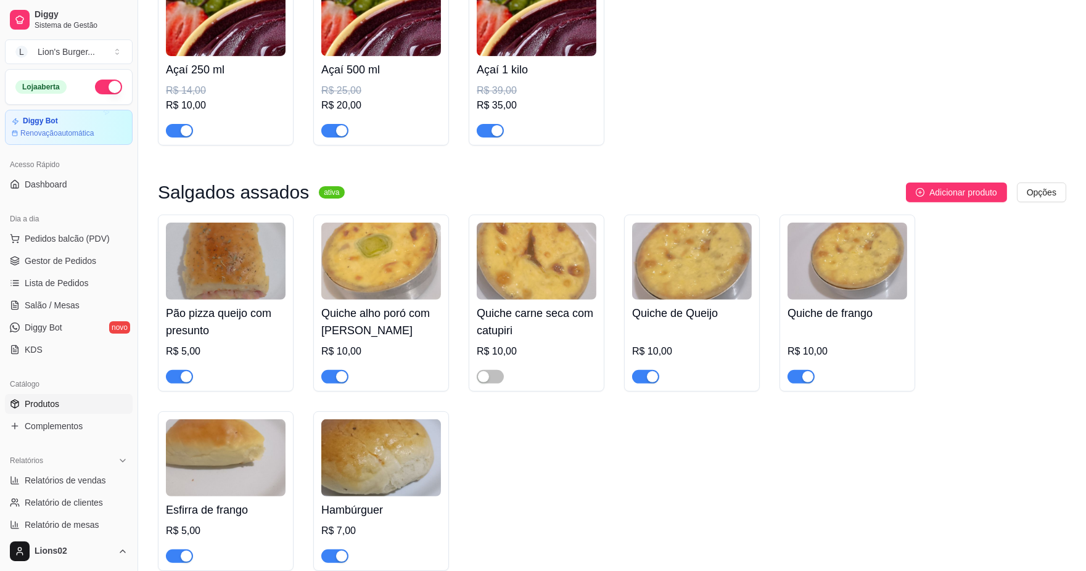
scroll to position [1028, 0]
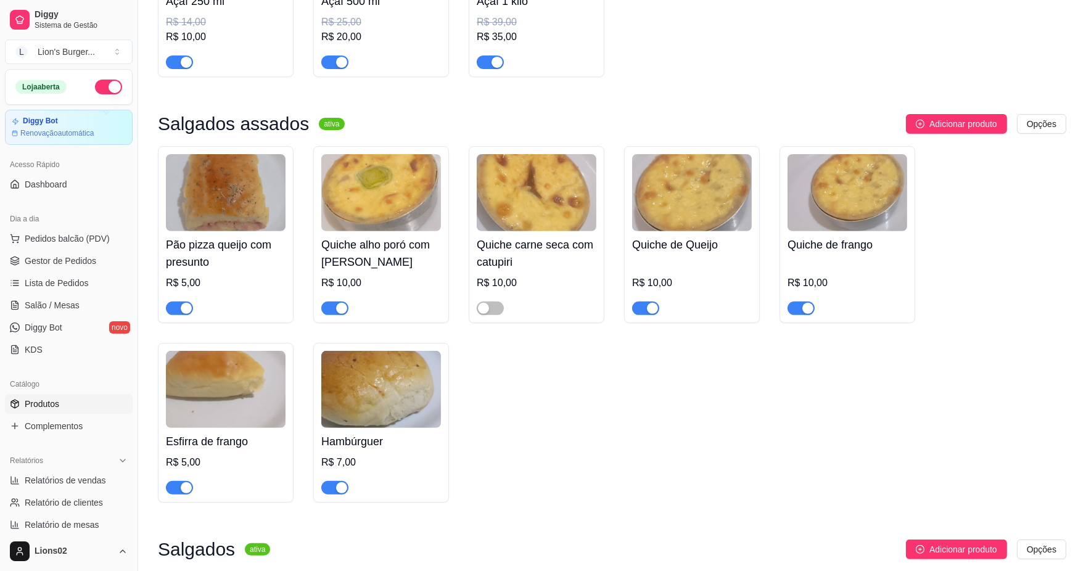
click at [332, 495] on span "button" at bounding box center [334, 488] width 27 height 14
click at [177, 315] on span "button" at bounding box center [179, 309] width 27 height 14
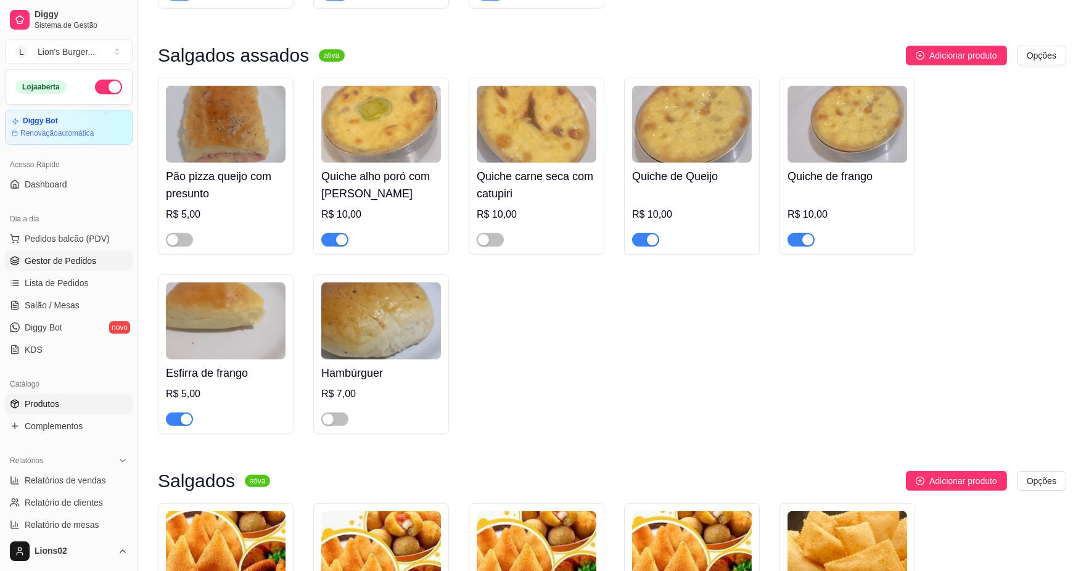
click at [54, 255] on span "Gestor de Pedidos" at bounding box center [61, 261] width 72 height 12
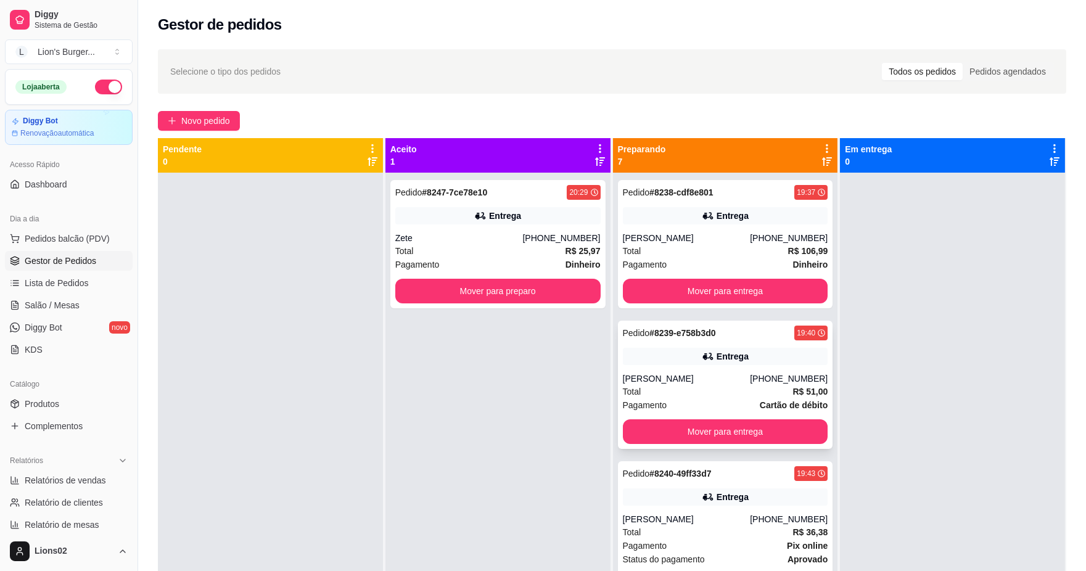
click at [782, 361] on div "Entrega" at bounding box center [725, 356] width 205 height 17
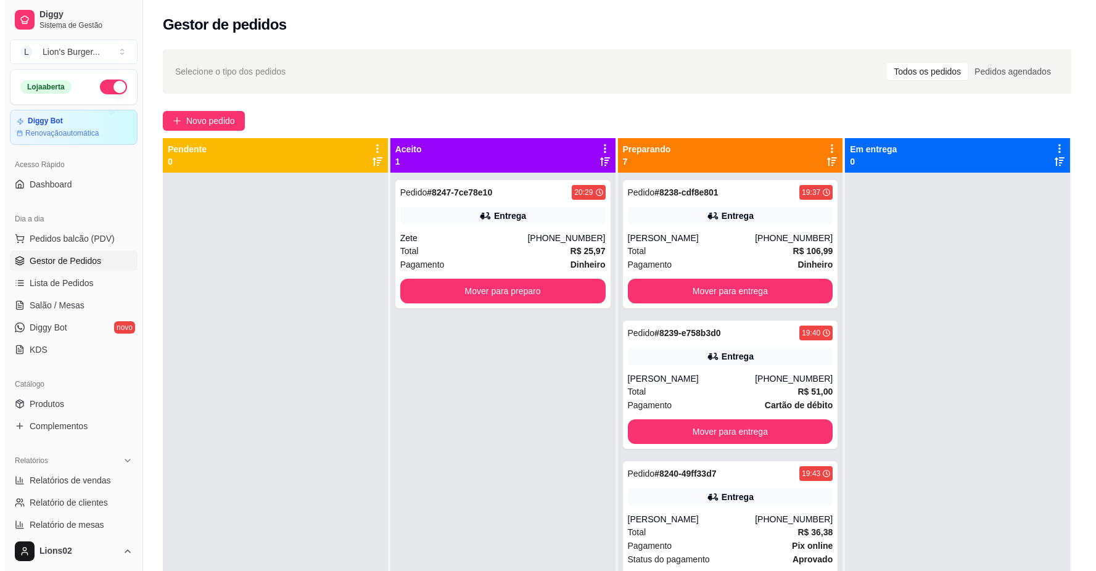
scroll to position [205, 0]
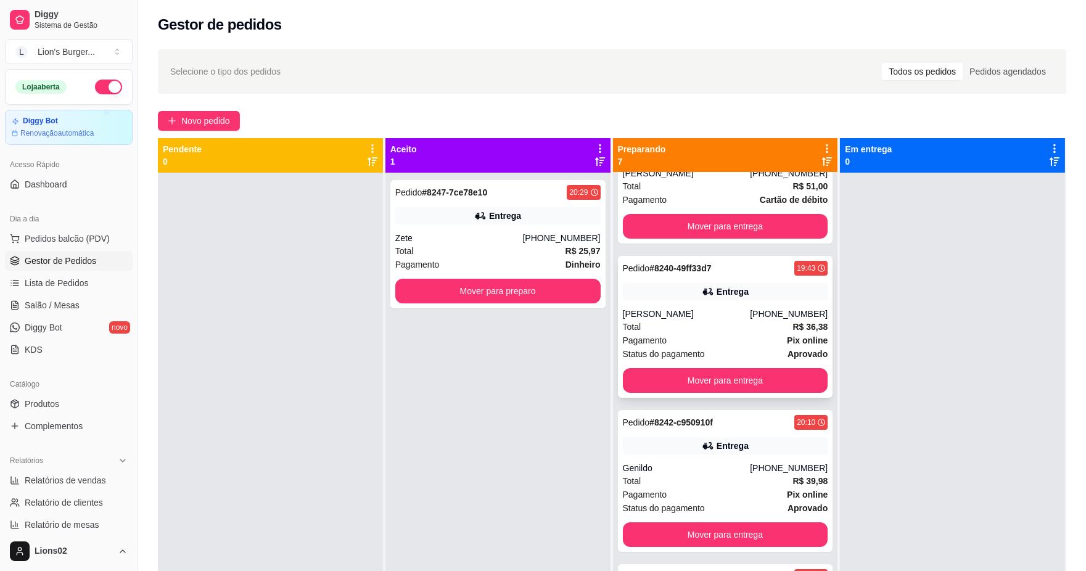
click at [756, 329] on div "Total R$ 36,38" at bounding box center [725, 327] width 205 height 14
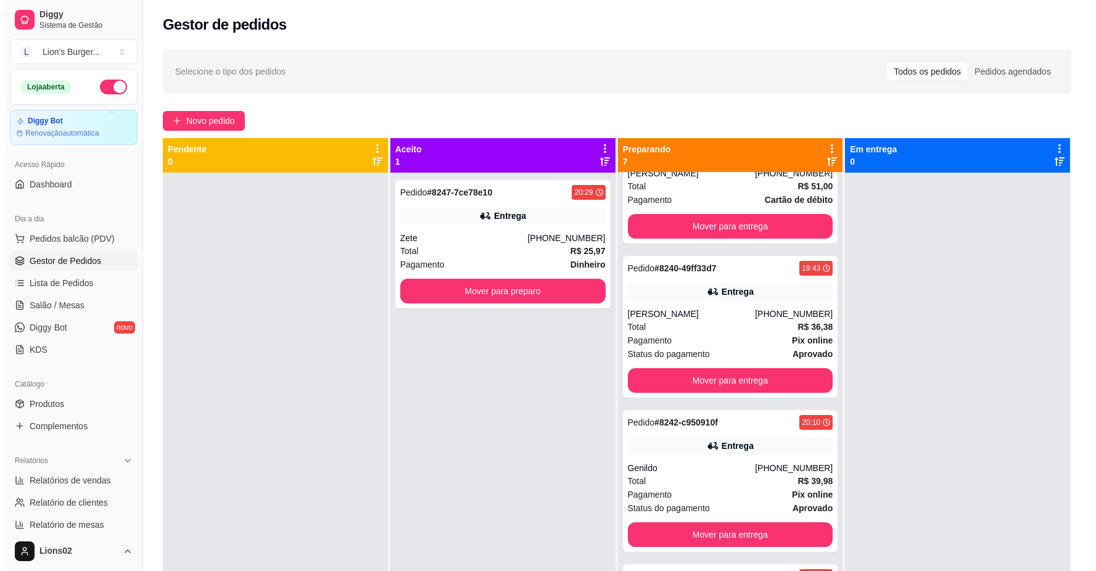
scroll to position [411, 0]
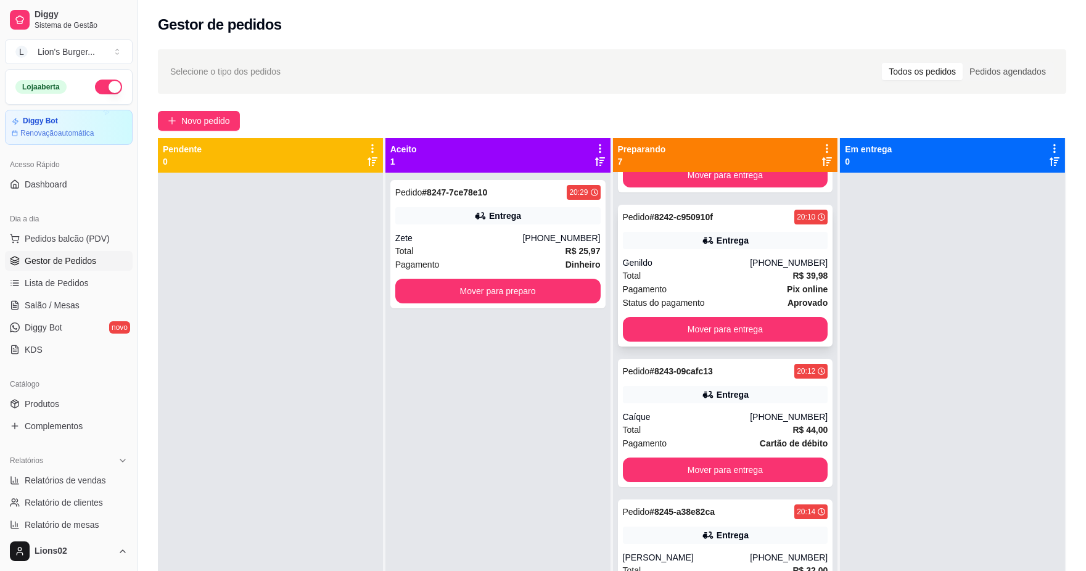
click at [743, 263] on div "Genildo" at bounding box center [687, 263] width 128 height 12
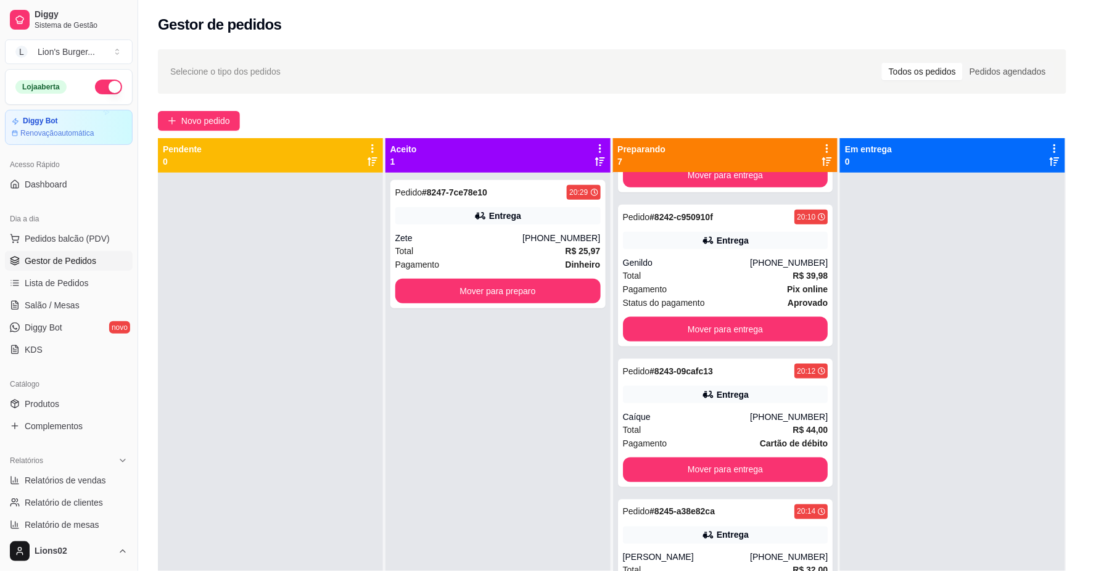
scroll to position [90, 0]
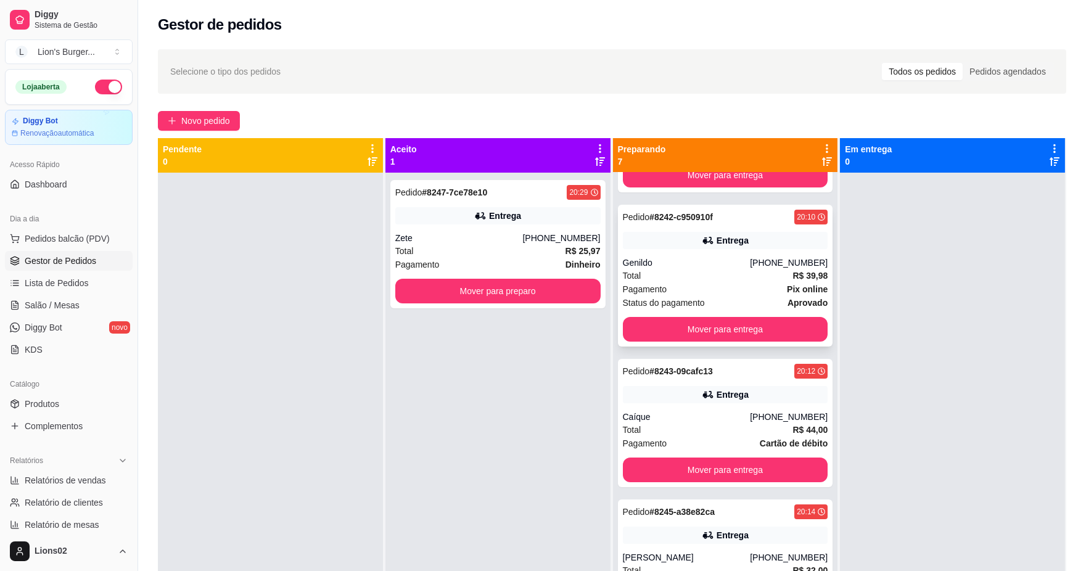
click at [695, 284] on div "Pagamento Pix online" at bounding box center [725, 290] width 205 height 14
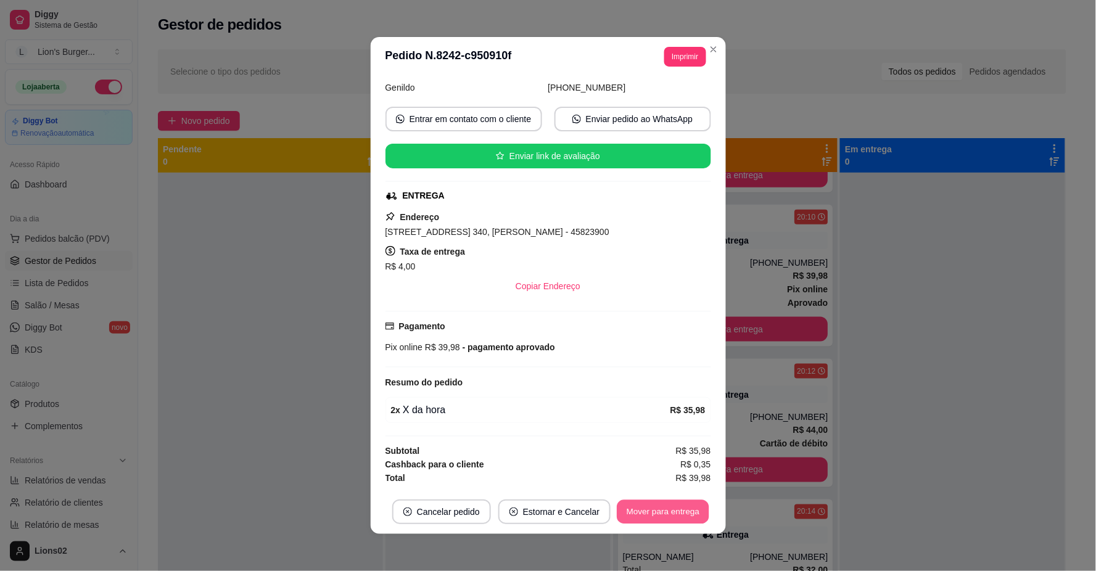
click at [644, 514] on button "Mover para entrega" at bounding box center [663, 512] width 93 height 24
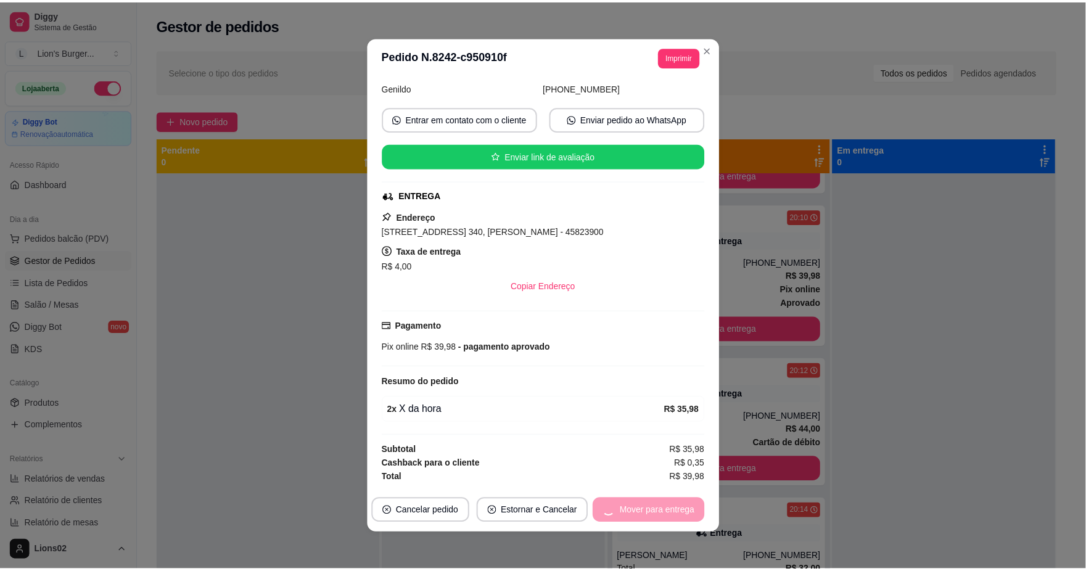
scroll to position [324, 0]
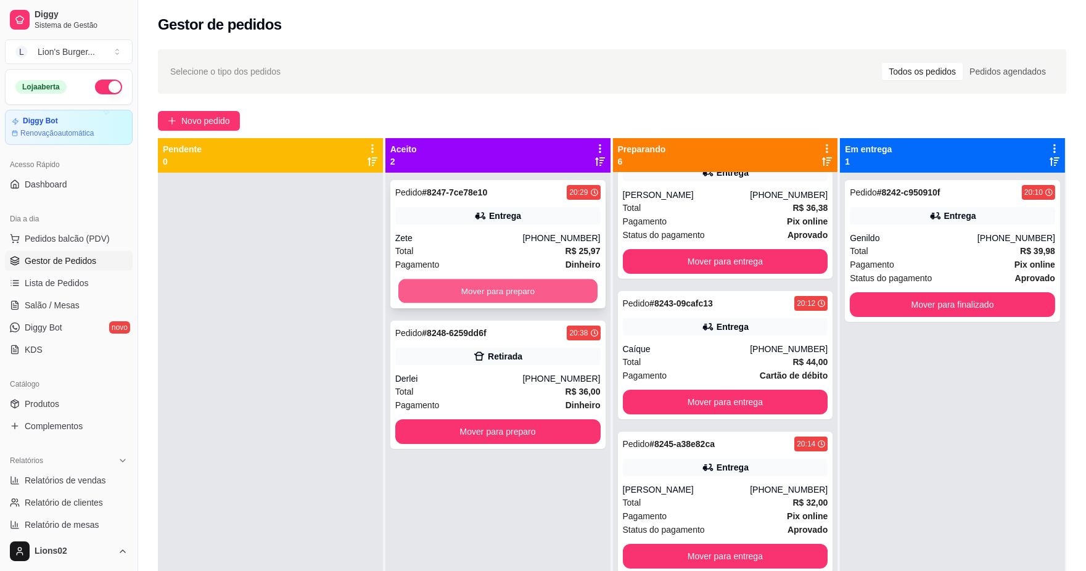
click at [478, 298] on button "Mover para preparo" at bounding box center [497, 291] width 199 height 24
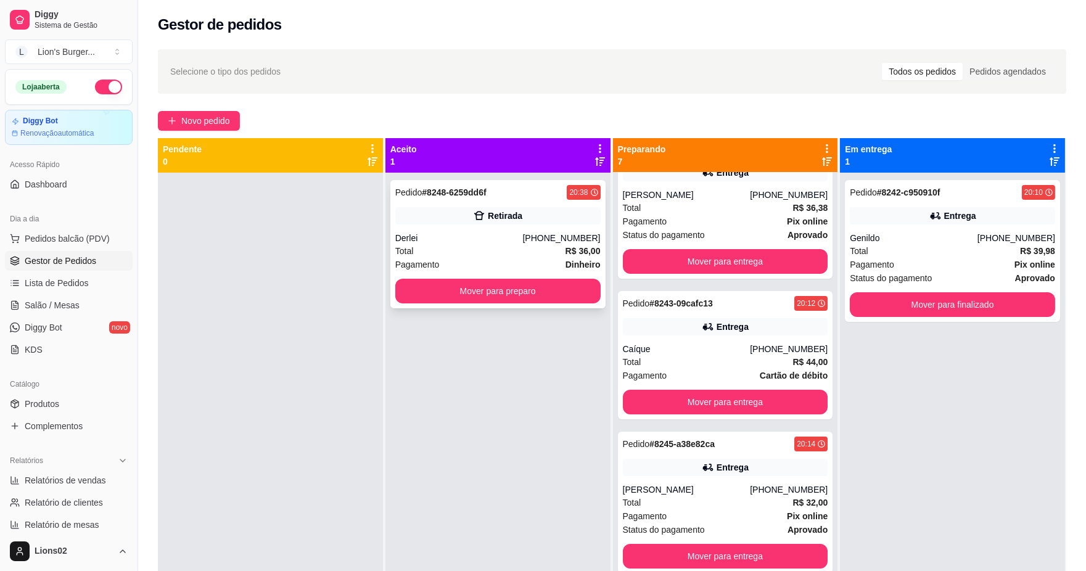
scroll to position [411, 0]
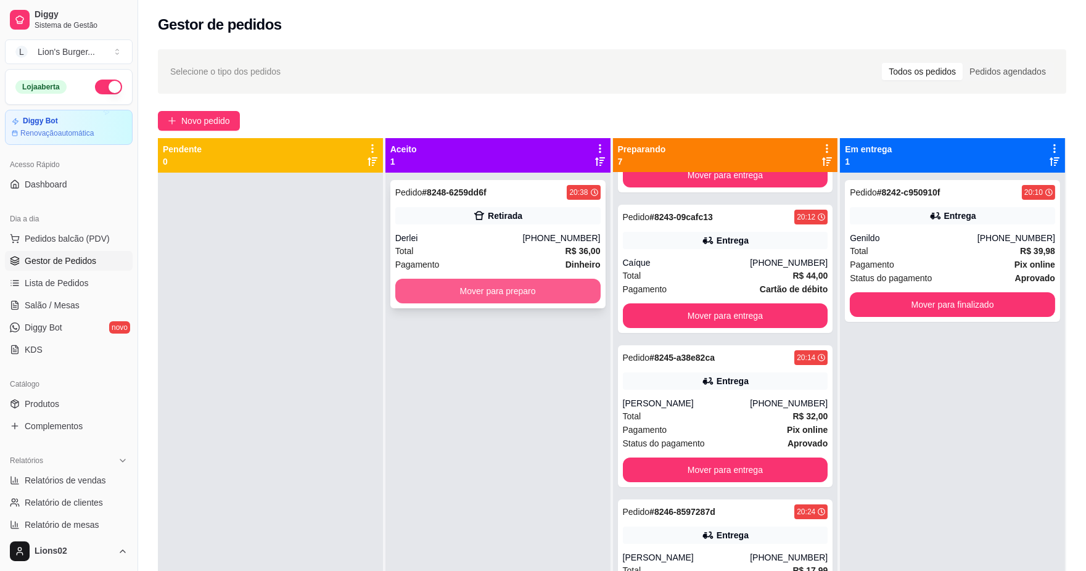
click at [506, 295] on button "Mover para preparo" at bounding box center [497, 291] width 205 height 25
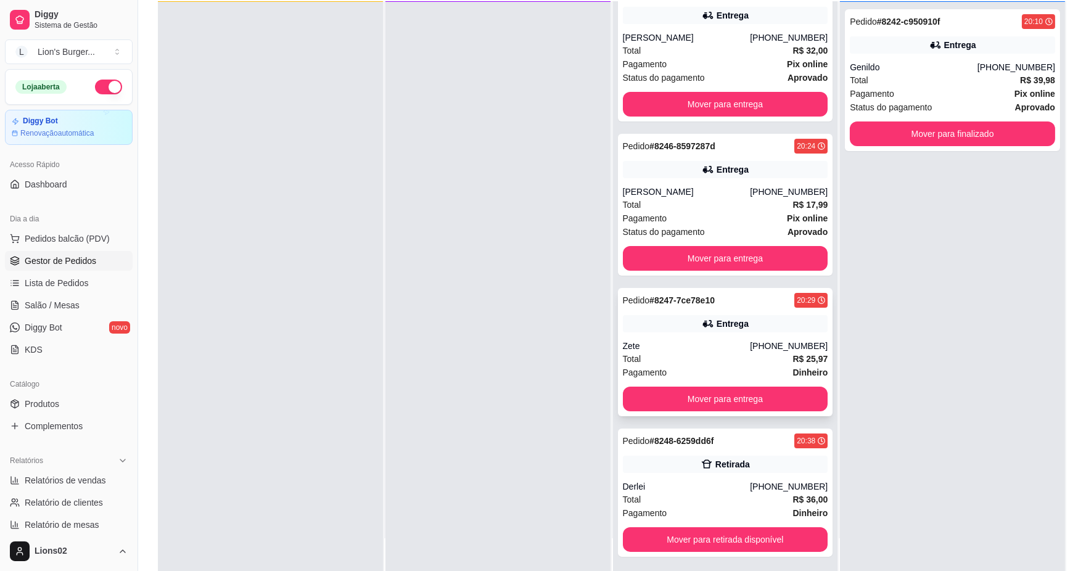
scroll to position [188, 0]
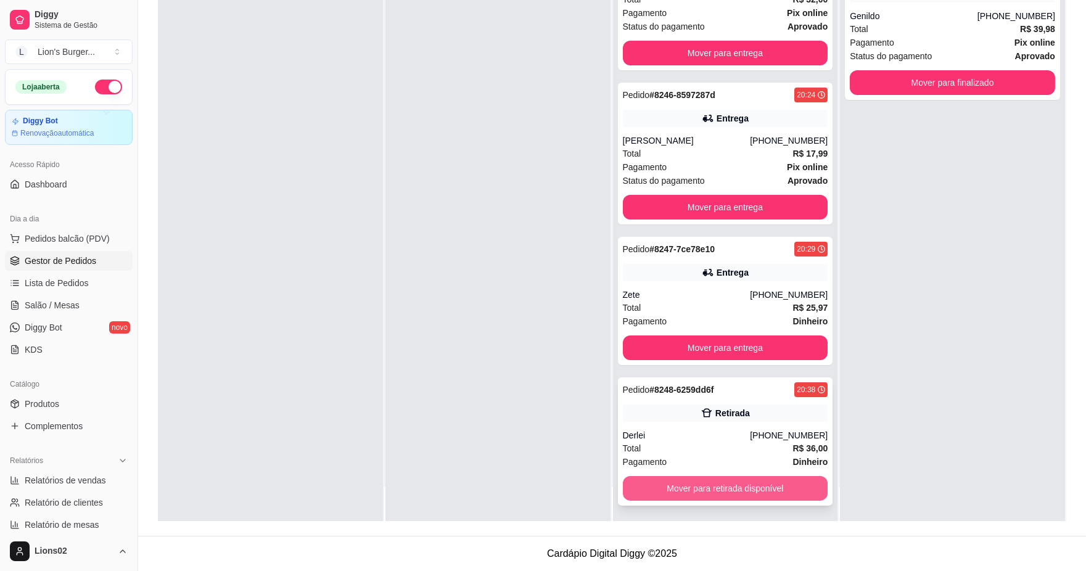
click at [757, 485] on button "Mover para retirada disponível" at bounding box center [725, 488] width 205 height 25
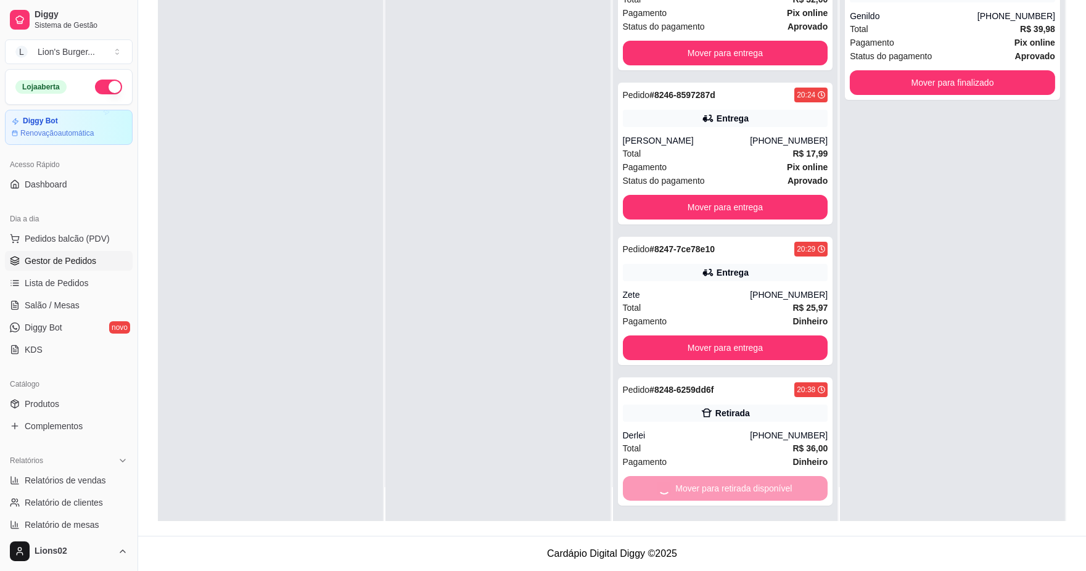
scroll to position [465, 0]
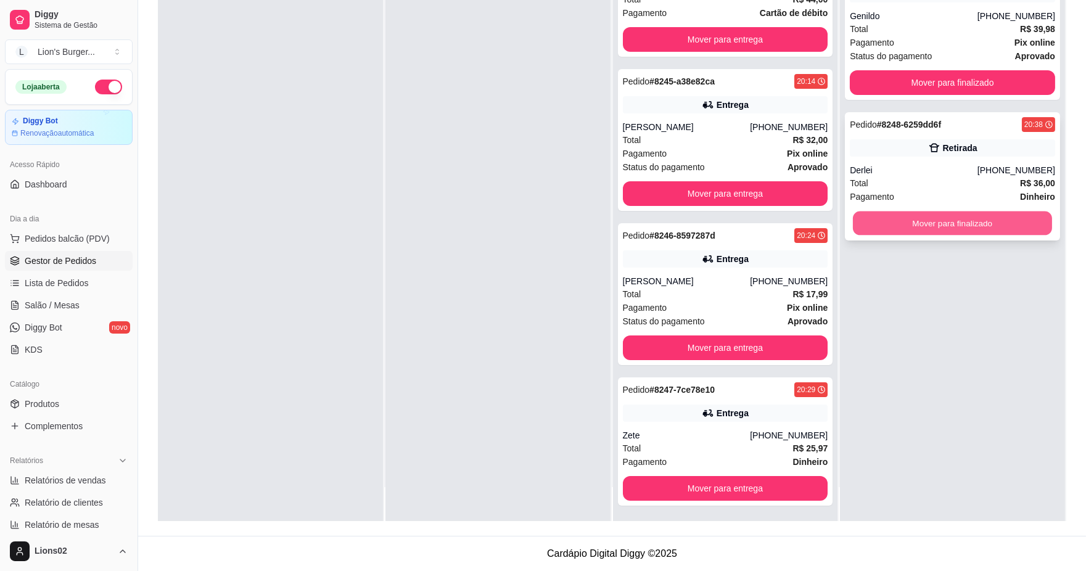
click at [954, 227] on button "Mover para finalizado" at bounding box center [952, 224] width 199 height 24
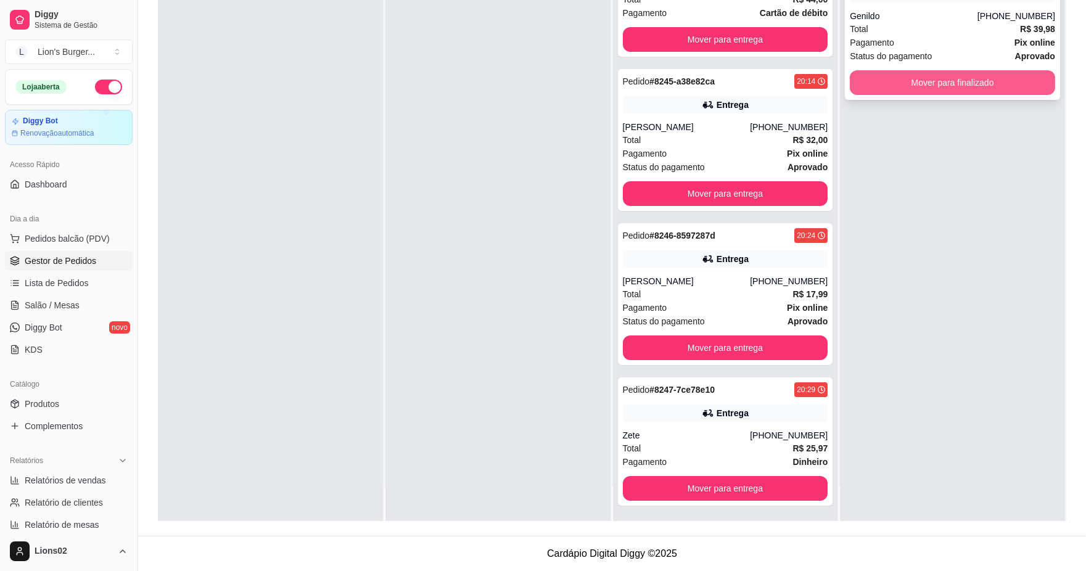
click at [927, 85] on button "Mover para finalizado" at bounding box center [952, 82] width 205 height 25
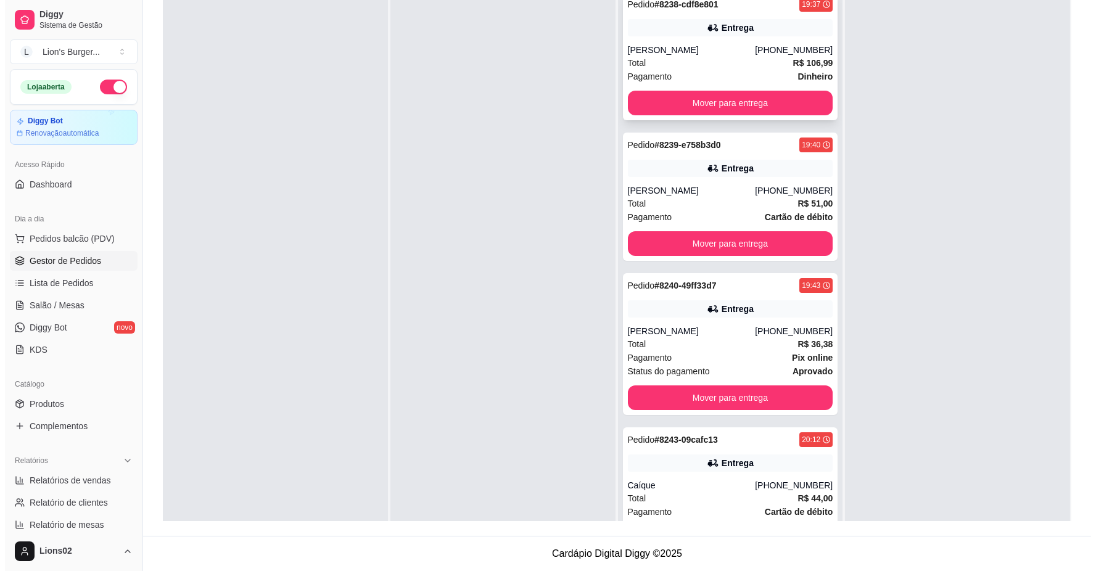
scroll to position [51, 0]
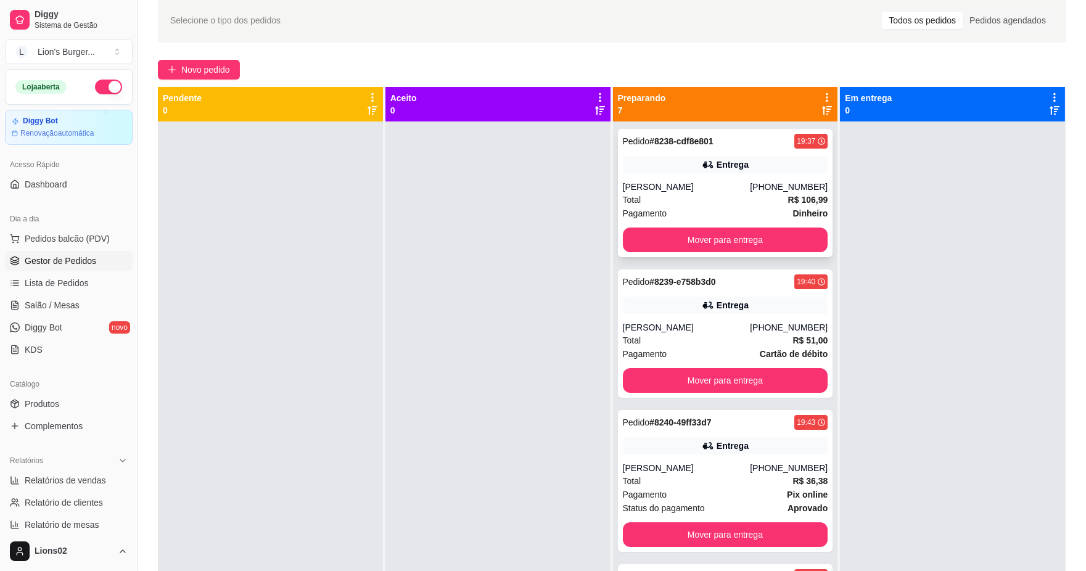
click at [746, 181] on div "[PERSON_NAME]" at bounding box center [687, 187] width 128 height 12
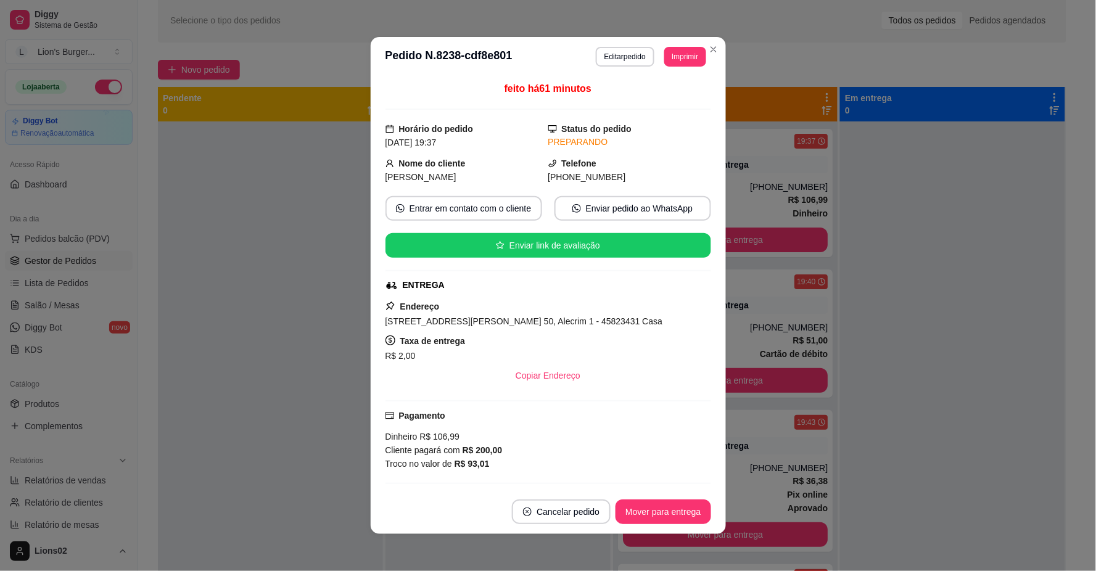
scroll to position [342, 0]
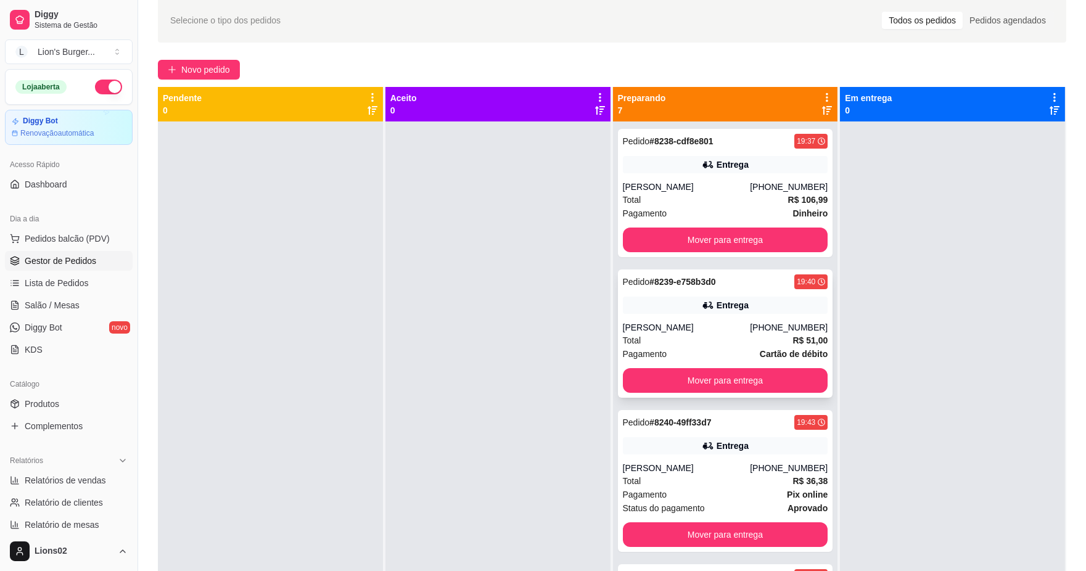
click at [759, 309] on div "Entrega" at bounding box center [725, 305] width 205 height 17
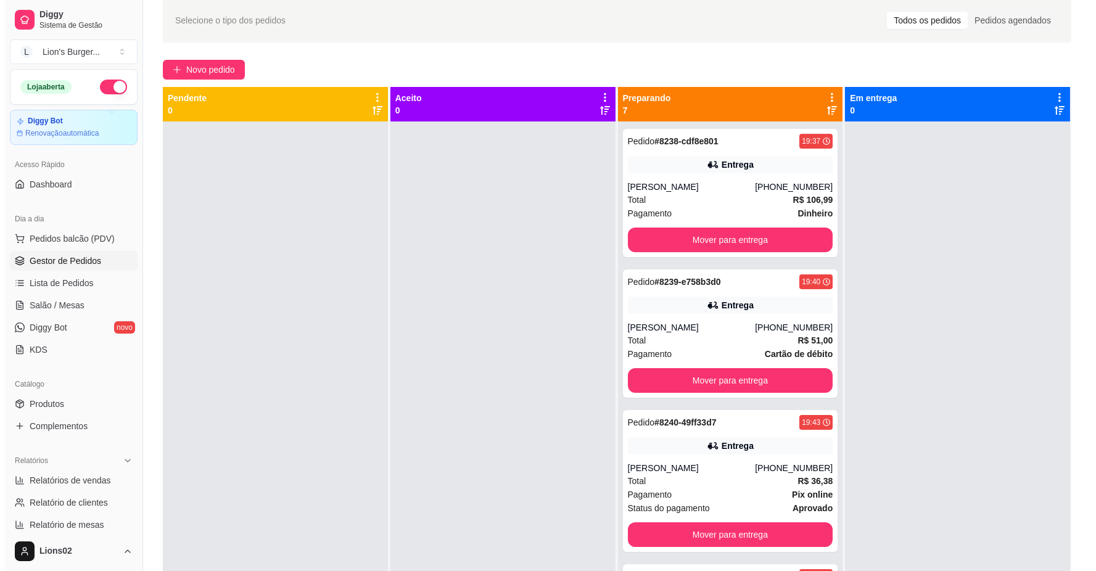
scroll to position [0, 0]
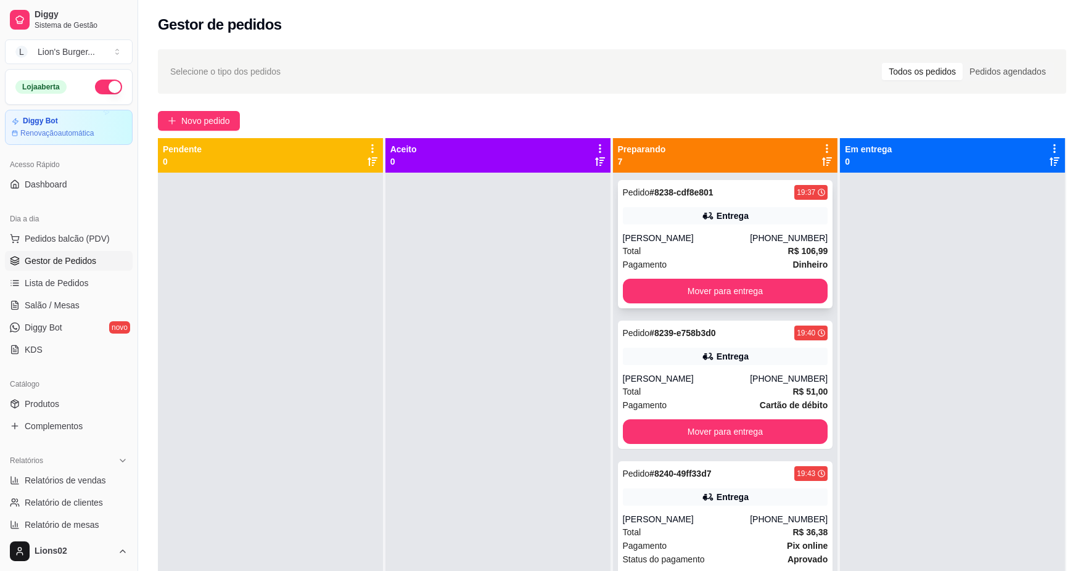
click at [788, 253] on strong "R$ 106,99" at bounding box center [808, 251] width 40 height 10
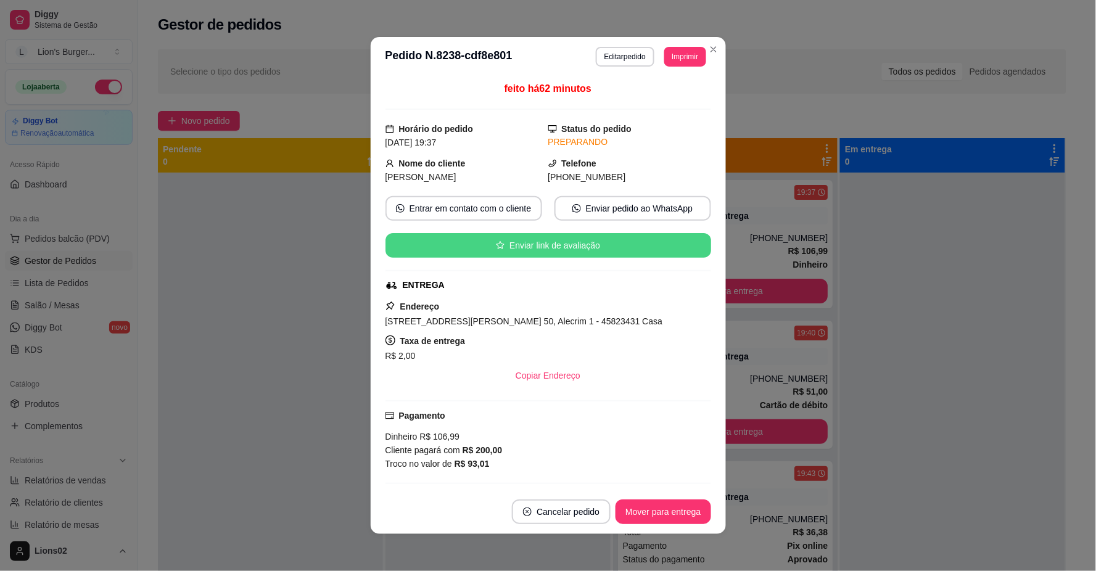
scroll to position [274, 0]
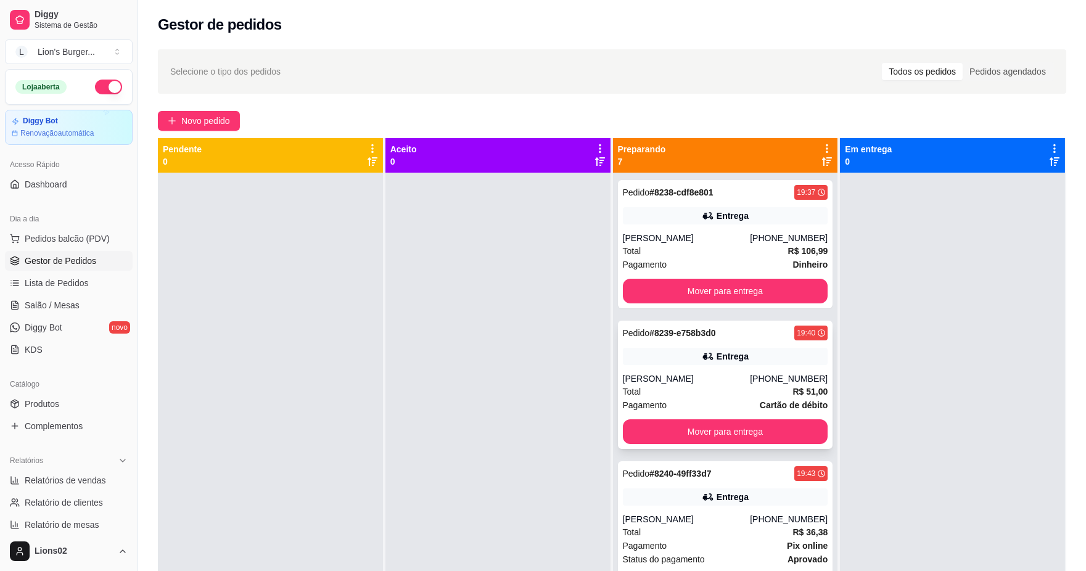
click at [719, 373] on div "[PERSON_NAME]" at bounding box center [687, 379] width 128 height 12
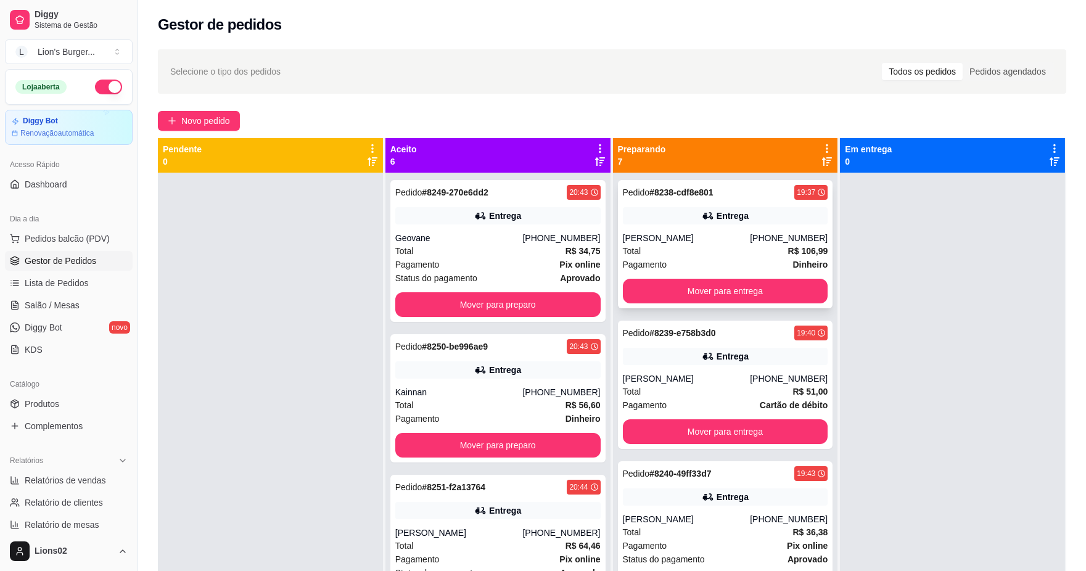
click at [725, 250] on div "Total R$ 106,99" at bounding box center [725, 251] width 205 height 14
click at [798, 286] on button "Mover para entrega" at bounding box center [724, 291] width 199 height 24
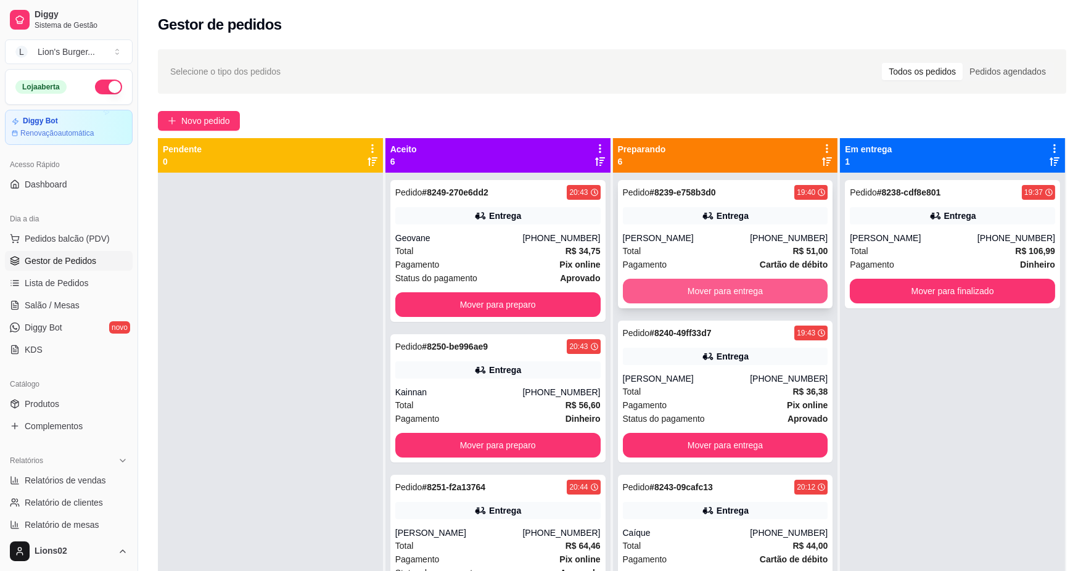
click at [796, 286] on button "Mover para entrega" at bounding box center [725, 291] width 205 height 25
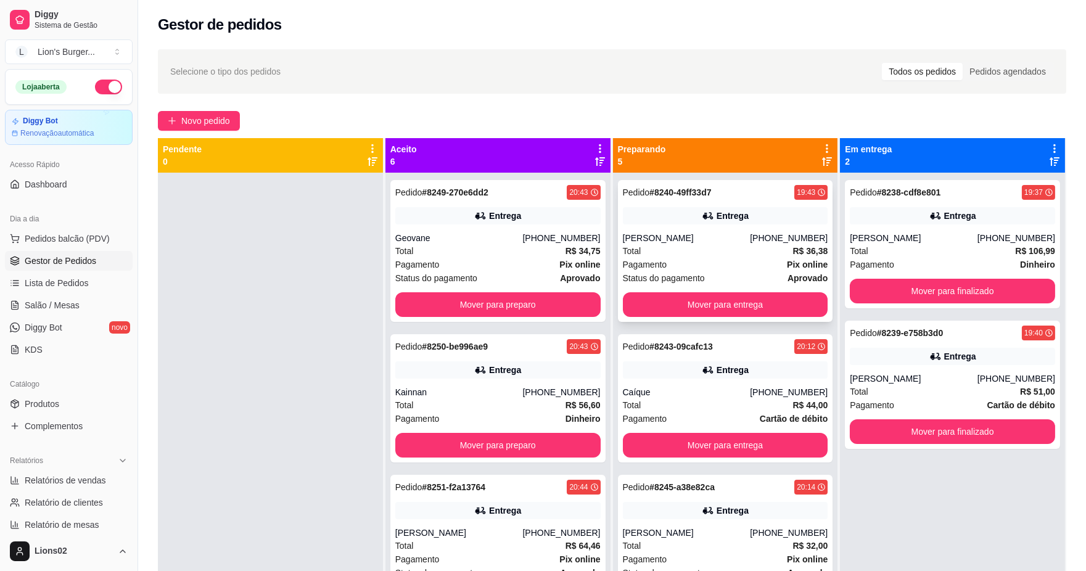
click at [744, 238] on div "[PERSON_NAME]" at bounding box center [687, 238] width 128 height 12
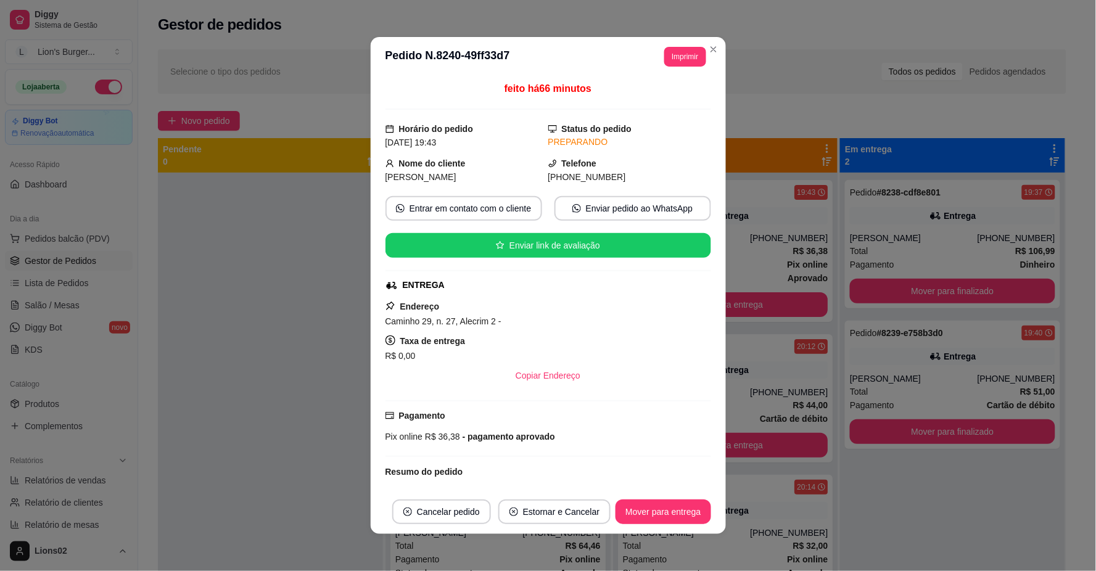
scroll to position [142, 0]
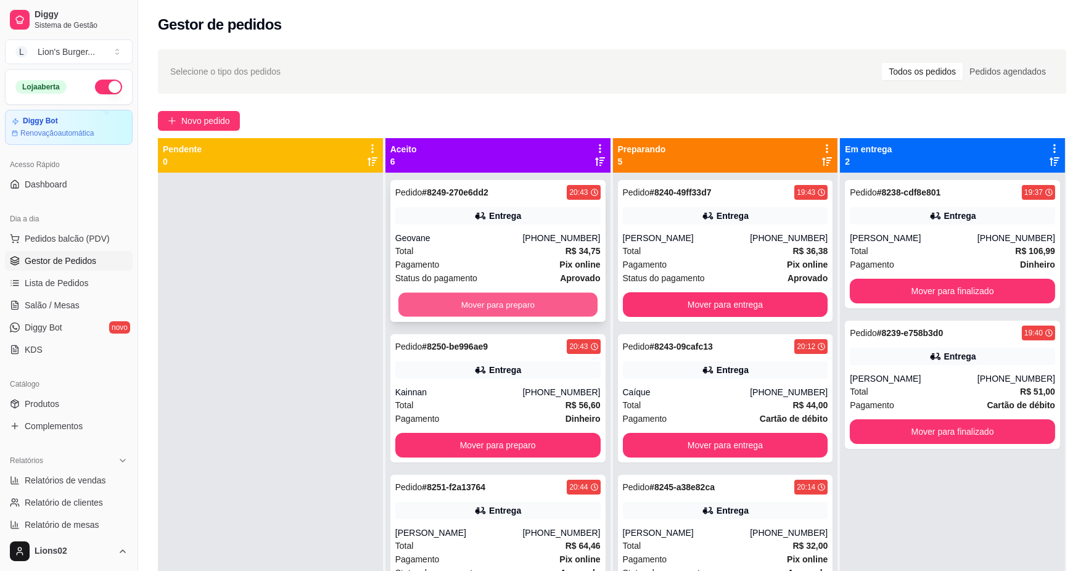
click at [500, 308] on button "Mover para preparo" at bounding box center [497, 305] width 199 height 24
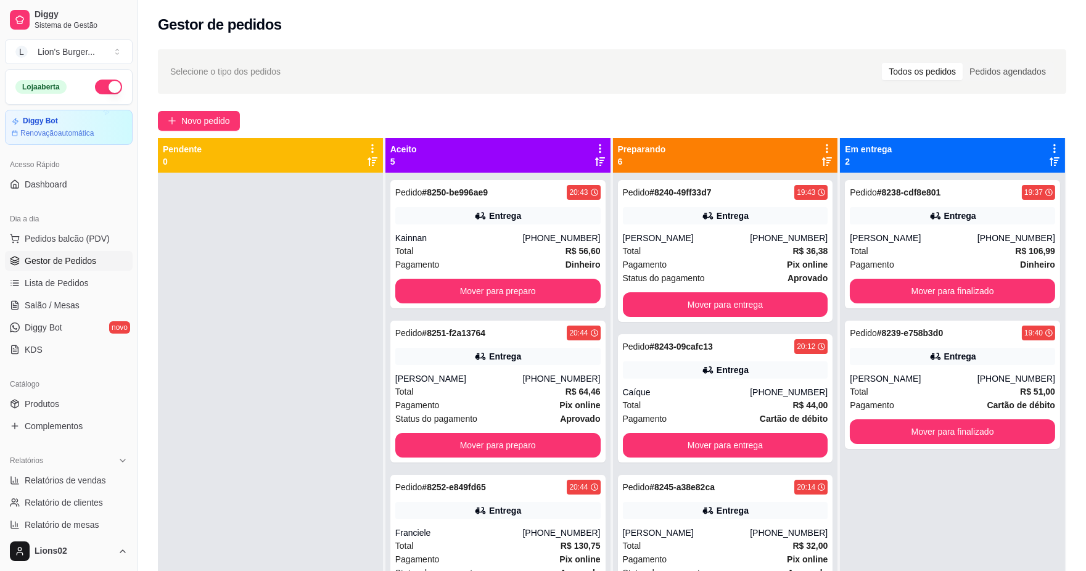
click at [500, 306] on div "Pedido # 8250-be996ae9 20:43 Entrega Kainnan [PHONE_NUMBER] Total R$ 56,60 Paga…" at bounding box center [497, 244] width 215 height 128
click at [549, 288] on button "Mover para preparo" at bounding box center [497, 291] width 199 height 24
click at [519, 288] on button "Mover para preparo" at bounding box center [497, 291] width 205 height 25
click at [545, 288] on button "Mover para preparo" at bounding box center [497, 291] width 205 height 25
click at [559, 287] on button "Mover para preparo" at bounding box center [497, 291] width 205 height 25
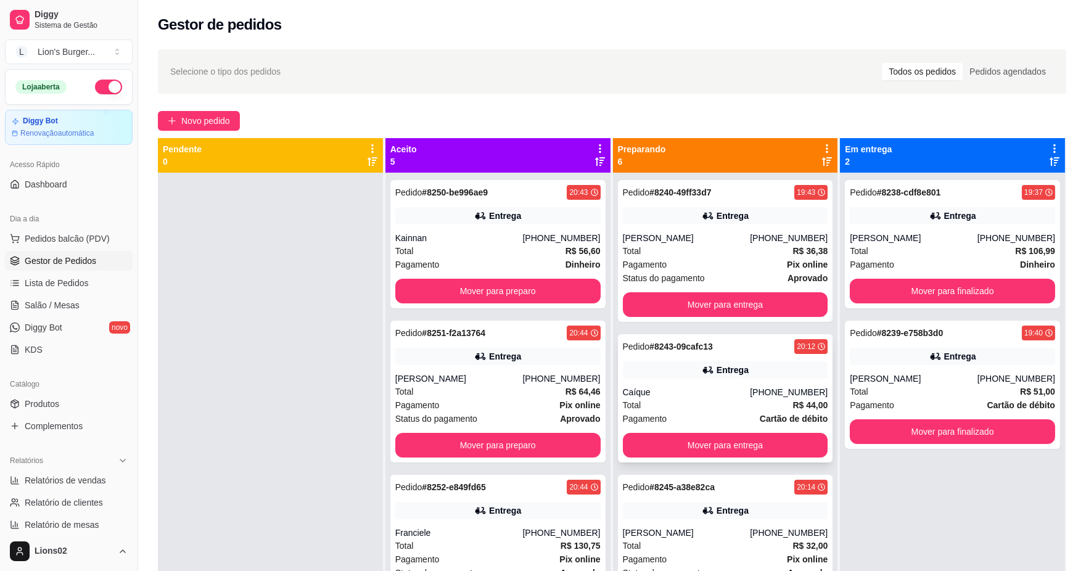
click at [799, 395] on div "[PHONE_NUMBER]" at bounding box center [789, 392] width 78 height 12
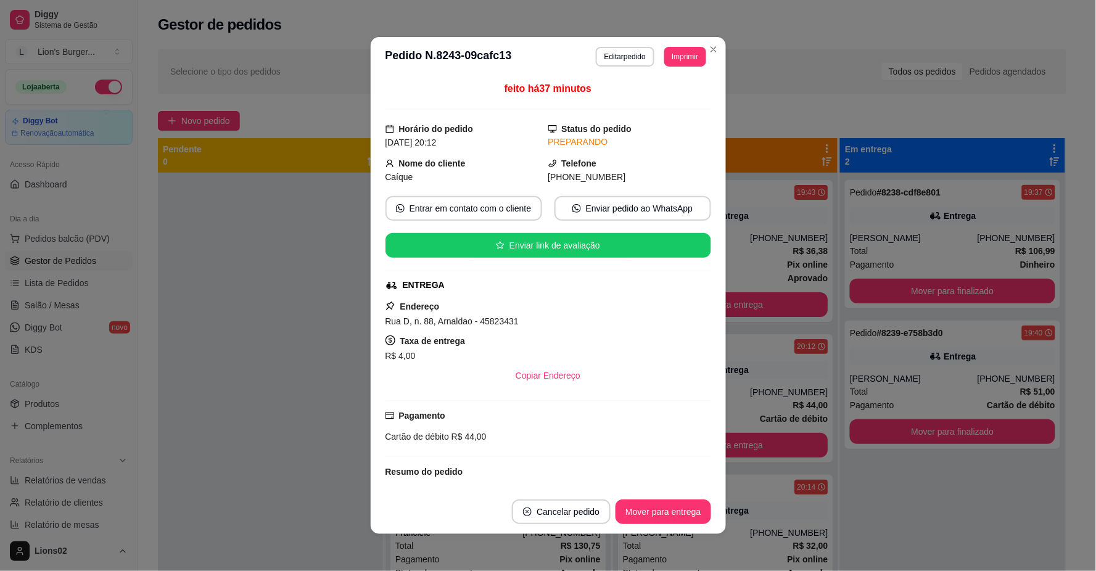
scroll to position [90, 0]
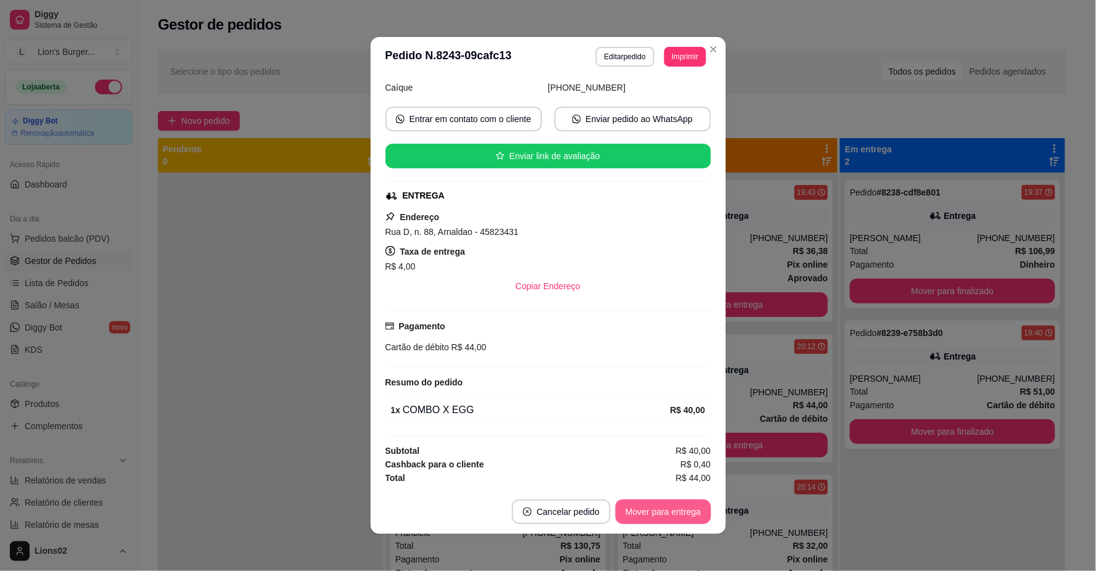
click at [658, 515] on button "Mover para entrega" at bounding box center [663, 512] width 95 height 25
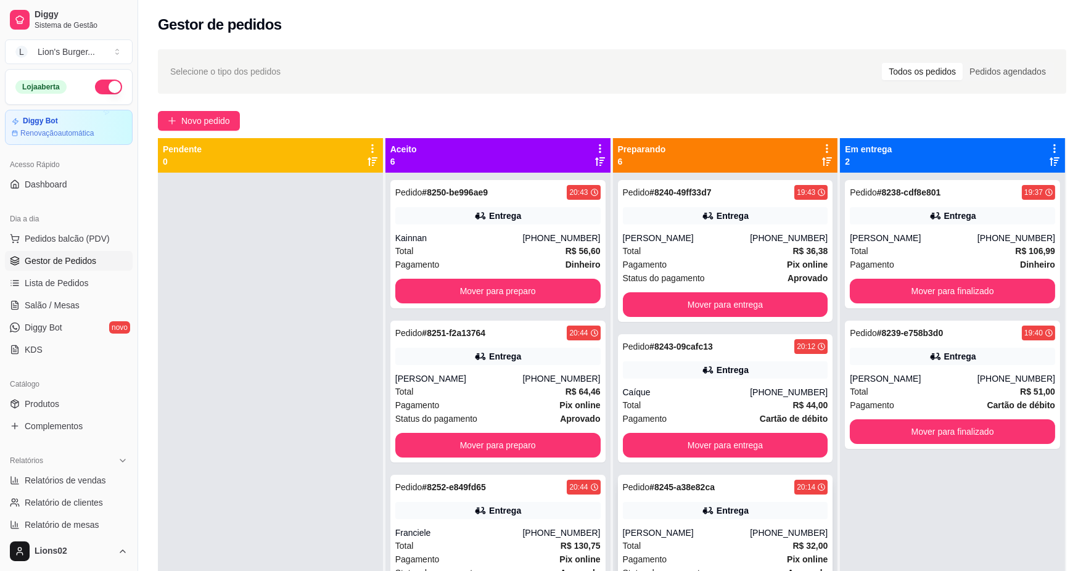
click at [740, 412] on div "Pagamento Cartão de débito" at bounding box center [725, 419] width 205 height 14
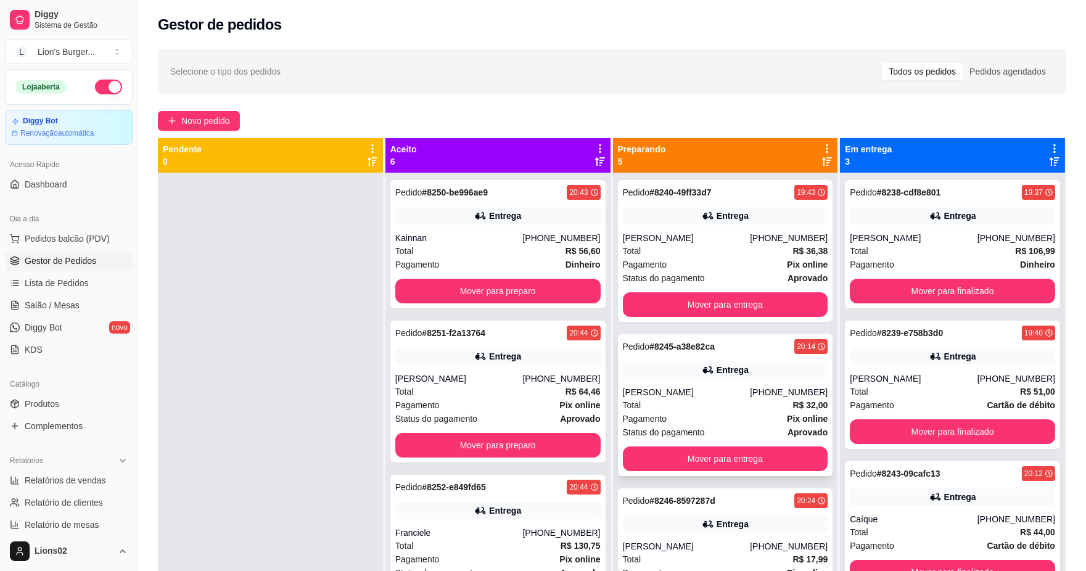
click at [768, 423] on div "Pagamento Pix online" at bounding box center [725, 419] width 205 height 14
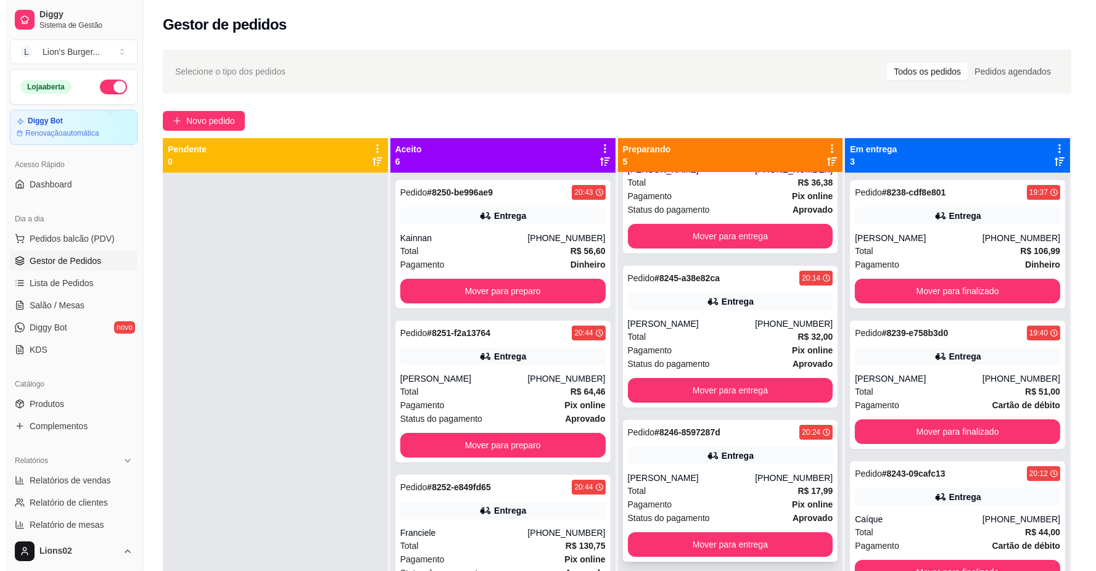
scroll to position [198, 0]
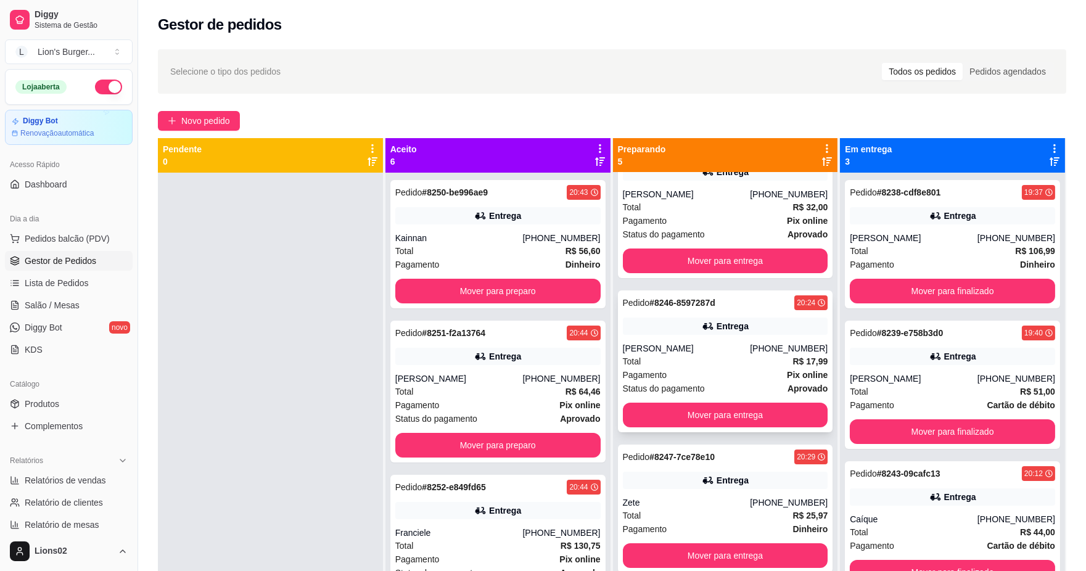
click at [739, 354] on div "[PERSON_NAME]" at bounding box center [687, 348] width 128 height 12
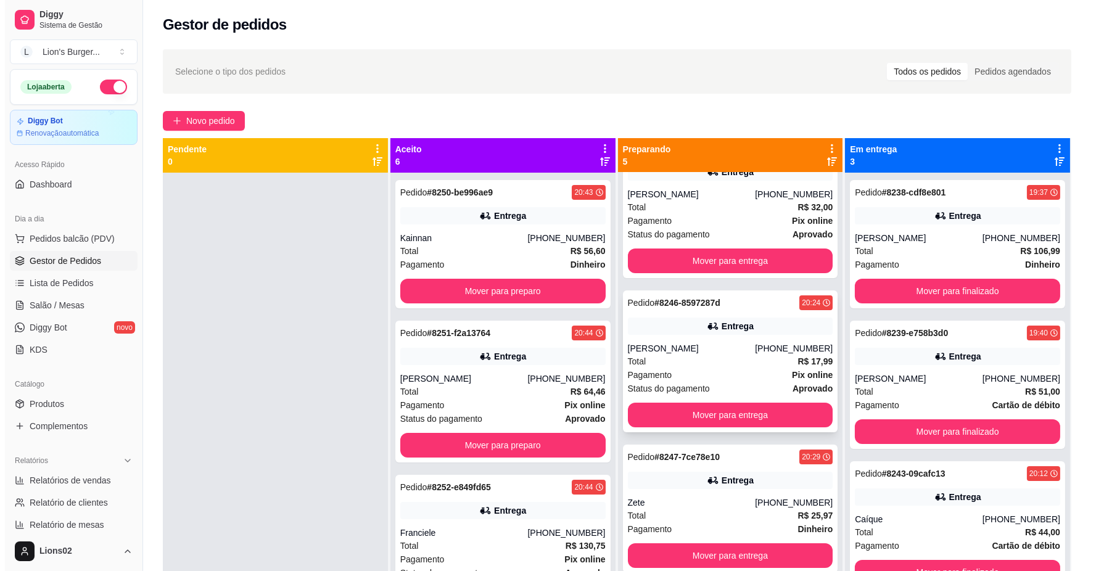
scroll to position [34, 0]
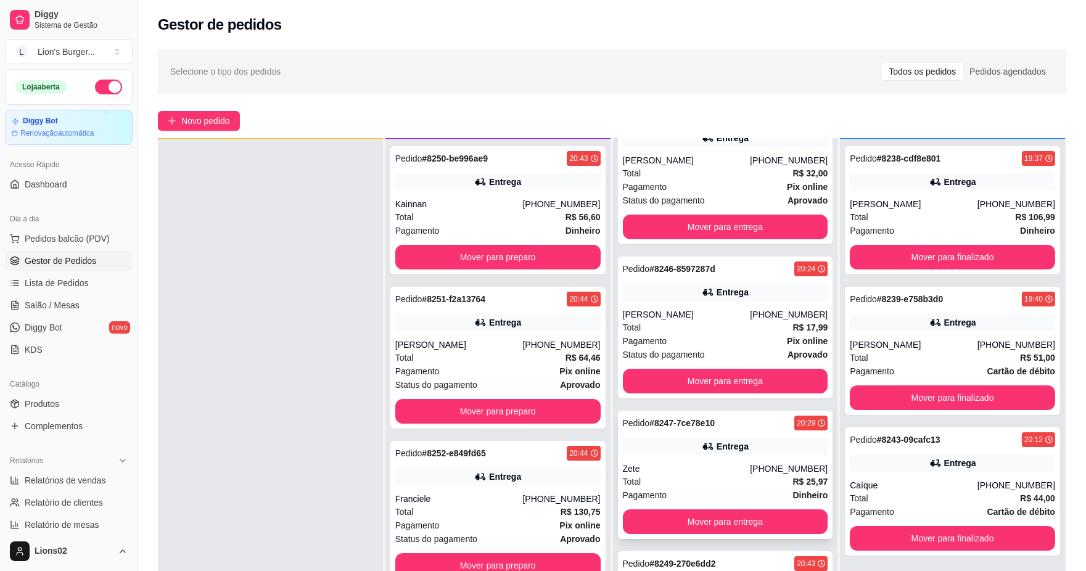
click at [729, 452] on div "Entrega" at bounding box center [725, 446] width 205 height 17
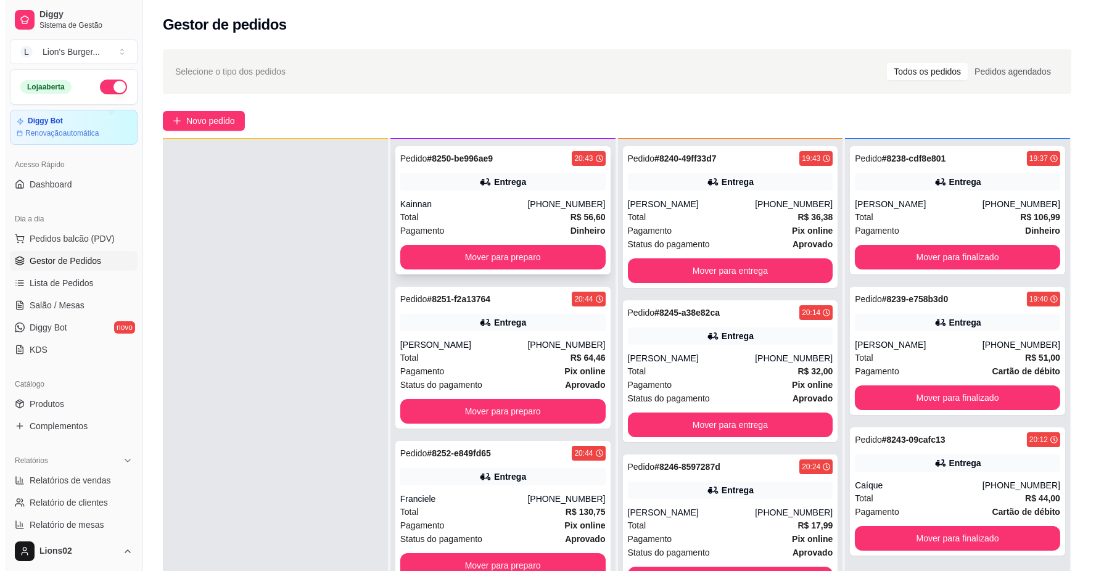
scroll to position [0, 0]
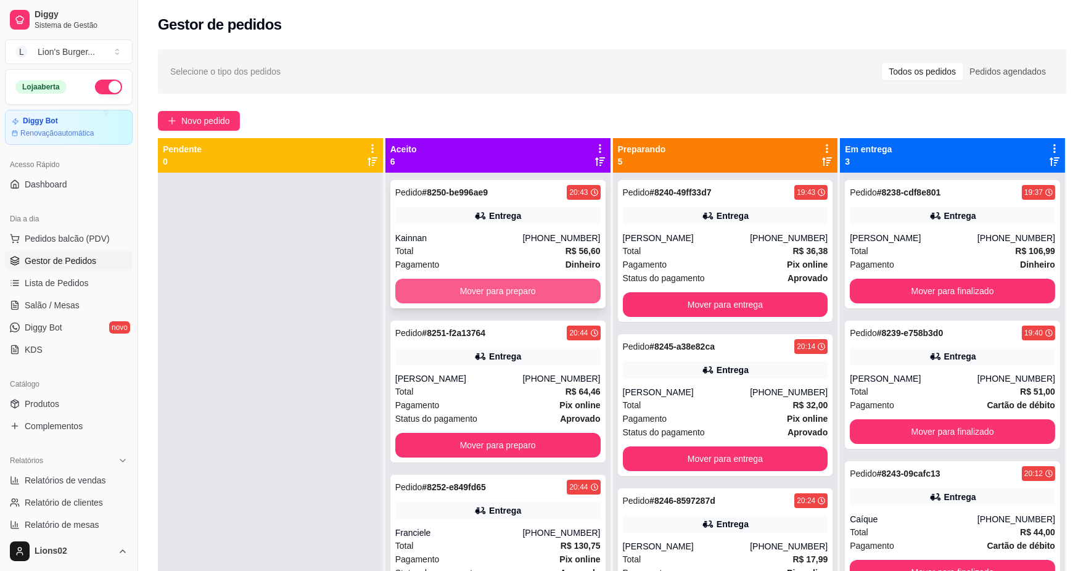
click at [532, 289] on button "Mover para preparo" at bounding box center [497, 291] width 205 height 25
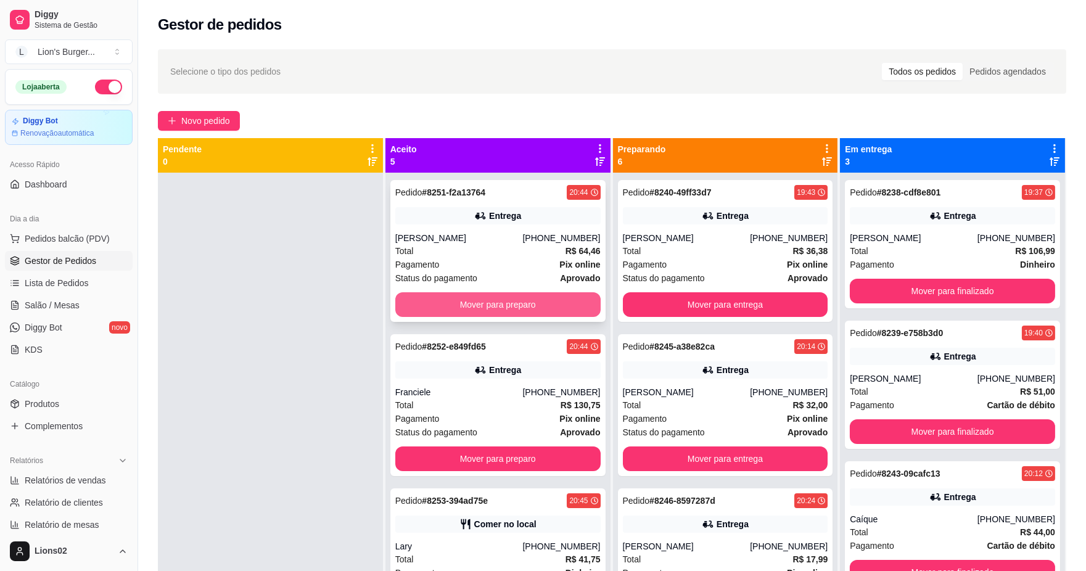
click at [539, 306] on button "Mover para preparo" at bounding box center [497, 304] width 205 height 25
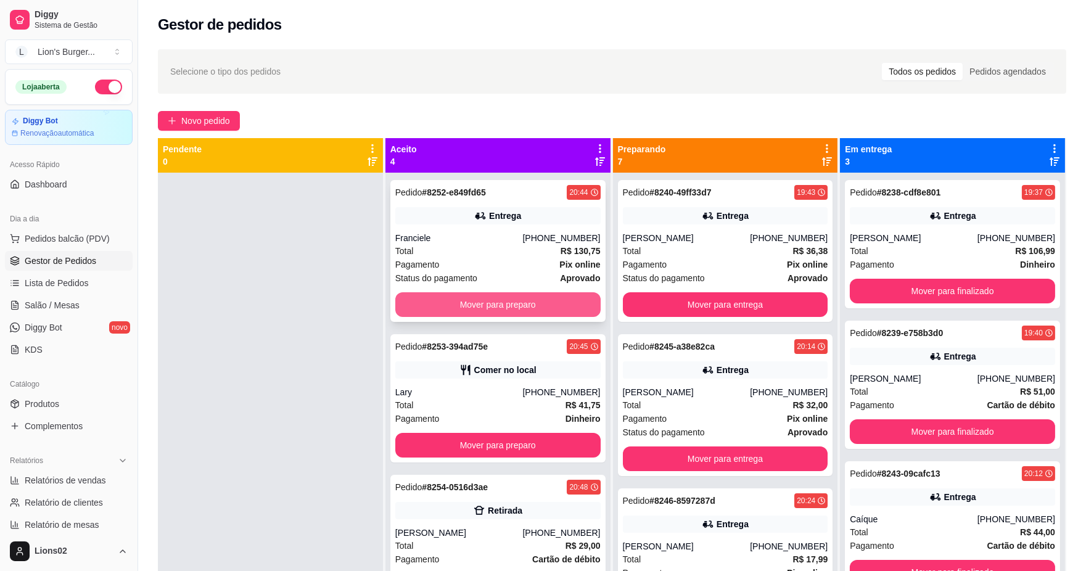
click at [540, 304] on button "Mover para preparo" at bounding box center [497, 304] width 205 height 25
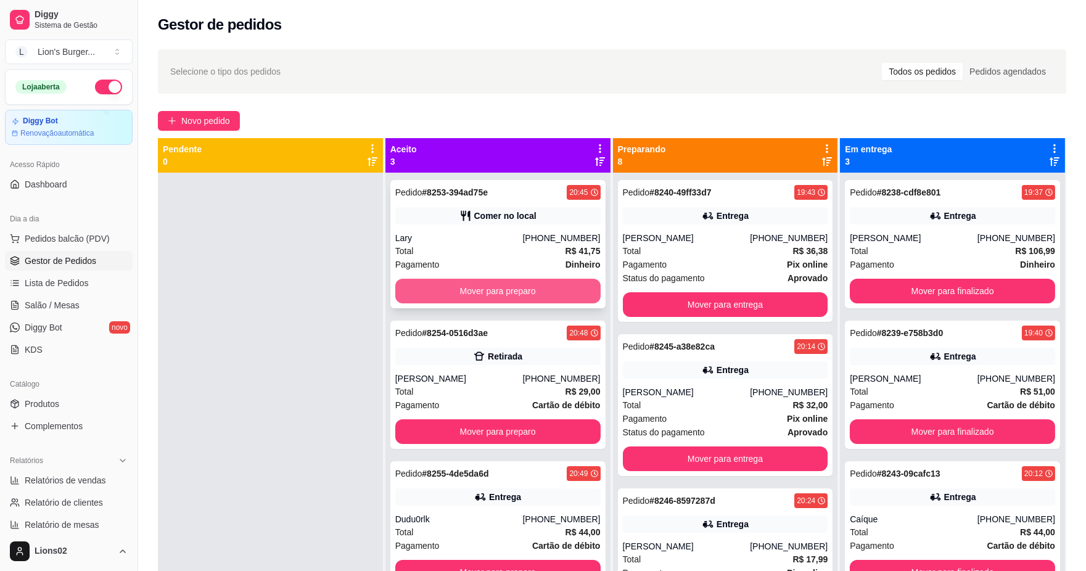
click at [541, 292] on button "Mover para preparo" at bounding box center [497, 291] width 205 height 25
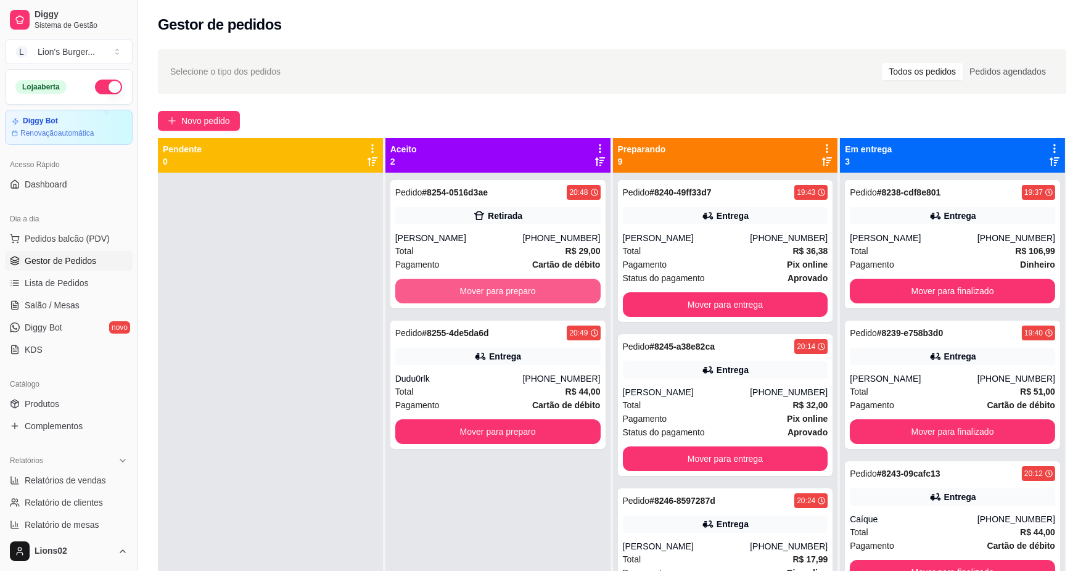
click at [542, 291] on button "Mover para preparo" at bounding box center [497, 291] width 205 height 25
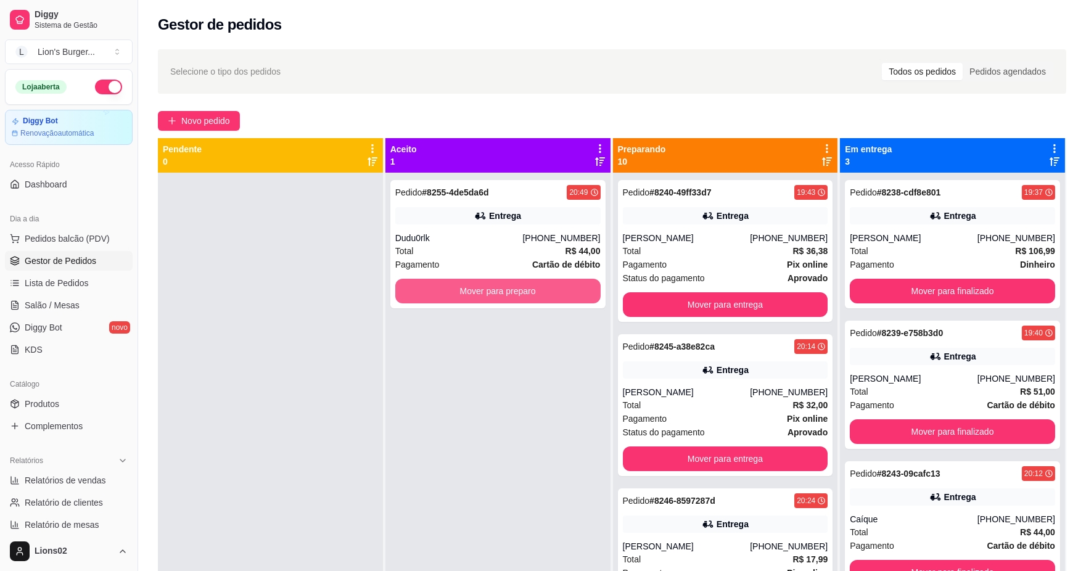
click at [542, 291] on button "Mover para preparo" at bounding box center [497, 291] width 205 height 25
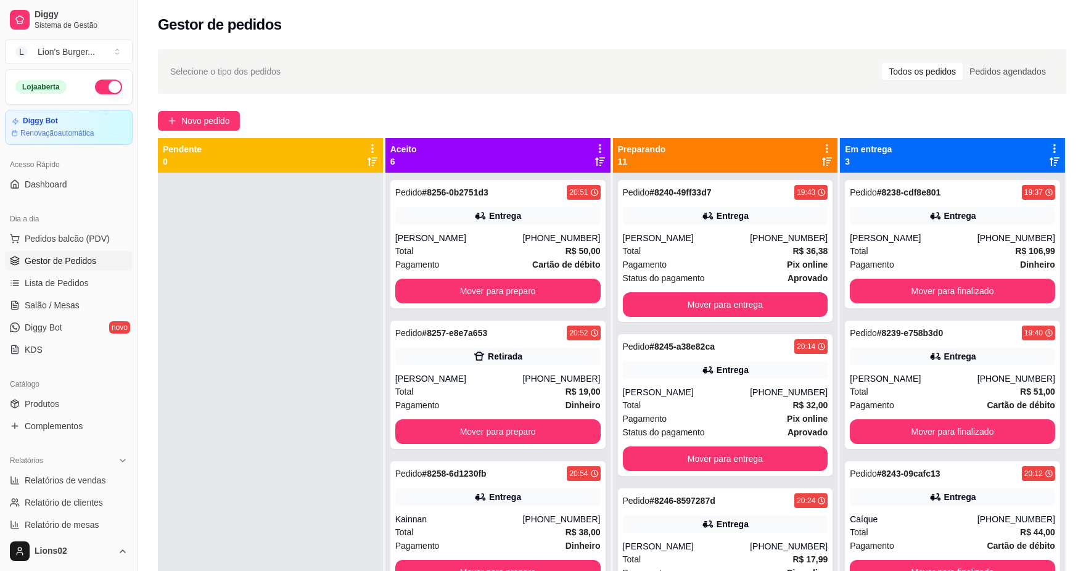
drag, startPoint x: 1055, startPoint y: 47, endPoint x: 1096, endPoint y: 27, distance: 45.8
click at [1061, 47] on div "Selecione o tipo dos pedidos Todos os pedidos Pedidos agendados Novo pedido Pen…" at bounding box center [612, 383] width 948 height 682
click at [514, 288] on button "Mover para preparo" at bounding box center [497, 291] width 199 height 24
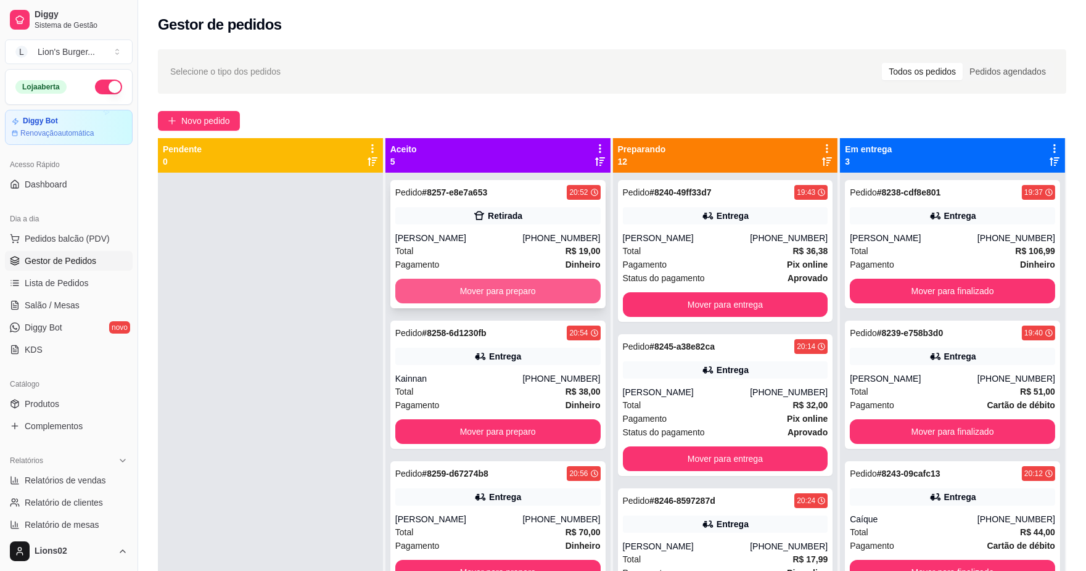
click at [509, 297] on button "Mover para preparo" at bounding box center [497, 291] width 205 height 25
click at [501, 291] on button "Mover para preparo" at bounding box center [497, 291] width 199 height 24
click at [501, 291] on button "Mover para preparo" at bounding box center [497, 291] width 205 height 25
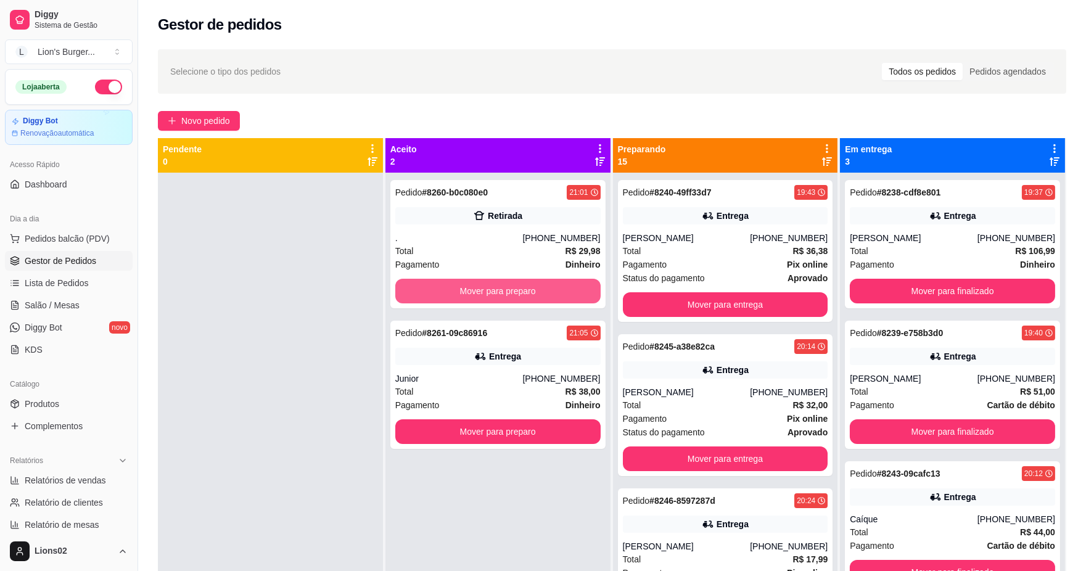
click at [501, 291] on button "Mover para preparo" at bounding box center [497, 291] width 205 height 25
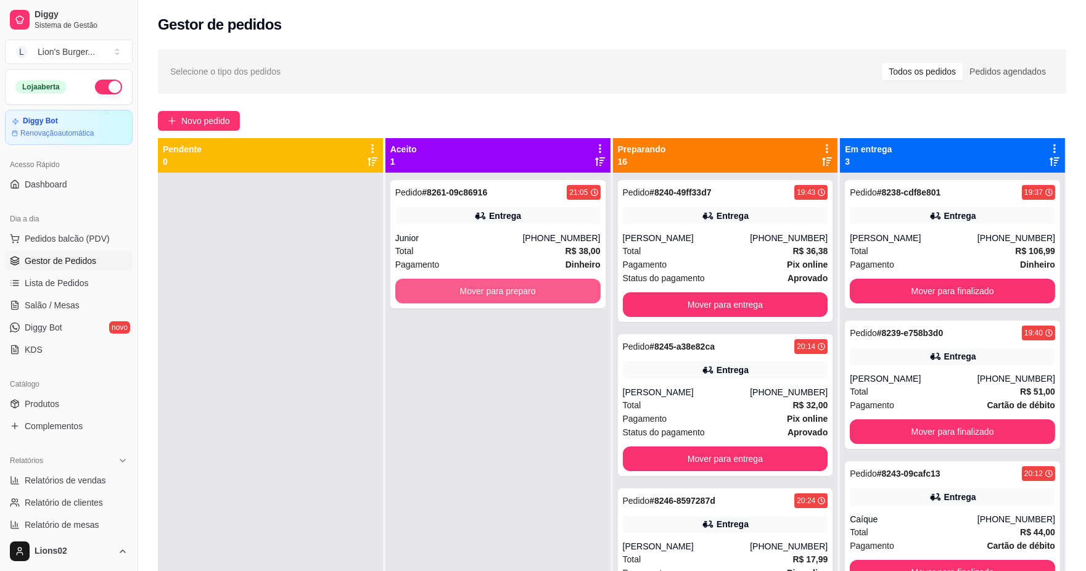
click at [516, 290] on button "Mover para preparo" at bounding box center [497, 291] width 205 height 25
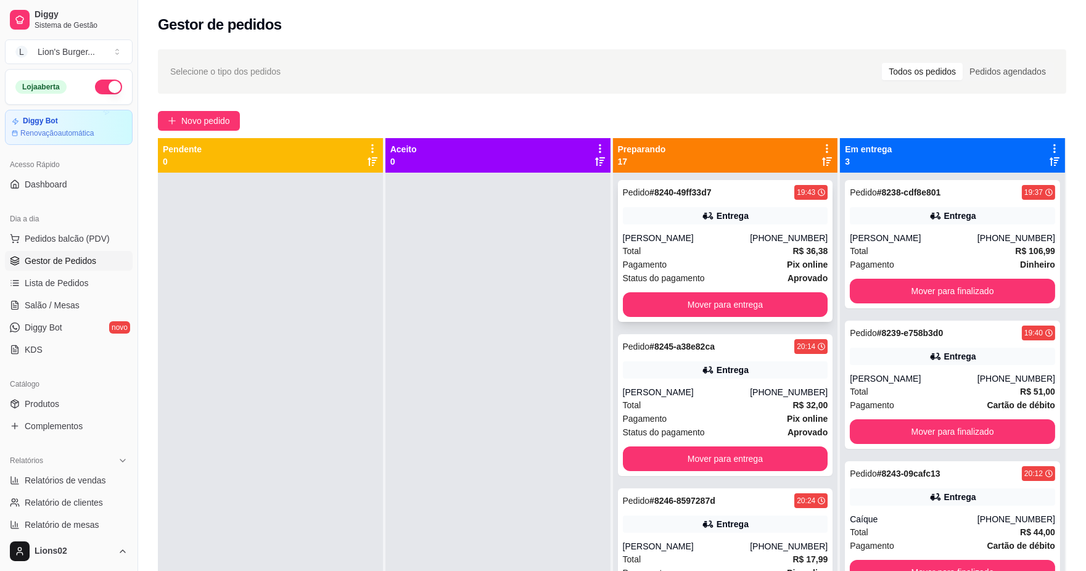
click at [693, 258] on div "Pagamento Pix online" at bounding box center [725, 265] width 205 height 14
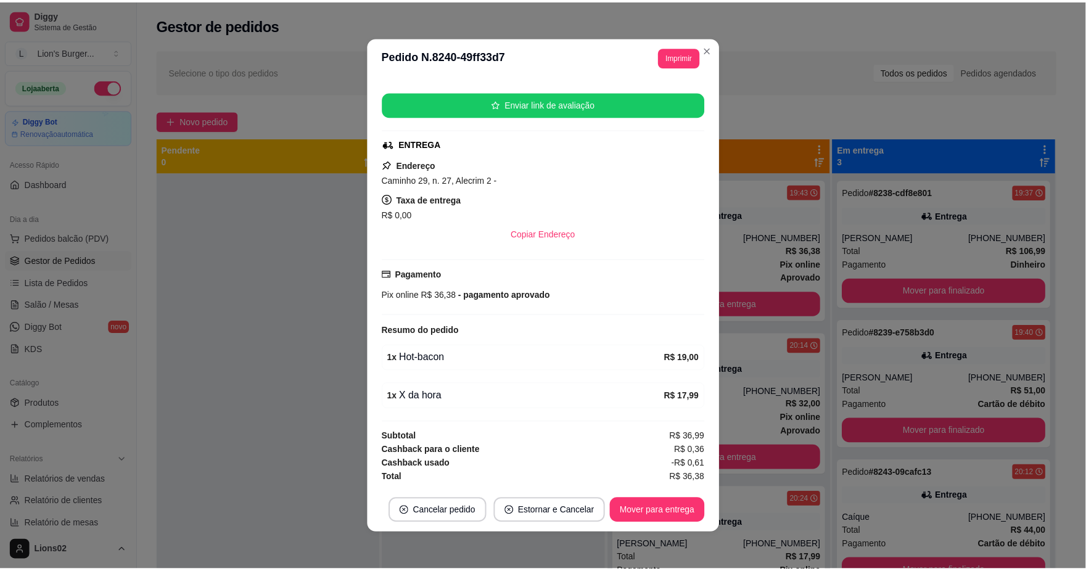
scroll to position [2, 0]
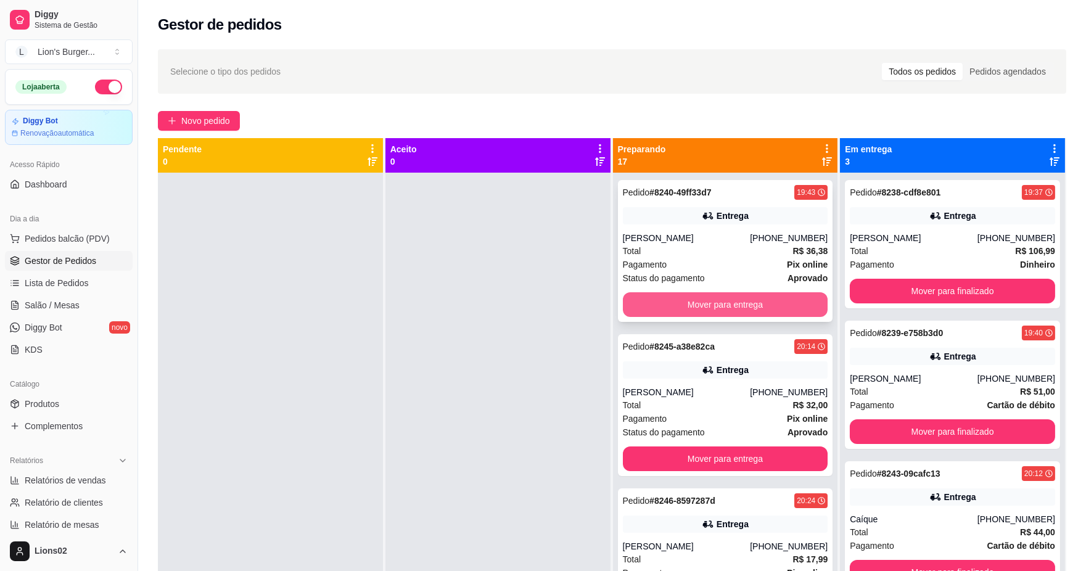
click at [733, 299] on button "Mover para entrega" at bounding box center [725, 304] width 205 height 25
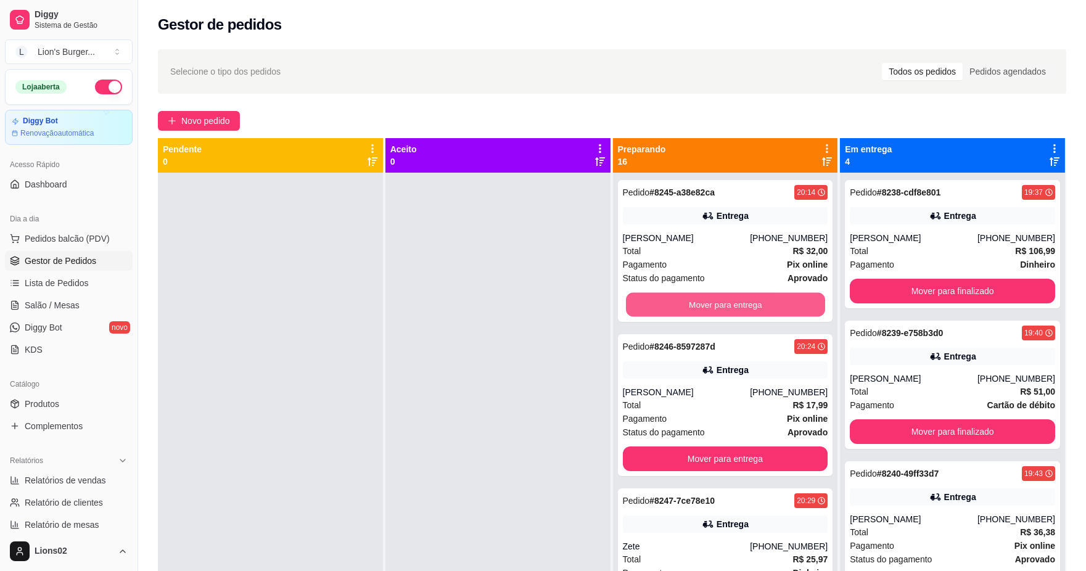
click at [732, 299] on button "Mover para entrega" at bounding box center [724, 305] width 199 height 24
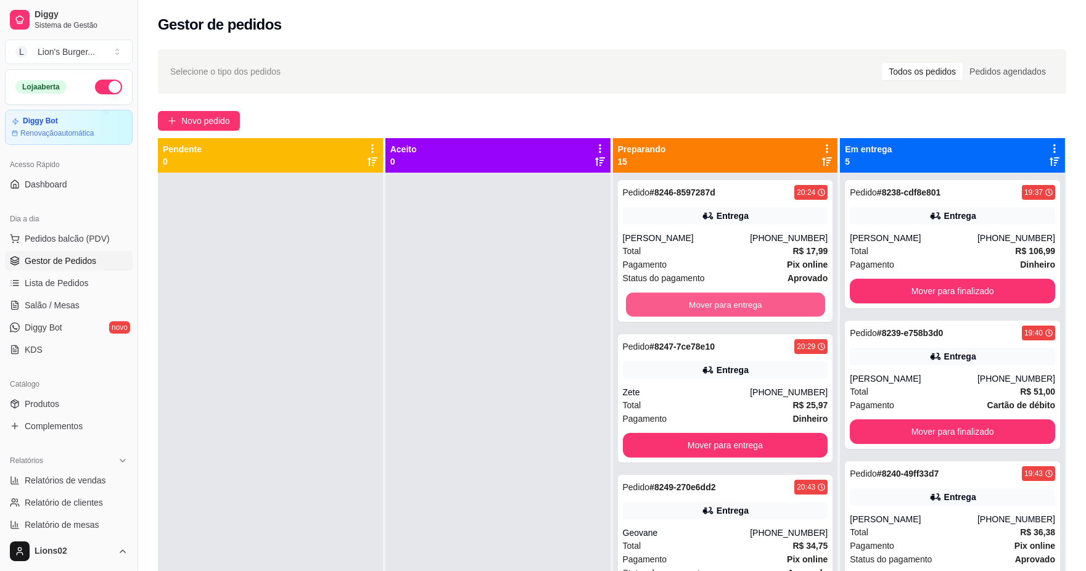
click at [732, 299] on button "Mover para entrega" at bounding box center [724, 305] width 199 height 24
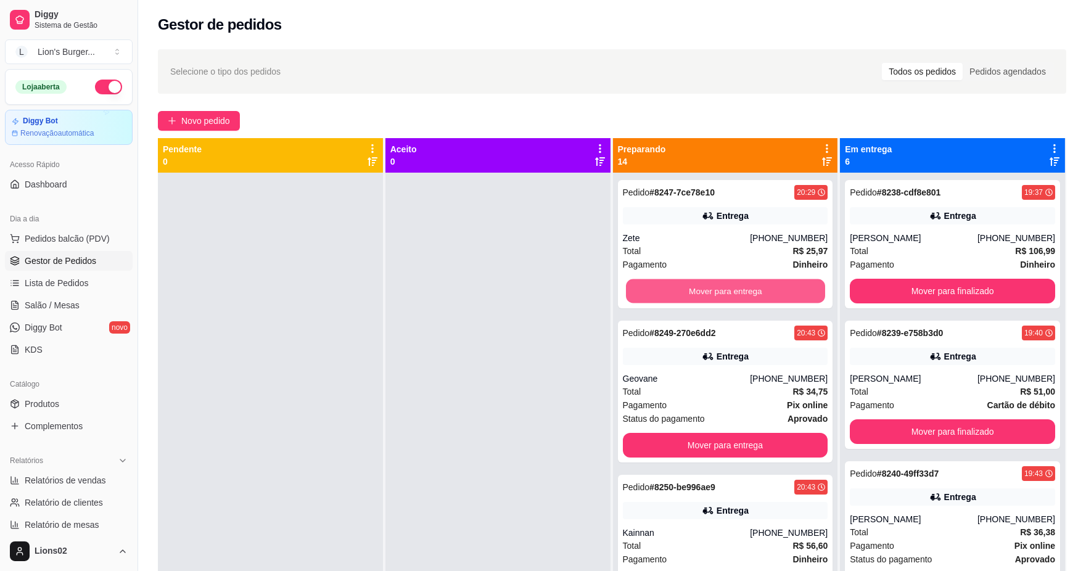
click at [732, 299] on button "Mover para entrega" at bounding box center [724, 291] width 199 height 24
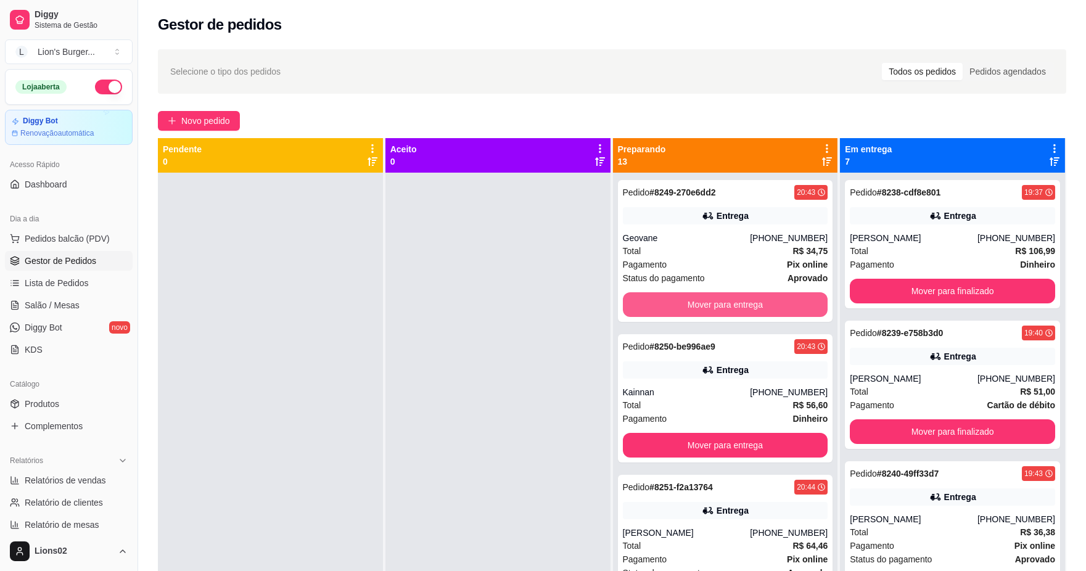
click at [732, 299] on button "Mover para entrega" at bounding box center [725, 304] width 205 height 25
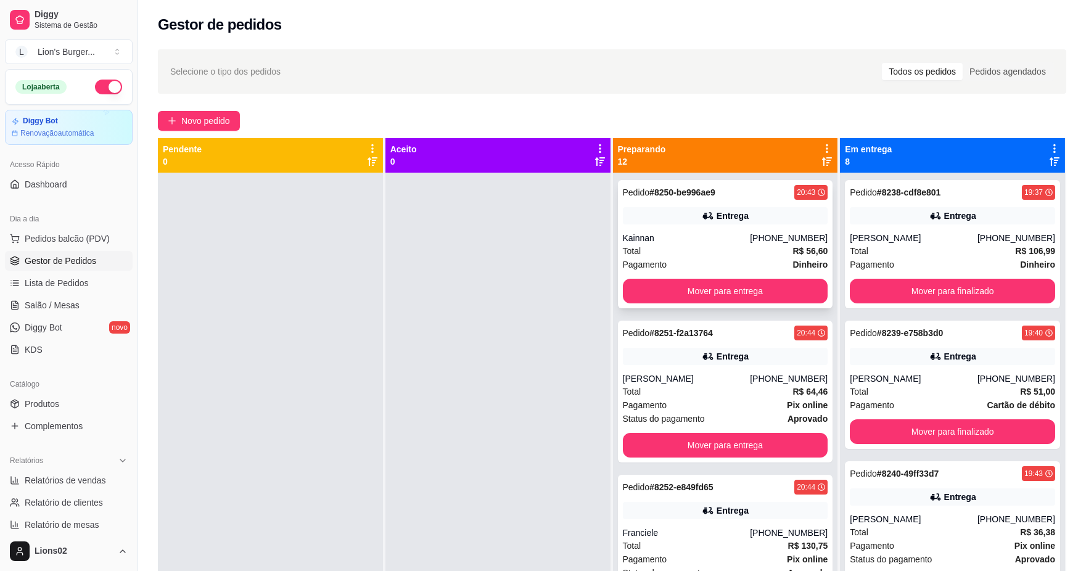
click at [725, 280] on div "Pedido # 8250-be996ae9 20:43 Entrega Kainnan [PHONE_NUMBER] Total R$ 56,60 Paga…" at bounding box center [725, 244] width 215 height 128
click at [753, 302] on button "Mover para entrega" at bounding box center [724, 291] width 199 height 24
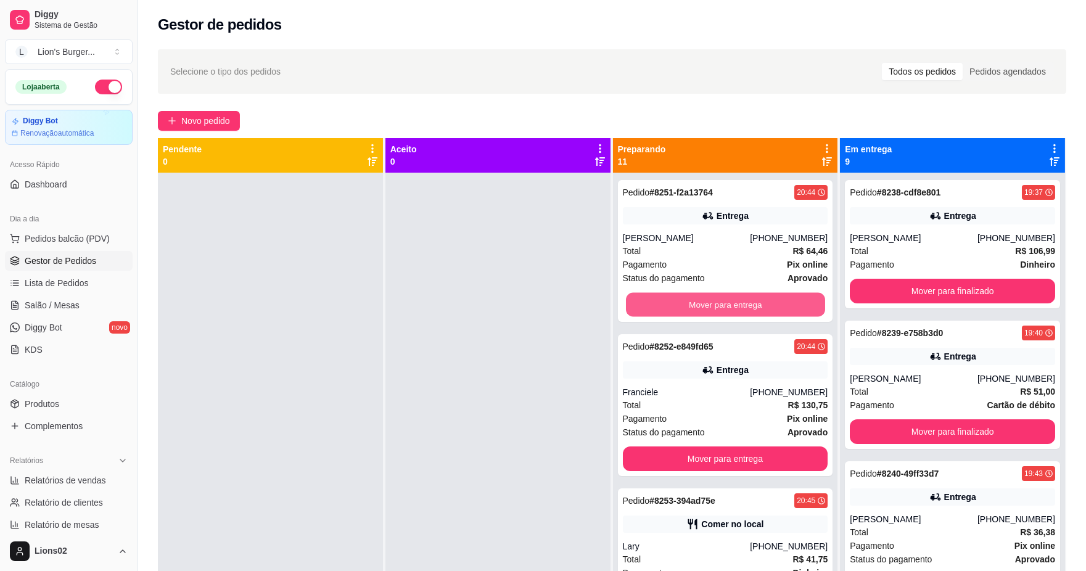
click at [745, 294] on button "Mover para entrega" at bounding box center [724, 305] width 199 height 24
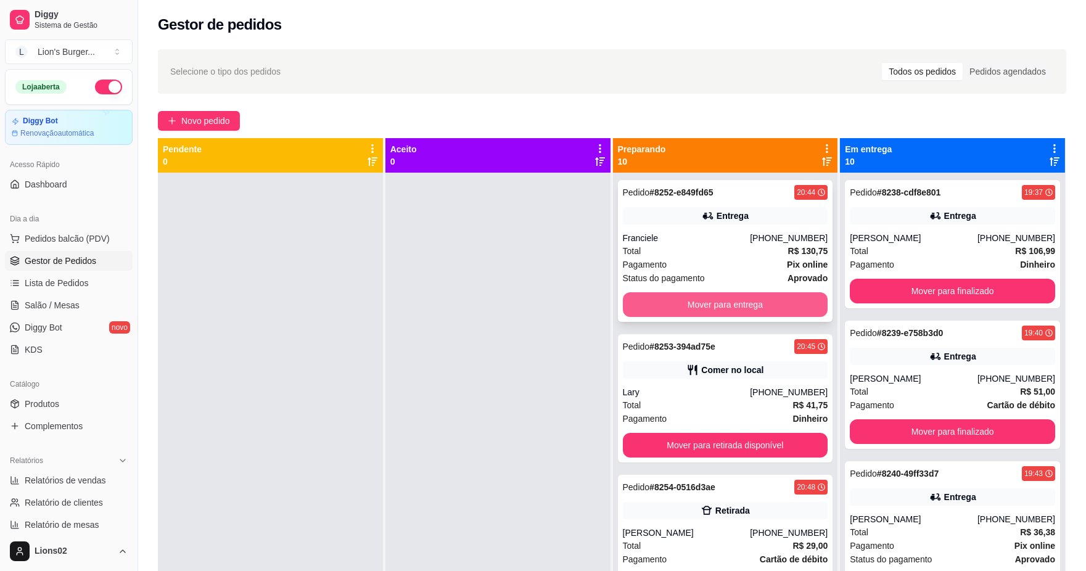
click at [747, 296] on button "Mover para entrega" at bounding box center [725, 304] width 205 height 25
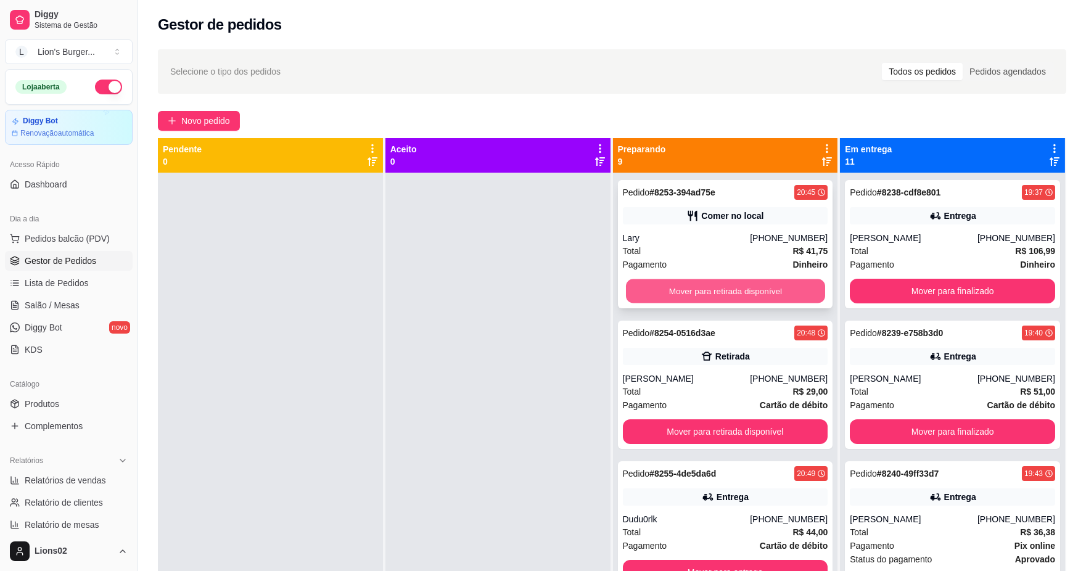
click at [741, 287] on button "Mover para retirada disponível" at bounding box center [724, 291] width 199 height 24
click at [741, 287] on button "Mover para retirada disponível" at bounding box center [725, 291] width 205 height 25
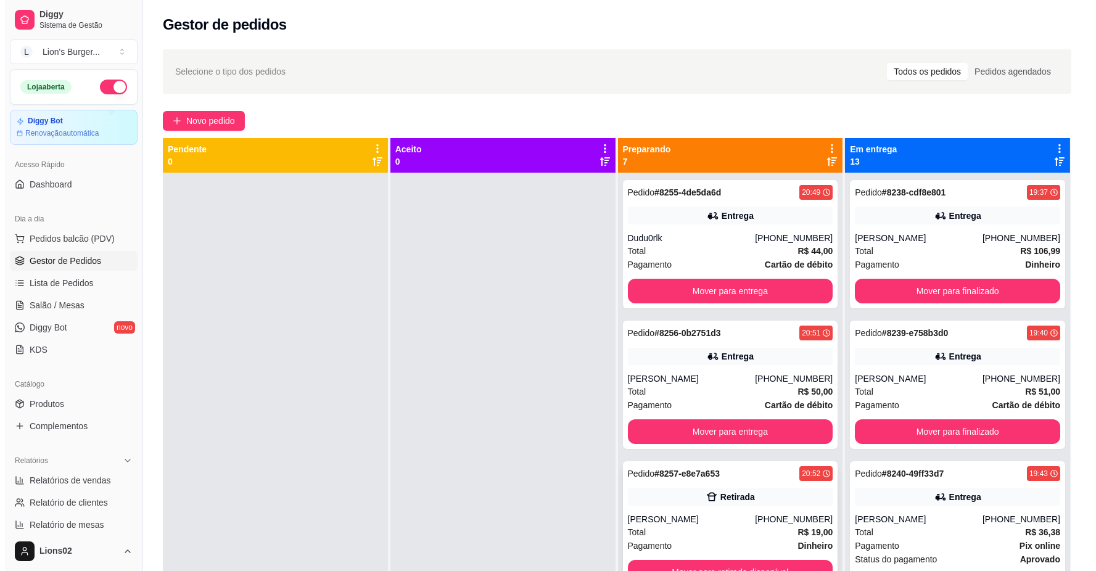
scroll to position [137, 0]
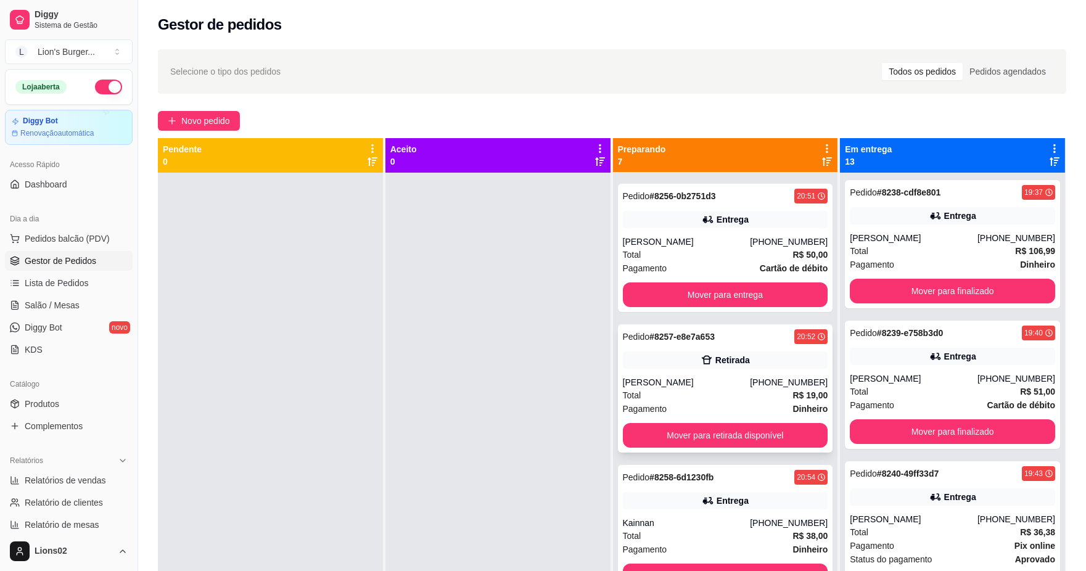
click at [745, 405] on div "Pagamento Dinheiro" at bounding box center [725, 409] width 205 height 14
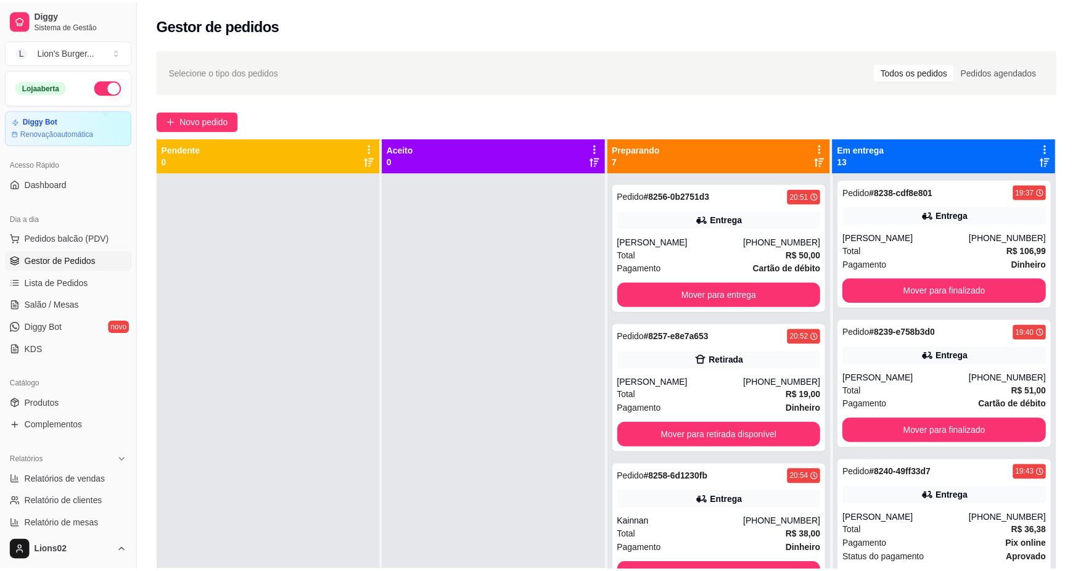
scroll to position [2, 0]
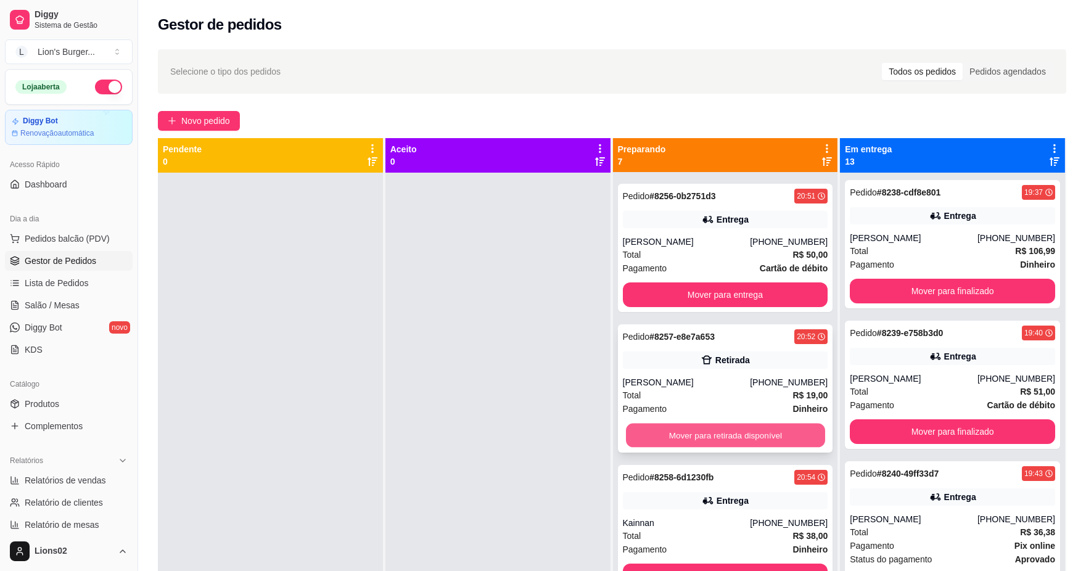
click at [725, 424] on button "Mover para retirada disponível" at bounding box center [724, 436] width 199 height 24
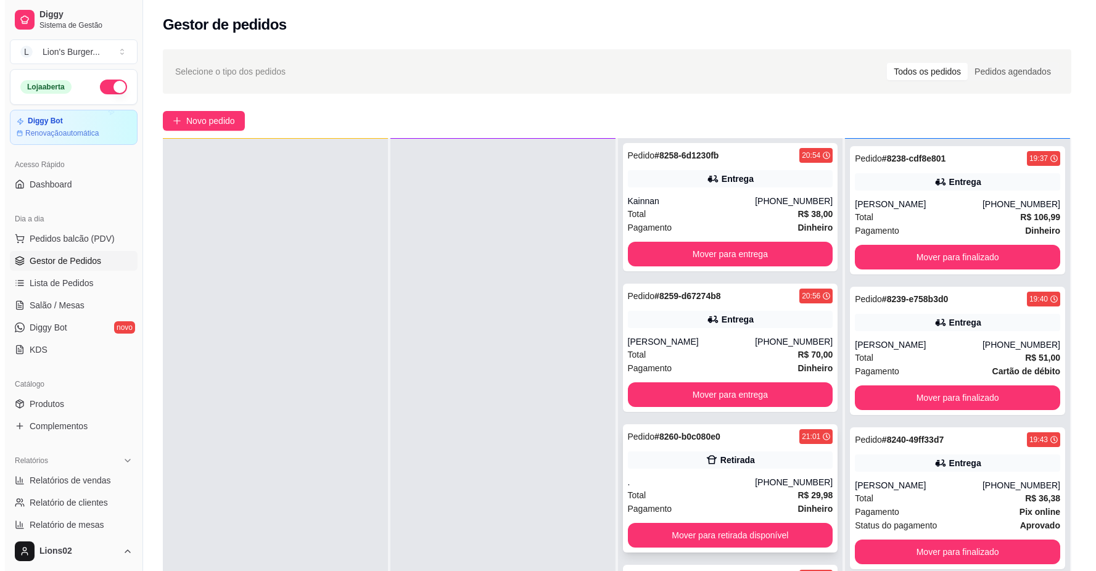
scroll to position [68, 0]
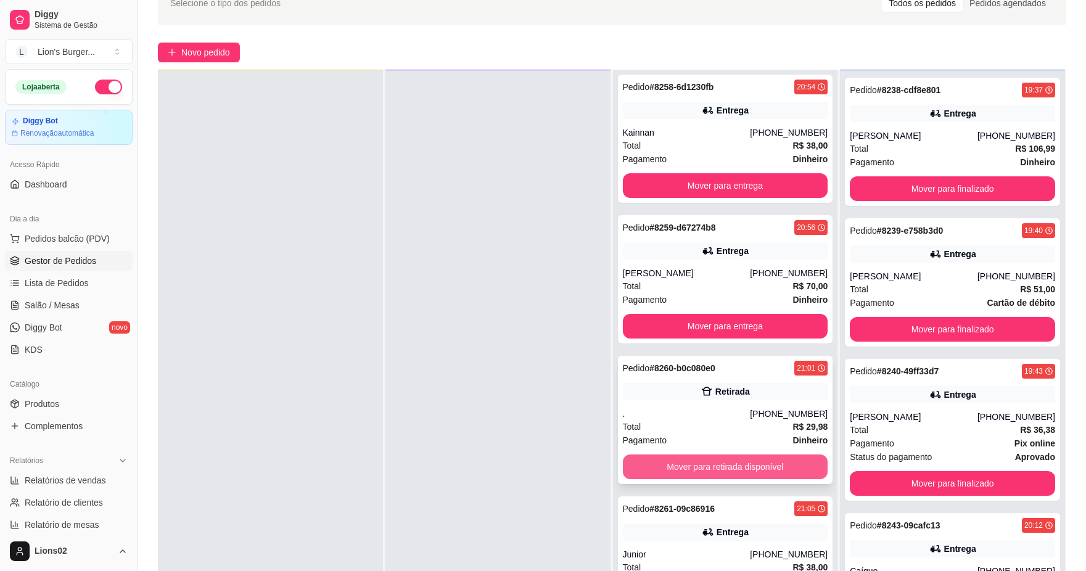
click at [731, 478] on div "Mover para retirada disponível" at bounding box center [725, 467] width 205 height 25
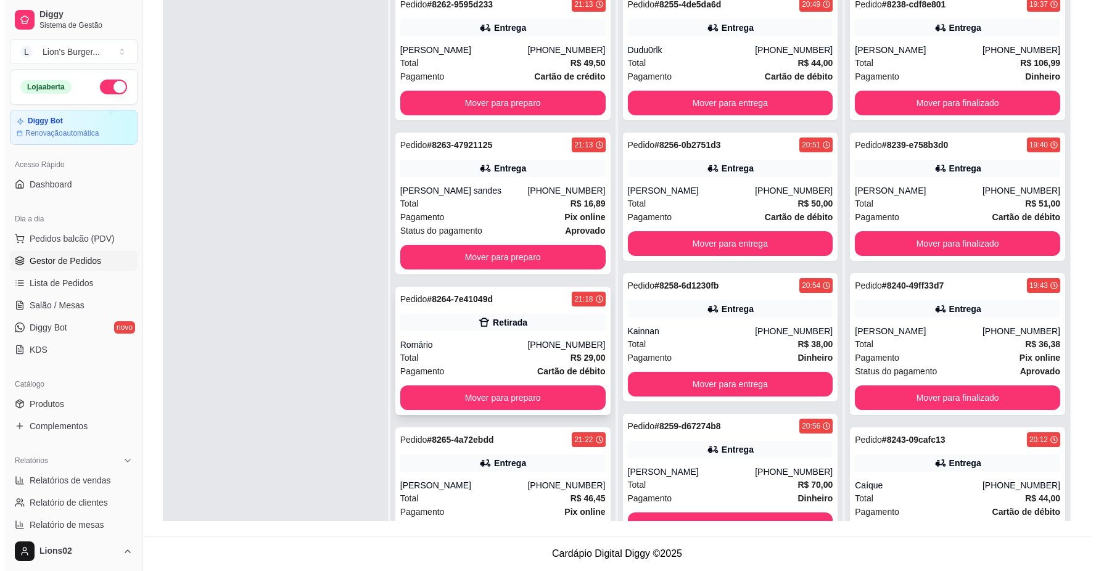
scroll to position [0, 0]
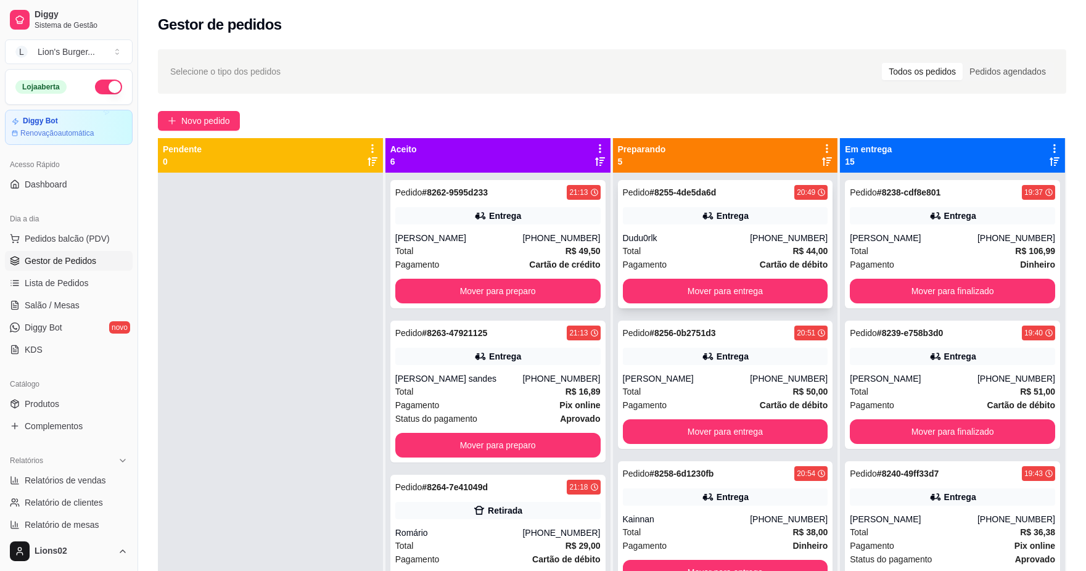
click at [744, 255] on div "Total R$ 44,00" at bounding box center [725, 251] width 205 height 14
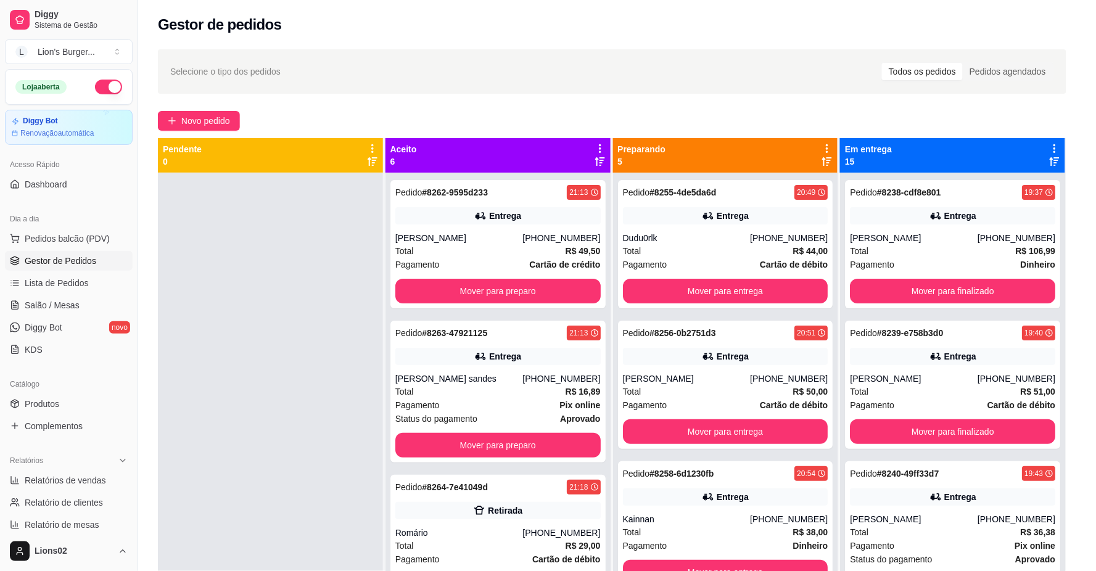
scroll to position [126, 0]
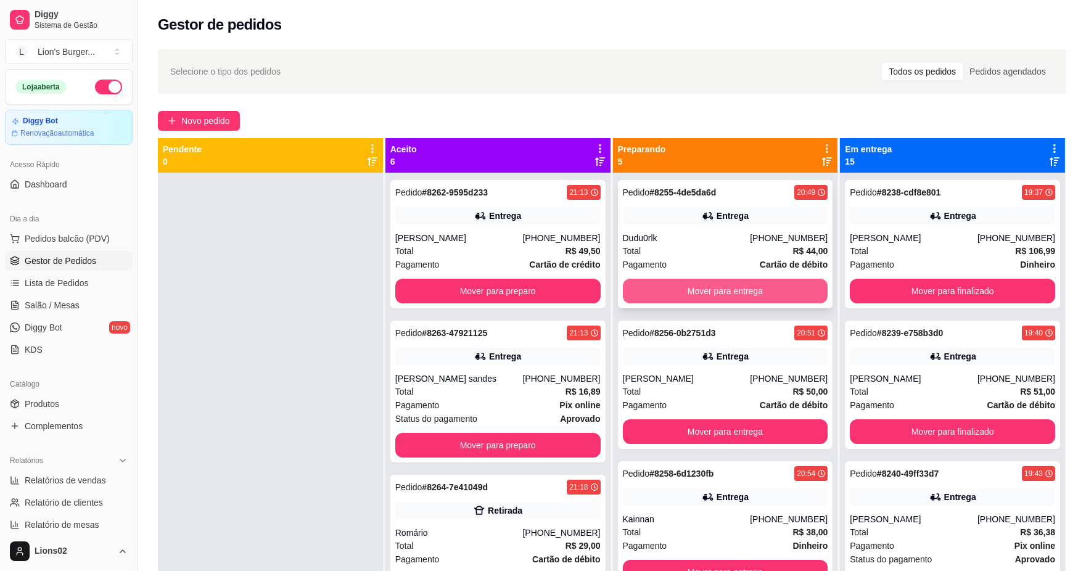
click at [767, 299] on button "Mover para entrega" at bounding box center [725, 291] width 205 height 25
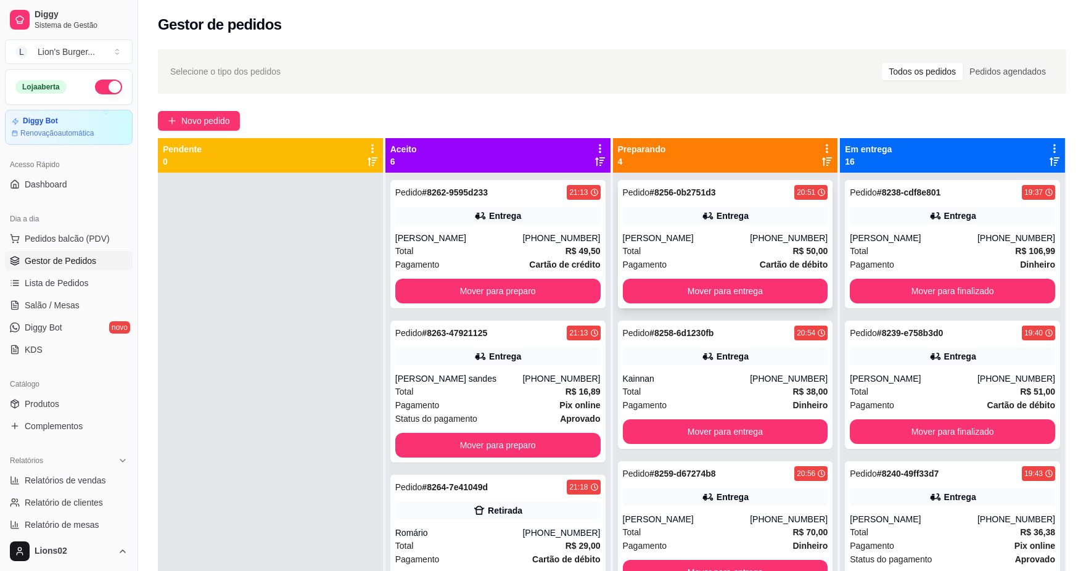
click at [731, 260] on div "Pagamento Cartão de débito" at bounding box center [725, 265] width 205 height 14
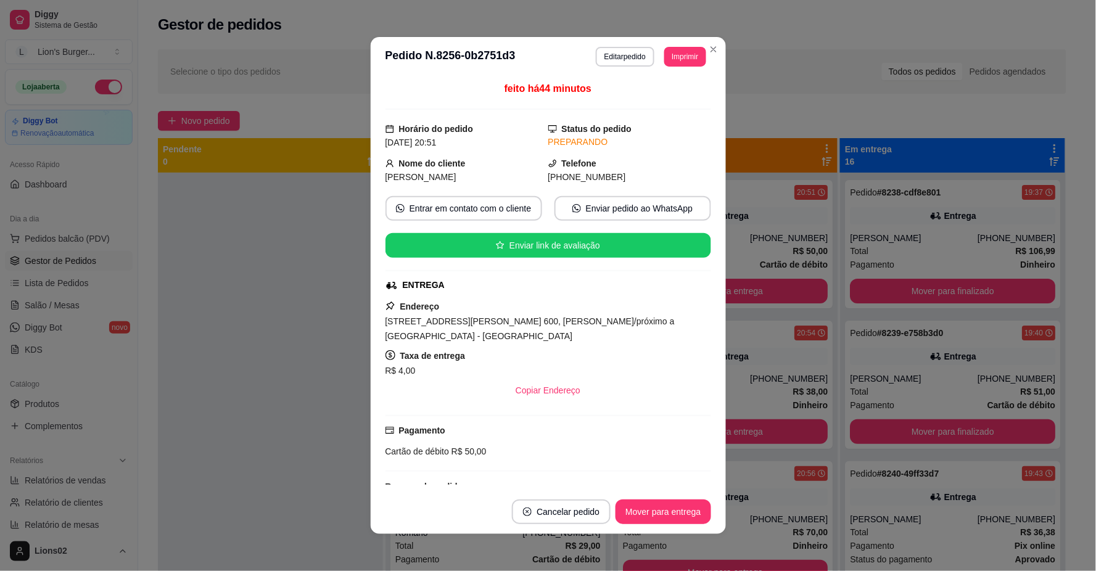
scroll to position [144, 0]
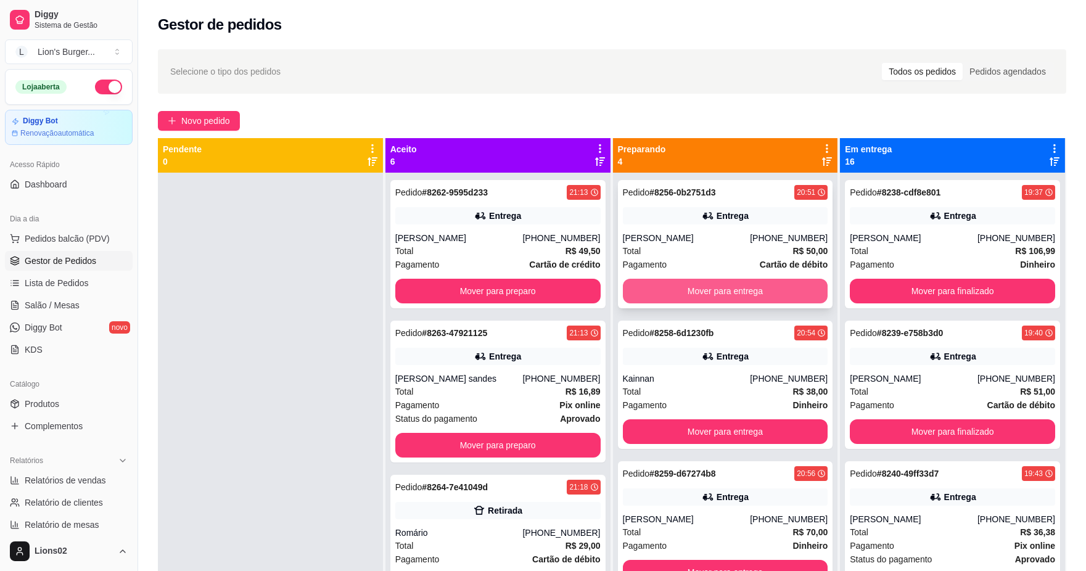
click at [745, 285] on button "Mover para entrega" at bounding box center [725, 291] width 205 height 25
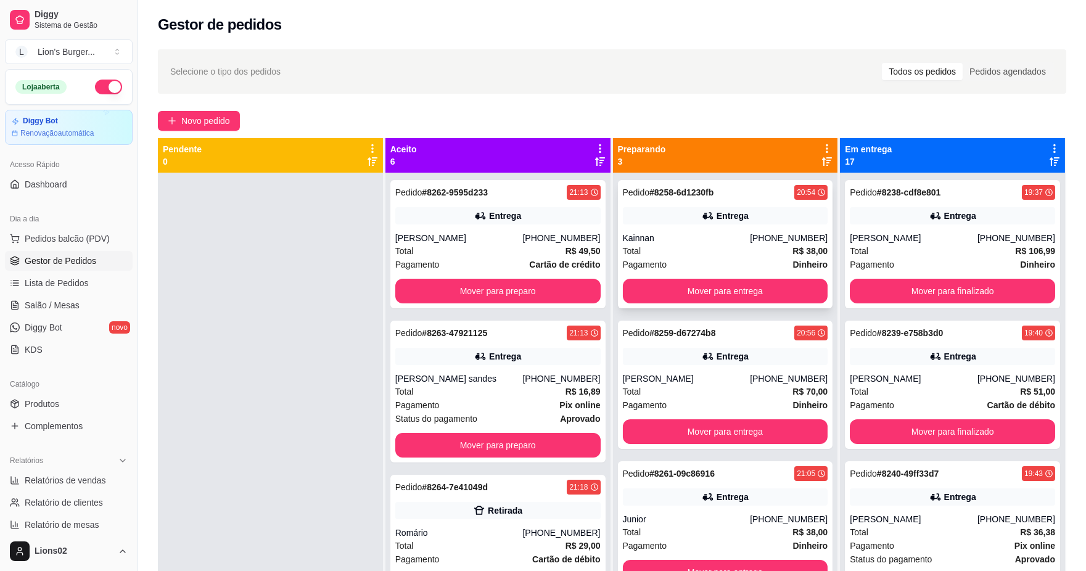
click at [725, 250] on div "Total R$ 38,00" at bounding box center [725, 251] width 205 height 14
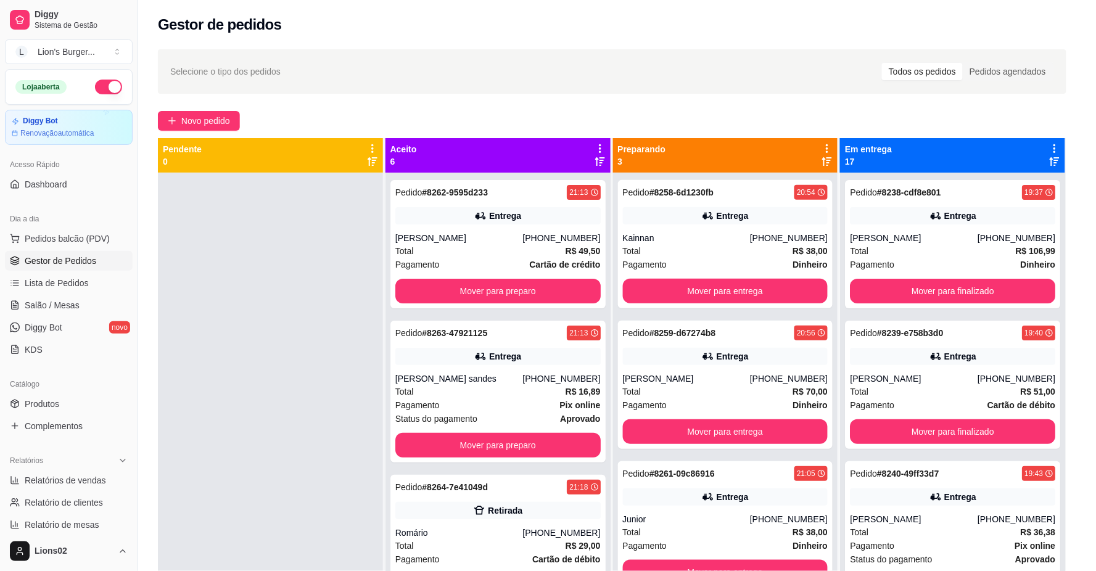
scroll to position [2, 0]
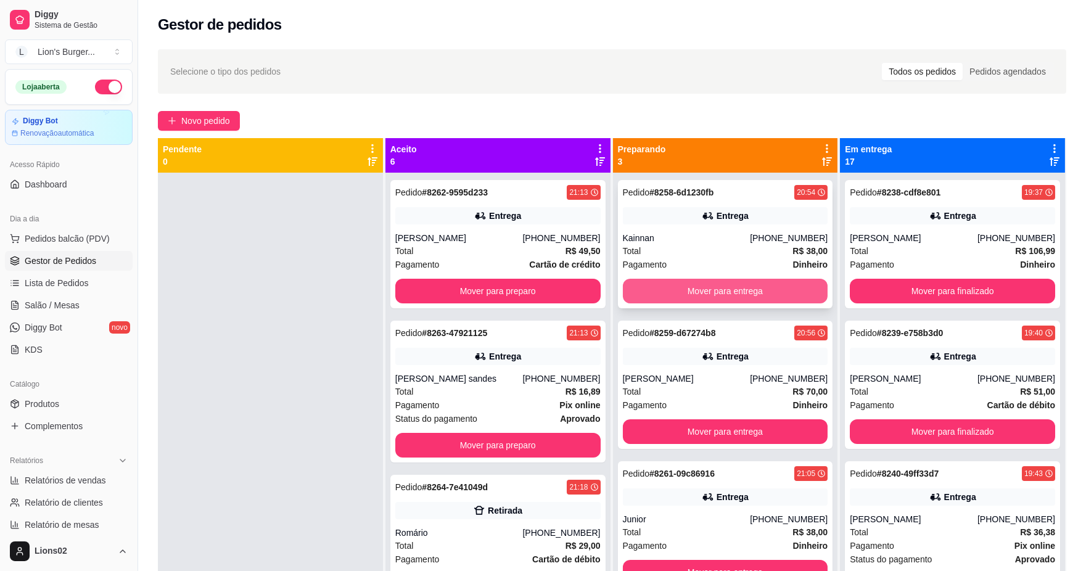
click at [763, 295] on button "Mover para entrega" at bounding box center [725, 291] width 205 height 25
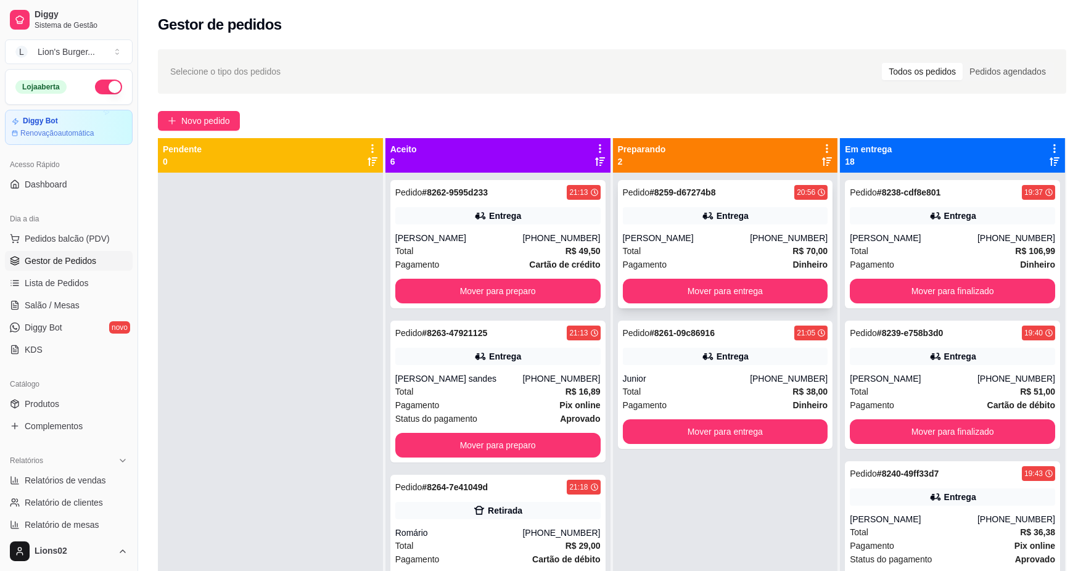
click at [707, 233] on div "[PERSON_NAME]" at bounding box center [687, 238] width 128 height 12
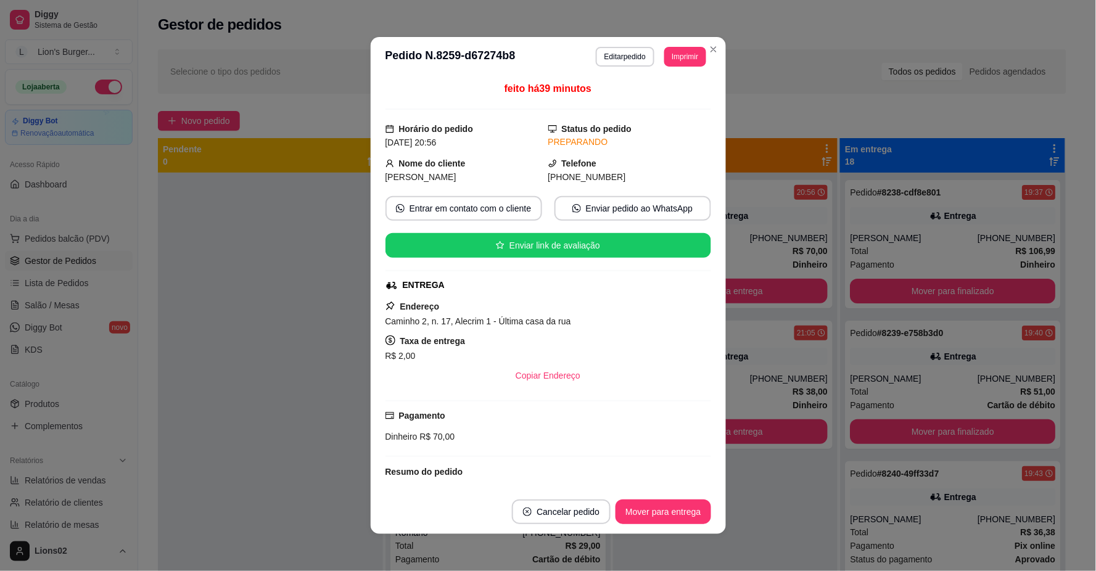
scroll to position [90, 0]
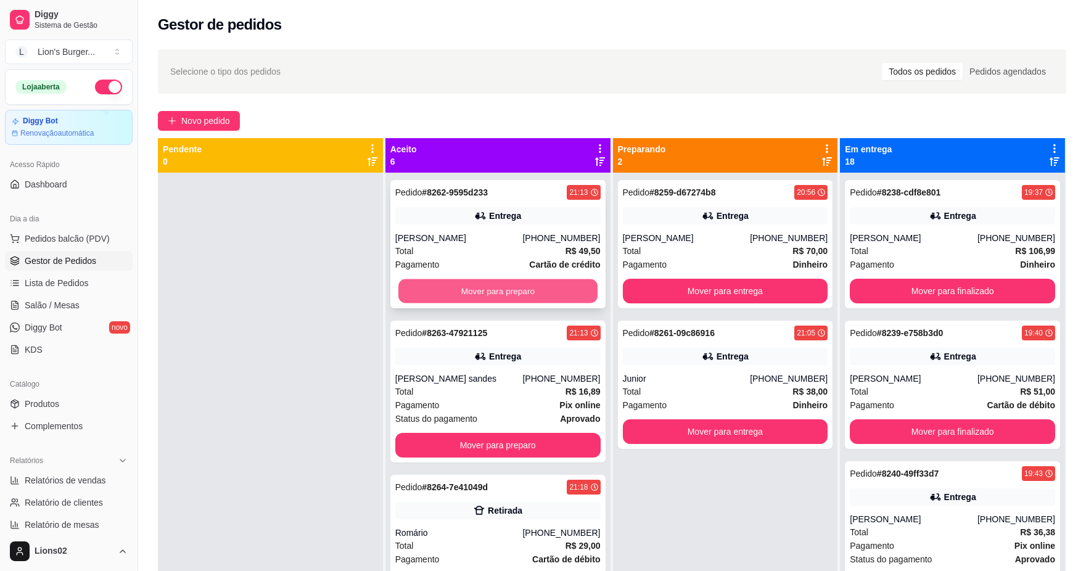
click at [530, 289] on button "Mover para preparo" at bounding box center [497, 291] width 199 height 24
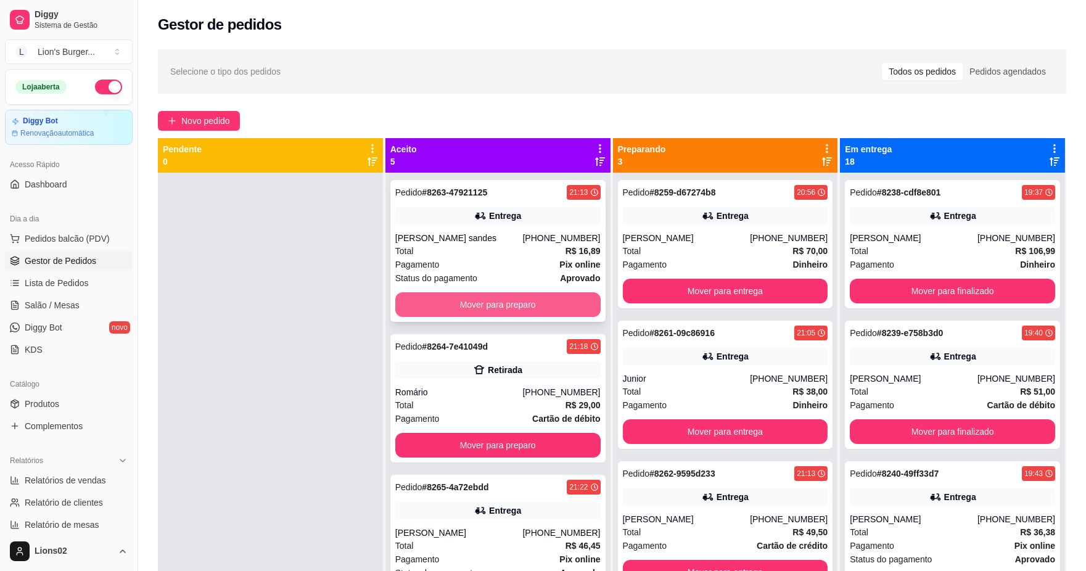
click at [545, 298] on button "Mover para preparo" at bounding box center [497, 304] width 205 height 25
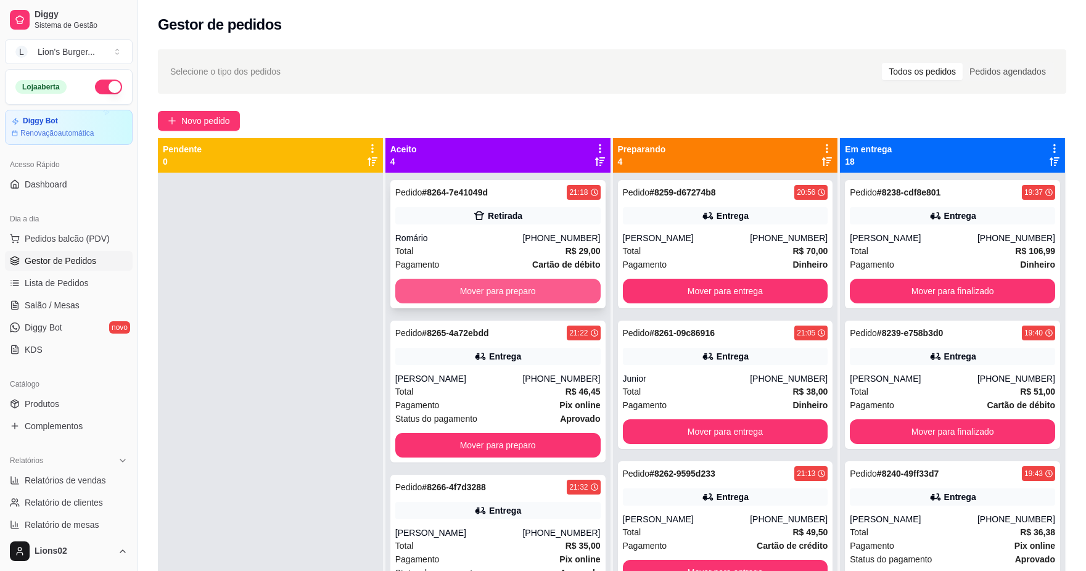
click at [556, 292] on button "Mover para preparo" at bounding box center [497, 291] width 205 height 25
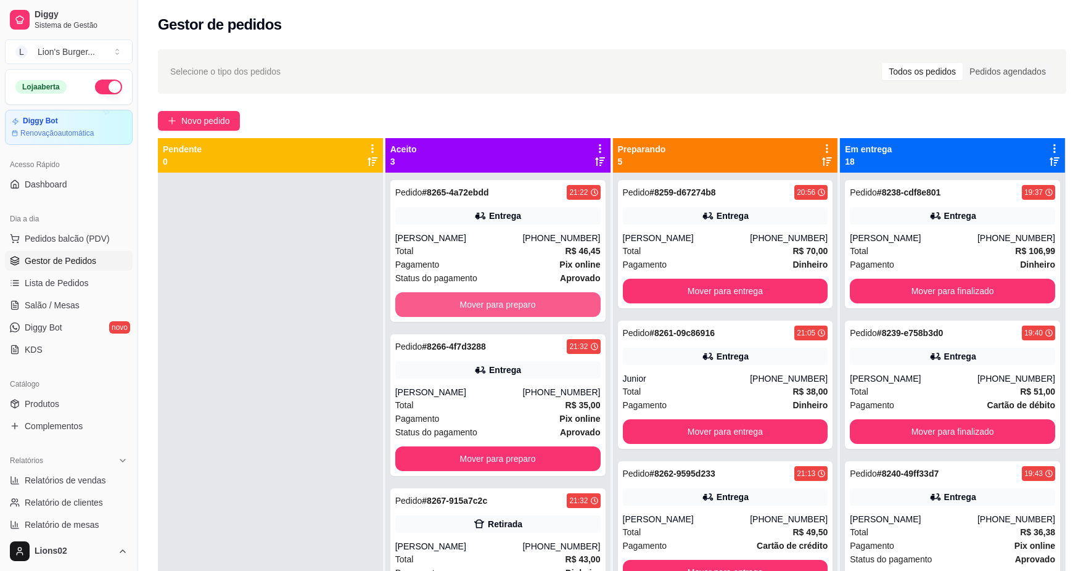
click at [556, 292] on button "Mover para preparo" at bounding box center [497, 304] width 205 height 25
click at [580, 303] on button "Mover para preparo" at bounding box center [497, 305] width 199 height 24
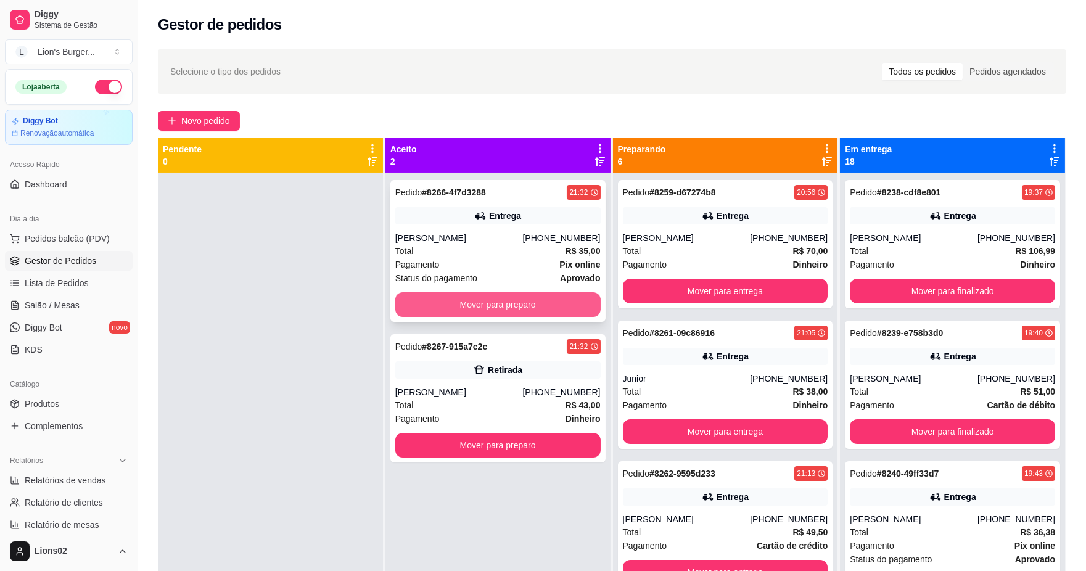
click at [558, 304] on button "Mover para preparo" at bounding box center [497, 304] width 205 height 25
click at [558, 304] on div "Mover para preparo" at bounding box center [497, 304] width 205 height 25
click at [562, 309] on div "Mover para preparo" at bounding box center [497, 304] width 205 height 25
click at [569, 300] on button "Mover para preparo" at bounding box center [497, 304] width 205 height 25
click at [528, 300] on button "Mover para preparo" at bounding box center [497, 305] width 199 height 24
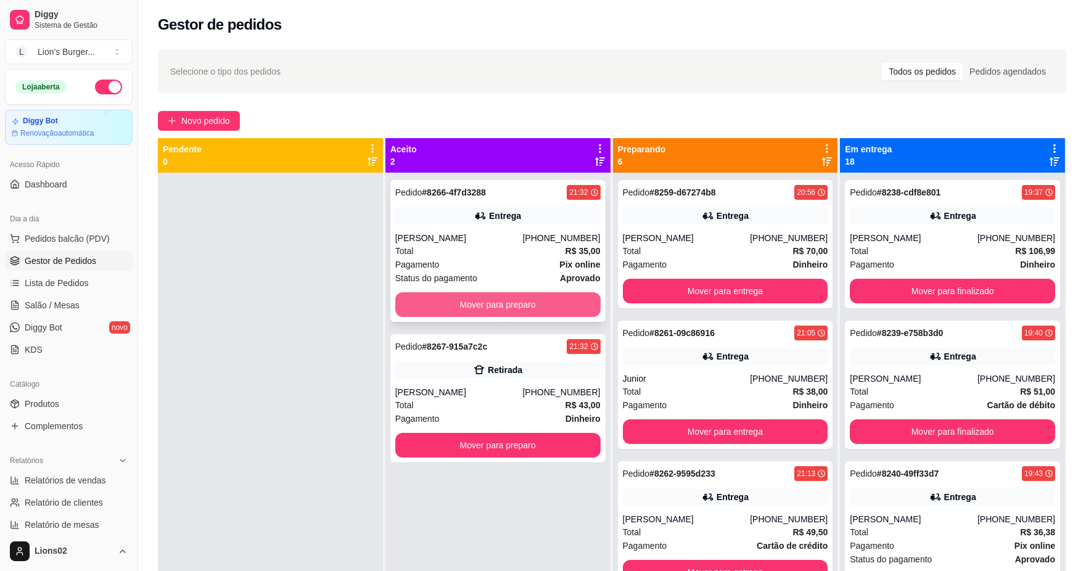
click at [547, 303] on button "Mover para preparo" at bounding box center [497, 304] width 205 height 25
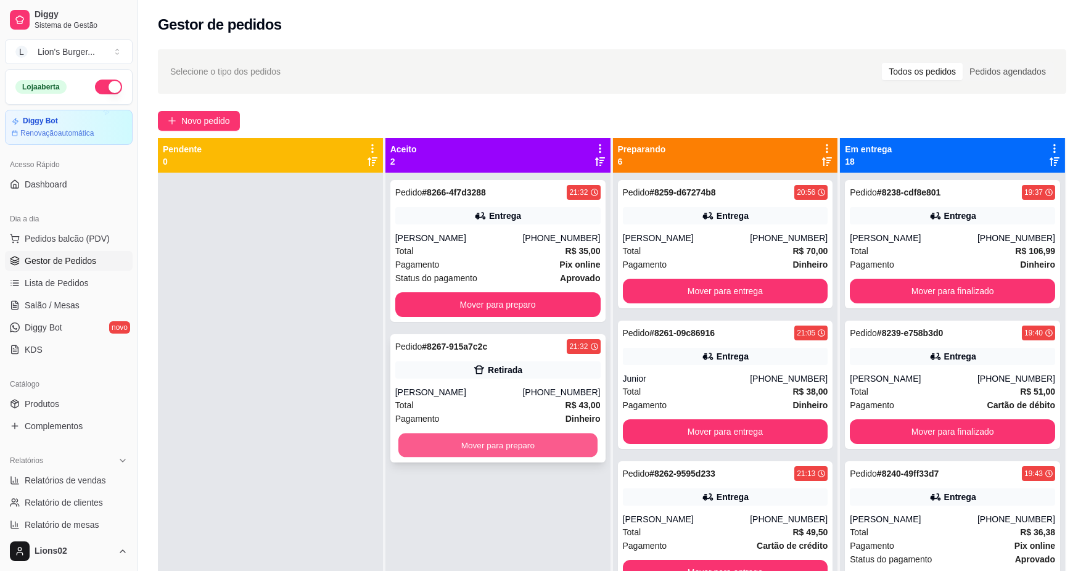
click at [542, 434] on button "Mover para preparo" at bounding box center [497, 446] width 199 height 24
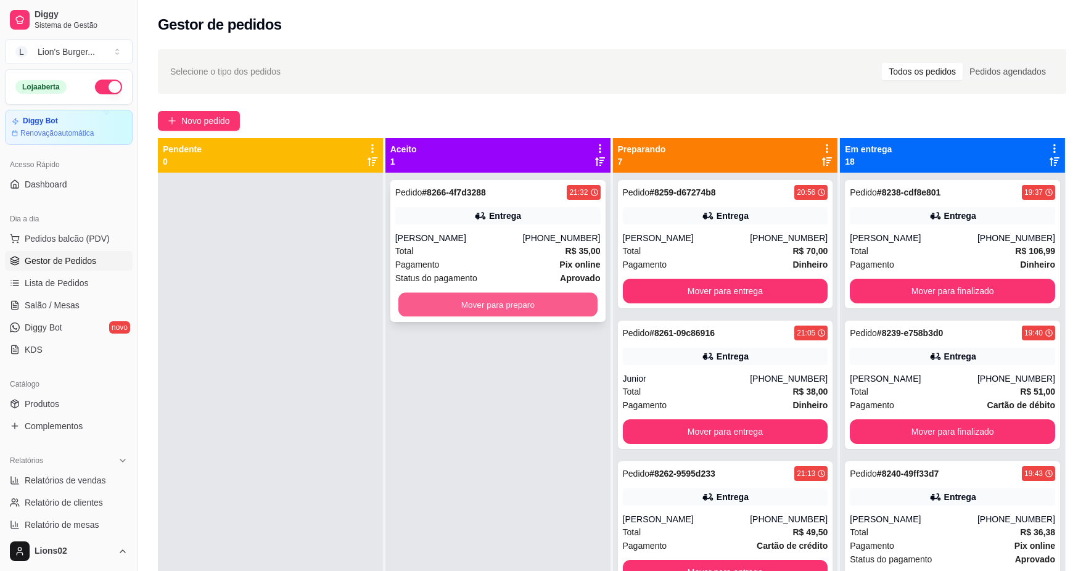
click at [563, 313] on button "Mover para preparo" at bounding box center [497, 305] width 199 height 24
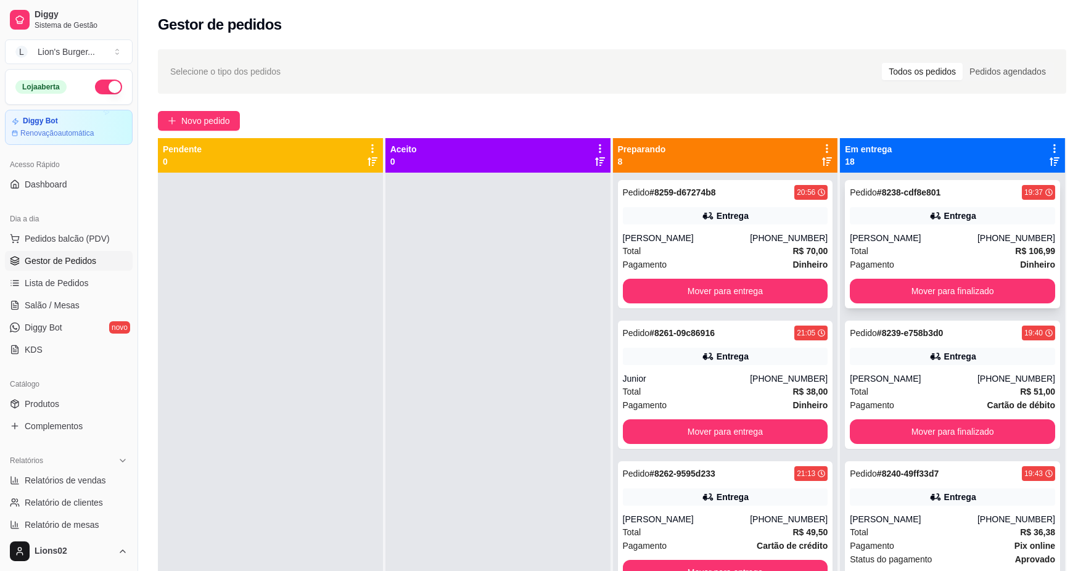
click at [874, 299] on button "Mover para finalizado" at bounding box center [952, 291] width 205 height 25
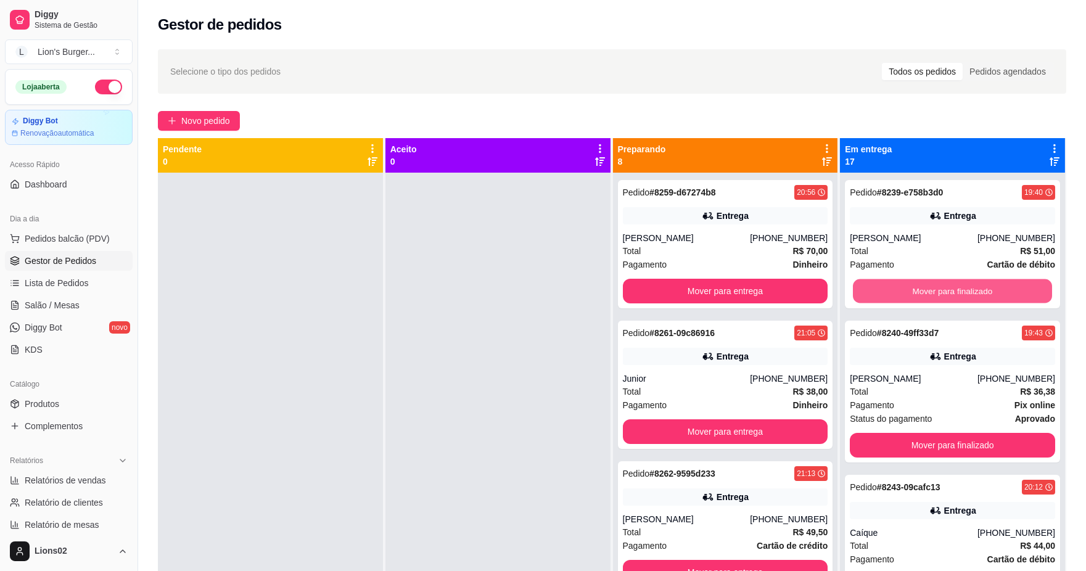
click at [908, 287] on button "Mover para finalizado" at bounding box center [952, 291] width 199 height 24
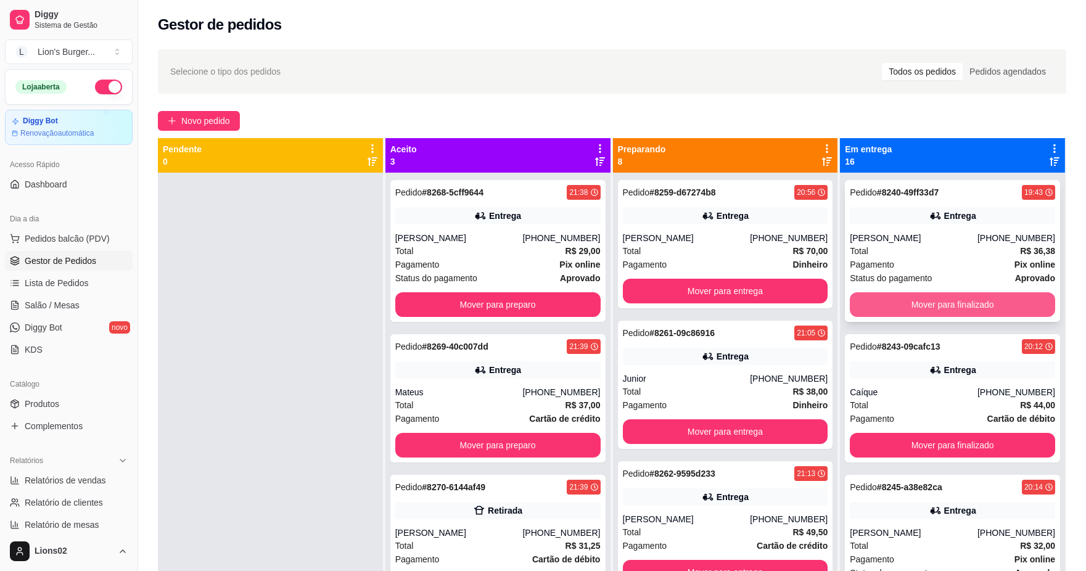
click at [998, 300] on button "Mover para finalizado" at bounding box center [952, 304] width 205 height 25
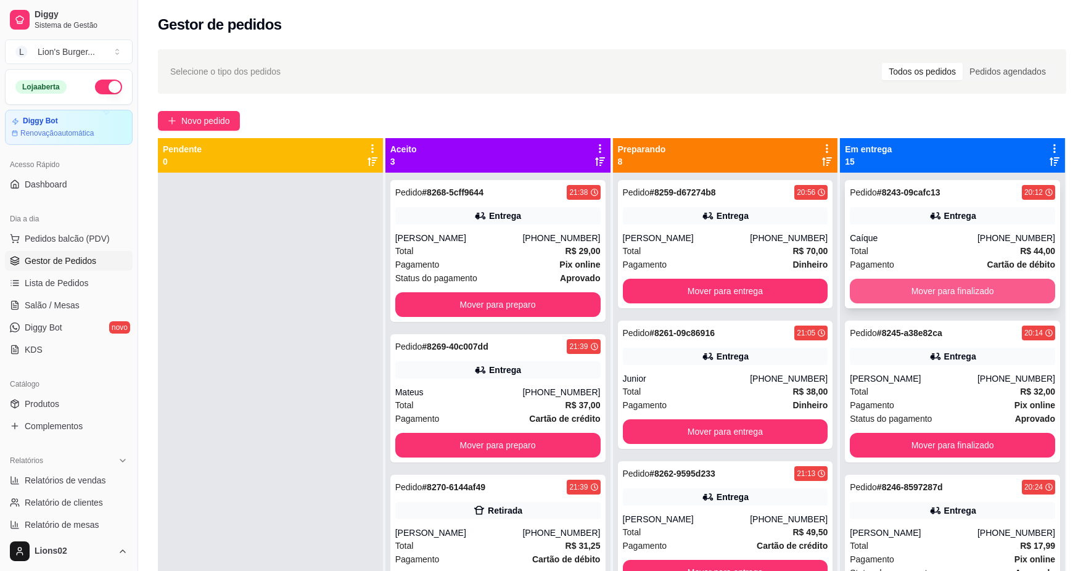
click at [998, 286] on button "Mover para finalizado" at bounding box center [952, 291] width 205 height 25
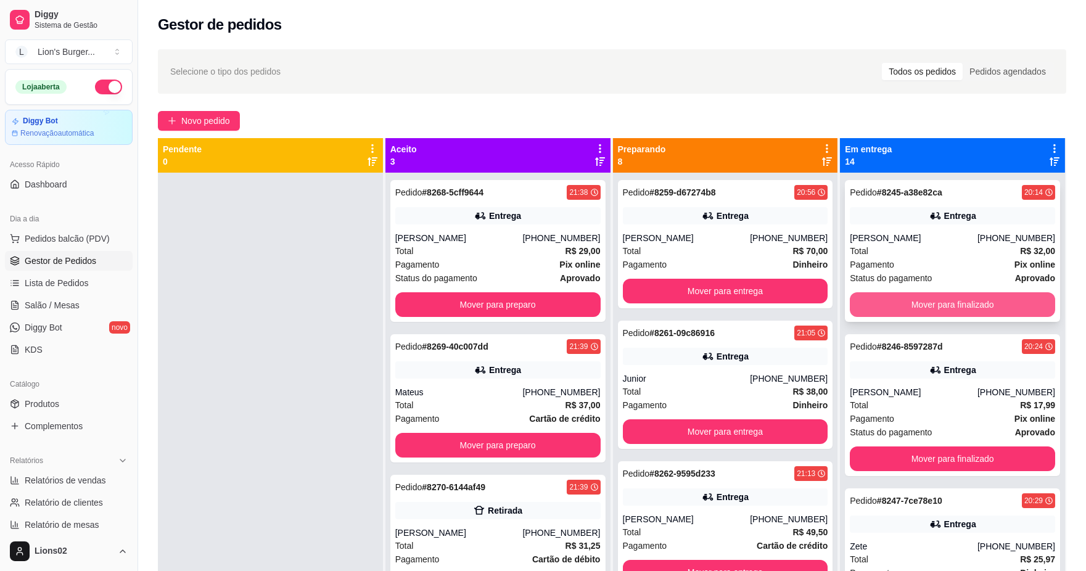
click at [992, 309] on button "Mover para finalizado" at bounding box center [952, 304] width 205 height 25
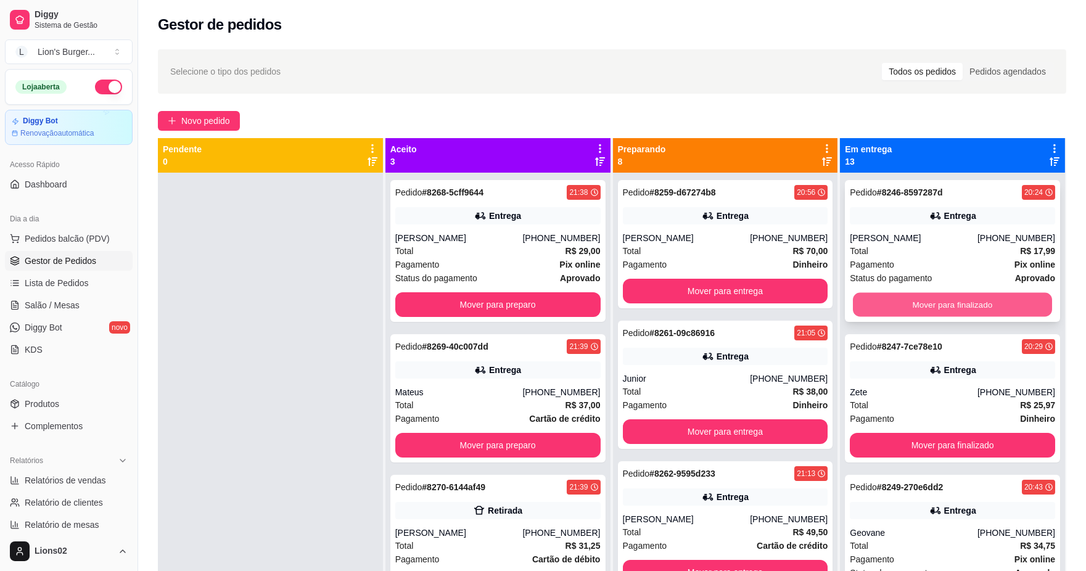
click at [983, 310] on button "Mover para finalizado" at bounding box center [952, 305] width 199 height 24
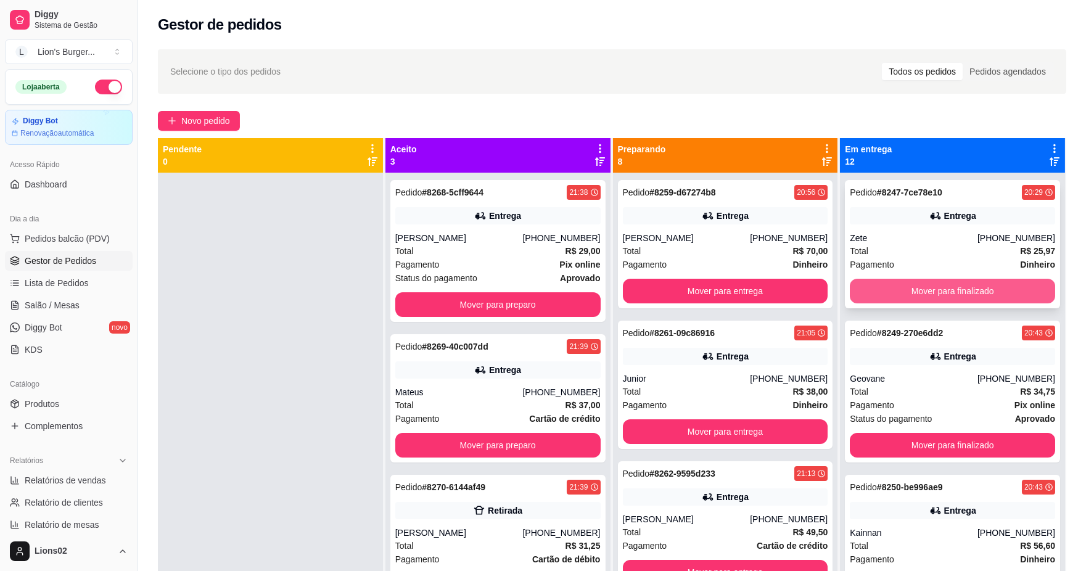
click at [983, 292] on button "Mover para finalizado" at bounding box center [952, 291] width 205 height 25
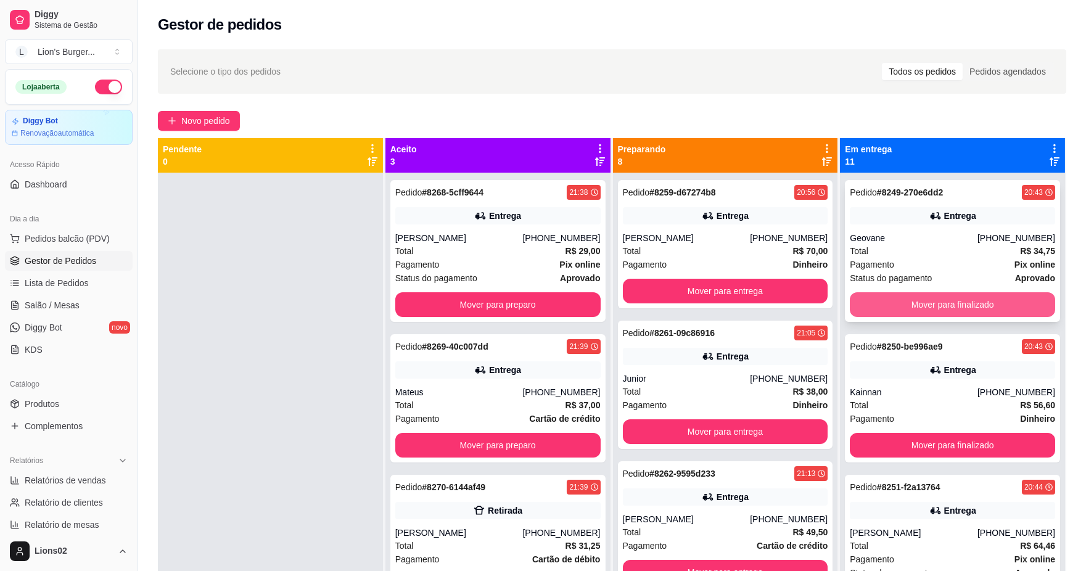
click at [985, 303] on button "Mover para finalizado" at bounding box center [952, 304] width 205 height 25
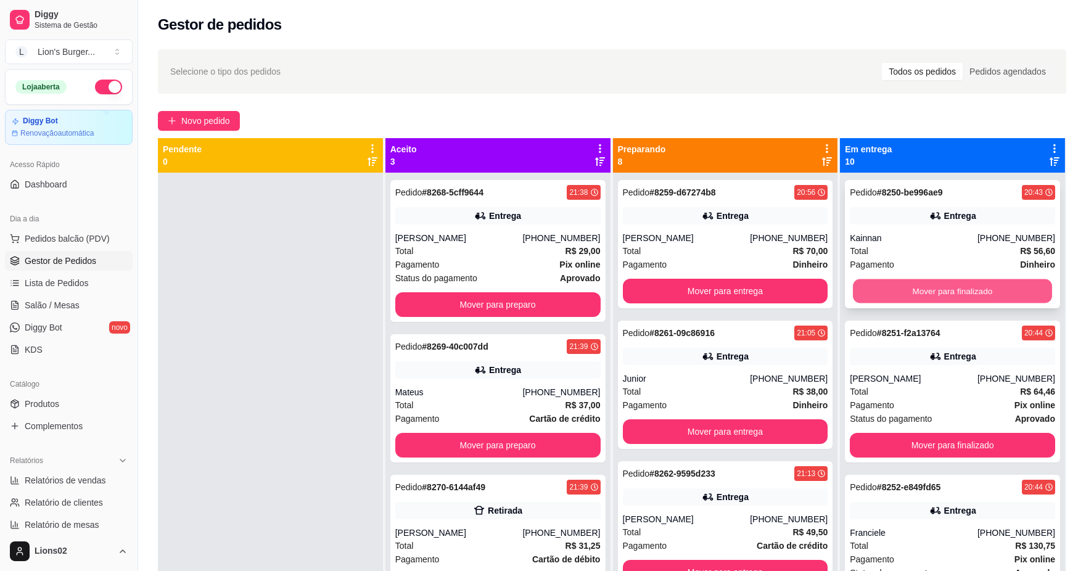
click at [984, 297] on button "Mover para finalizado" at bounding box center [952, 291] width 199 height 24
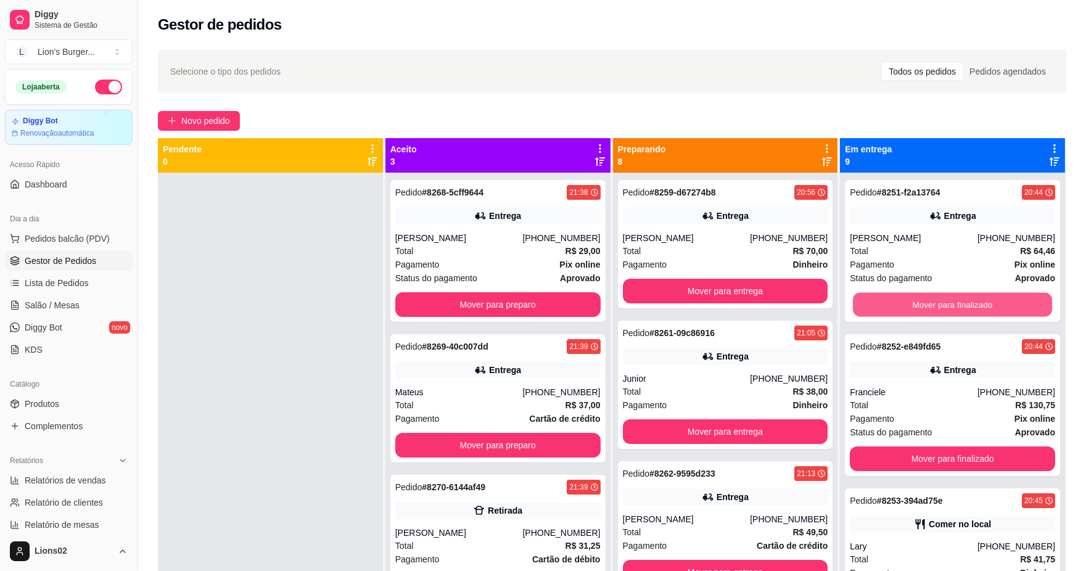
click at [984, 297] on button "Mover para finalizado" at bounding box center [952, 305] width 199 height 24
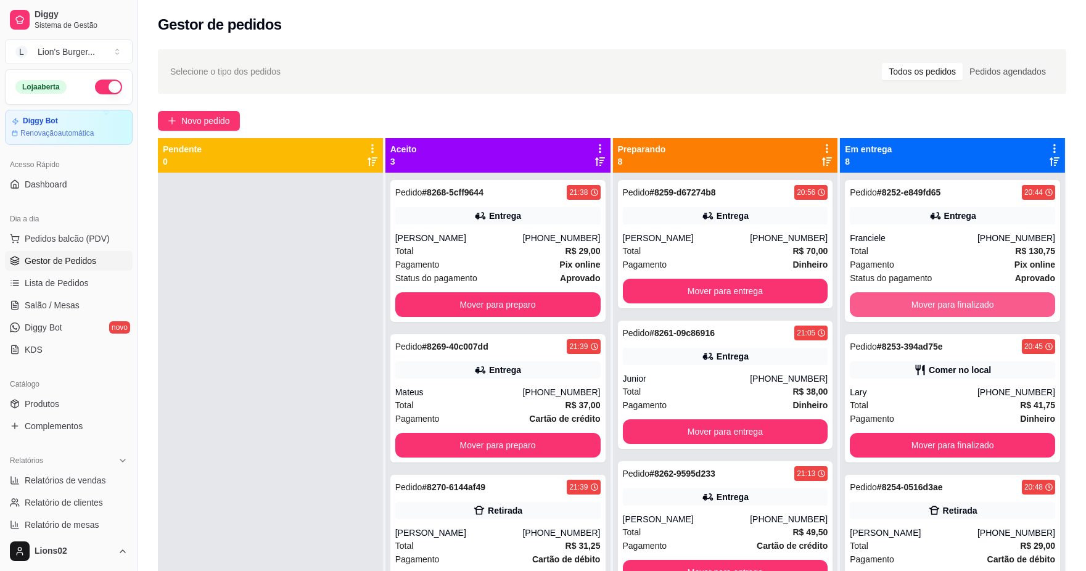
click at [984, 297] on button "Mover para finalizado" at bounding box center [952, 304] width 205 height 25
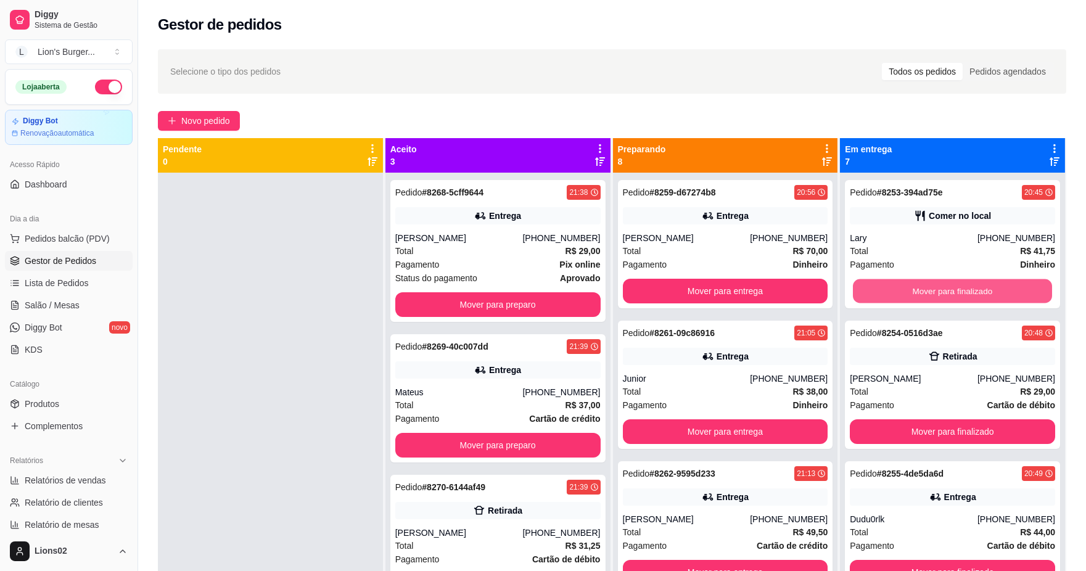
click at [984, 297] on button "Mover para finalizado" at bounding box center [952, 291] width 199 height 24
click at [984, 294] on button "Mover para finalizado" at bounding box center [952, 291] width 199 height 24
click at [984, 294] on button "Mover para finalizado" at bounding box center [952, 291] width 205 height 25
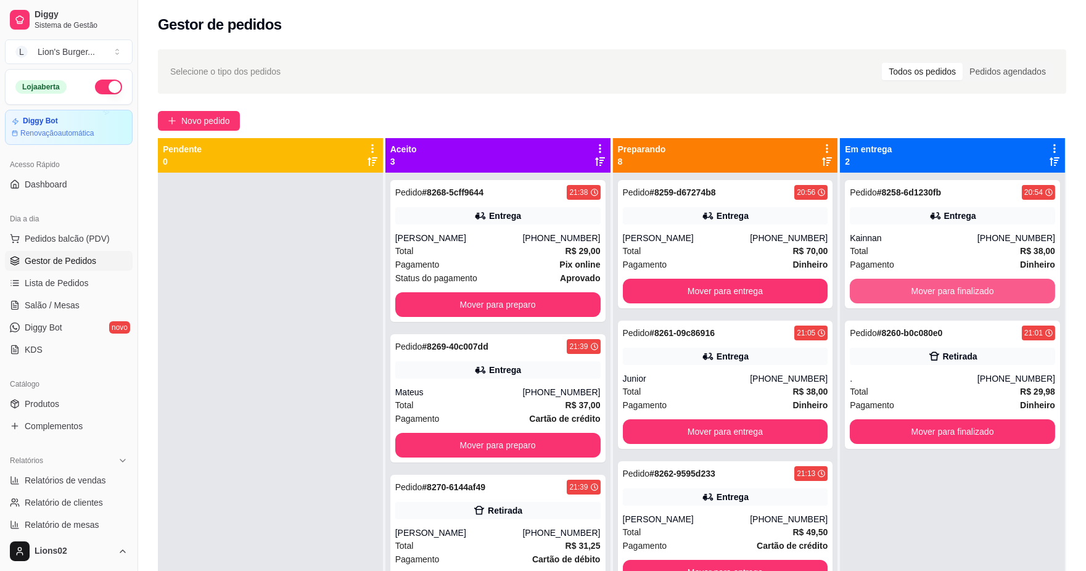
click at [984, 294] on button "Mover para finalizado" at bounding box center [952, 291] width 205 height 25
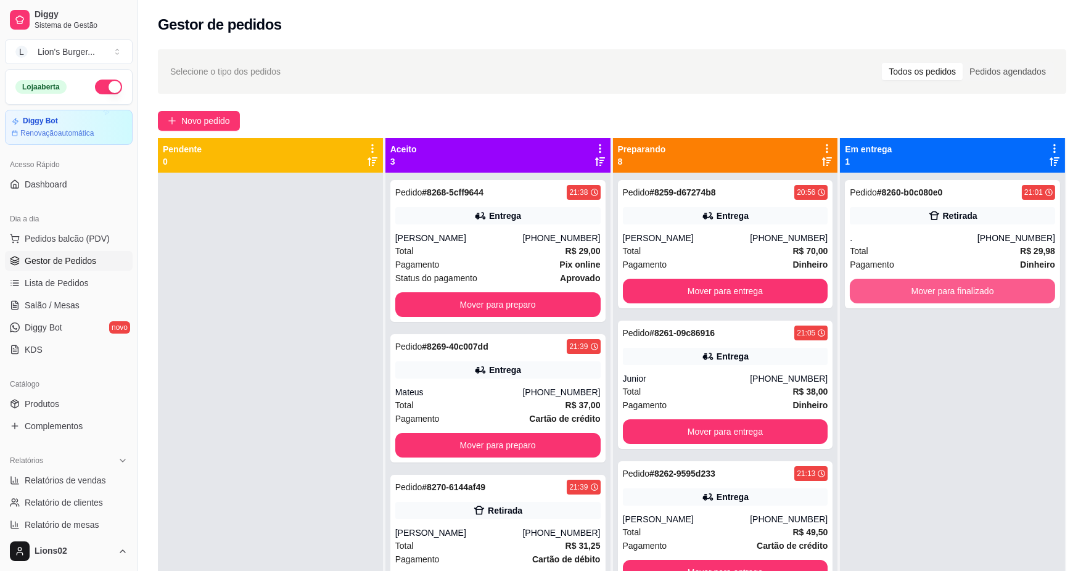
click at [984, 294] on button "Mover para finalizado" at bounding box center [952, 291] width 205 height 25
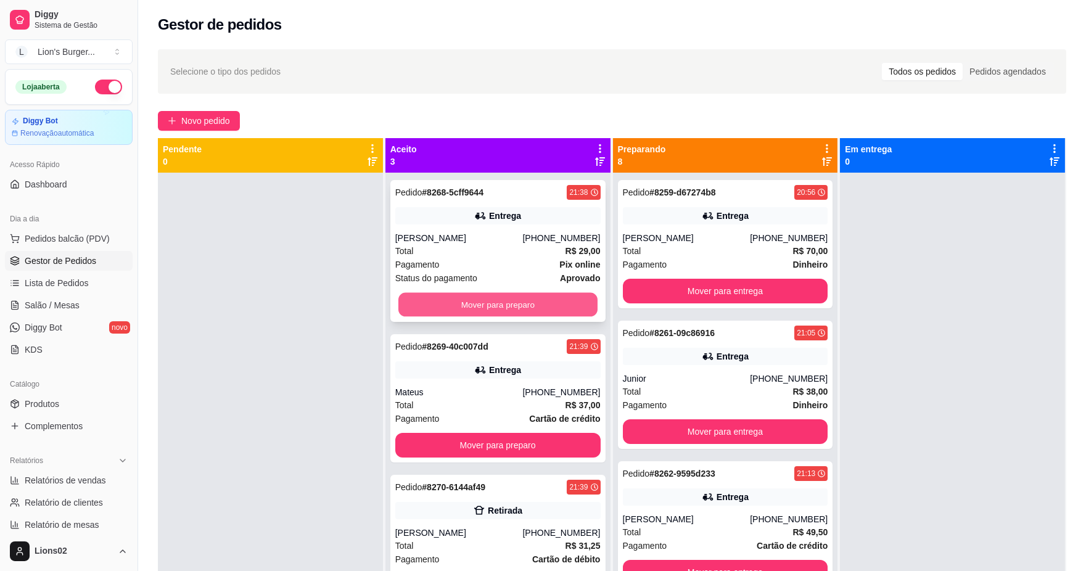
click at [546, 297] on button "Mover para preparo" at bounding box center [497, 305] width 199 height 24
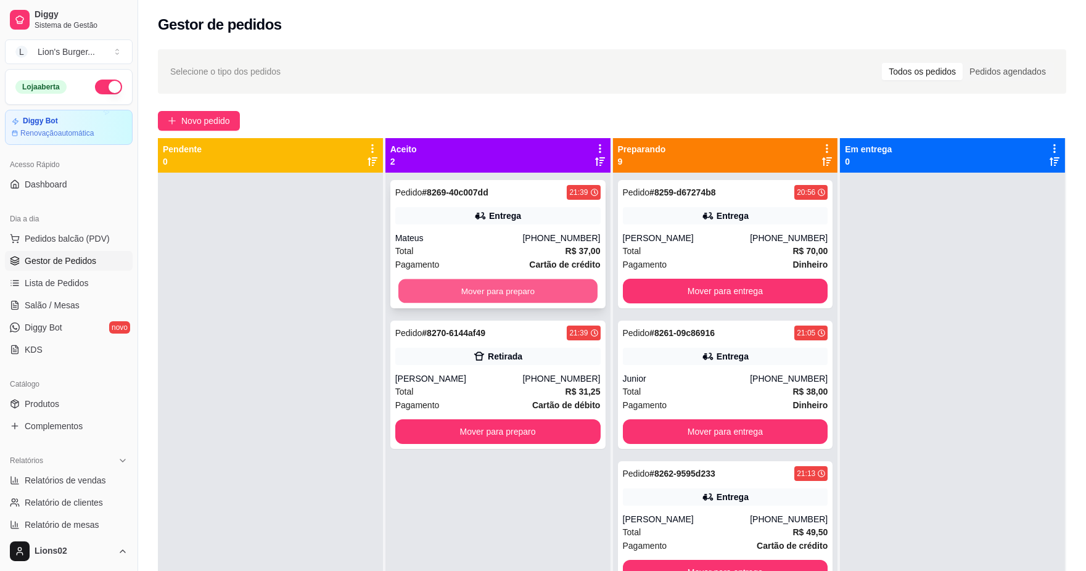
click at [512, 291] on button "Mover para preparo" at bounding box center [497, 291] width 199 height 24
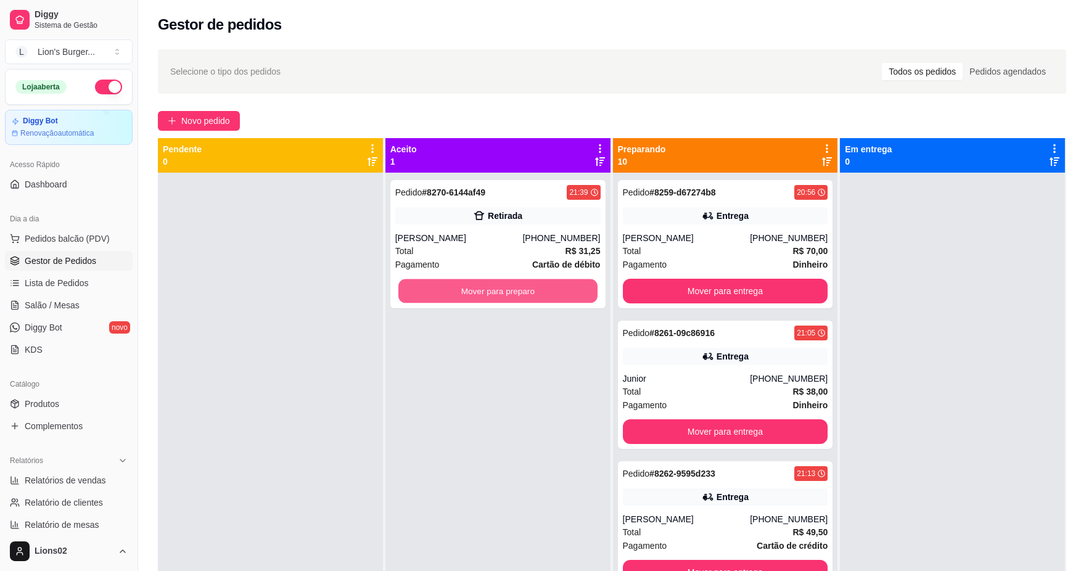
click at [546, 282] on button "Mover para preparo" at bounding box center [497, 291] width 199 height 24
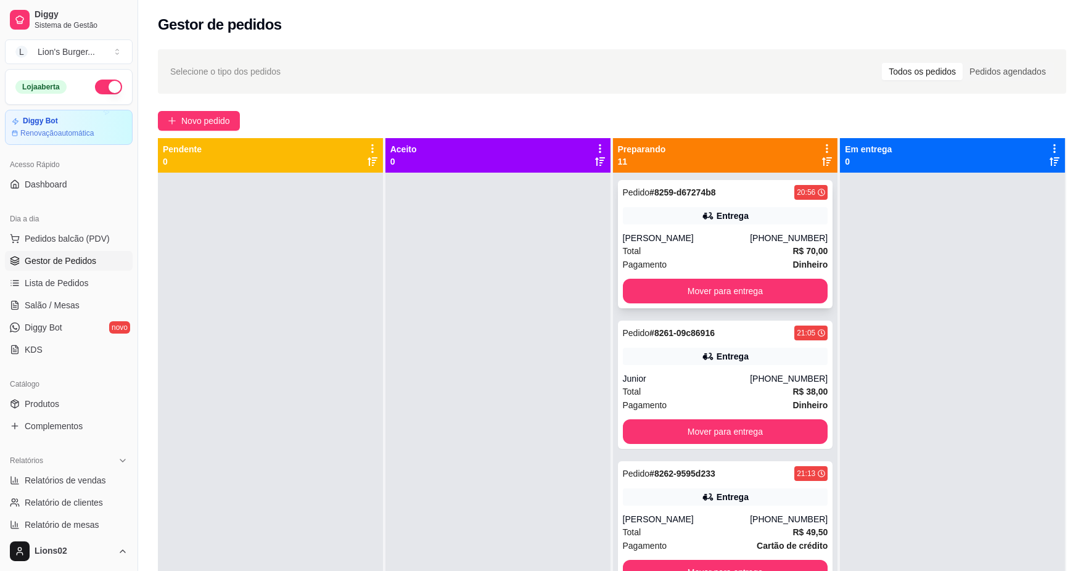
click at [692, 244] on div "Total R$ 70,00" at bounding box center [725, 251] width 205 height 14
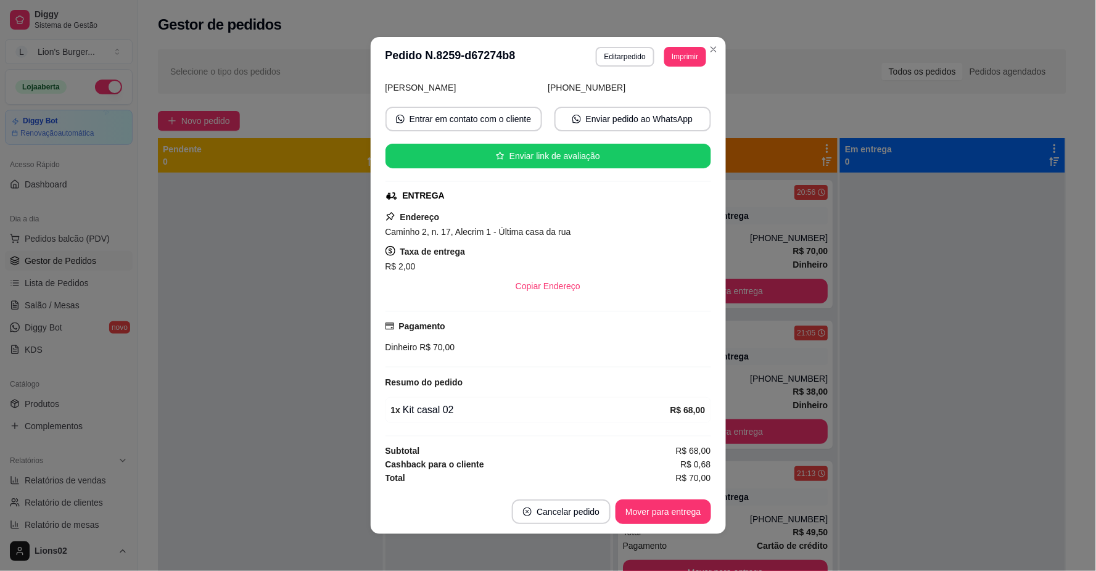
scroll to position [2, 0]
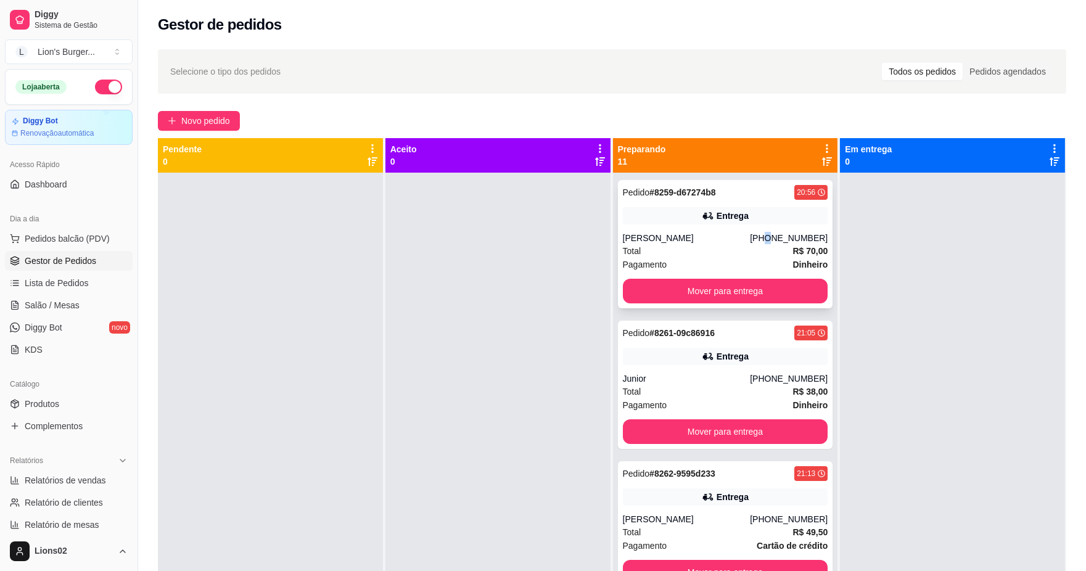
click at [762, 241] on div "[PHONE_NUMBER]" at bounding box center [789, 238] width 78 height 12
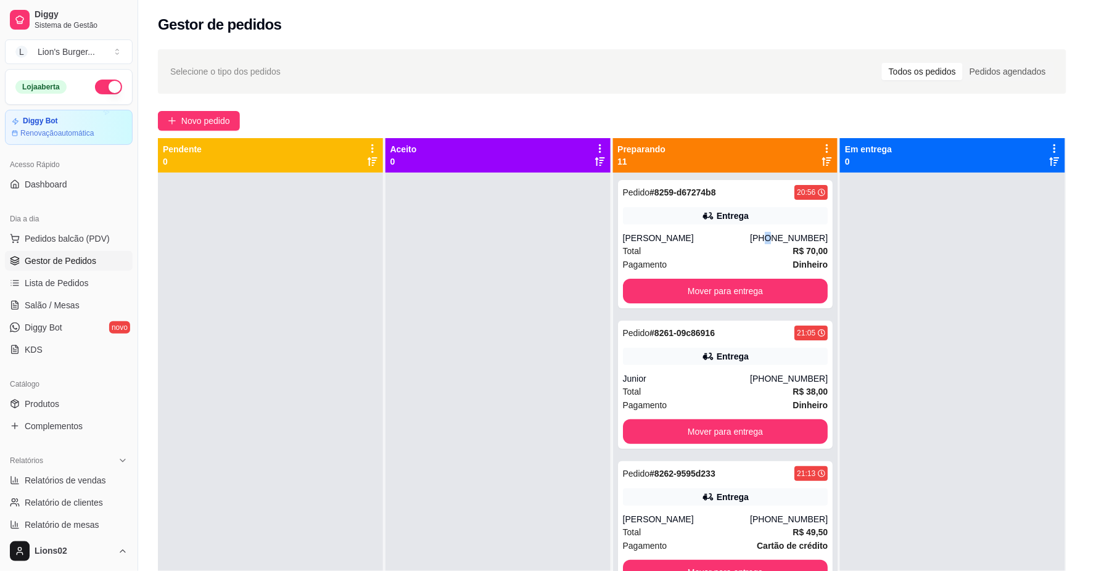
scroll to position [90, 0]
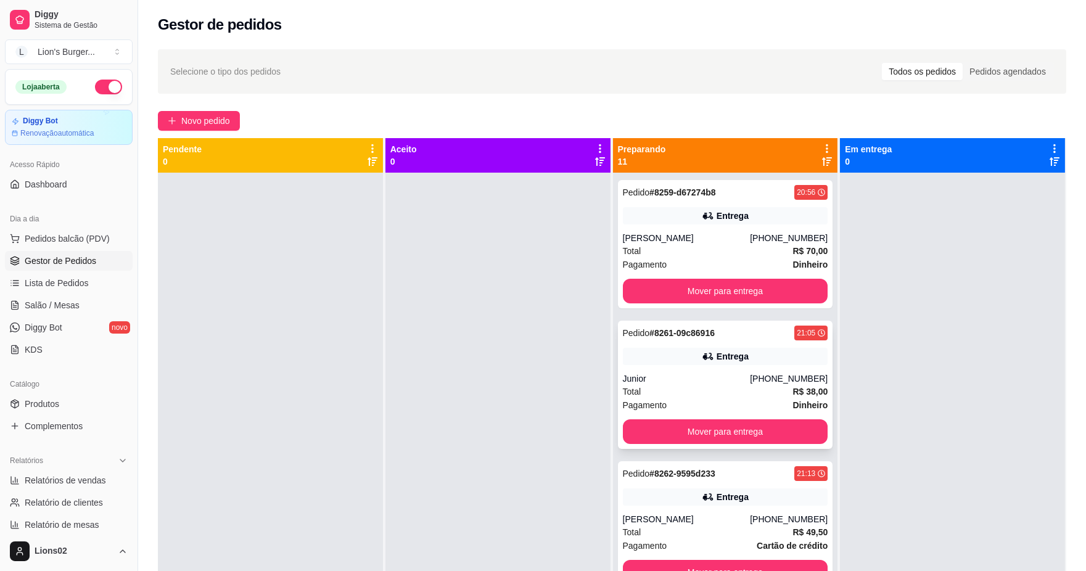
click at [780, 371] on div "Pedido # 8261-09c86916 21:05 Entrega Junior [PHONE_NUMBER] Total R$ 38,00 Pagam…" at bounding box center [725, 385] width 215 height 128
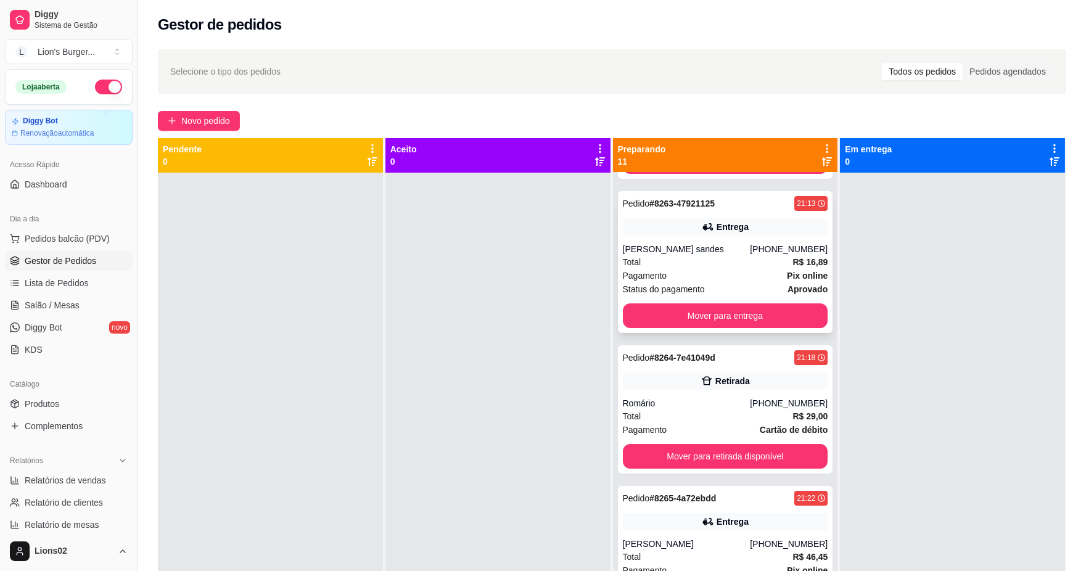
scroll to position [479, 0]
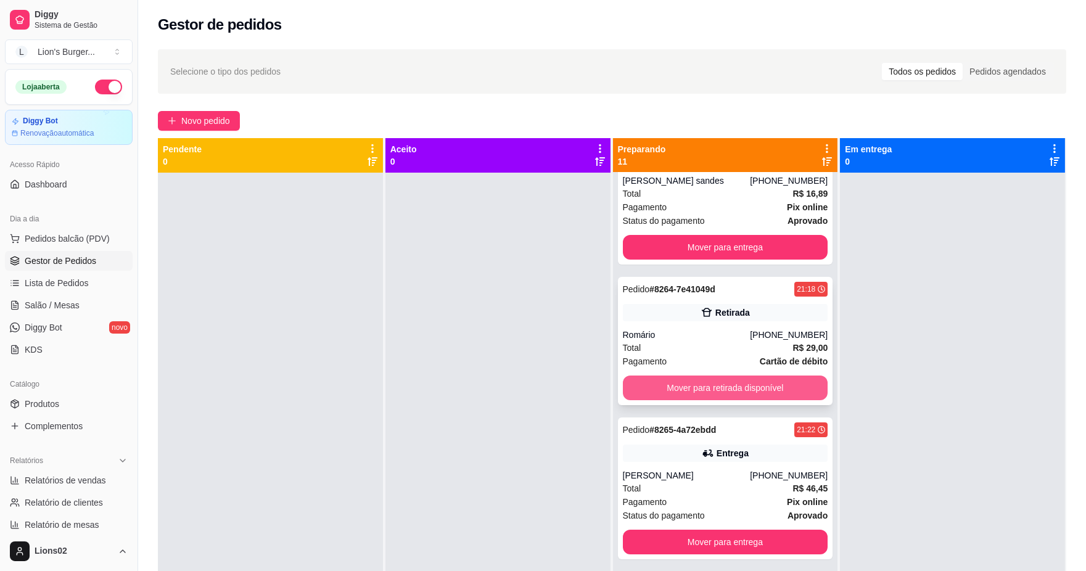
click at [748, 396] on button "Mover para retirada disponível" at bounding box center [725, 388] width 205 height 25
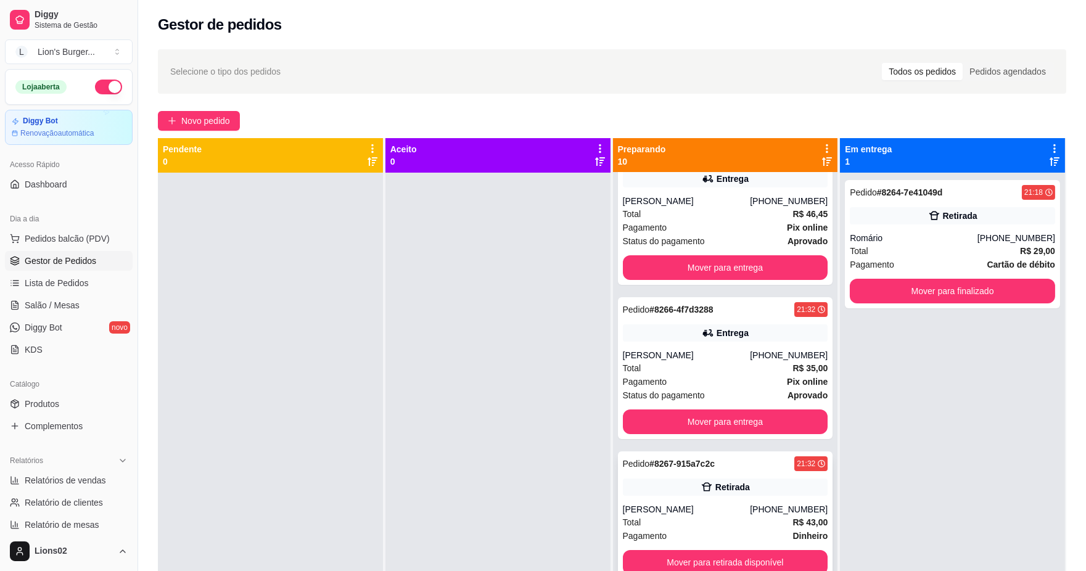
scroll to position [682, 0]
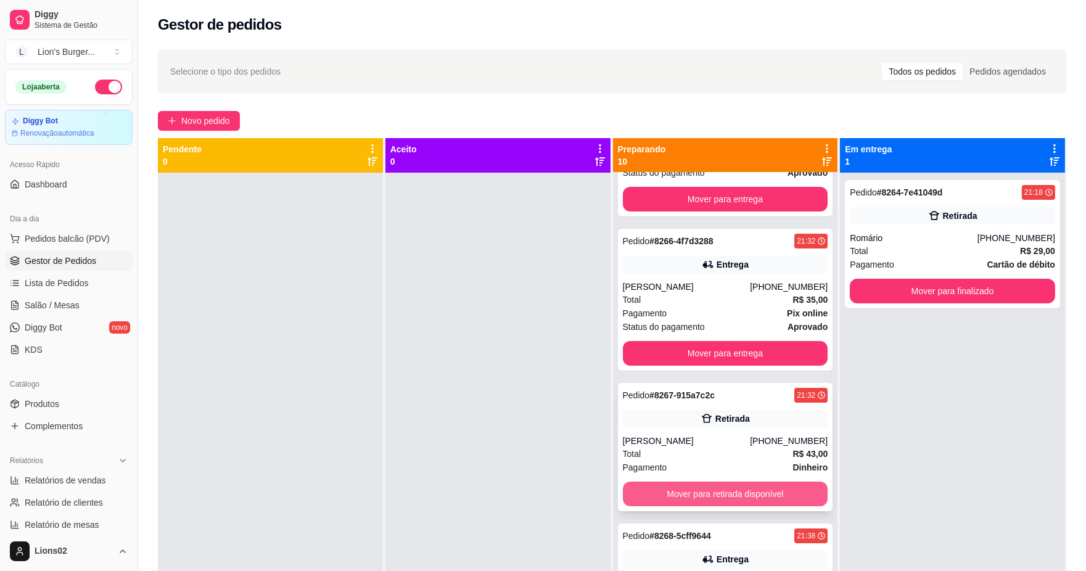
click at [776, 484] on button "Mover para retirada disponível" at bounding box center [725, 494] width 205 height 25
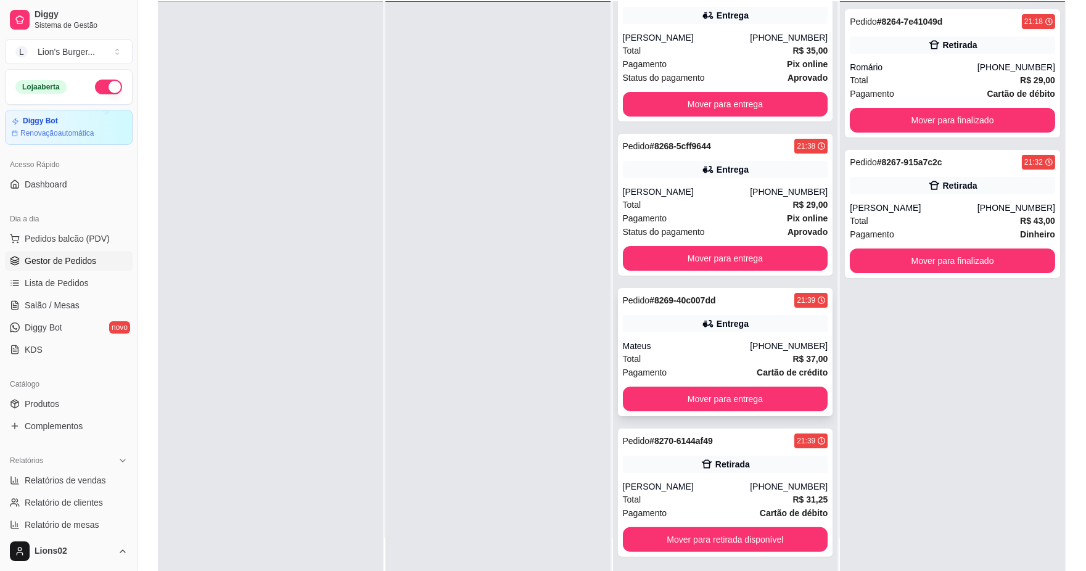
scroll to position [188, 0]
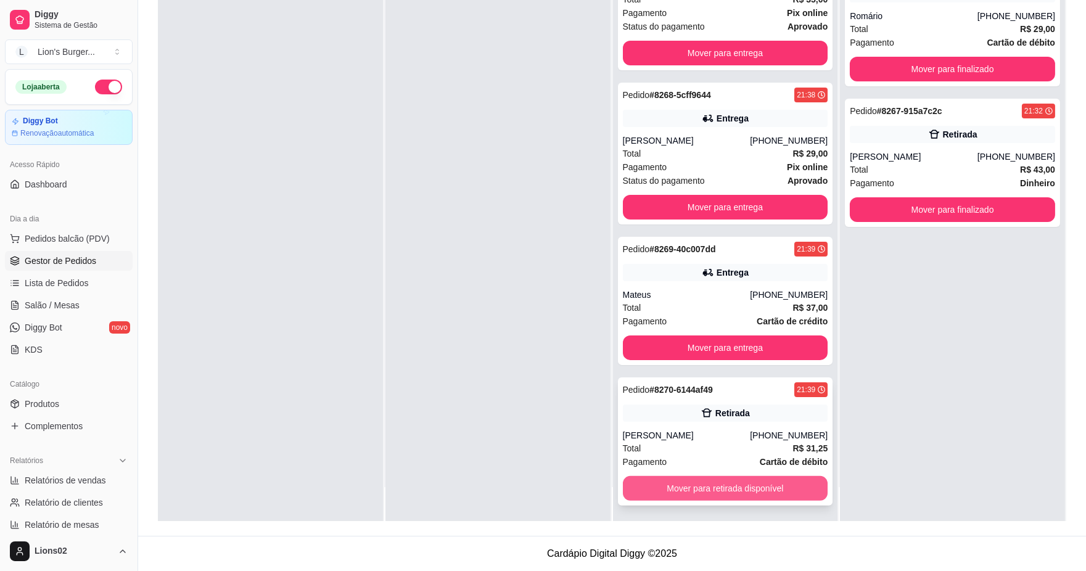
click at [763, 483] on button "Mover para retirada disponível" at bounding box center [725, 488] width 205 height 25
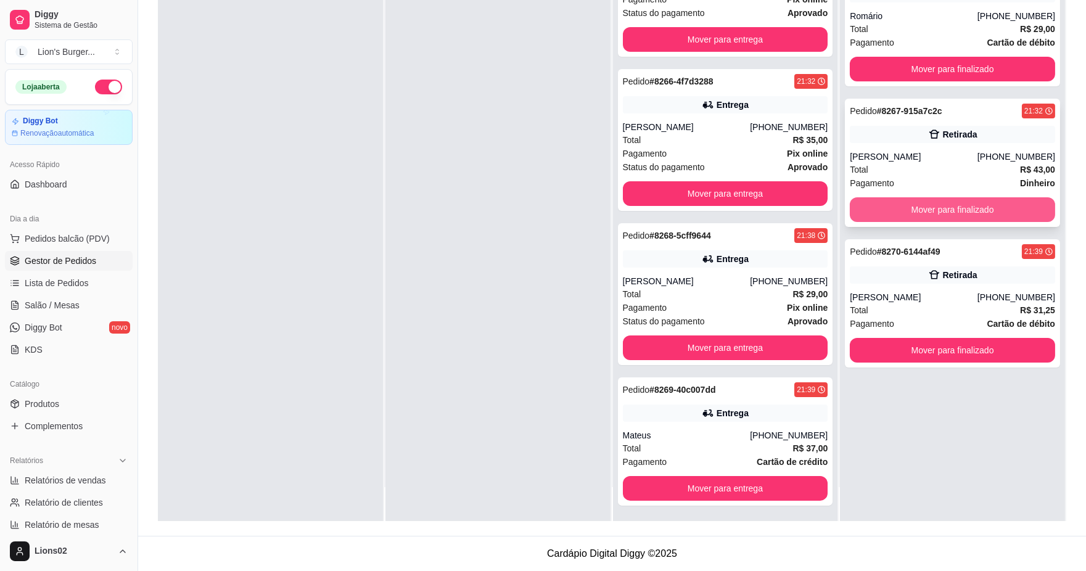
click at [897, 207] on button "Mover para finalizado" at bounding box center [952, 209] width 205 height 25
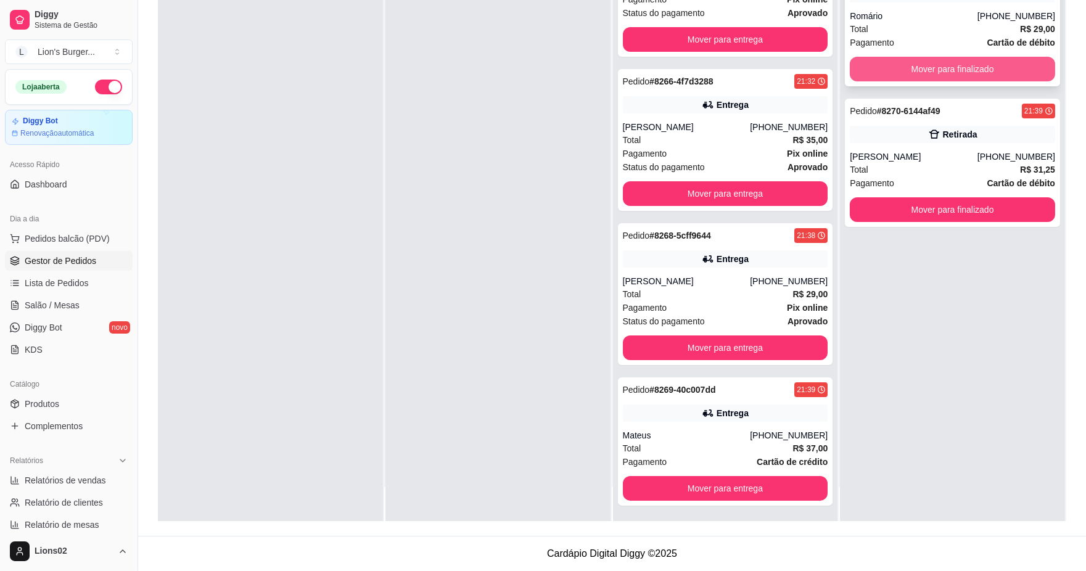
click at [917, 70] on button "Mover para finalizado" at bounding box center [952, 69] width 205 height 25
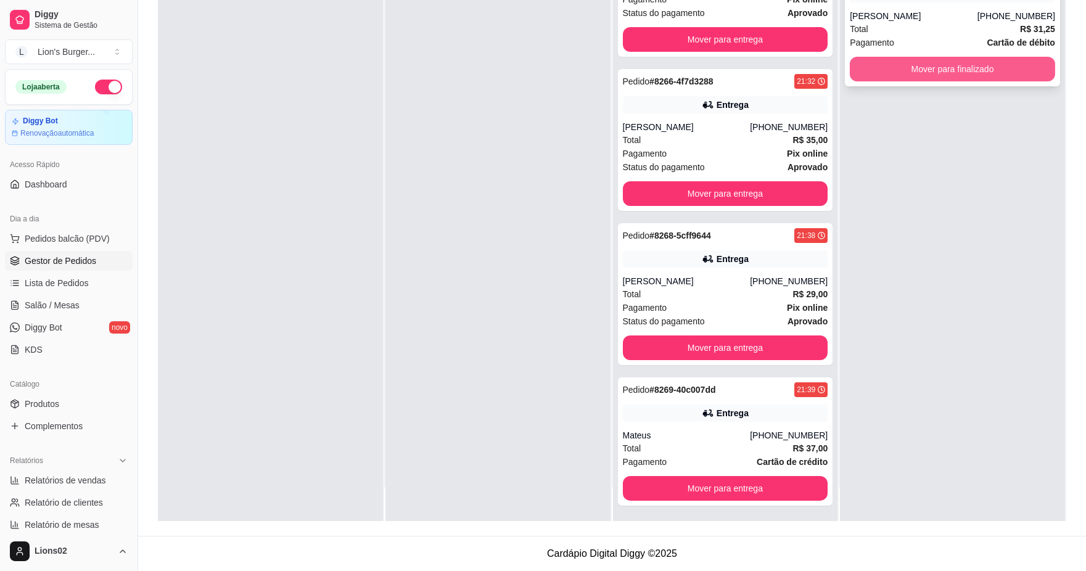
click at [917, 70] on button "Mover para finalizado" at bounding box center [952, 69] width 205 height 25
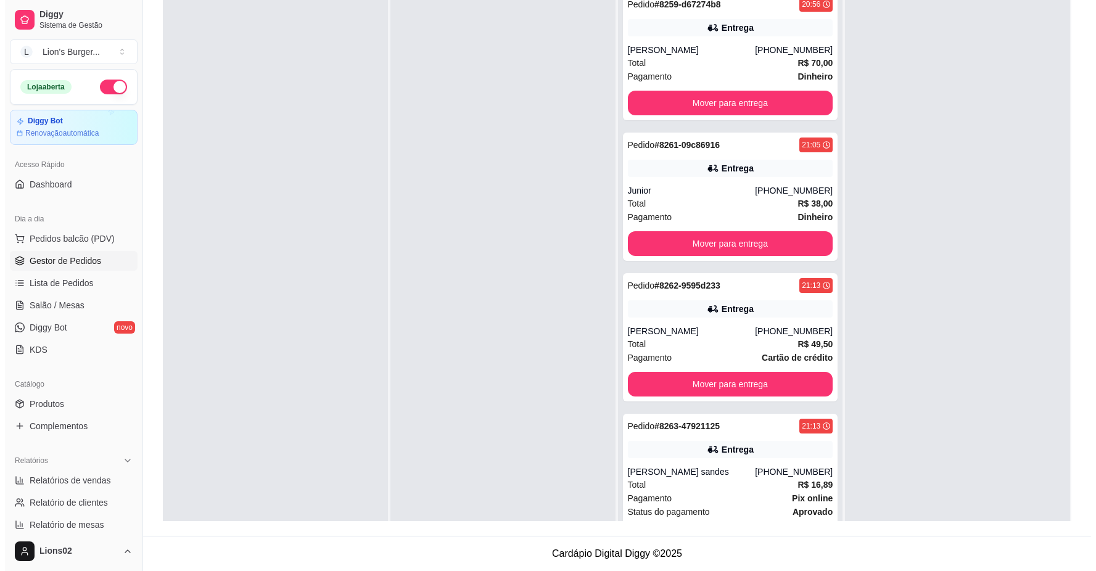
scroll to position [0, 0]
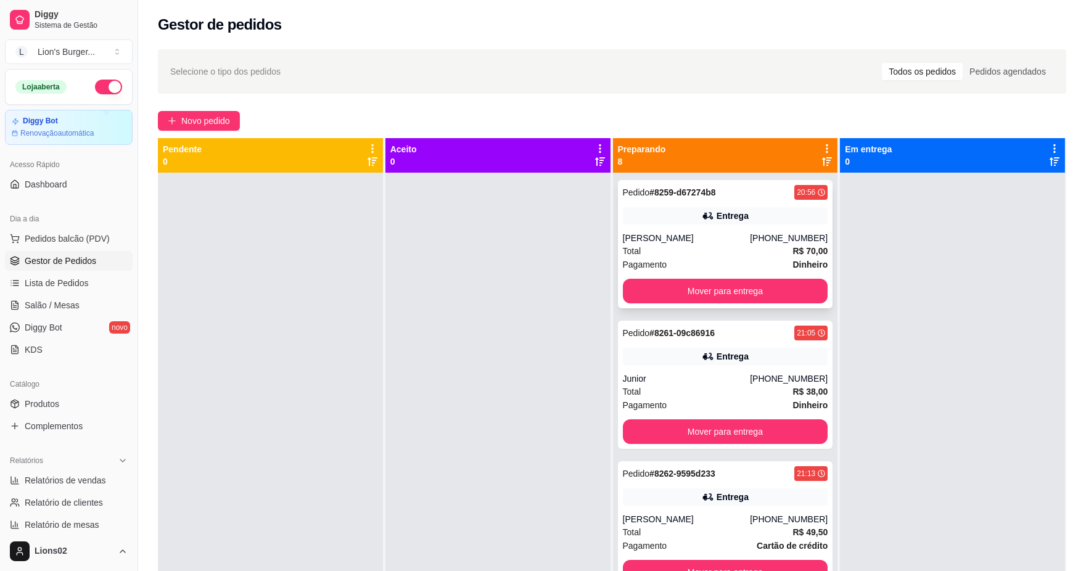
click at [725, 241] on div "[PERSON_NAME]" at bounding box center [687, 238] width 128 height 12
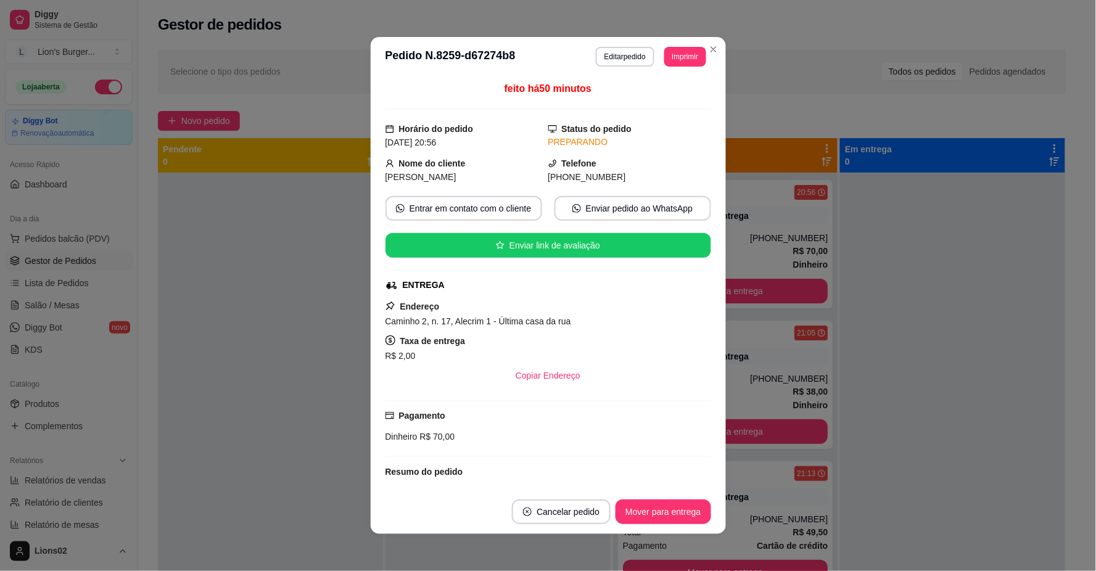
scroll to position [90, 0]
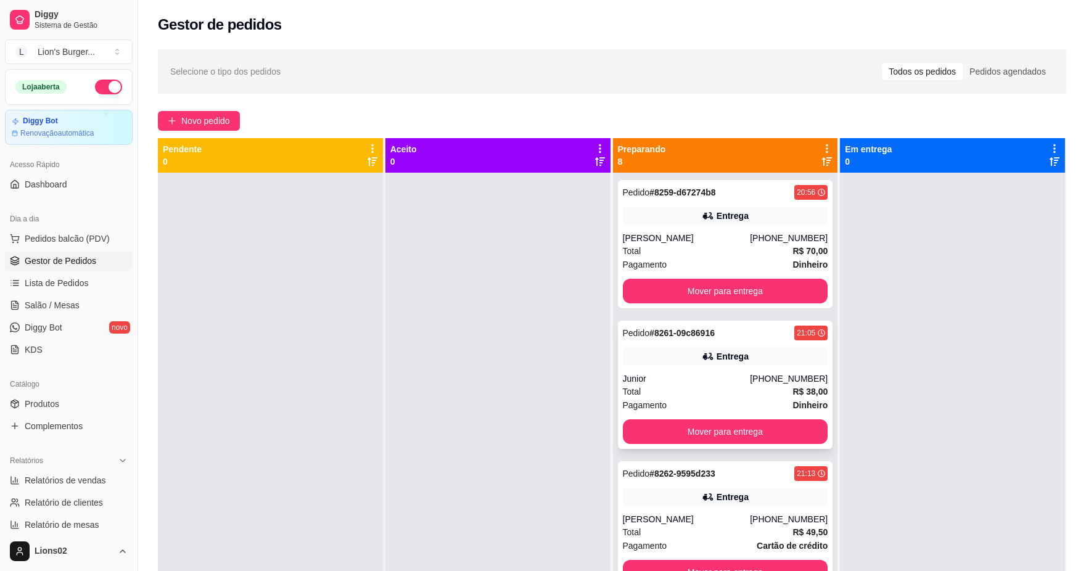
click at [775, 369] on div "Pedido # 8261-09c86916 21:05 Entrega Junior [PHONE_NUMBER] Total R$ 38,00 Pagam…" at bounding box center [725, 385] width 215 height 128
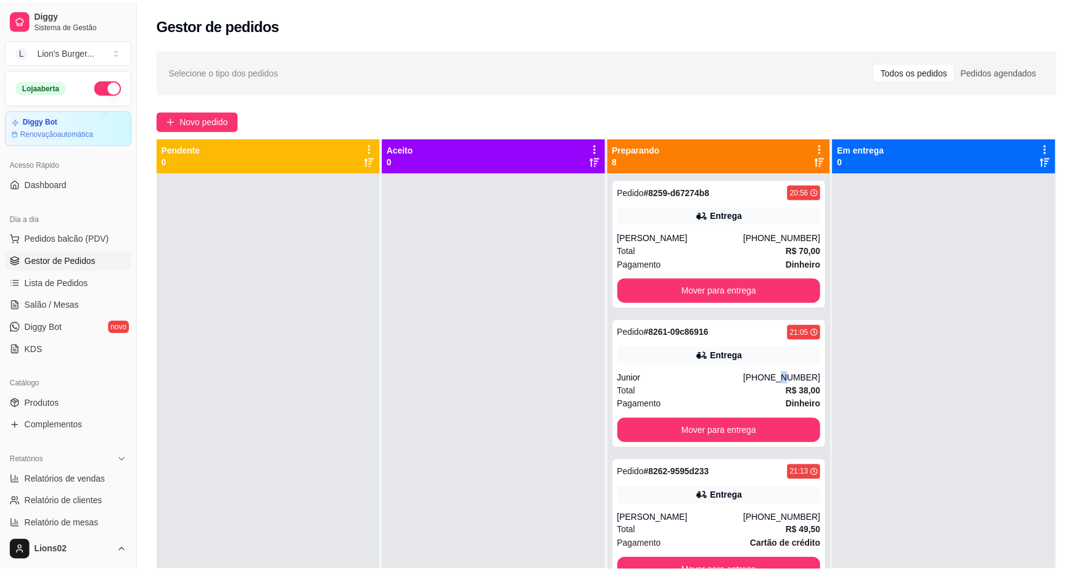
scroll to position [2, 0]
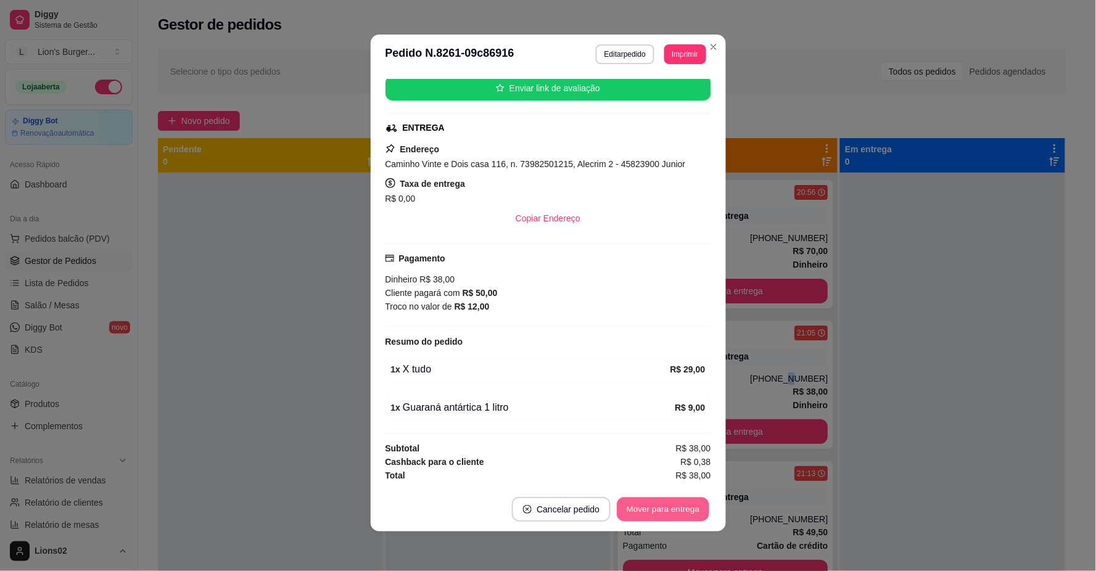
click at [694, 503] on button "Mover para entrega" at bounding box center [663, 510] width 93 height 24
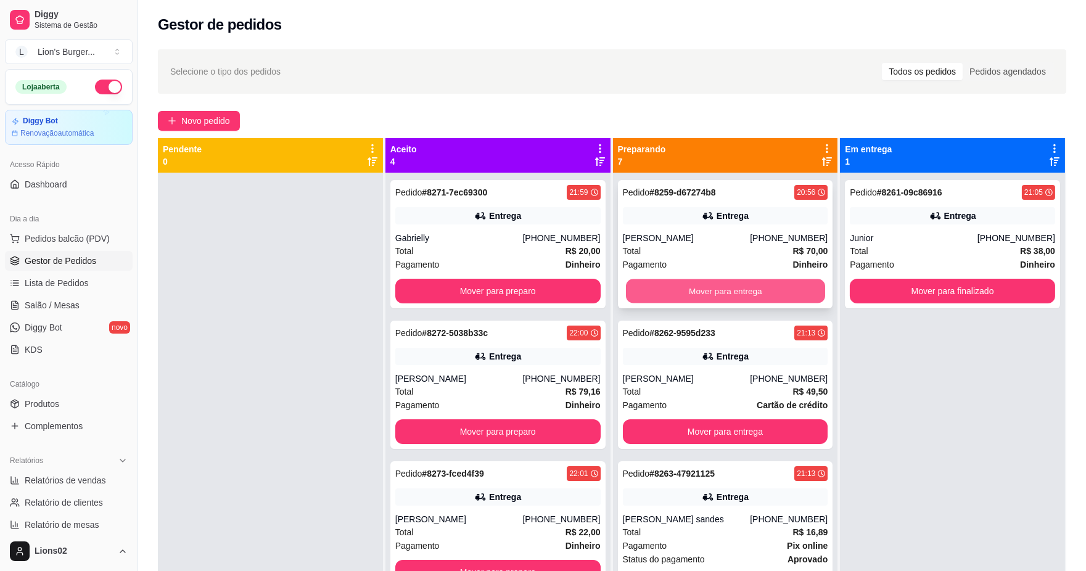
click at [714, 281] on button "Mover para entrega" at bounding box center [724, 291] width 199 height 24
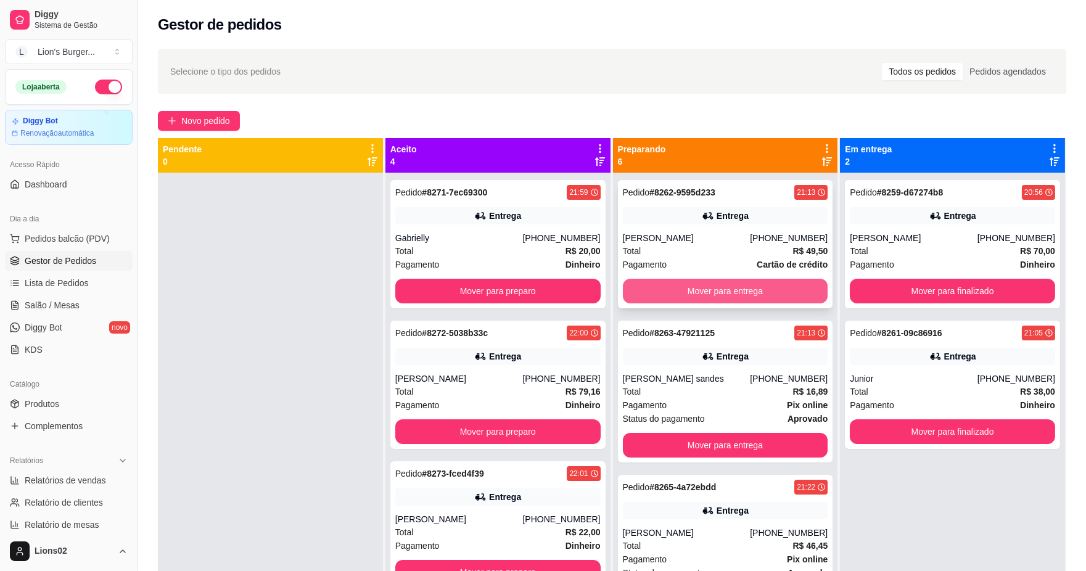
click at [719, 286] on button "Mover para entrega" at bounding box center [725, 291] width 205 height 25
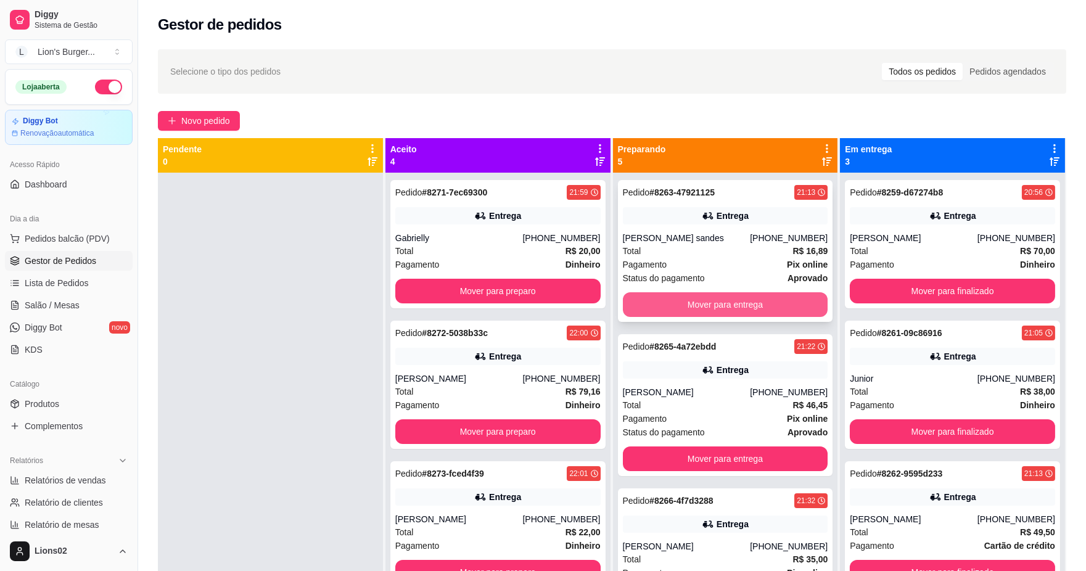
click at [735, 302] on button "Mover para entrega" at bounding box center [725, 304] width 205 height 25
click at [735, 302] on button "Mover para entrega" at bounding box center [724, 305] width 199 height 24
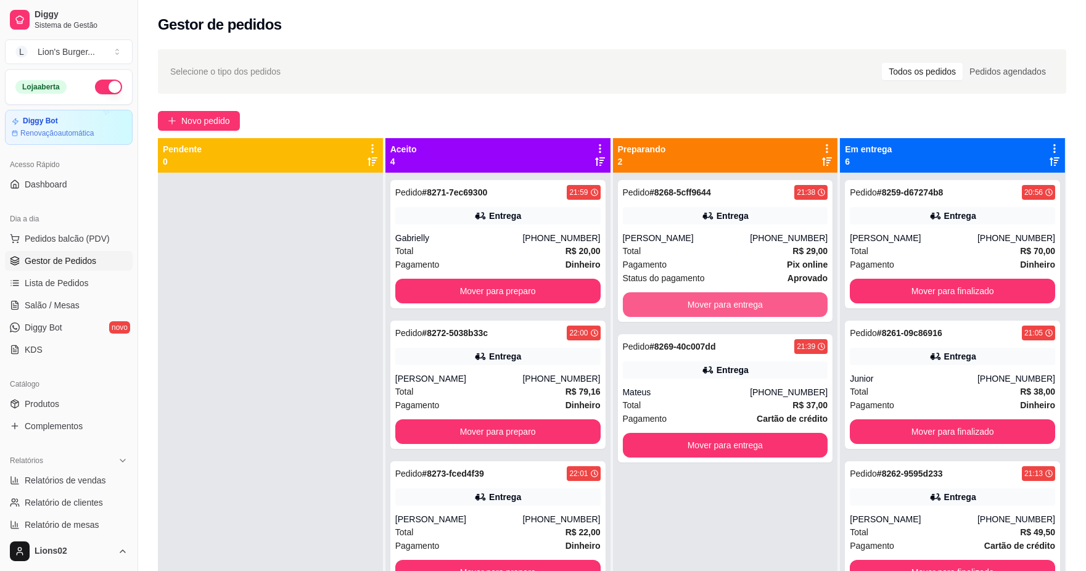
click at [735, 302] on button "Mover para entrega" at bounding box center [725, 304] width 205 height 25
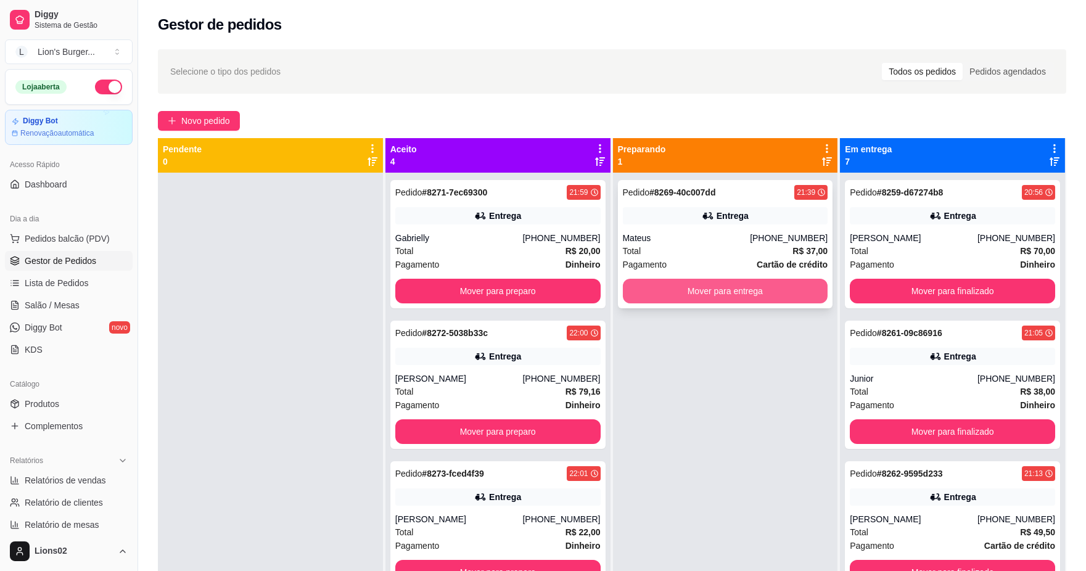
click at [729, 298] on button "Mover para entrega" at bounding box center [725, 291] width 205 height 25
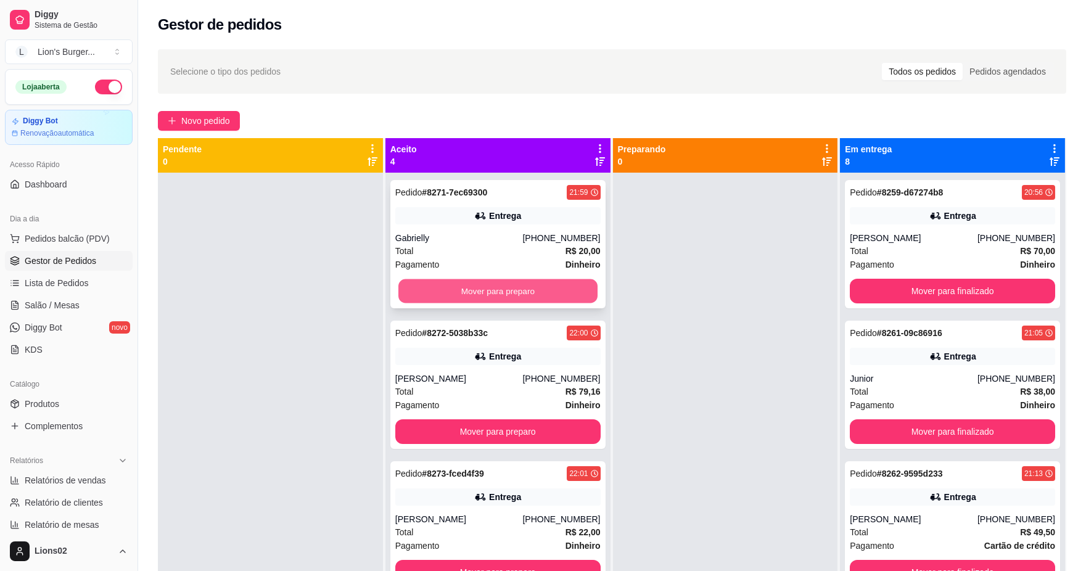
click at [553, 291] on button "Mover para preparo" at bounding box center [497, 291] width 199 height 24
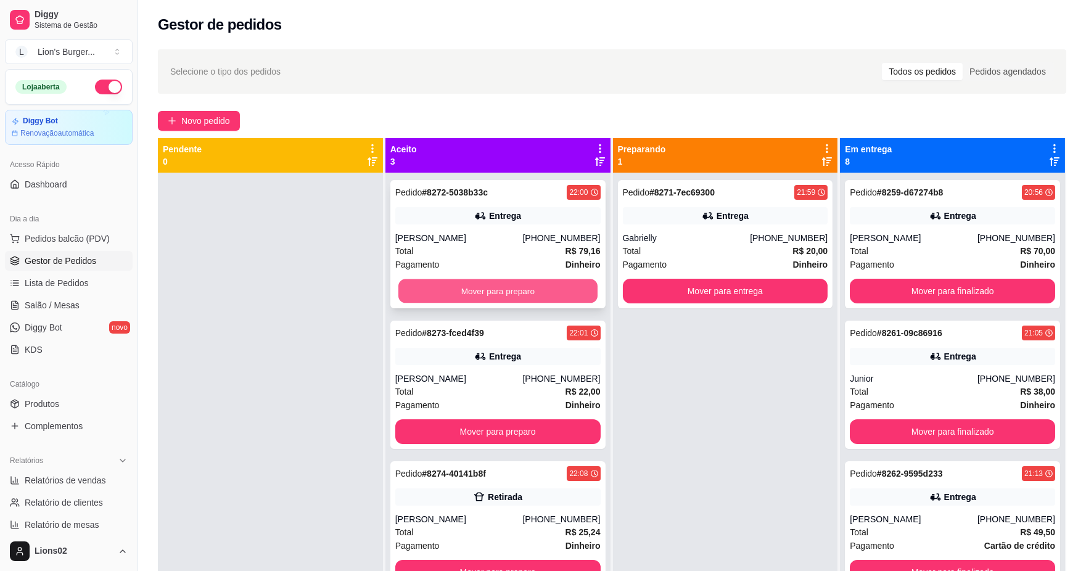
click at [513, 290] on button "Mover para preparo" at bounding box center [497, 291] width 199 height 24
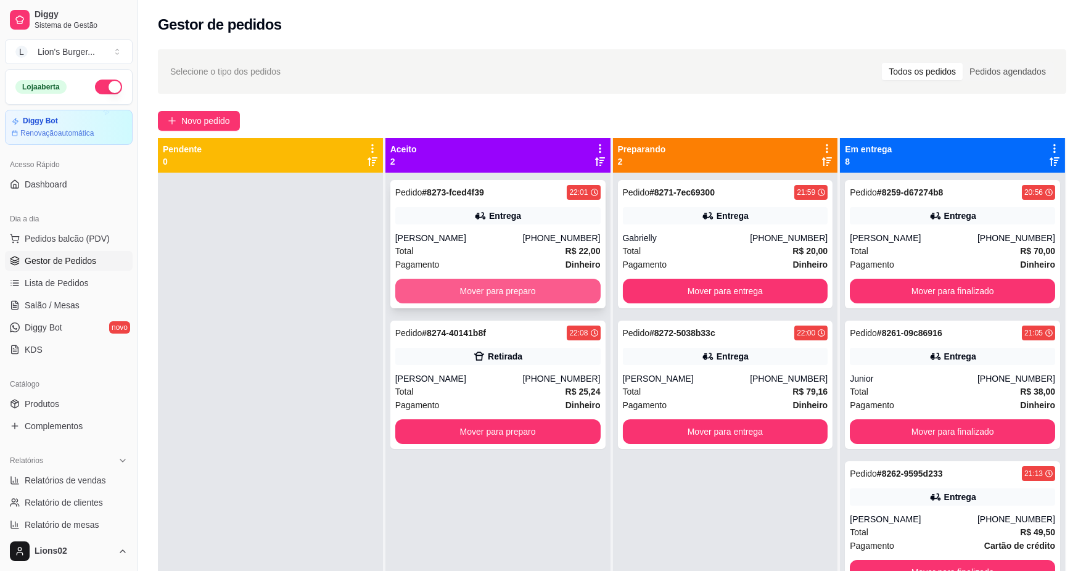
click at [533, 291] on button "Mover para preparo" at bounding box center [497, 291] width 205 height 25
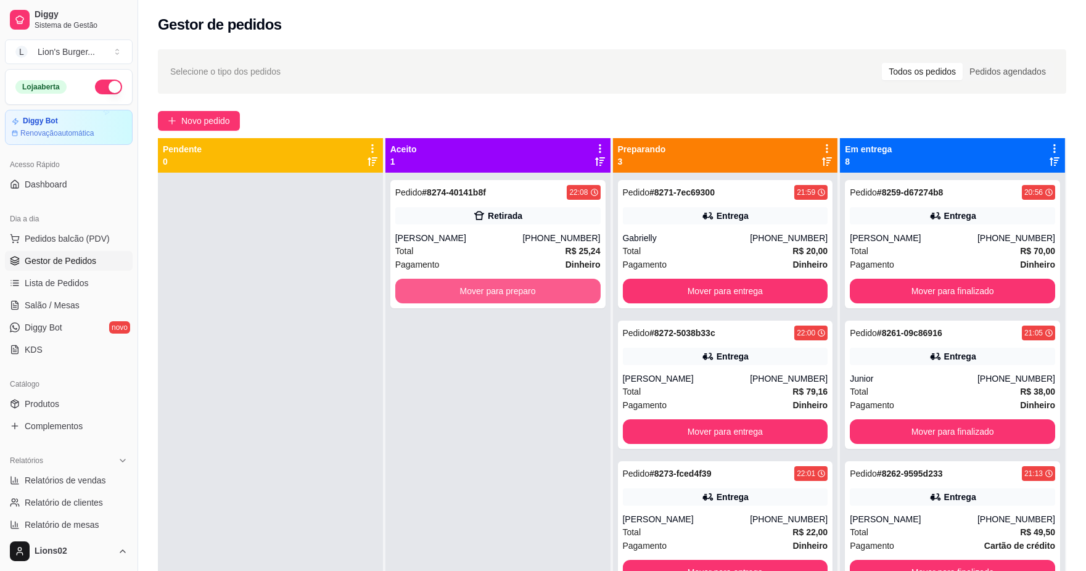
click at [543, 291] on button "Mover para preparo" at bounding box center [497, 291] width 205 height 25
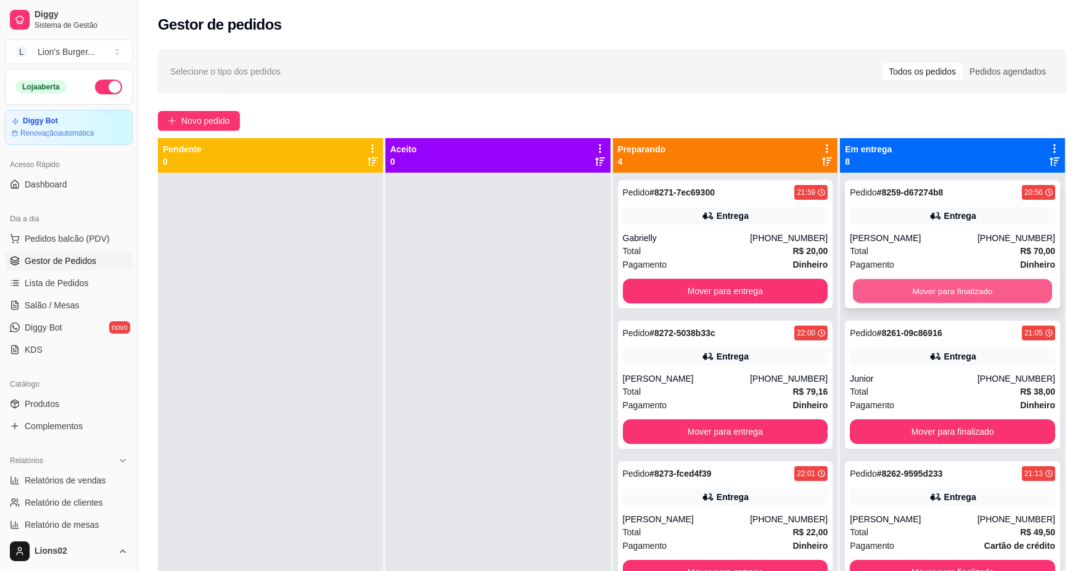
click at [897, 287] on button "Mover para finalizado" at bounding box center [952, 291] width 199 height 24
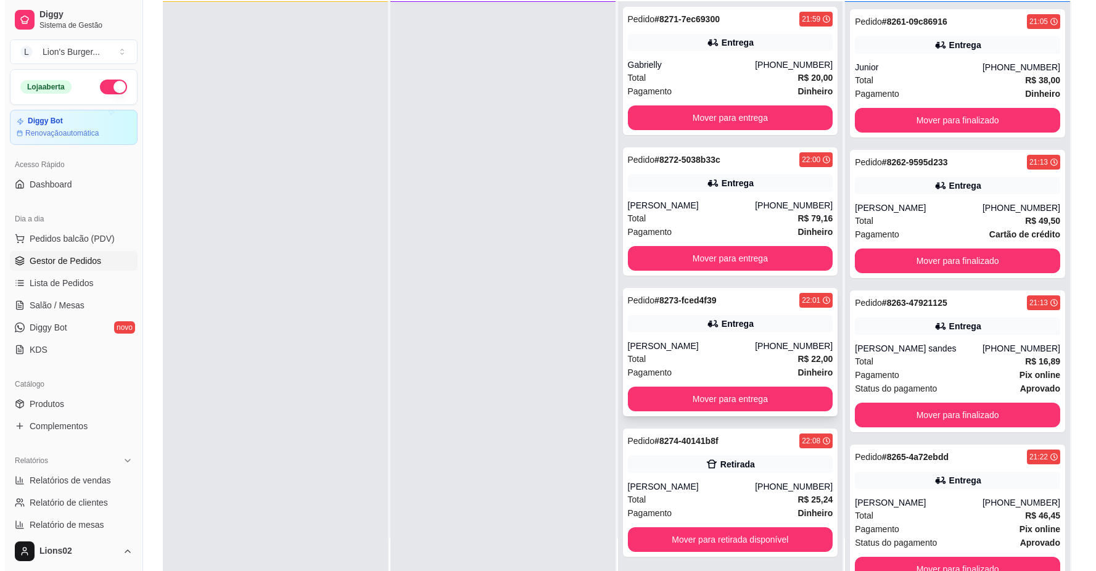
scroll to position [188, 0]
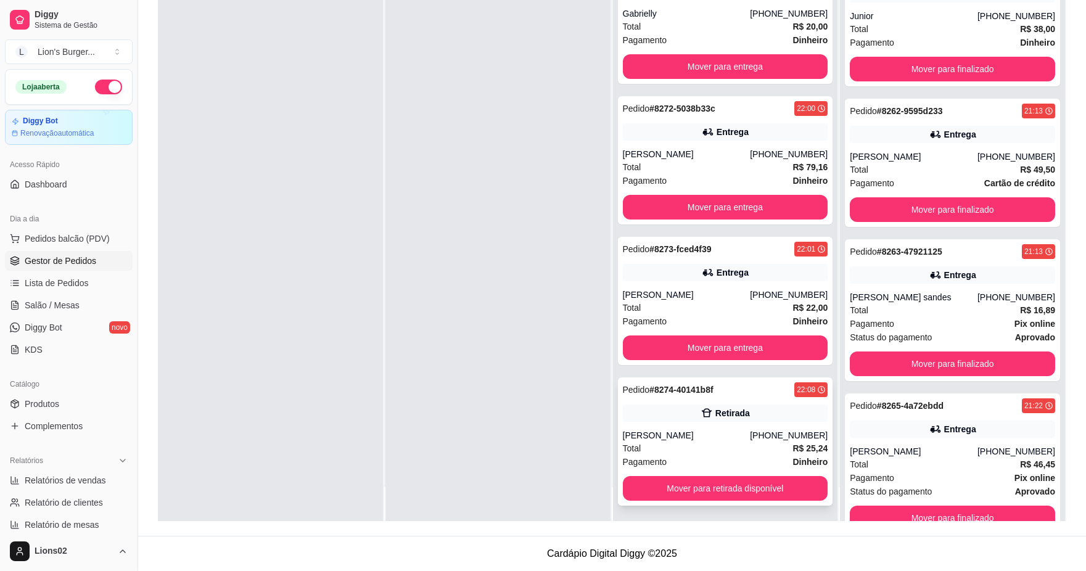
click at [734, 433] on div "[PERSON_NAME]" at bounding box center [687, 435] width 128 height 12
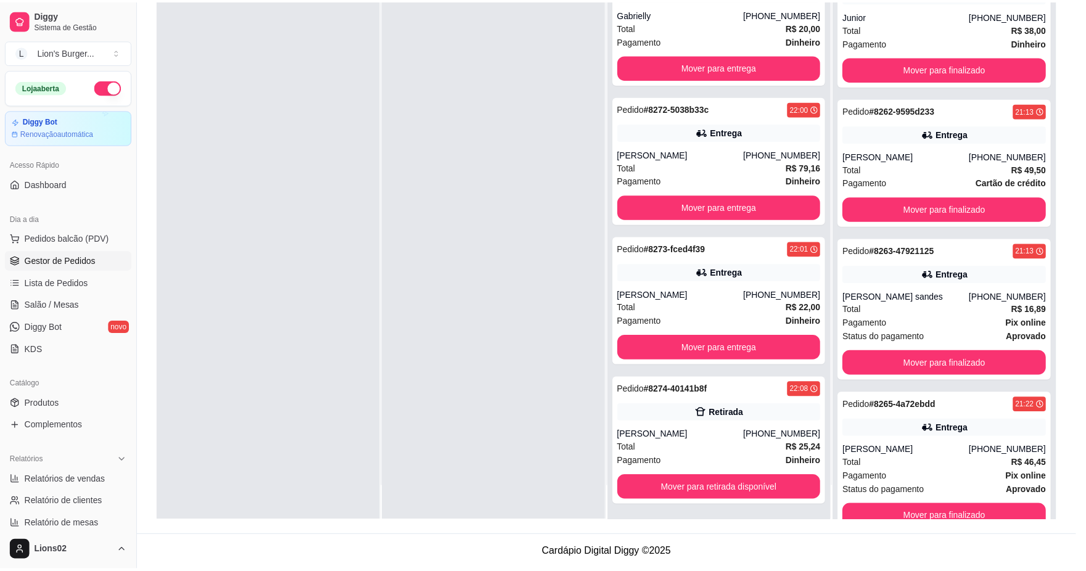
scroll to position [148, 0]
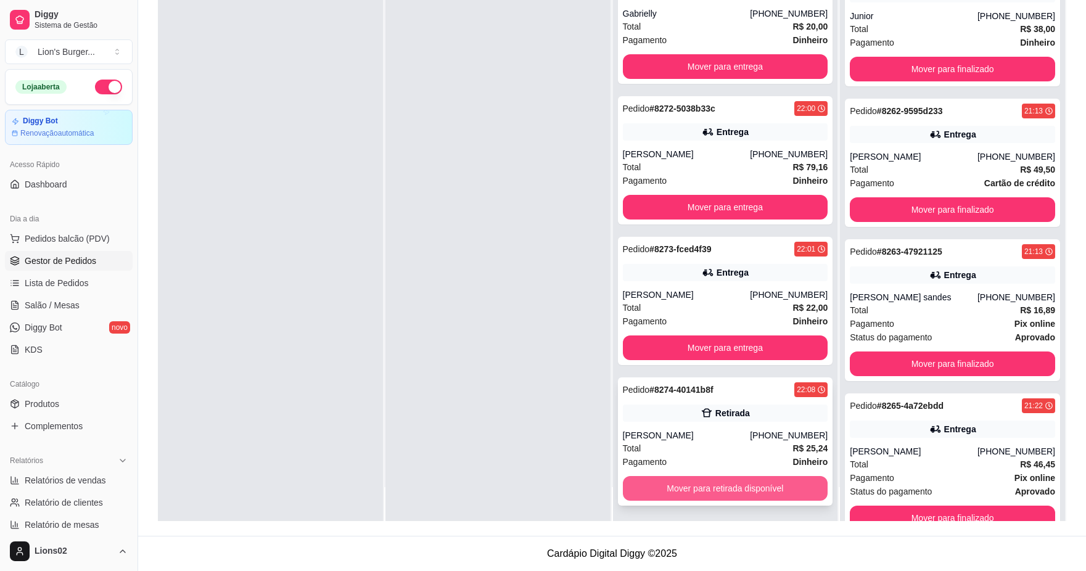
click at [750, 484] on button "Mover para retirada disponível" at bounding box center [725, 488] width 205 height 25
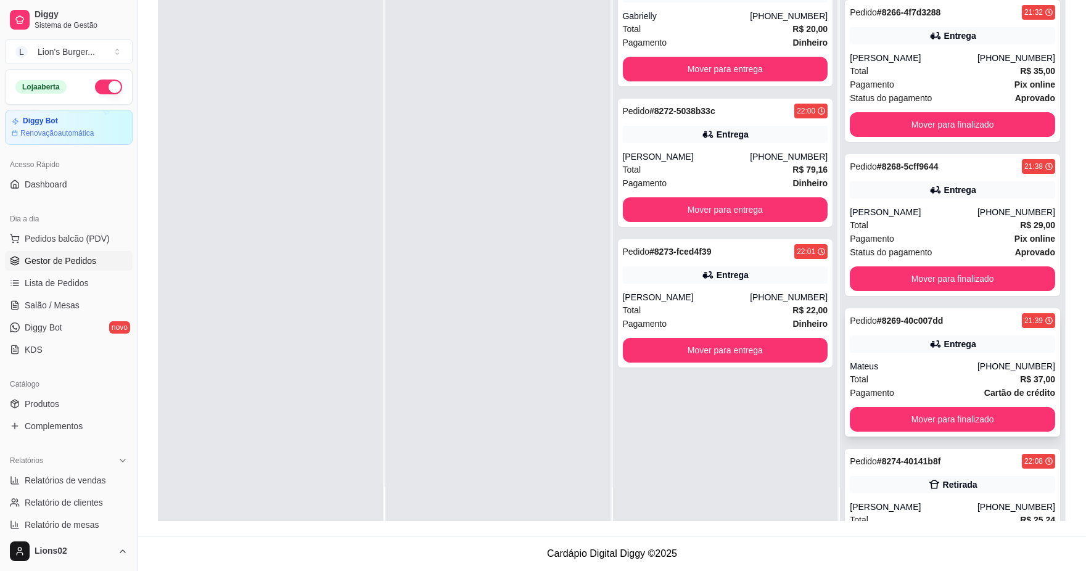
scroll to position [619, 0]
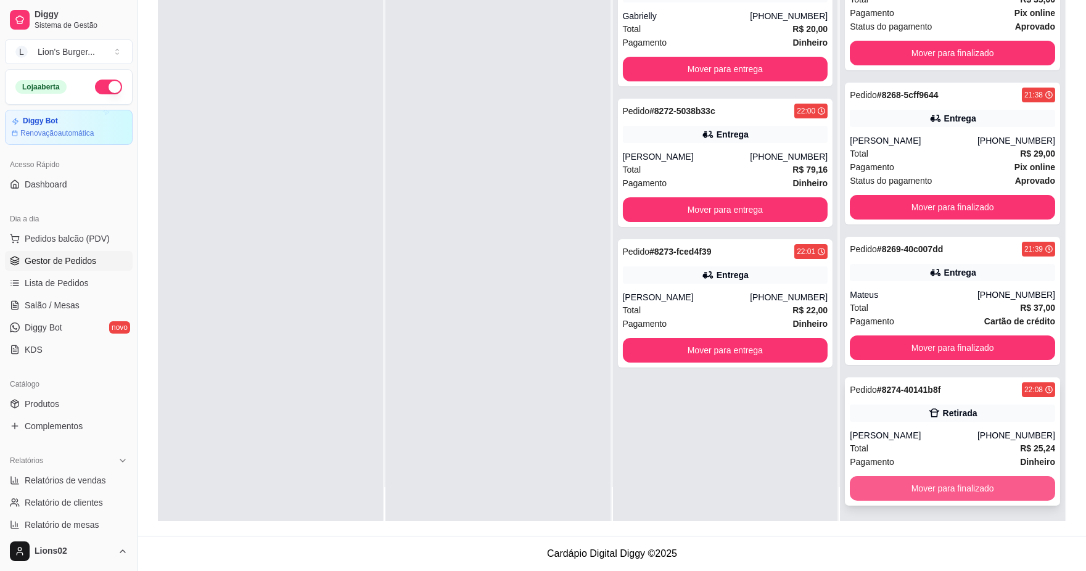
click at [935, 488] on button "Mover para finalizado" at bounding box center [952, 488] width 205 height 25
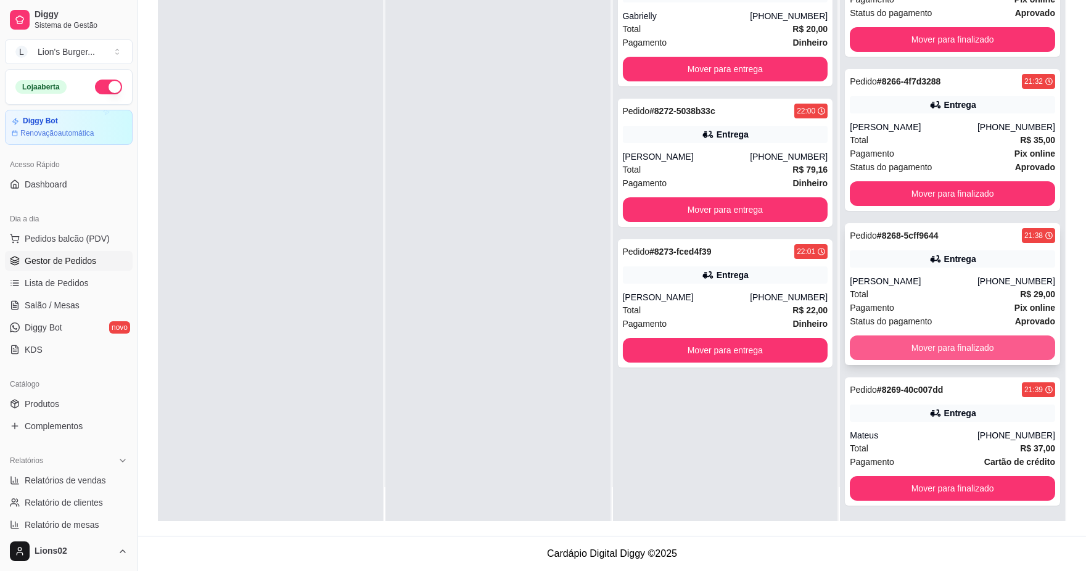
click at [969, 344] on button "Mover para finalizado" at bounding box center [952, 348] width 205 height 25
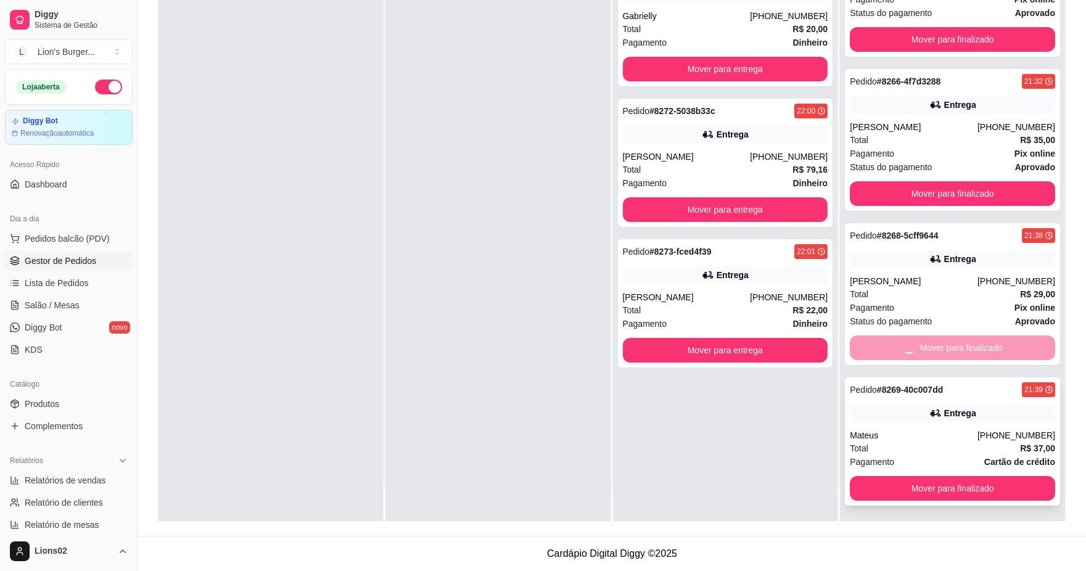
scroll to position [324, 0]
click at [987, 486] on button "Mover para finalizado" at bounding box center [952, 488] width 205 height 25
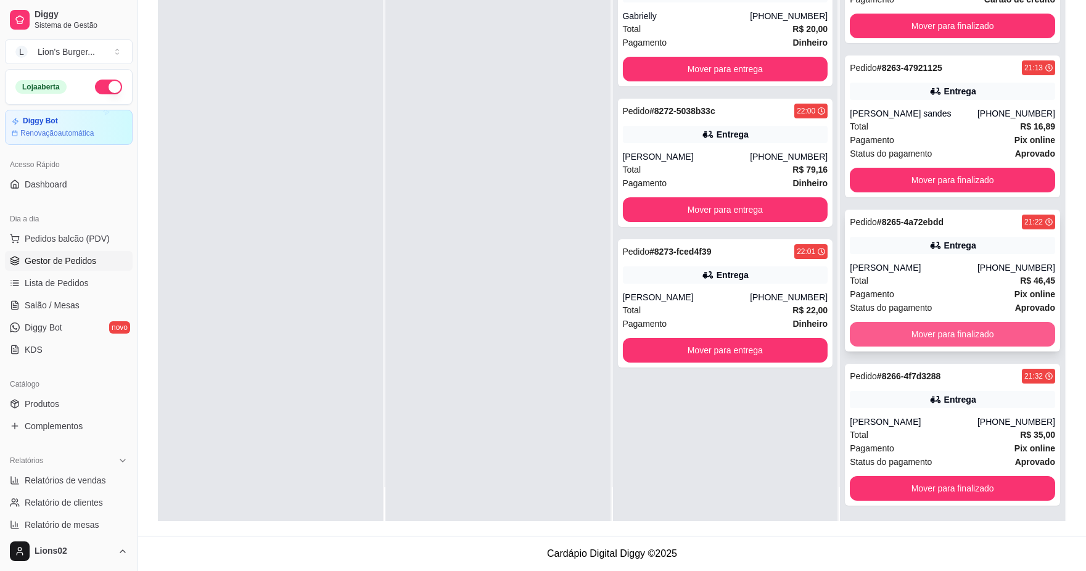
click at [928, 337] on button "Mover para finalizado" at bounding box center [952, 334] width 205 height 25
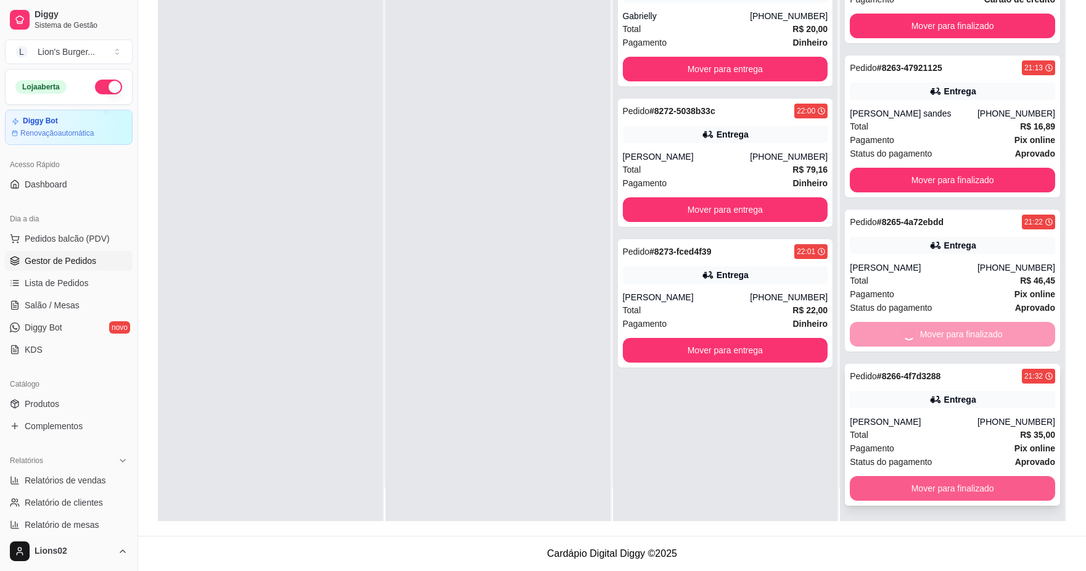
scroll to position [30, 0]
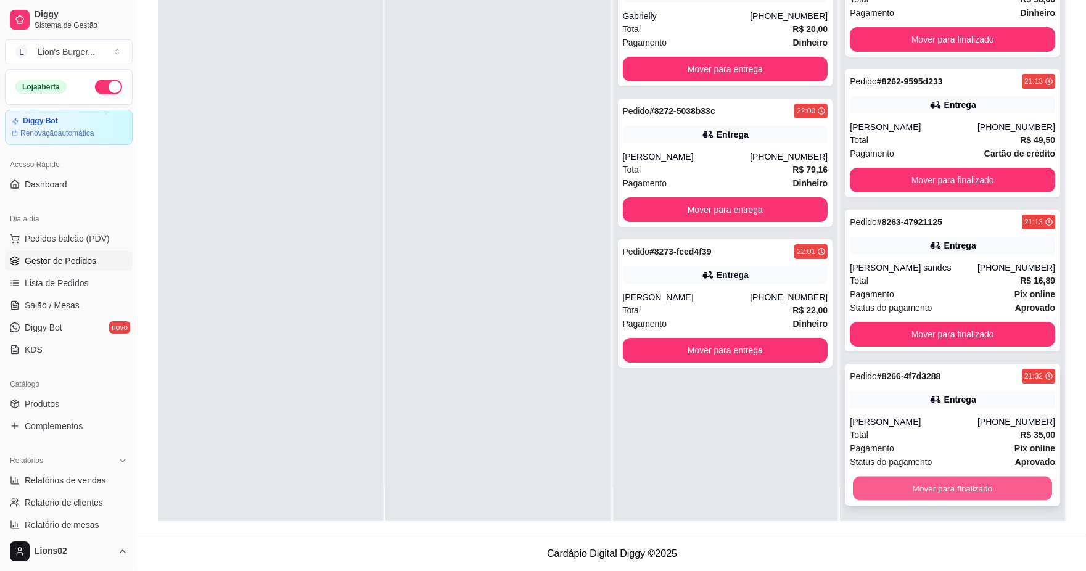
click at [952, 480] on button "Mover para finalizado" at bounding box center [952, 489] width 199 height 24
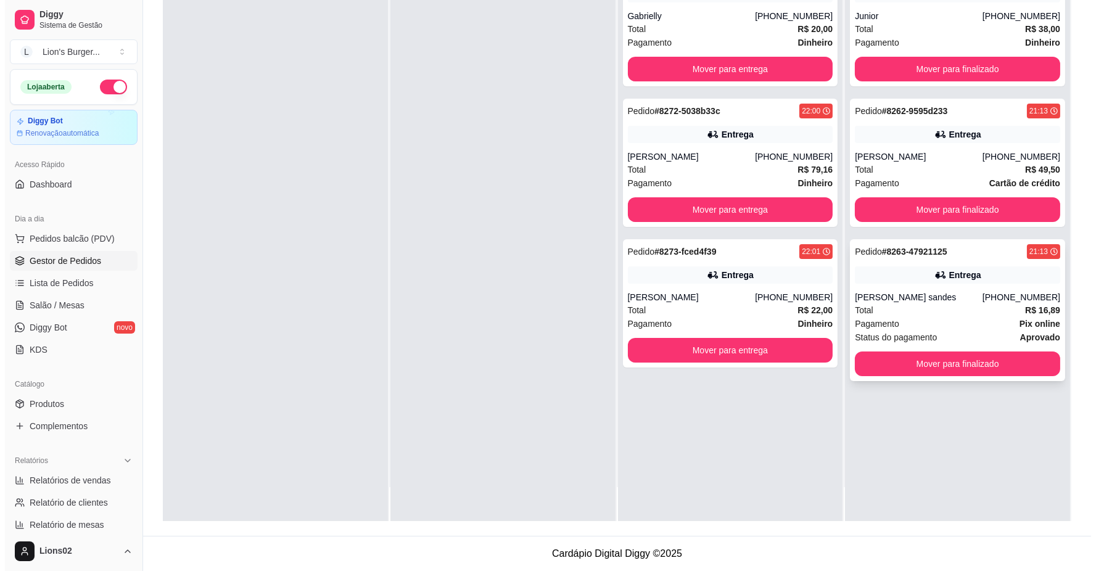
scroll to position [0, 0]
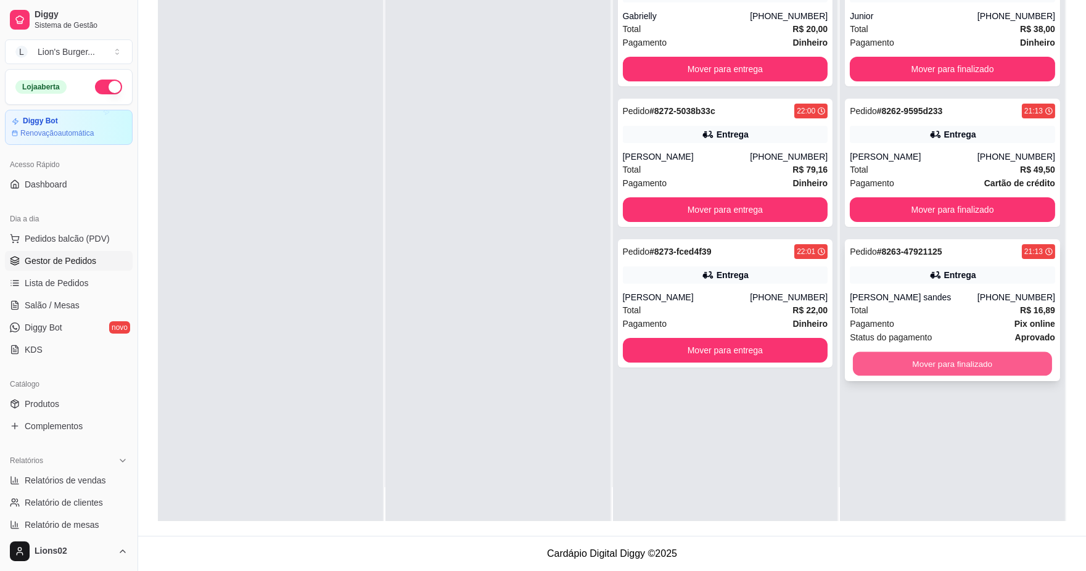
click at [1010, 368] on button "Mover para finalizado" at bounding box center [952, 364] width 199 height 24
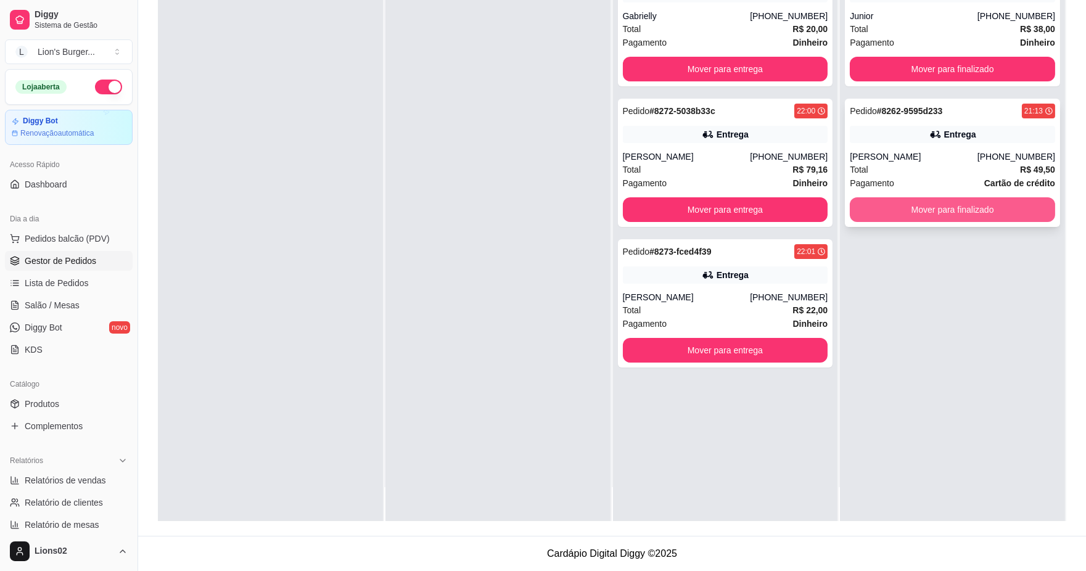
click at [962, 210] on button "Mover para finalizado" at bounding box center [952, 209] width 205 height 25
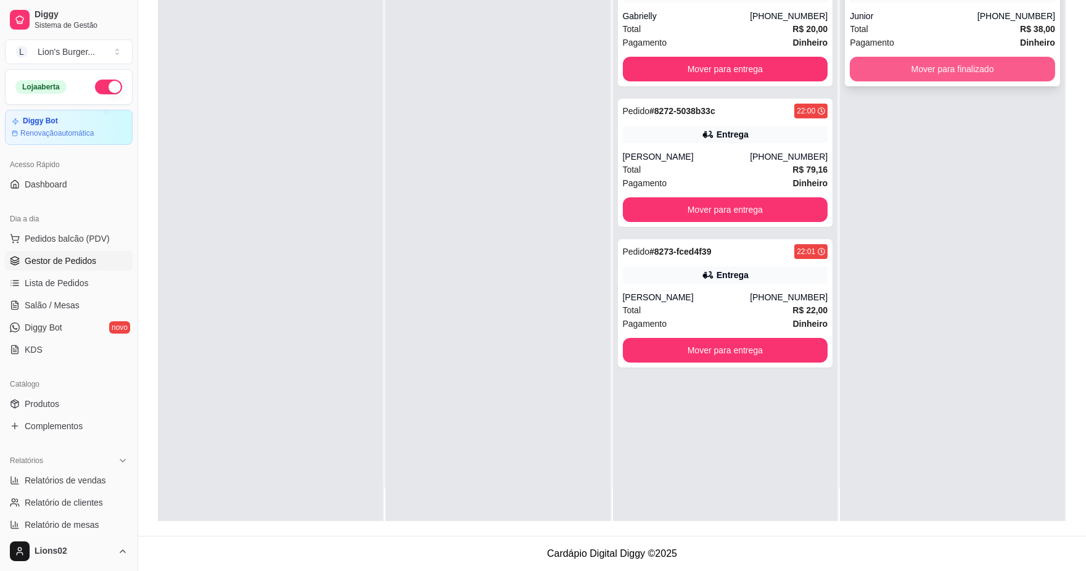
click at [957, 72] on button "Mover para finalizado" at bounding box center [952, 69] width 205 height 25
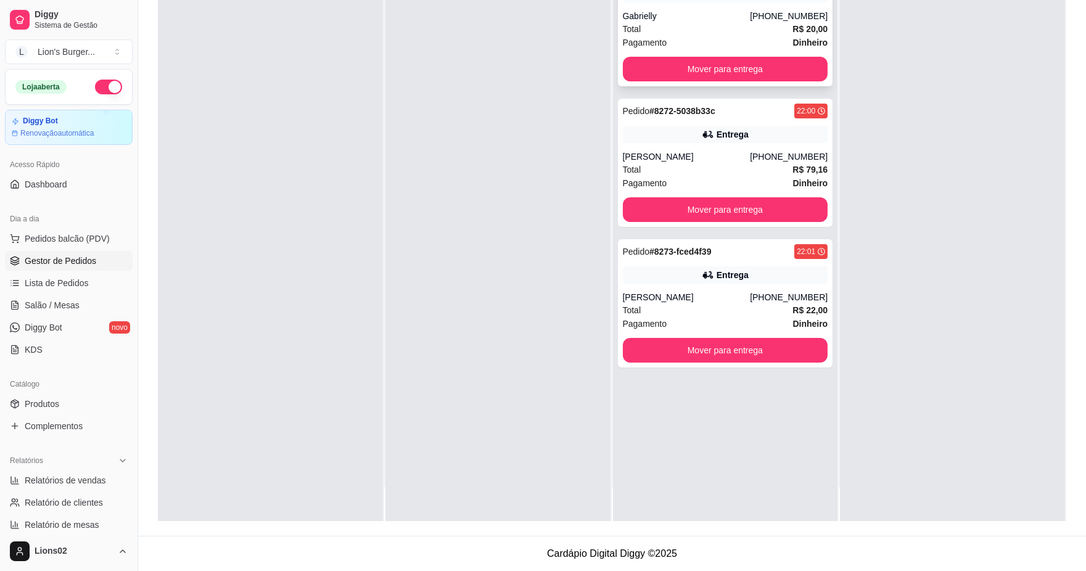
click at [775, 39] on div "Pagamento Dinheiro" at bounding box center [725, 43] width 205 height 14
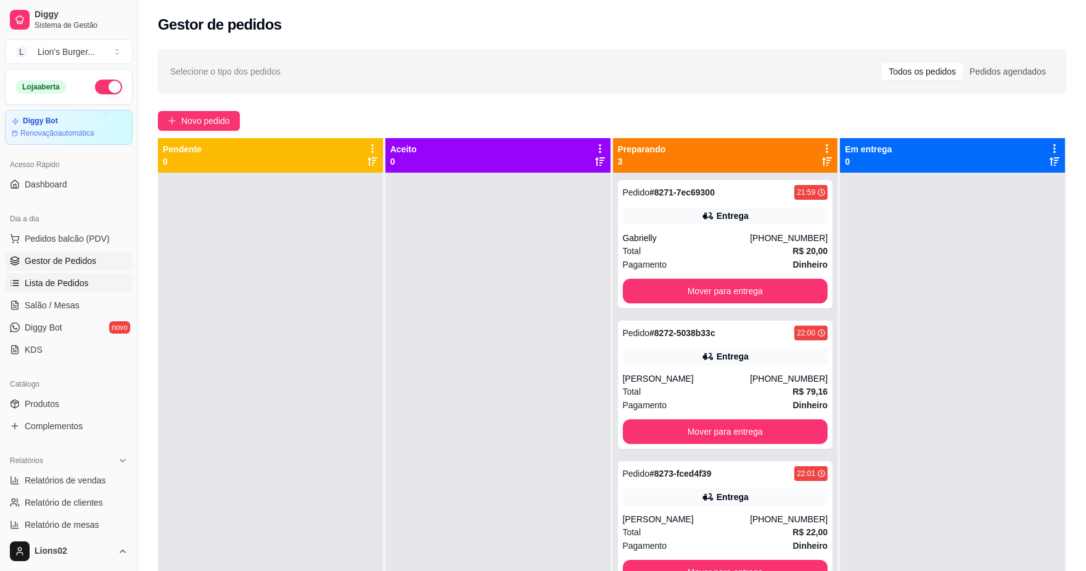
click at [89, 278] on link "Lista de Pedidos" at bounding box center [69, 283] width 128 height 20
